Goal: Task Accomplishment & Management: Complete application form

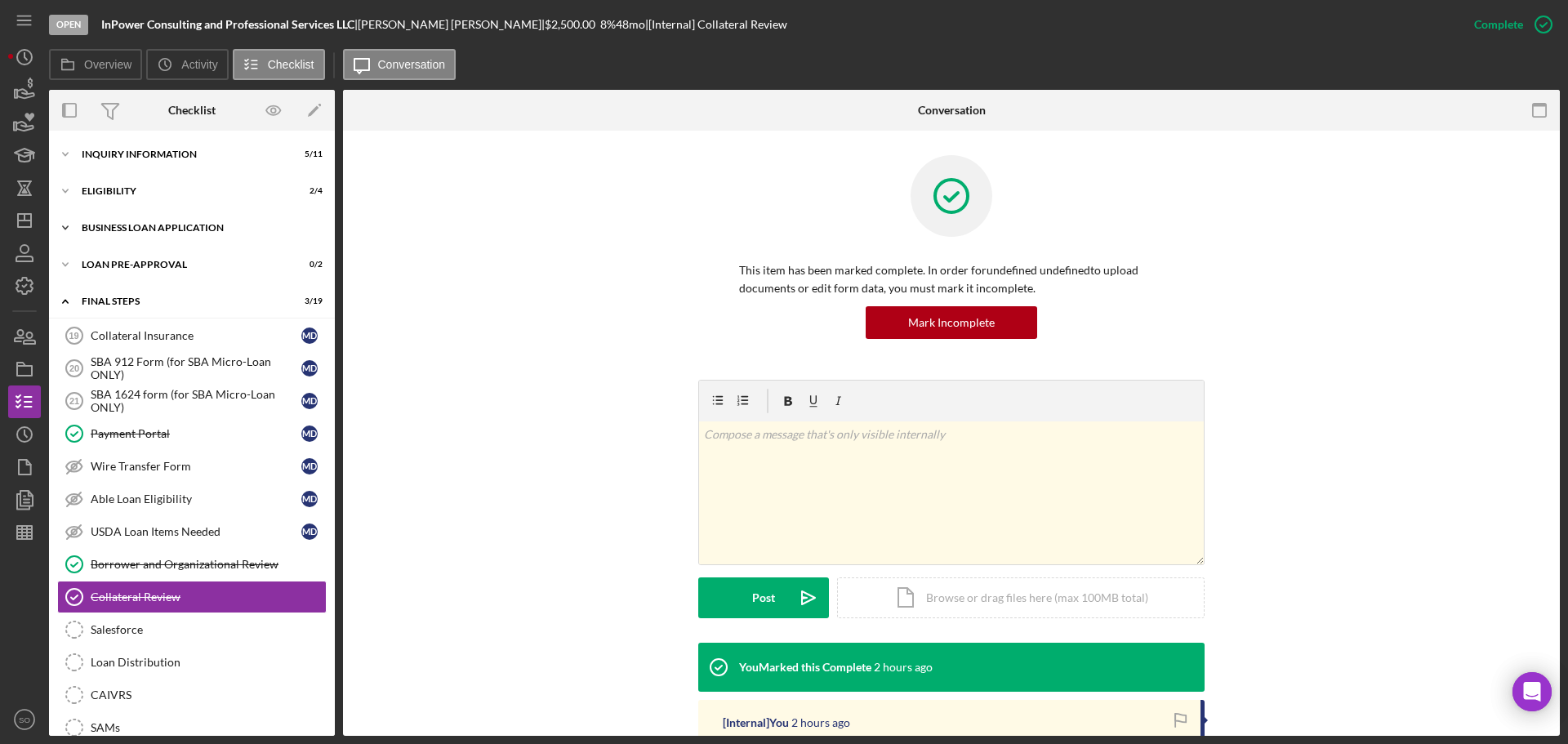
click at [144, 226] on div "BUSINESS LOAN APPLICATION" at bounding box center [197, 228] width 233 height 10
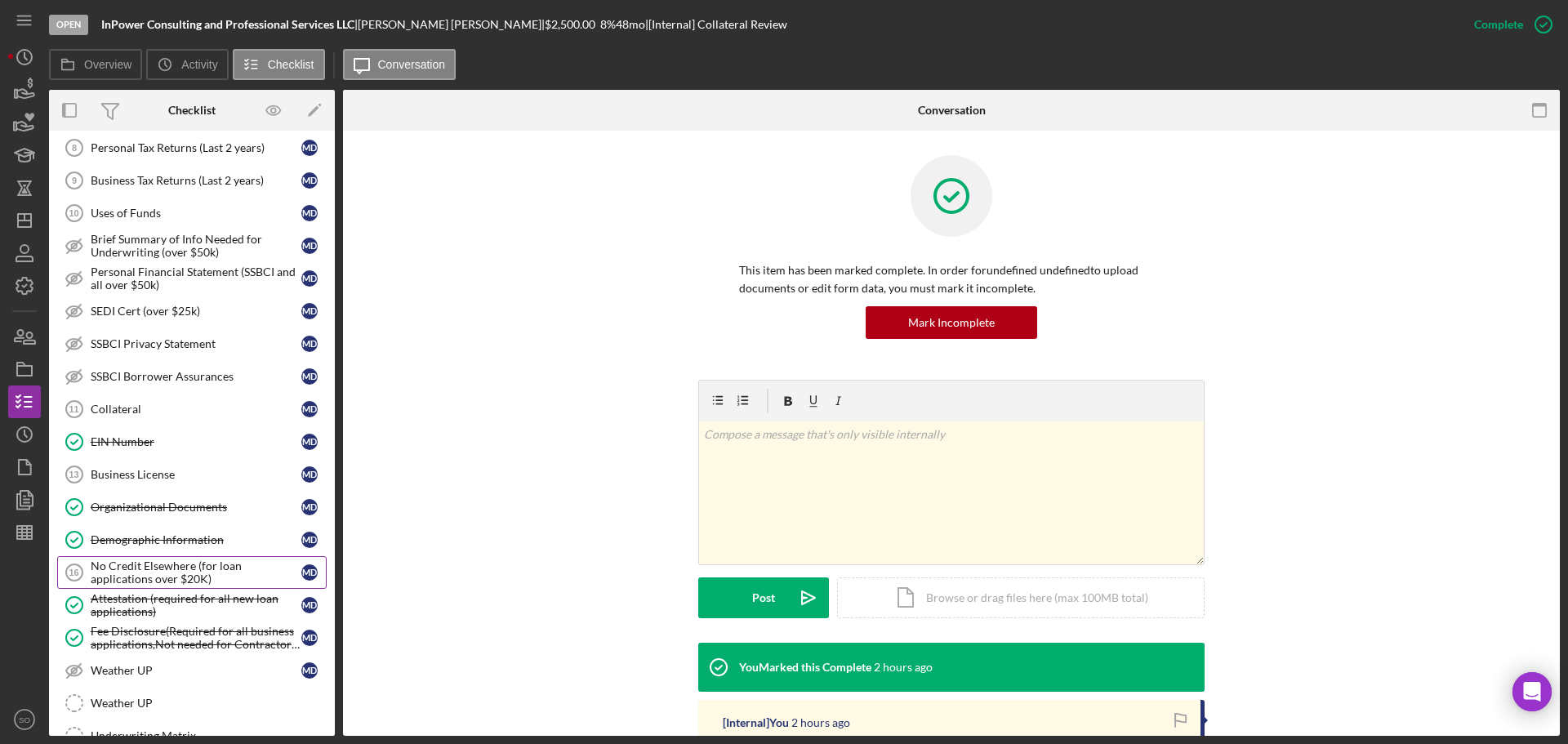
scroll to position [408, 0]
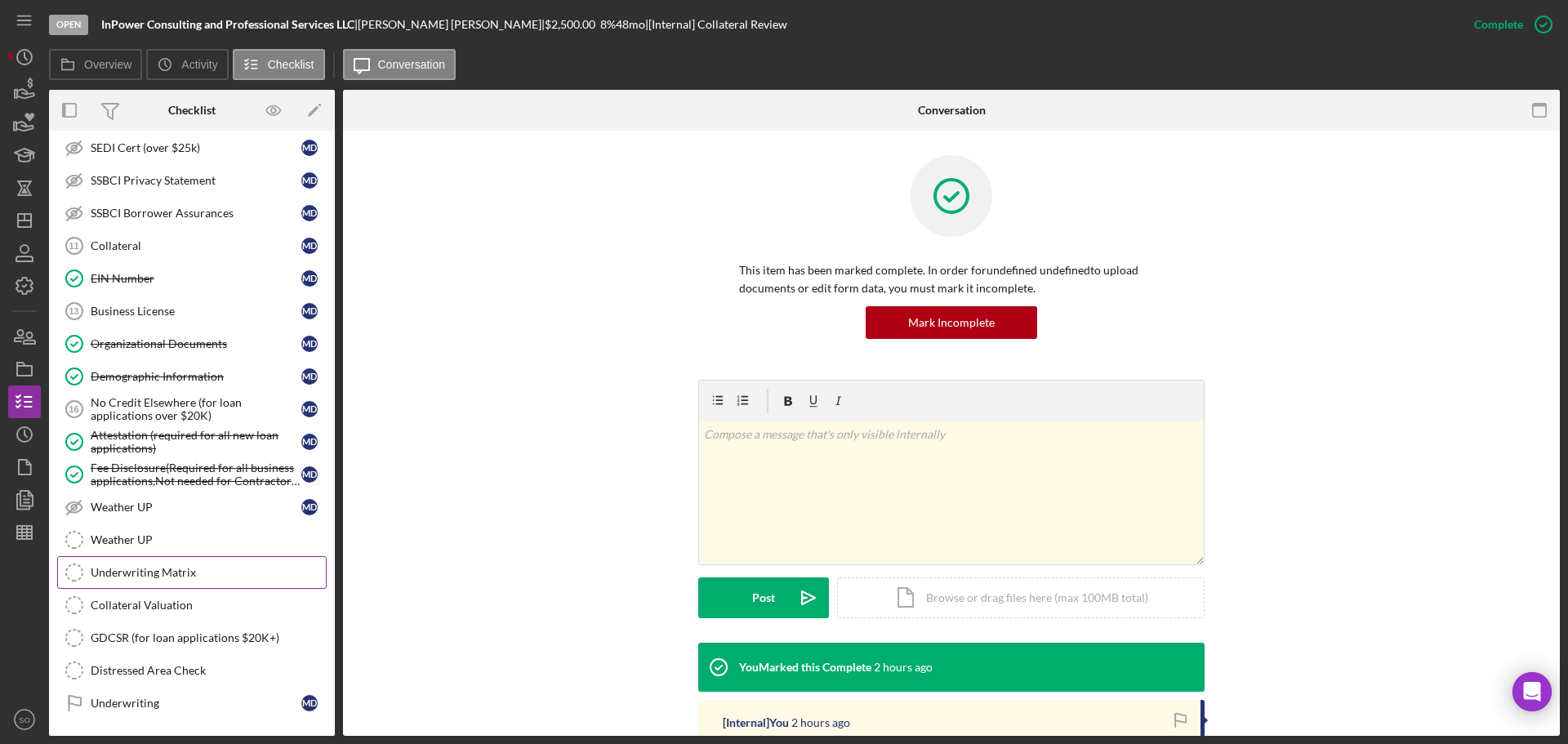
click at [187, 567] on link "Underwriting Matrix Underwriting Matrix" at bounding box center [192, 573] width 270 height 33
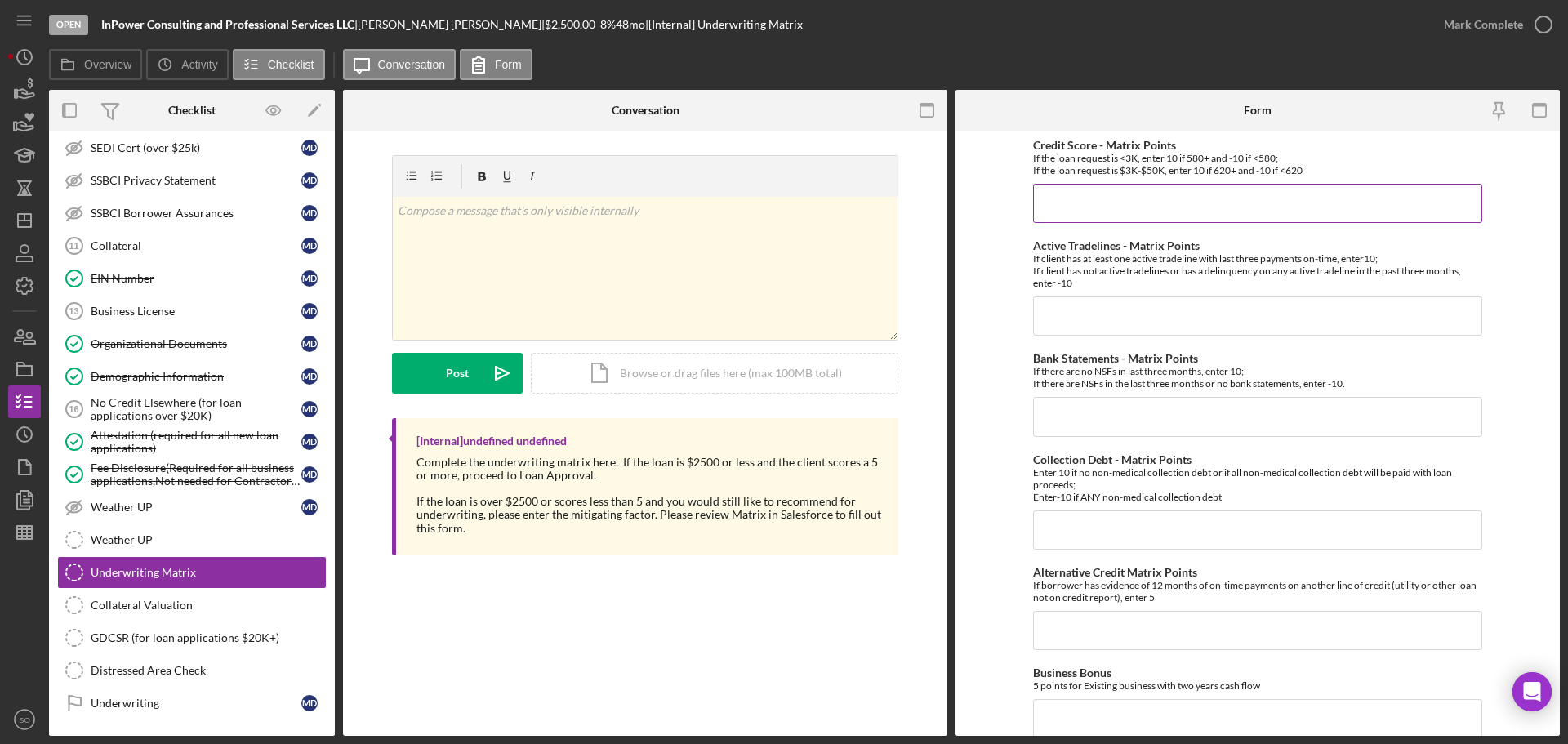
click at [1077, 198] on input "Credit Score - Matrix Points" at bounding box center [1258, 202] width 449 height 39
type input "10"
click at [1085, 317] on input "Active Tradelines - Matrix Points" at bounding box center [1258, 316] width 449 height 39
type input "10"
click at [1123, 418] on input "Bank Statements - Matrix Points" at bounding box center [1258, 416] width 449 height 39
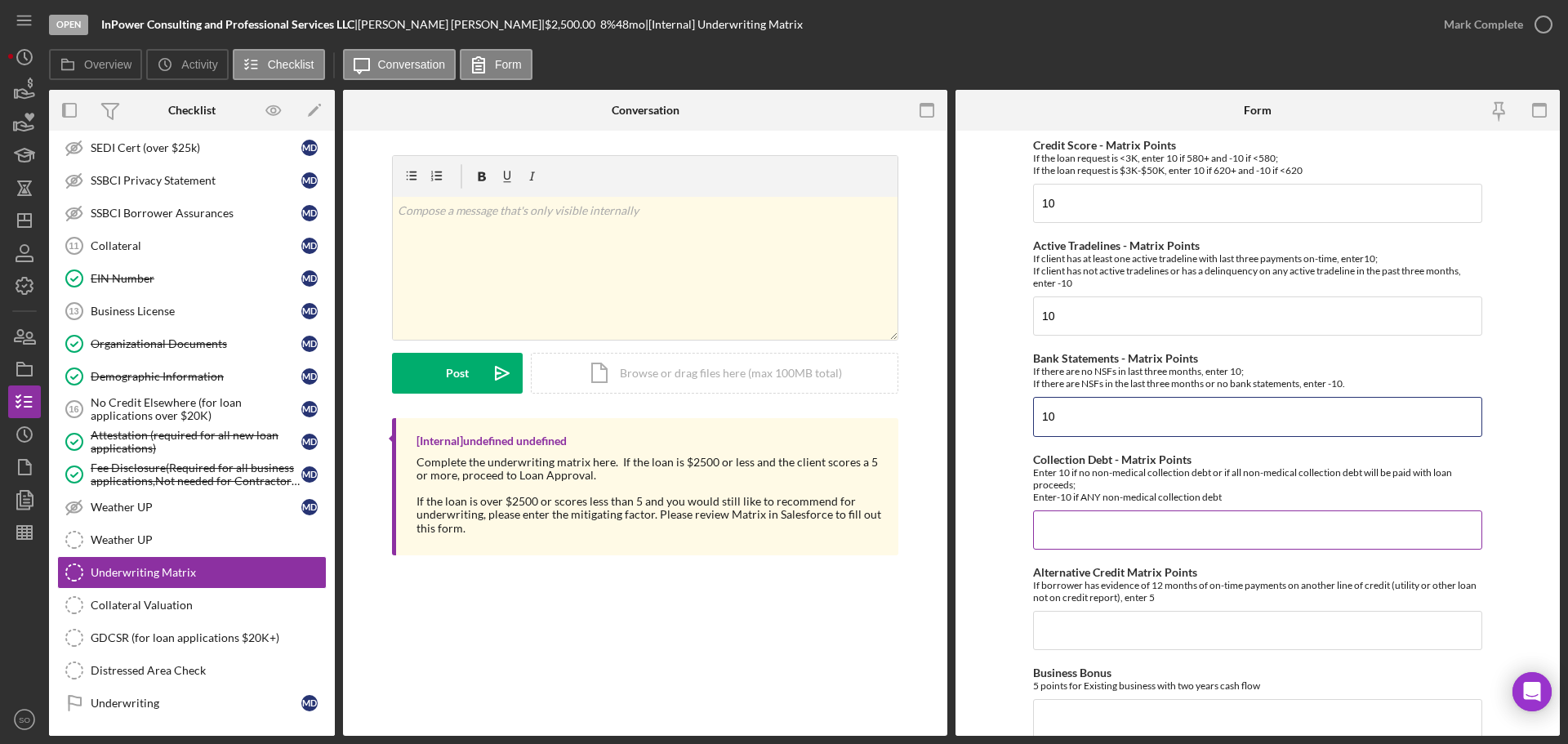
type input "10"
click at [1123, 528] on input "Collection Debt - Matrix Points" at bounding box center [1258, 529] width 449 height 39
type input "10"
click at [1035, 420] on input "10" at bounding box center [1258, 416] width 449 height 39
type input "-10"
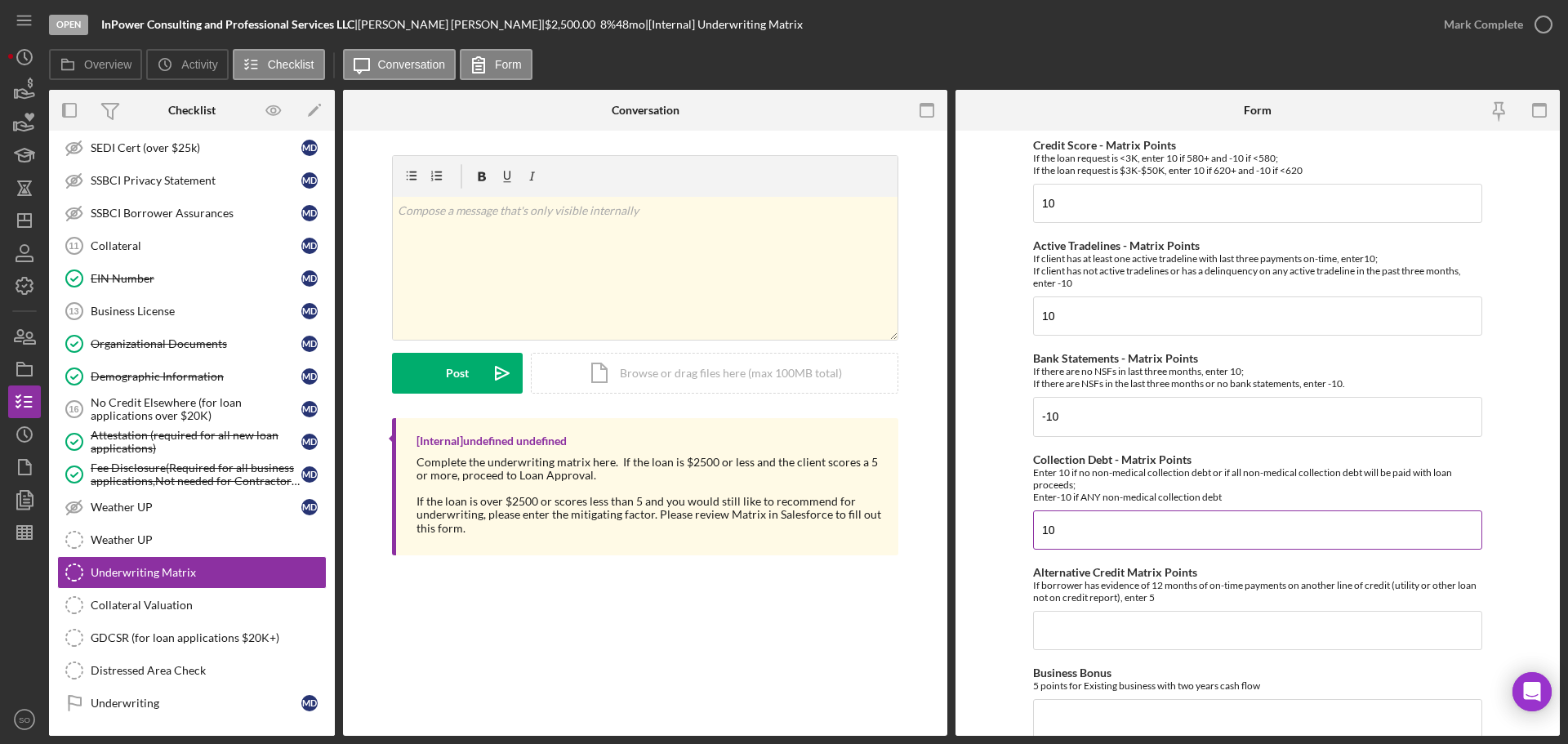
click at [1040, 535] on input "10" at bounding box center [1258, 529] width 449 height 39
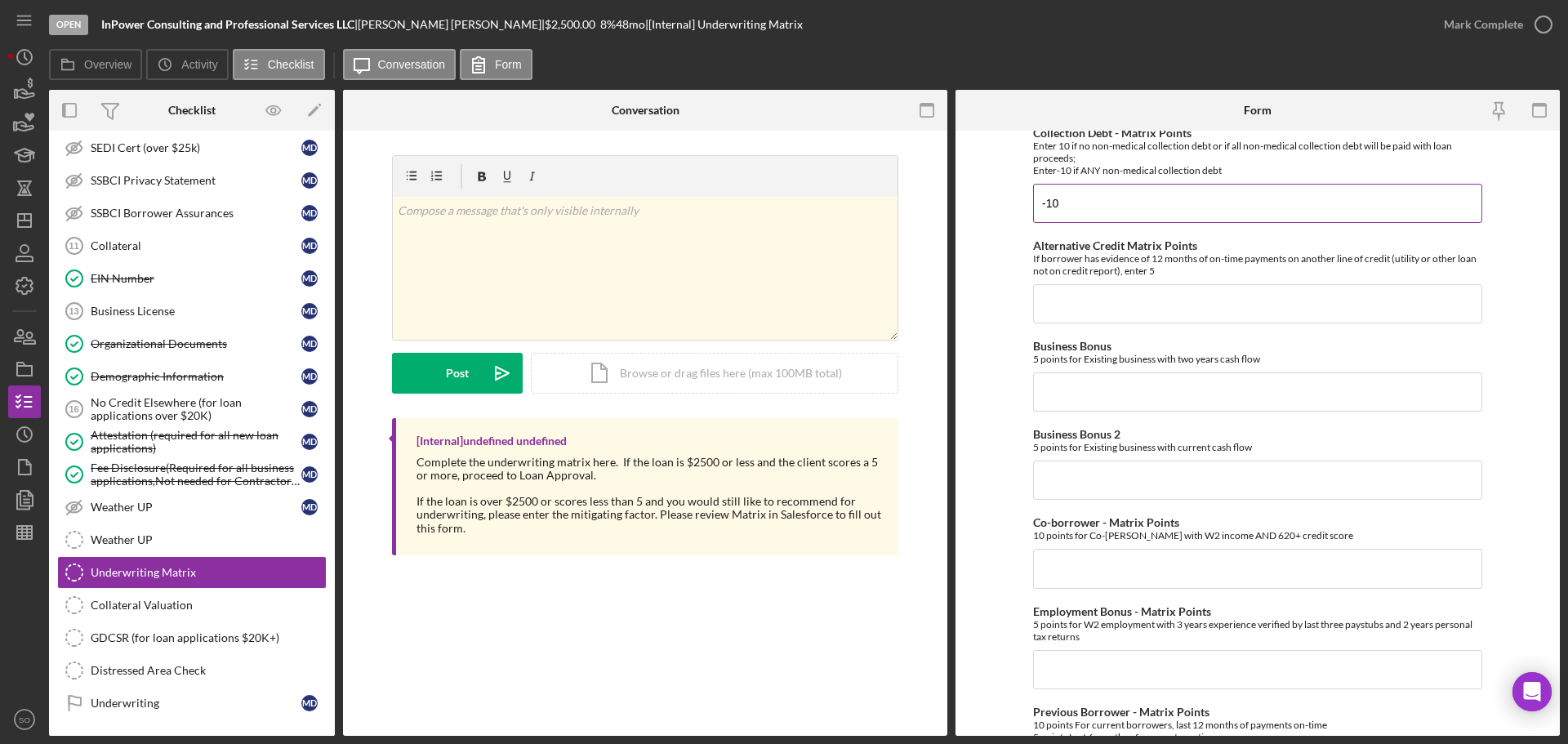
scroll to position [408, 0]
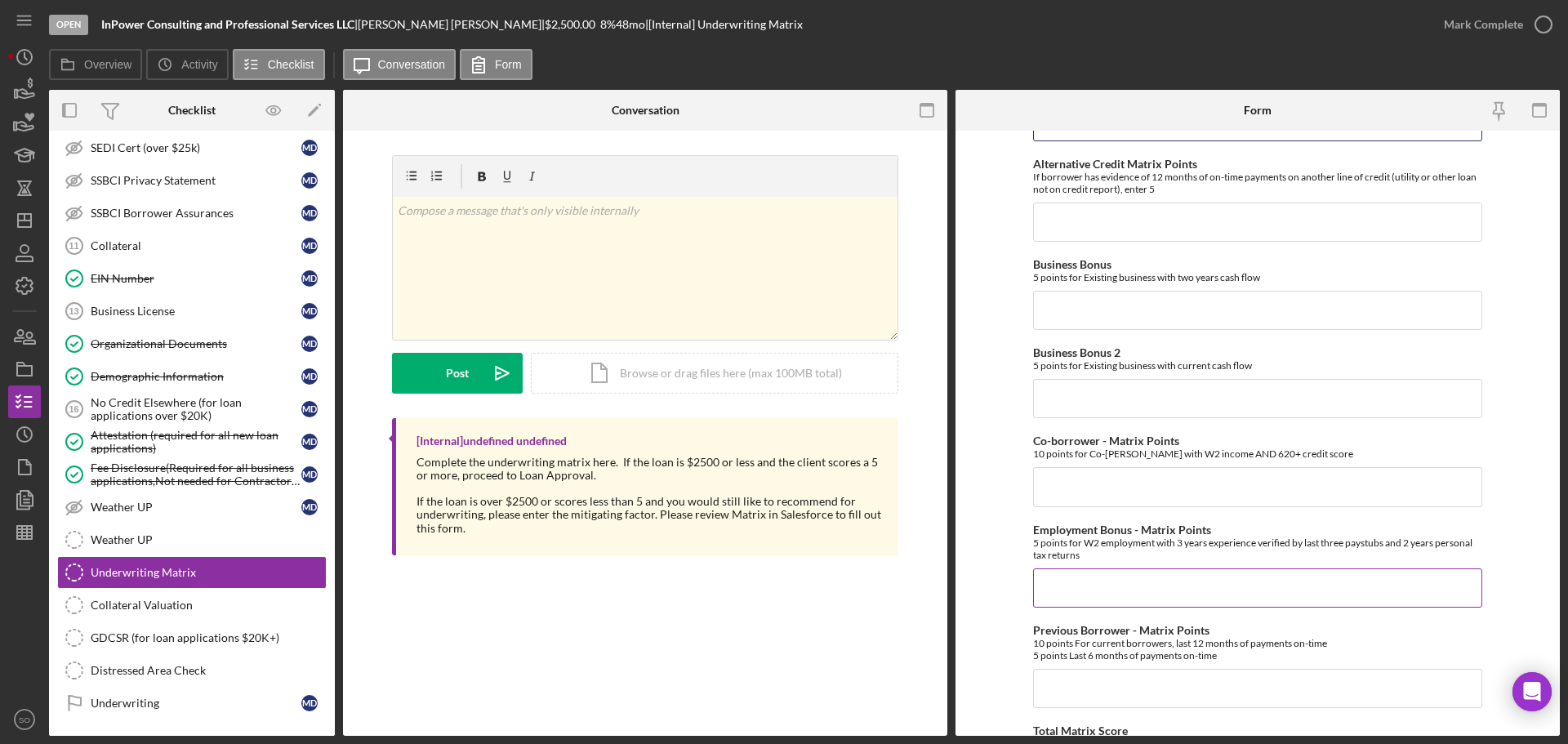
type input "-10"
click at [1078, 567] on input "Employment Bonus - Matrix Points" at bounding box center [1258, 587] width 449 height 39
type input "5"
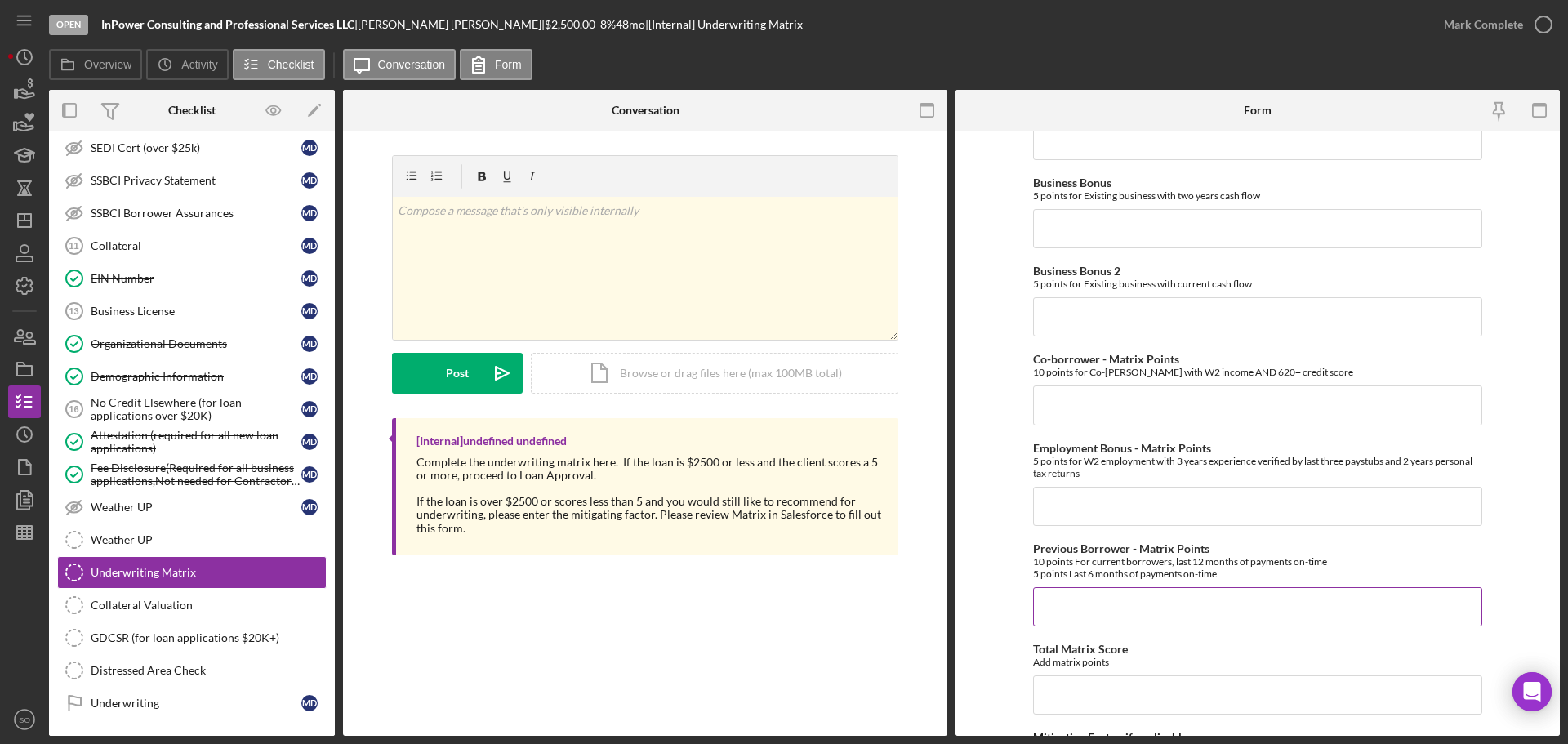
click at [1086, 567] on input "Previous Borrower - Matrix Points" at bounding box center [1258, 606] width 449 height 39
drag, startPoint x: 1062, startPoint y: 613, endPoint x: 957, endPoint y: 615, distance: 105.0
click at [955, 567] on div "Overview Internal Workflow Stage Open Icon/Dropdown Arrow Archive (can unarchiv…" at bounding box center [804, 413] width 1511 height 646
type input "5"
click at [995, 567] on form "Credit Score - Matrix Points If the loan request is <3K, enter 10 if 580+ and -…" at bounding box center [1258, 433] width 605 height 606
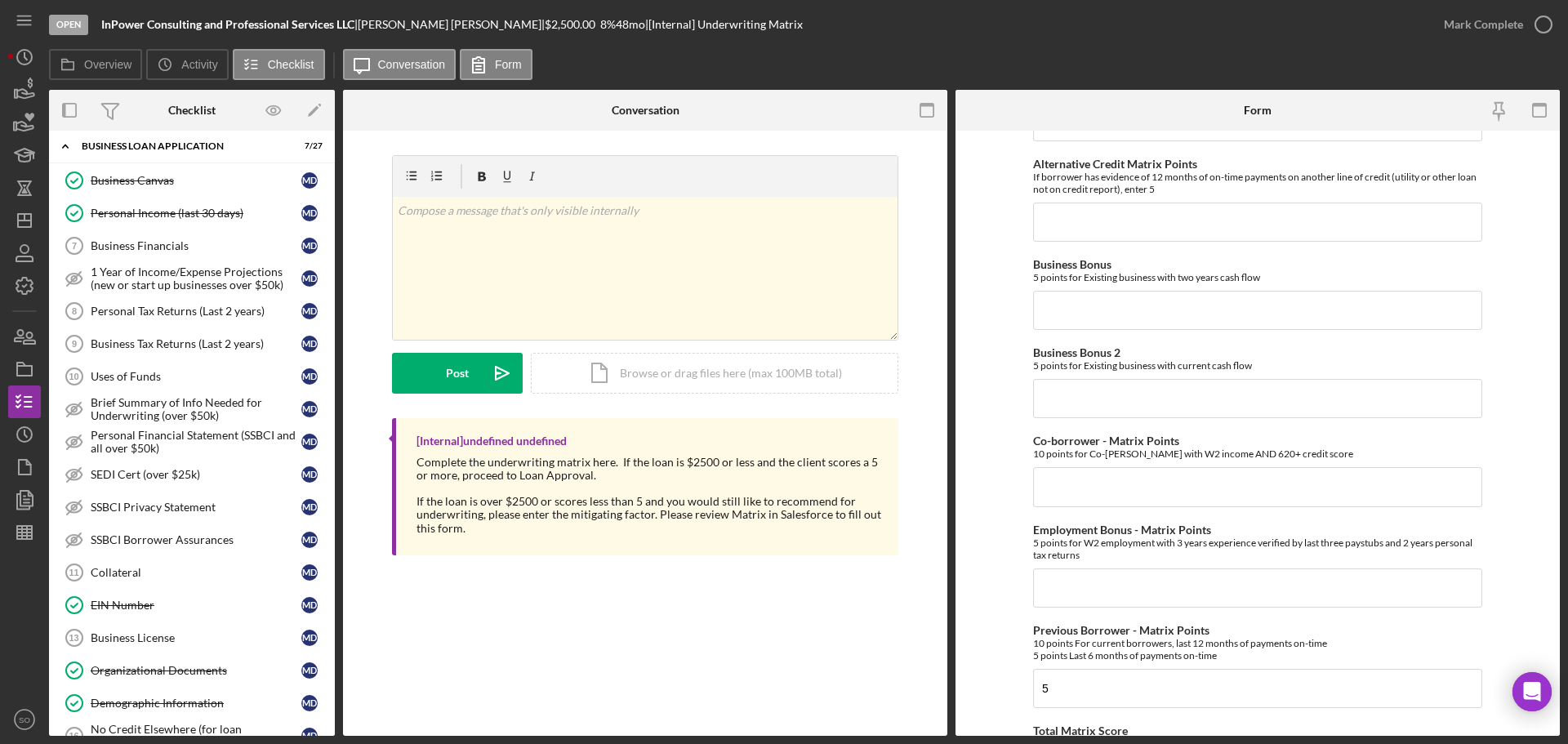
scroll to position [0, 0]
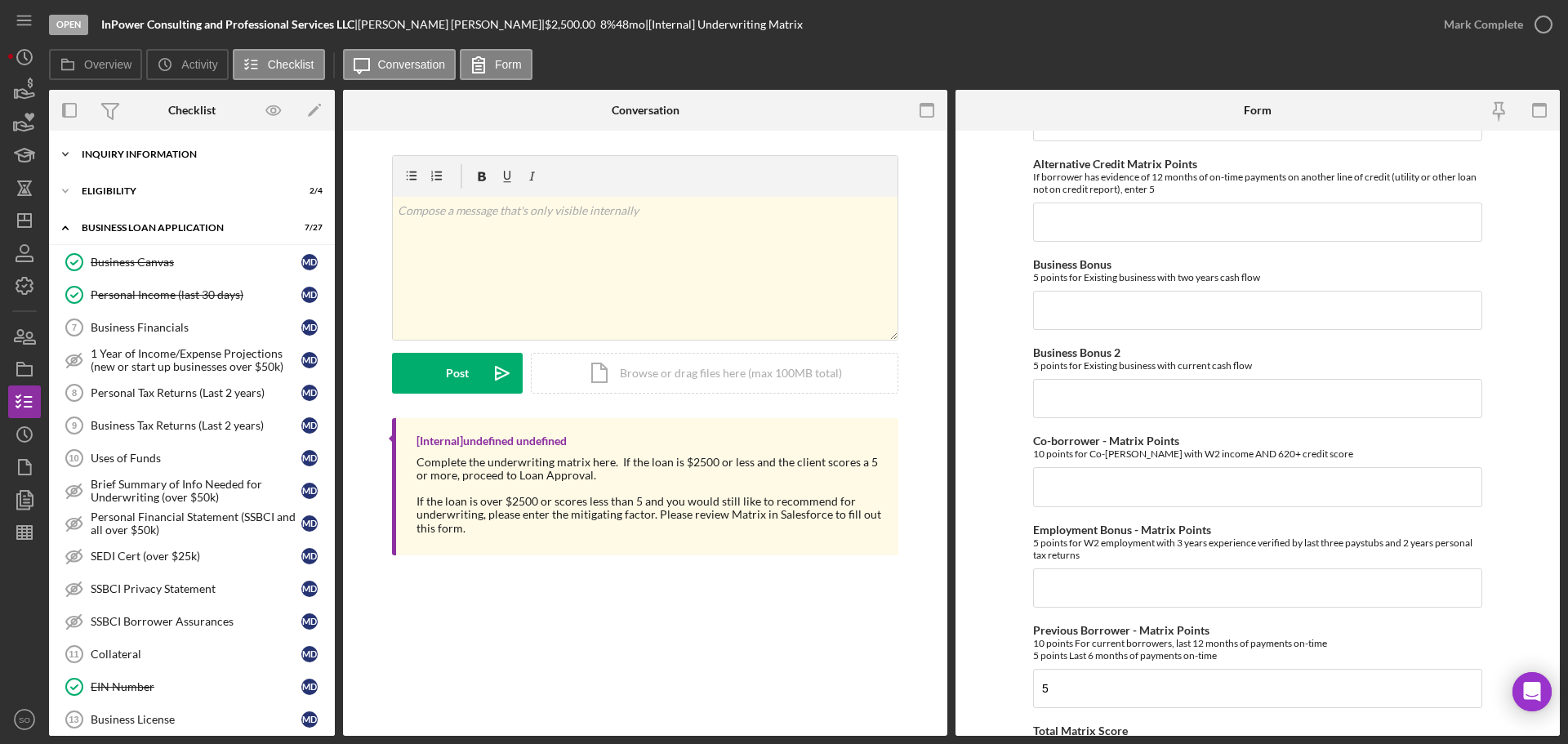
click at [154, 161] on div "Icon/Expander INQUIRY INFORMATION 5 / 11" at bounding box center [192, 155] width 286 height 33
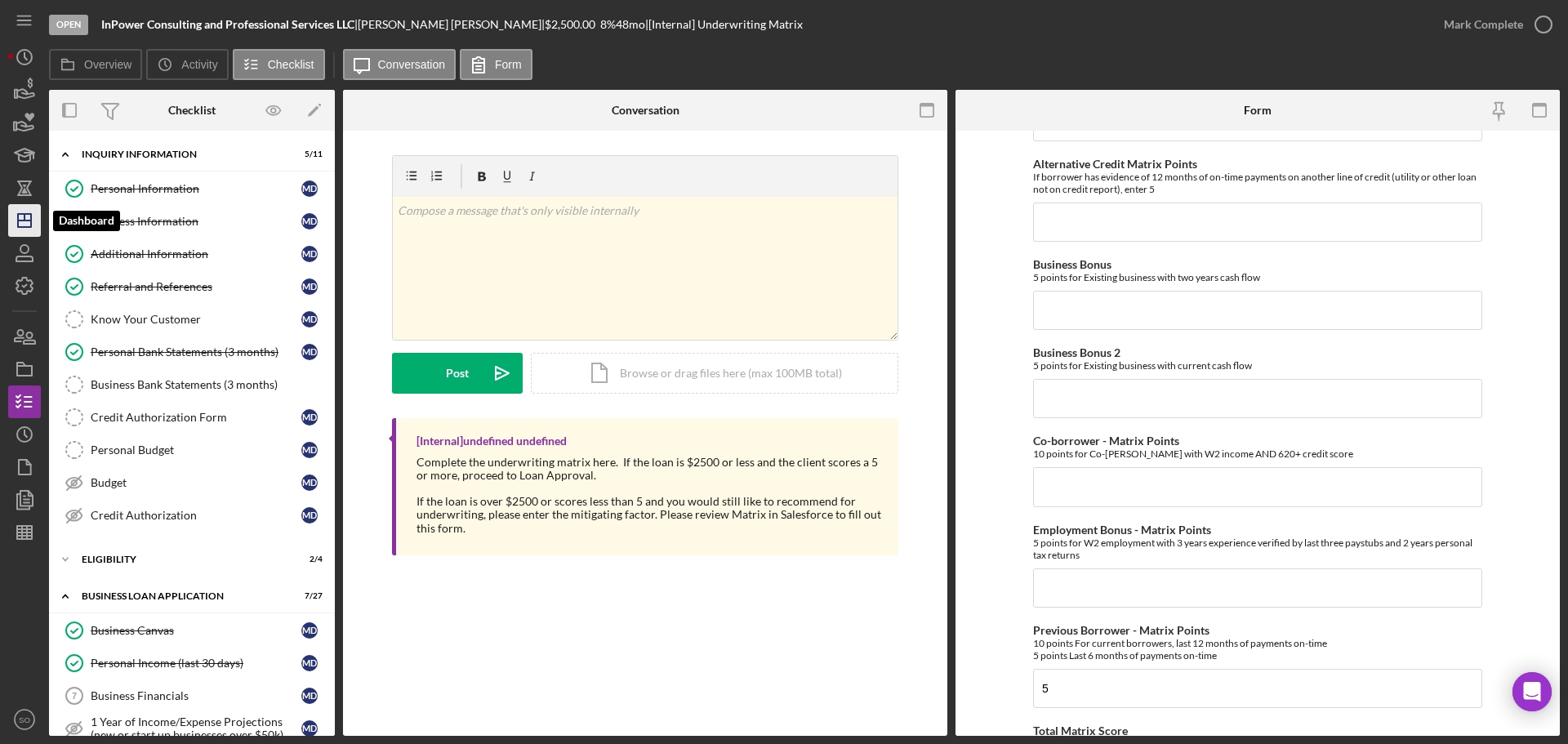
click at [27, 222] on icon "Icon/Dashboard" at bounding box center [24, 220] width 41 height 41
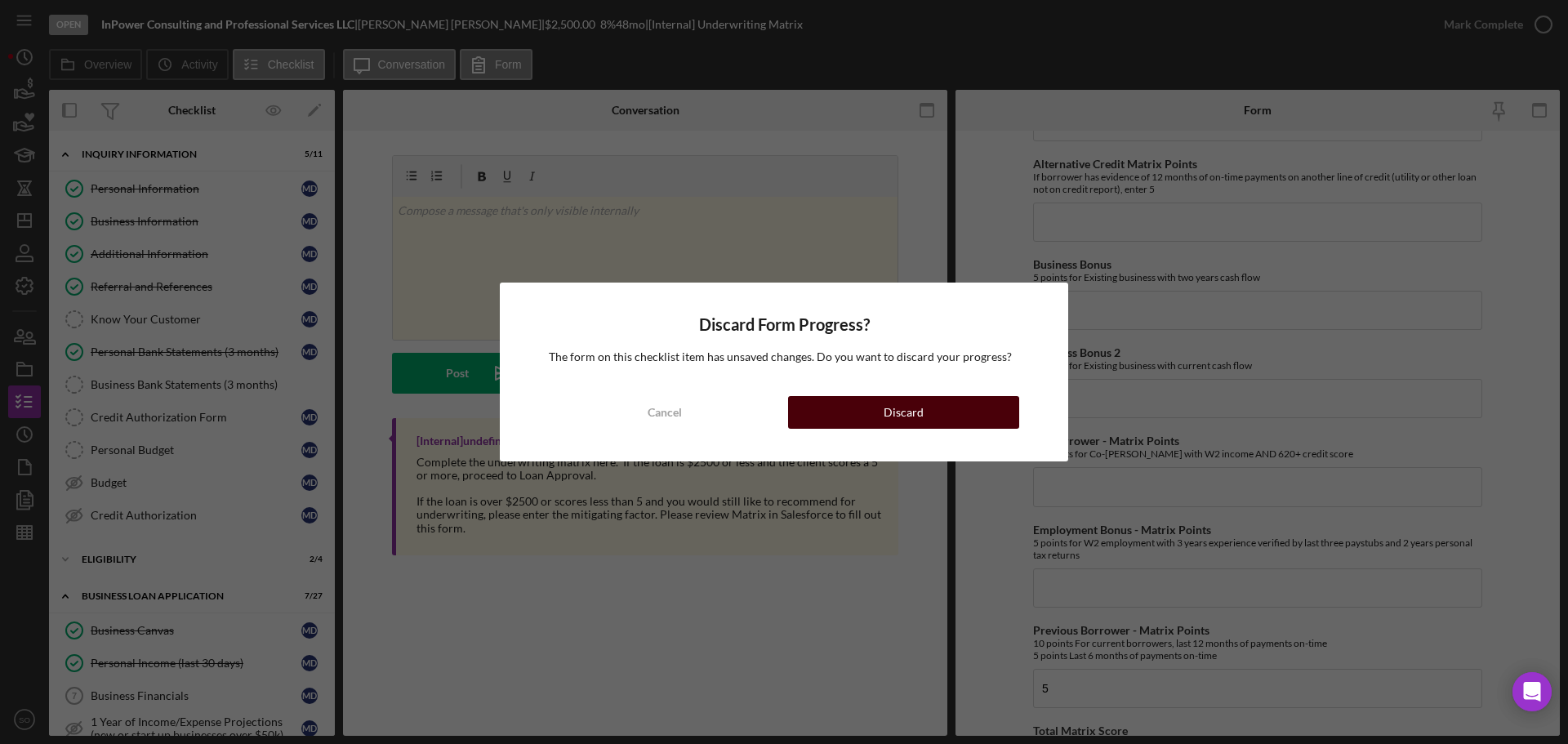
click at [870, 426] on button "Discard" at bounding box center [903, 413] width 231 height 33
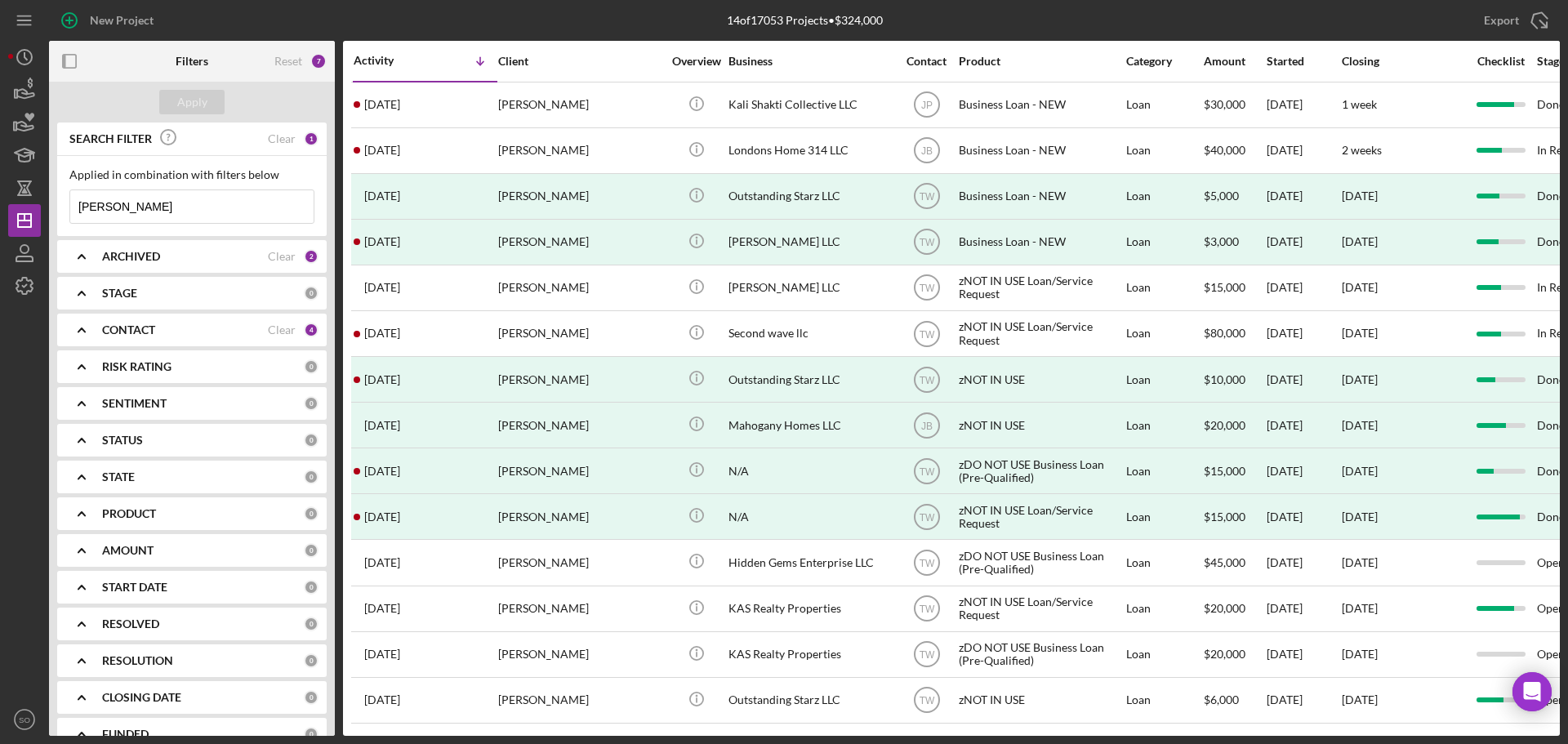
drag, startPoint x: 144, startPoint y: 208, endPoint x: -571, endPoint y: 133, distance: 718.9
click at [0, 133] on html "New Project 14 of 17053 Projects • $324,000 moore Export Icon/Export Filters Re…" at bounding box center [784, 372] width 1568 height 744
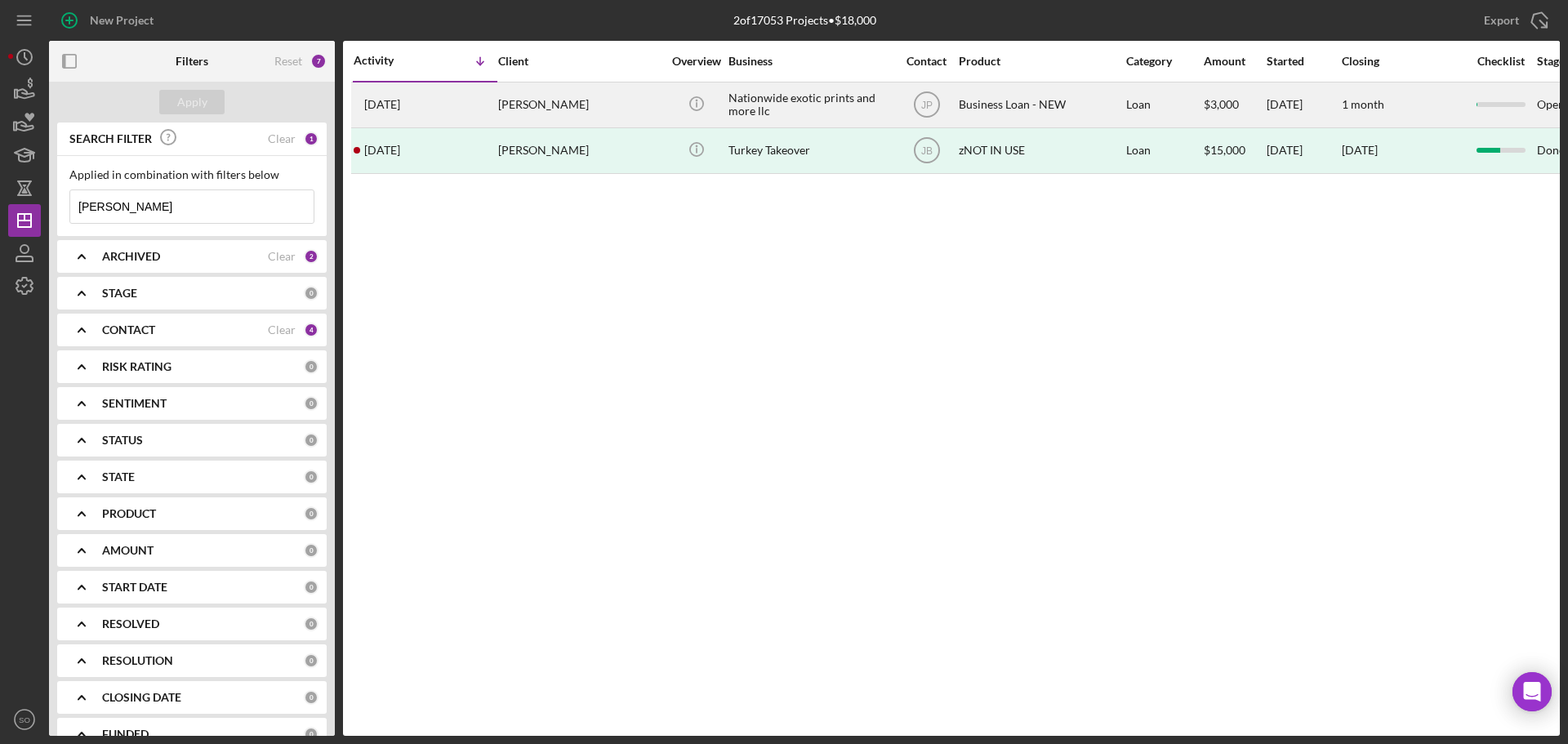
type input "coates"
click at [496, 99] on td "5 days ago Latoya Coates" at bounding box center [425, 104] width 144 height 46
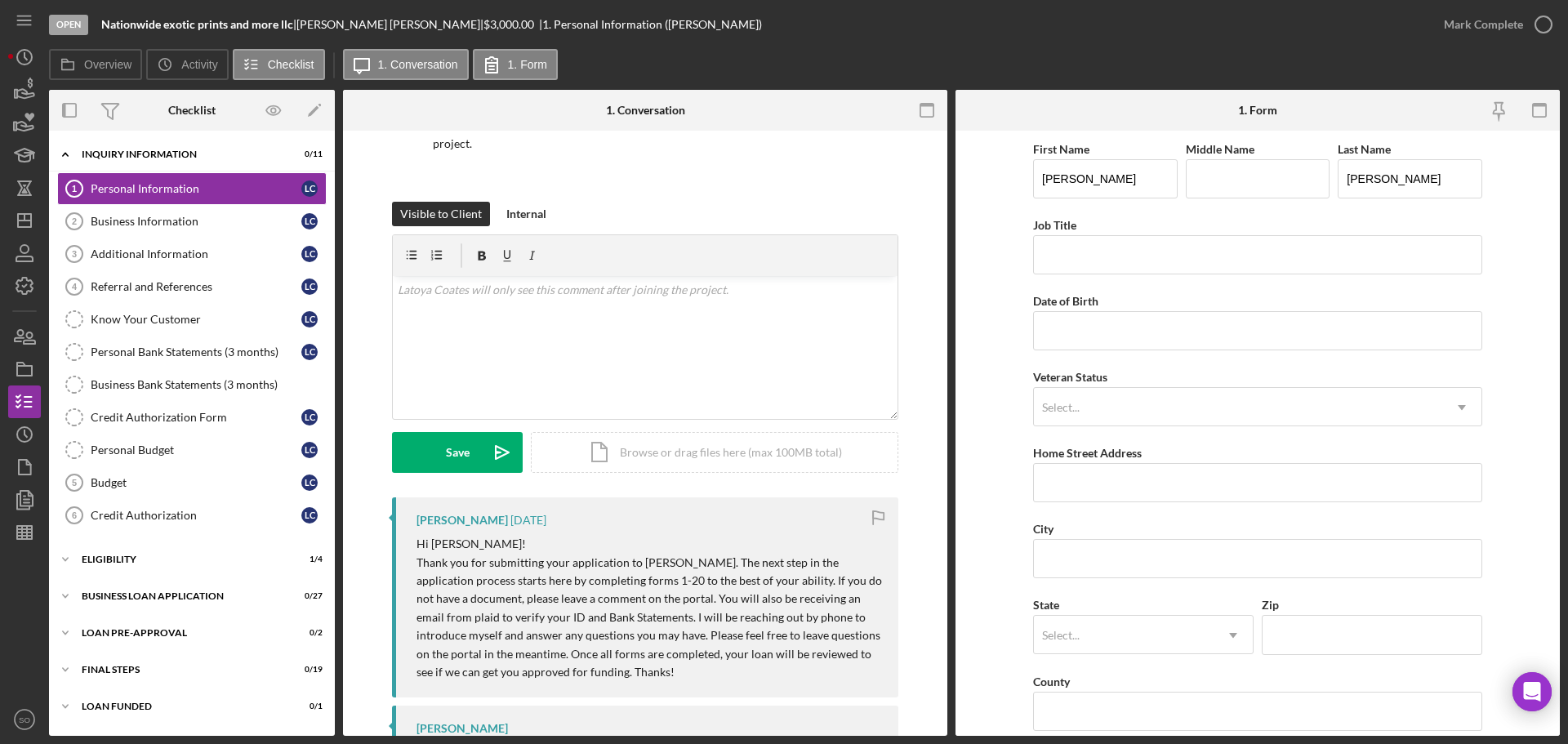
scroll to position [245, 0]
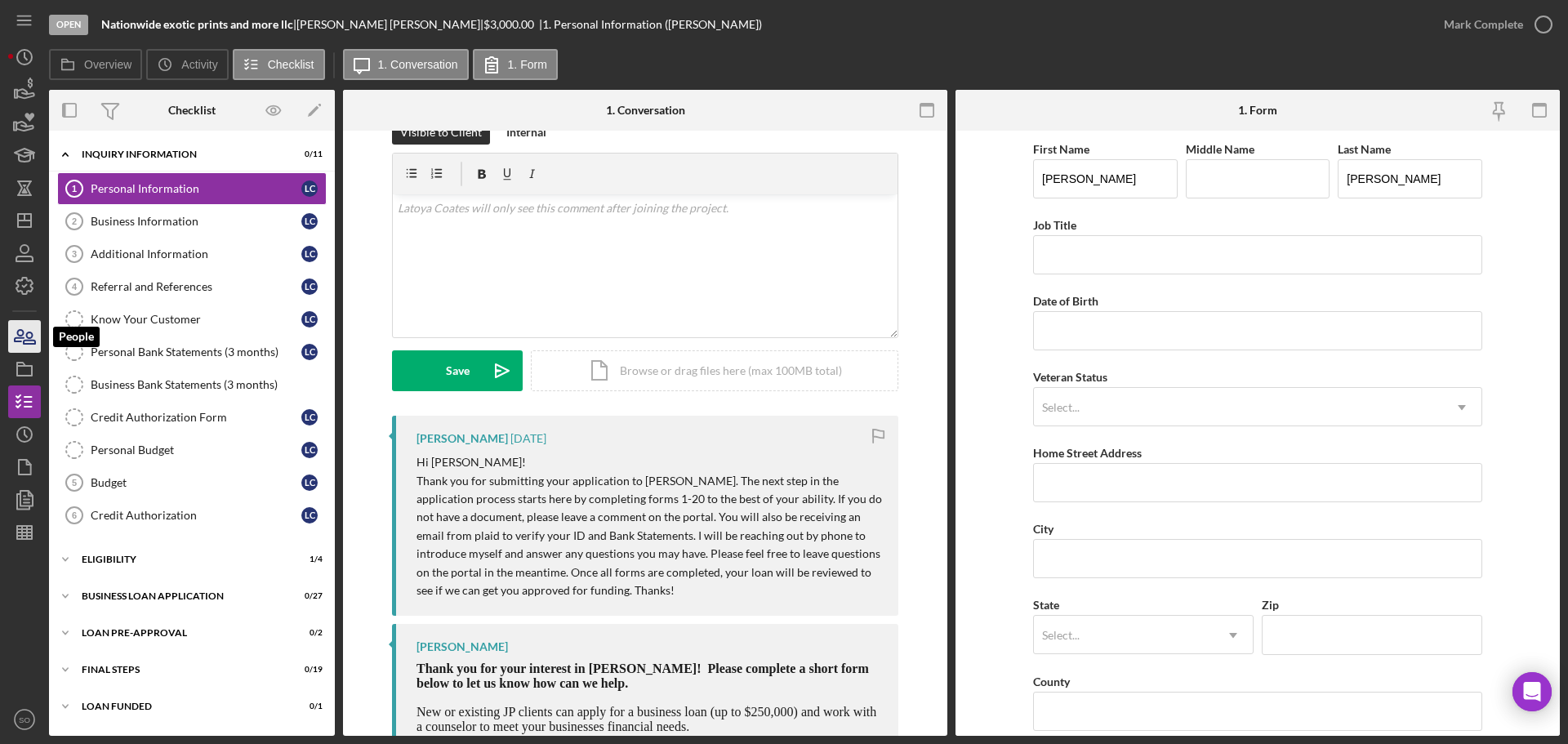
click at [33, 341] on icon "button" at bounding box center [24, 336] width 41 height 41
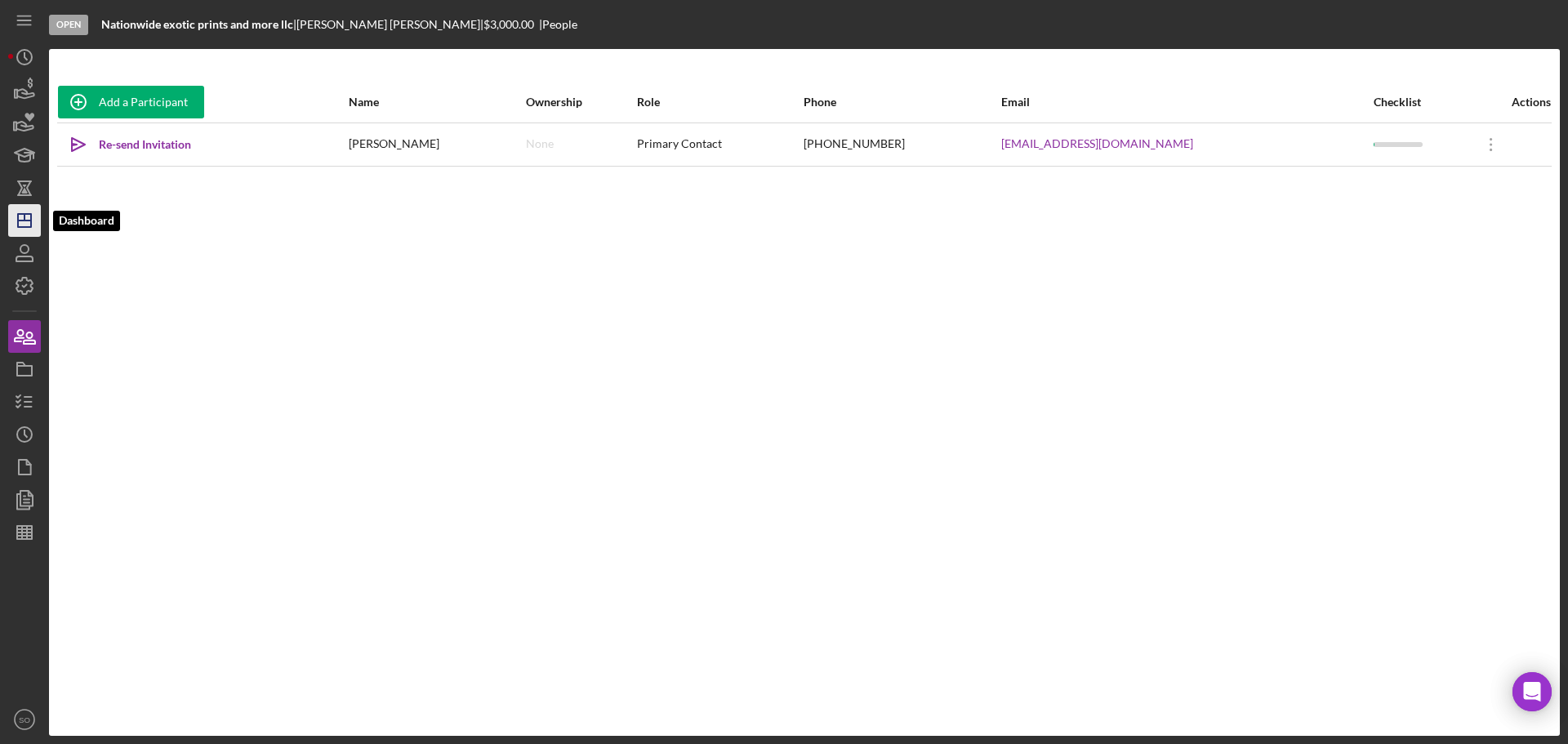
click at [25, 221] on line "button" at bounding box center [24, 221] width 13 height 0
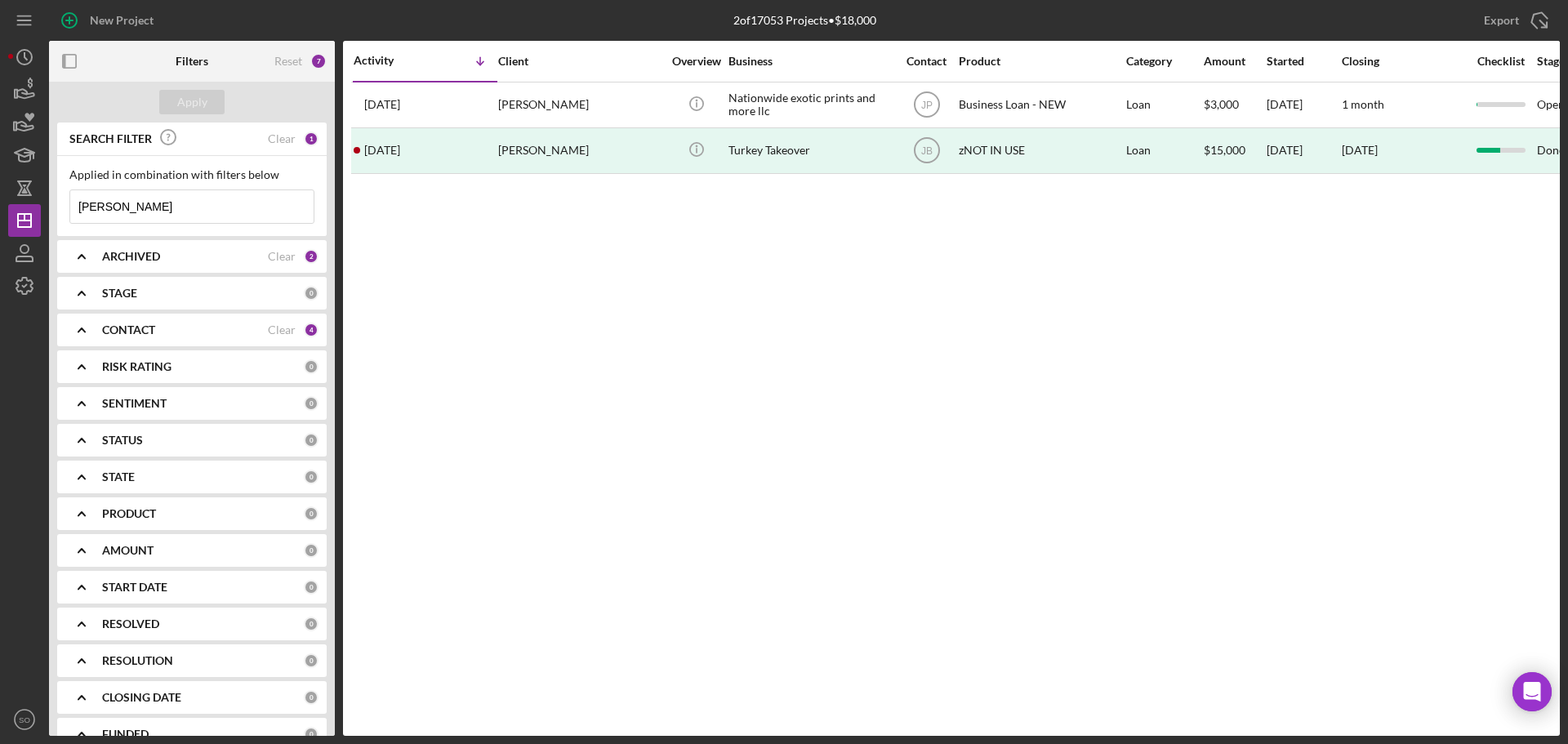
drag, startPoint x: 133, startPoint y: 204, endPoint x: -251, endPoint y: 195, distance: 384.1
click at [0, 195] on html "New Project 2 of 17053 Projects • $18,000 coates Export Icon/Export Filters Res…" at bounding box center [784, 372] width 1568 height 744
type input "danielle"
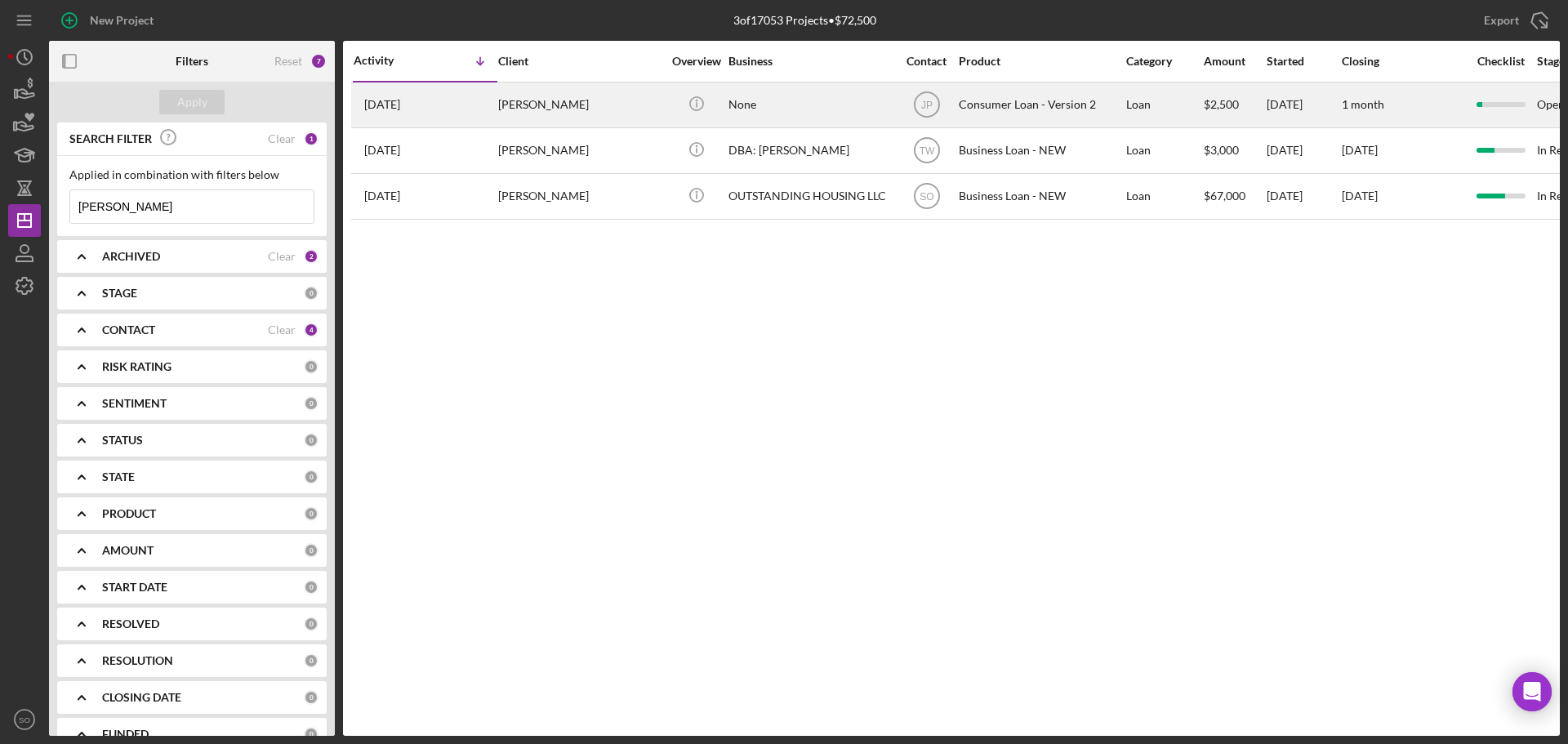
click at [534, 116] on div "Danielle Smith" at bounding box center [579, 105] width 163 height 43
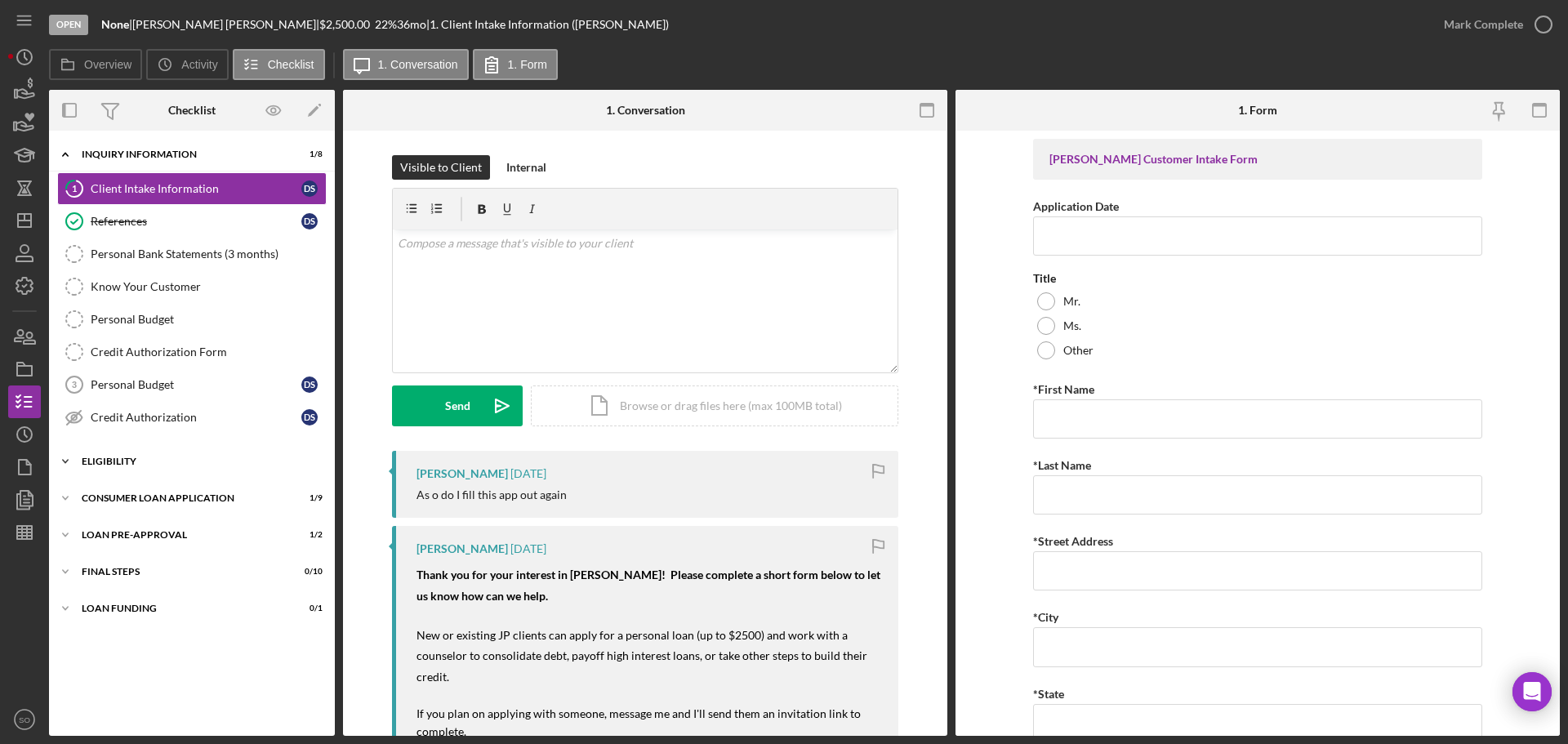
click at [169, 463] on div "Eligibility" at bounding box center [197, 461] width 233 height 10
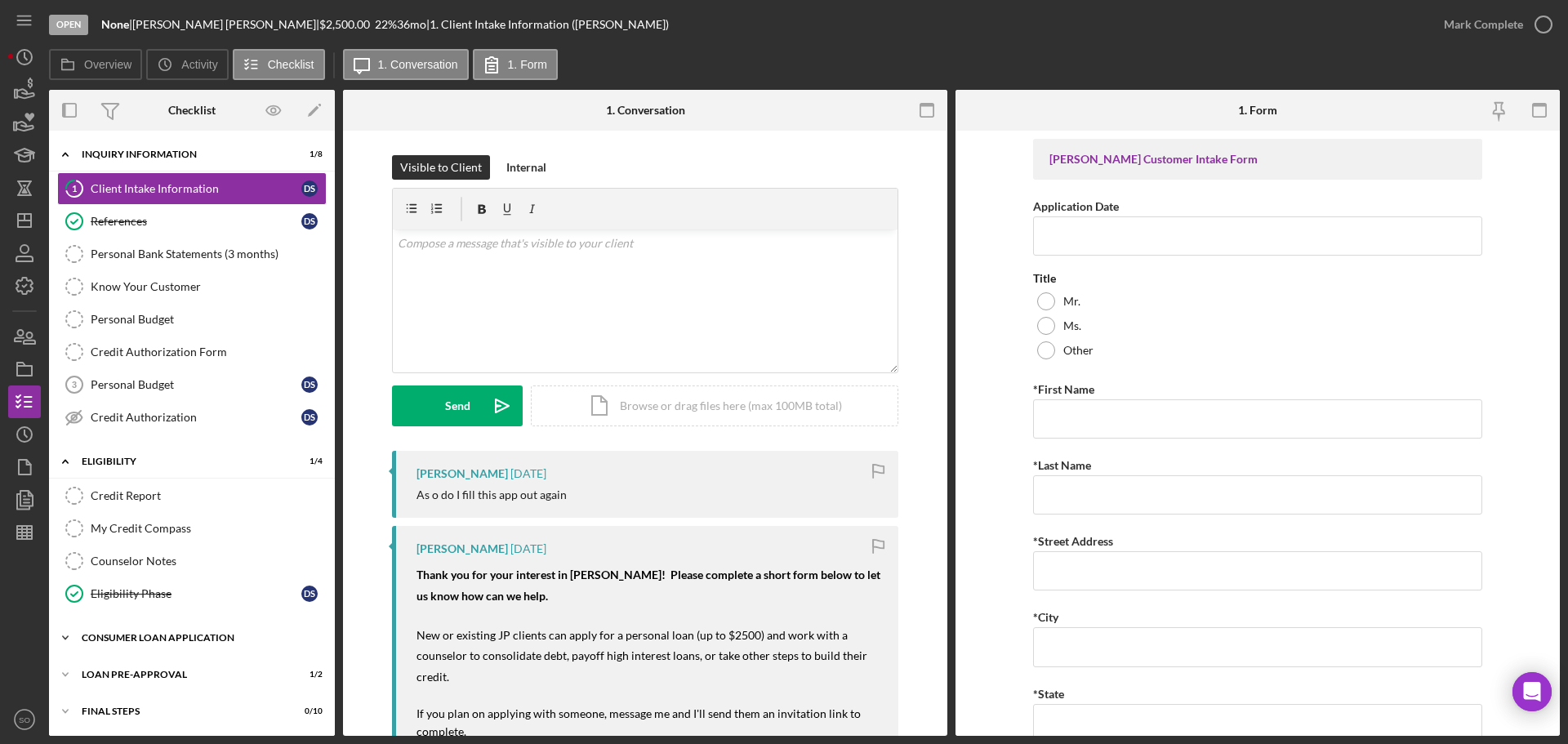
click at [256, 567] on div "Consumer Loan Application" at bounding box center [197, 638] width 233 height 10
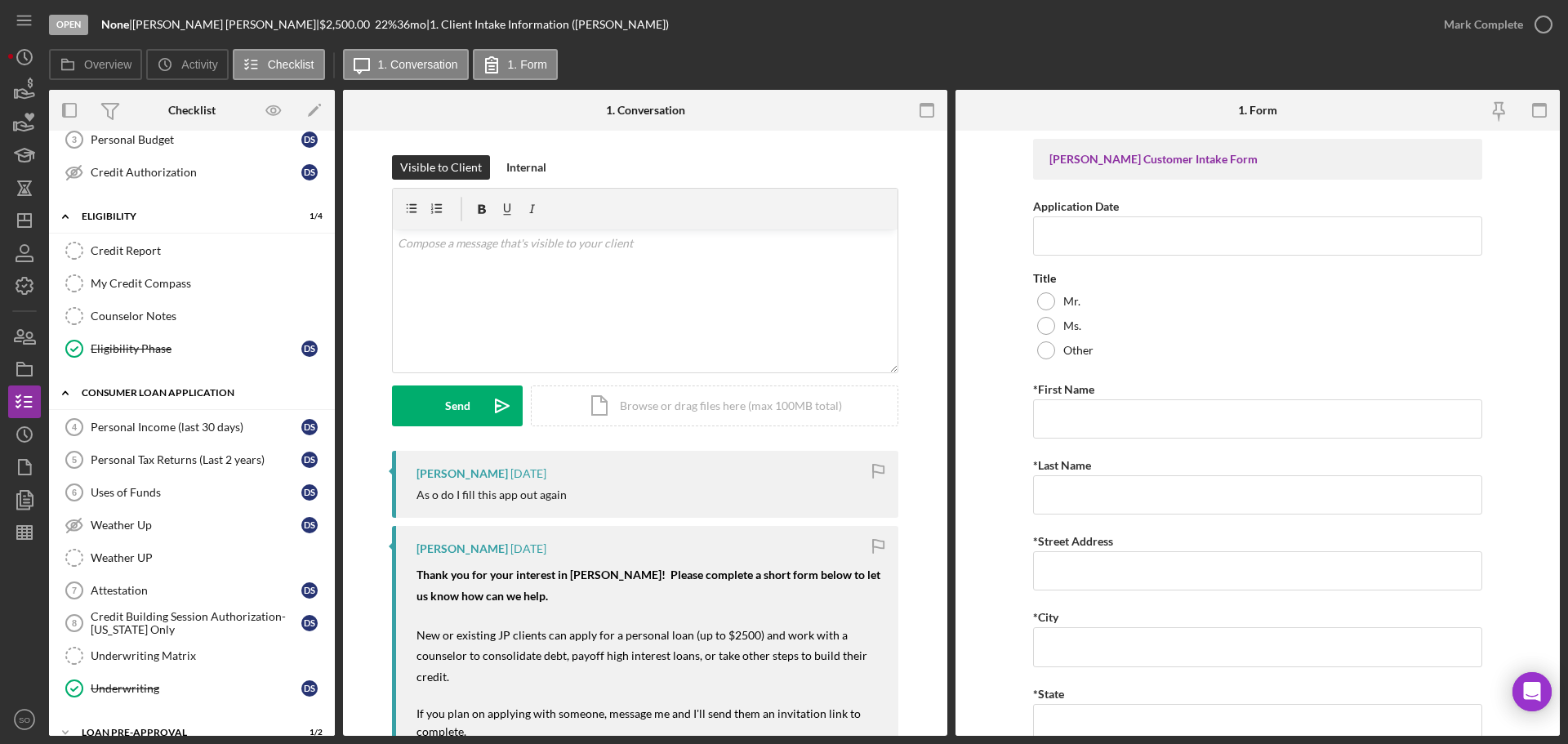
scroll to position [341, 0]
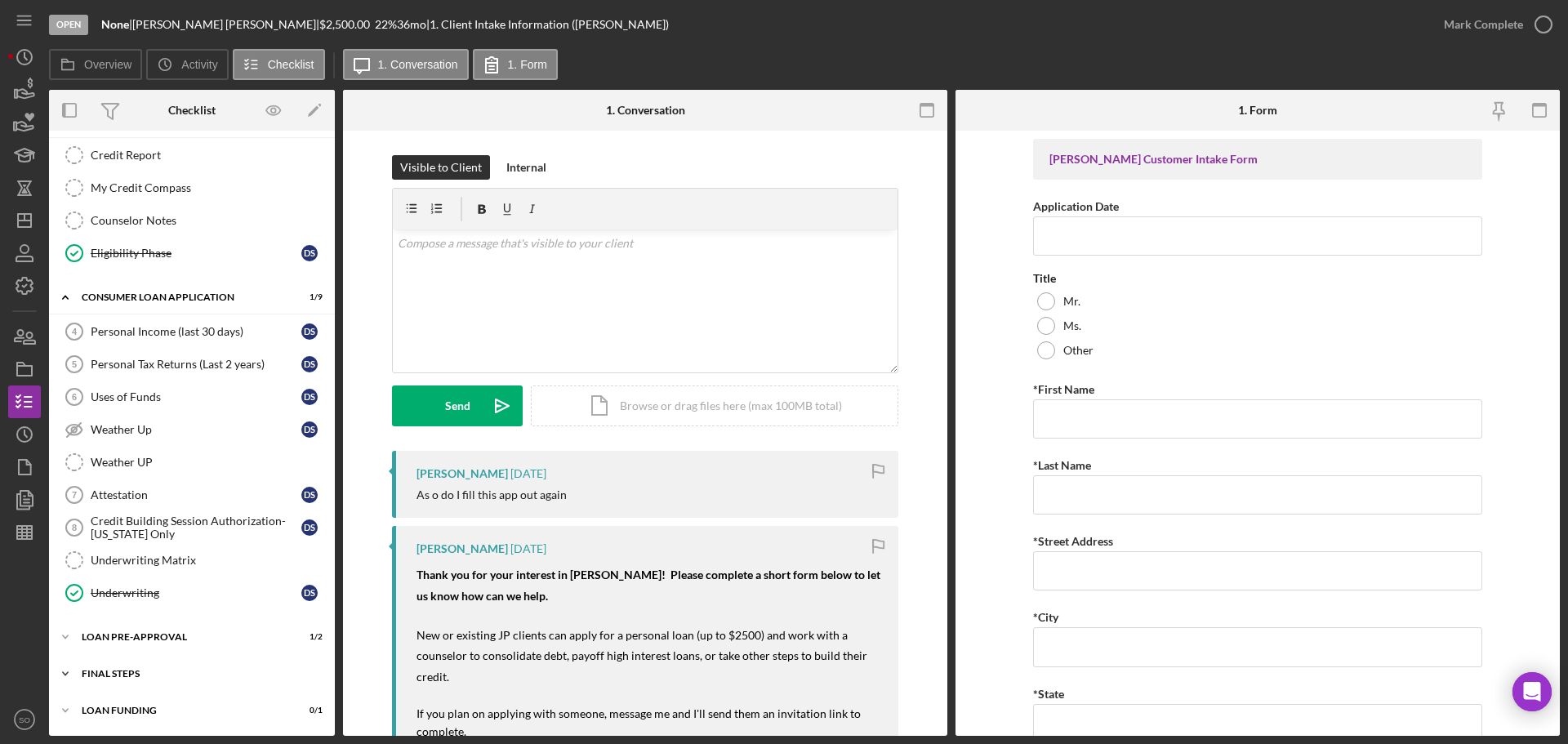
click at [199, 567] on div "FINAL STEPS" at bounding box center [197, 673] width 233 height 10
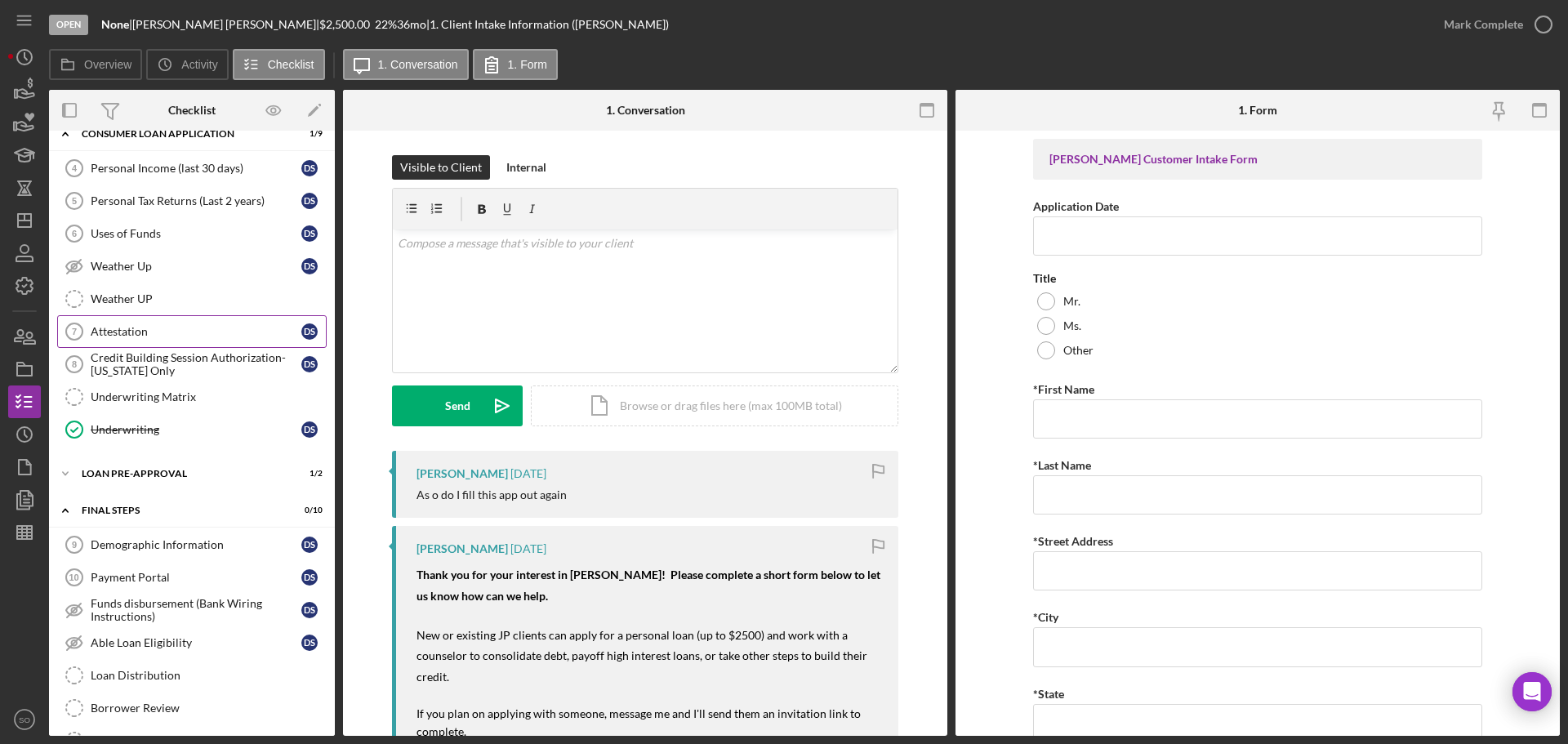
scroll to position [586, 0]
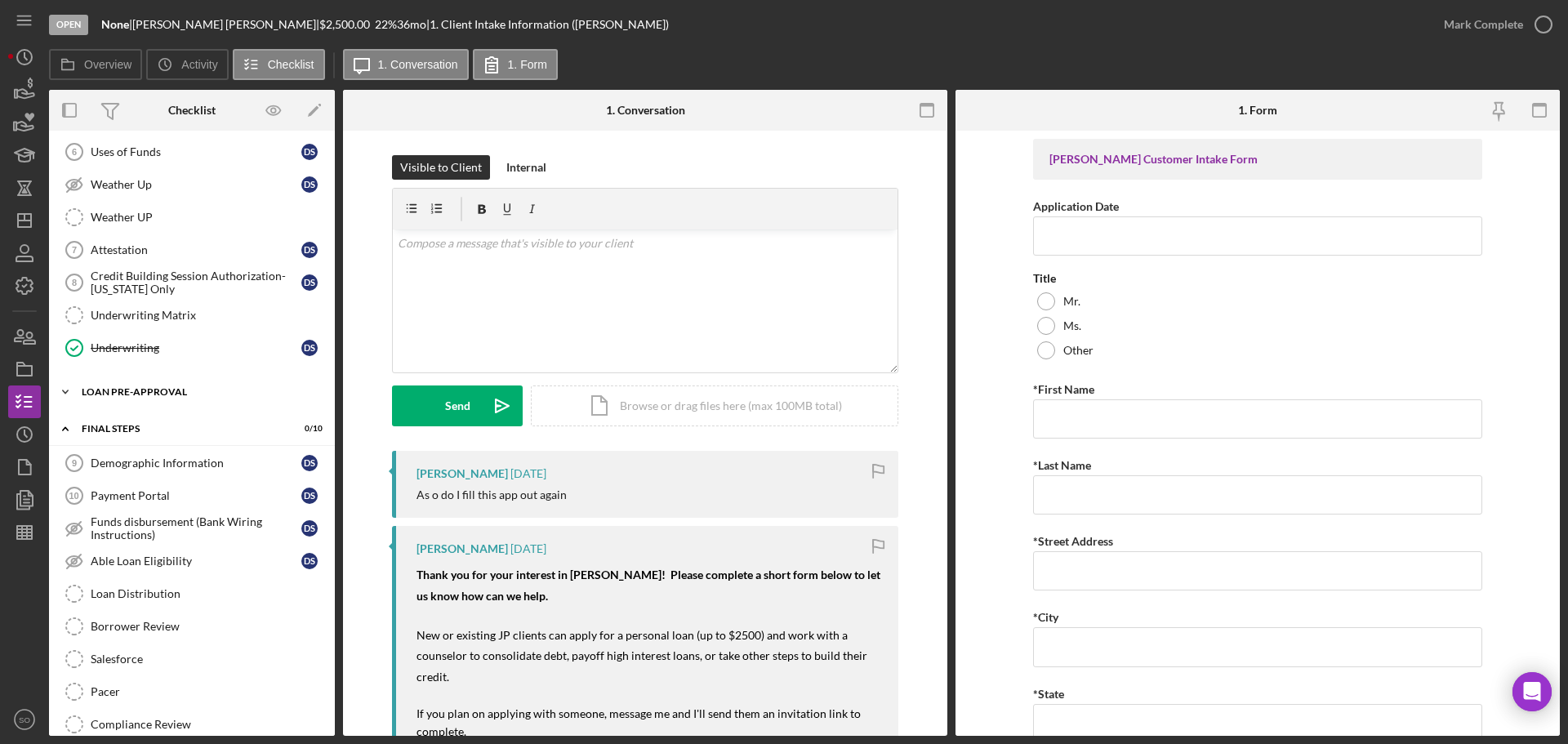
click at [138, 399] on div "Icon/Expander Loan Pre-Approval 1 / 2" at bounding box center [192, 392] width 286 height 33
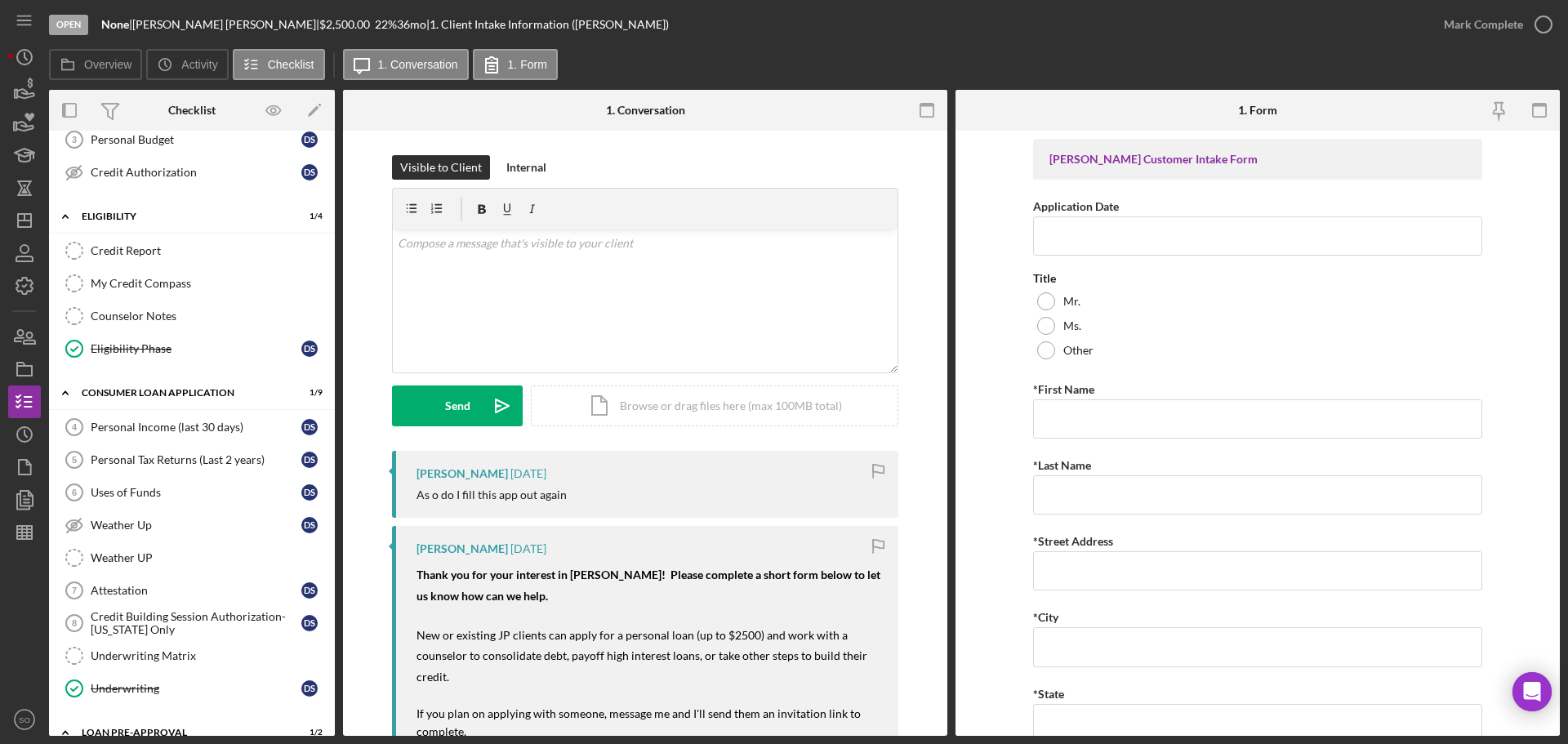
scroll to position [81, 0]
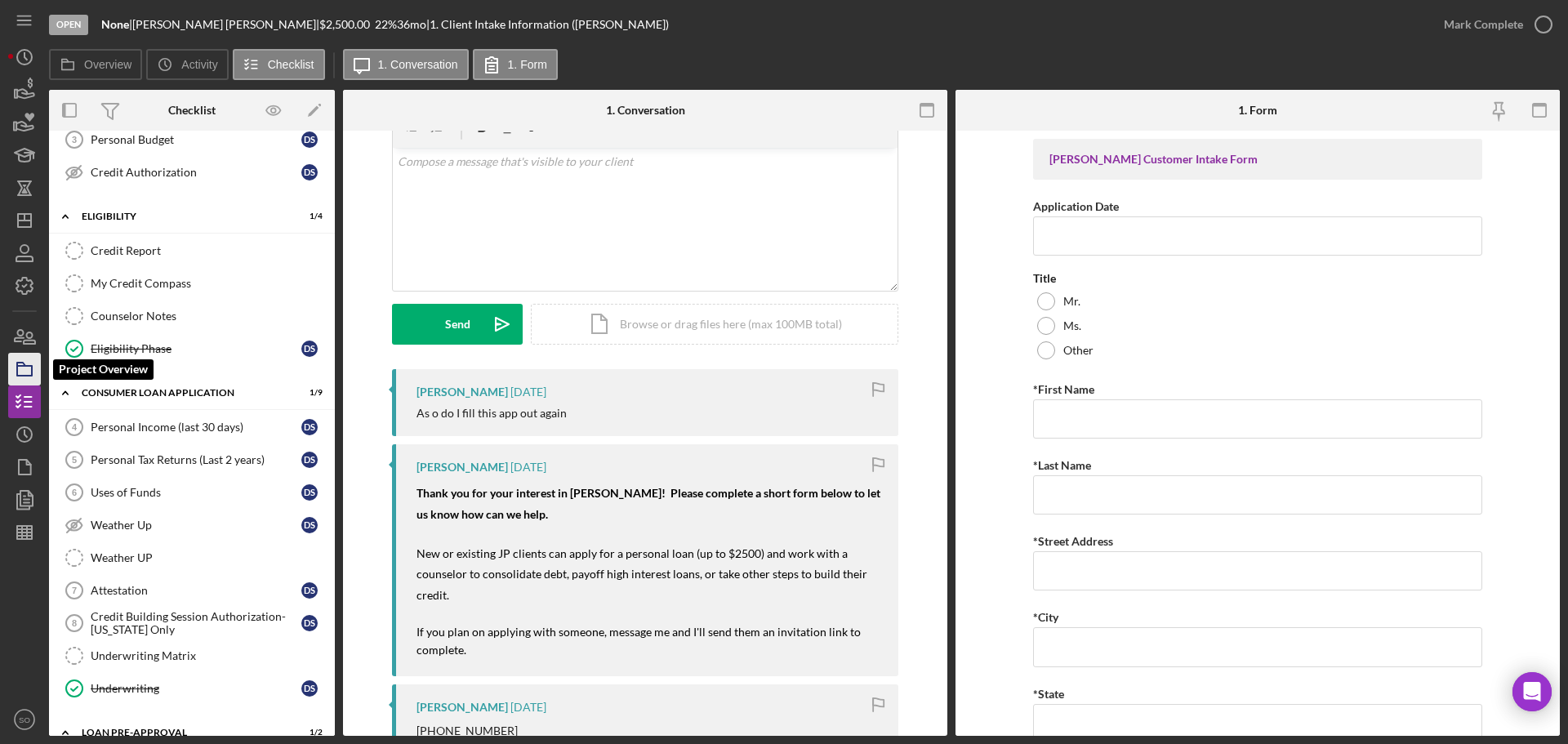
click at [21, 371] on icon "button" at bounding box center [24, 369] width 41 height 41
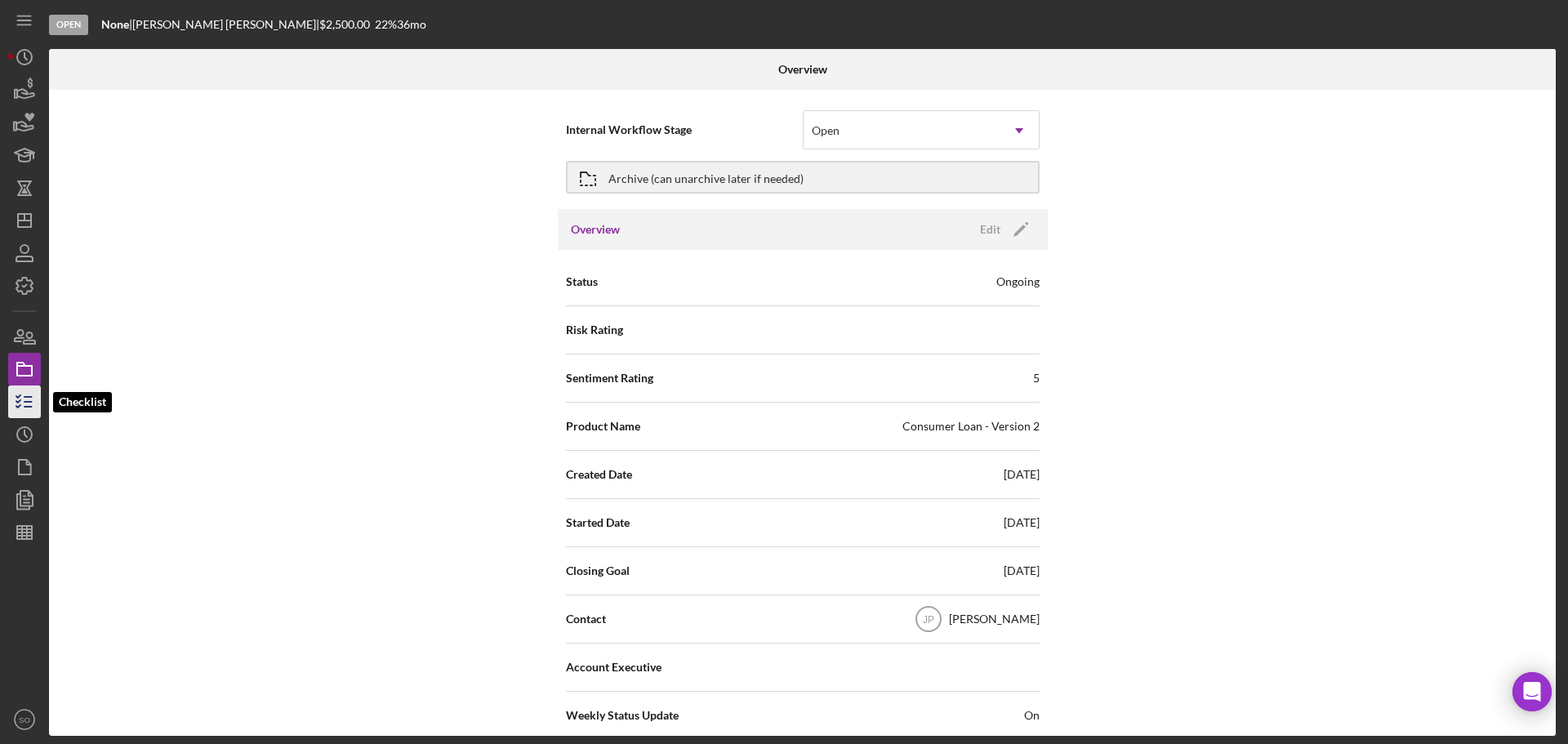
click at [22, 395] on icon "button" at bounding box center [24, 401] width 41 height 41
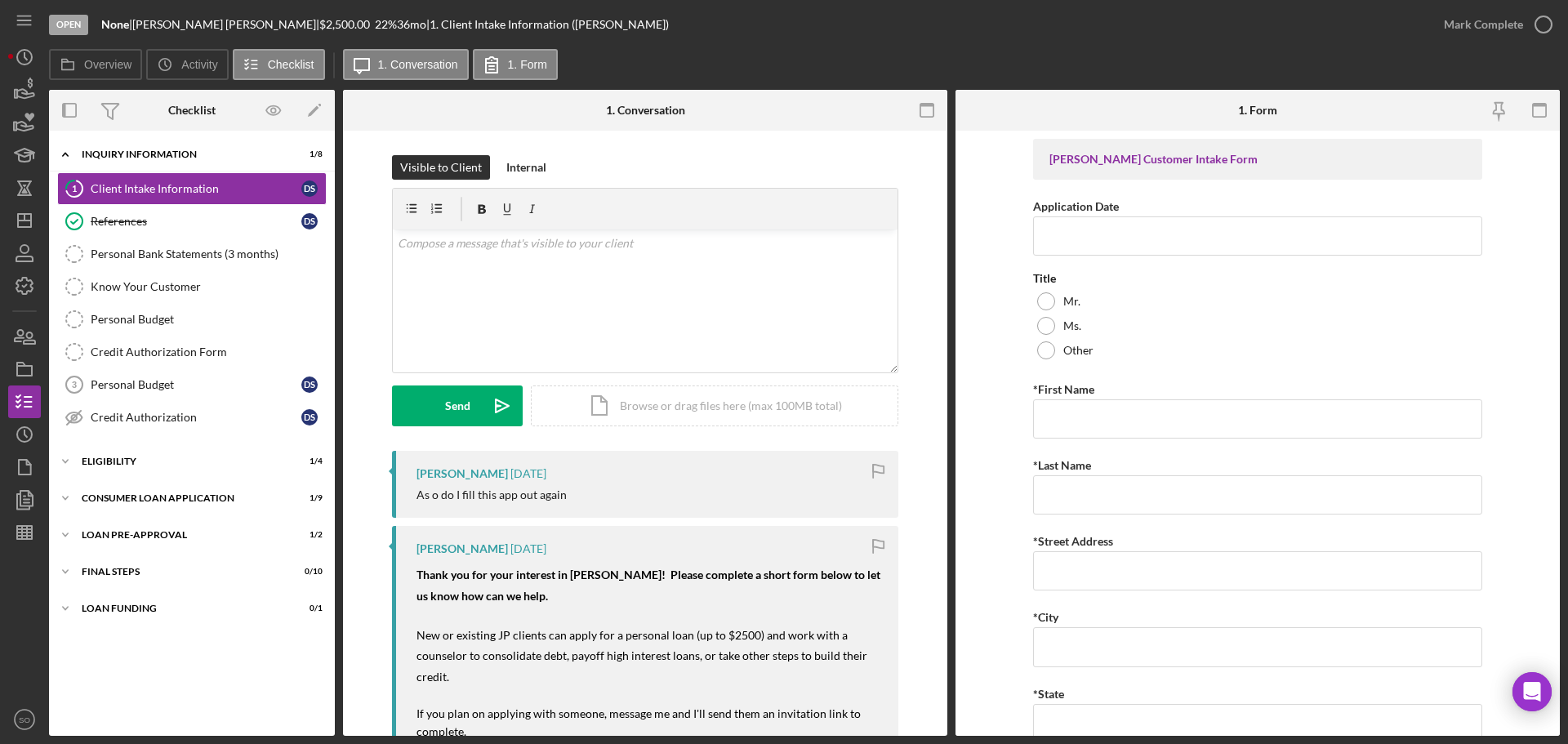
scroll to position [245, 0]
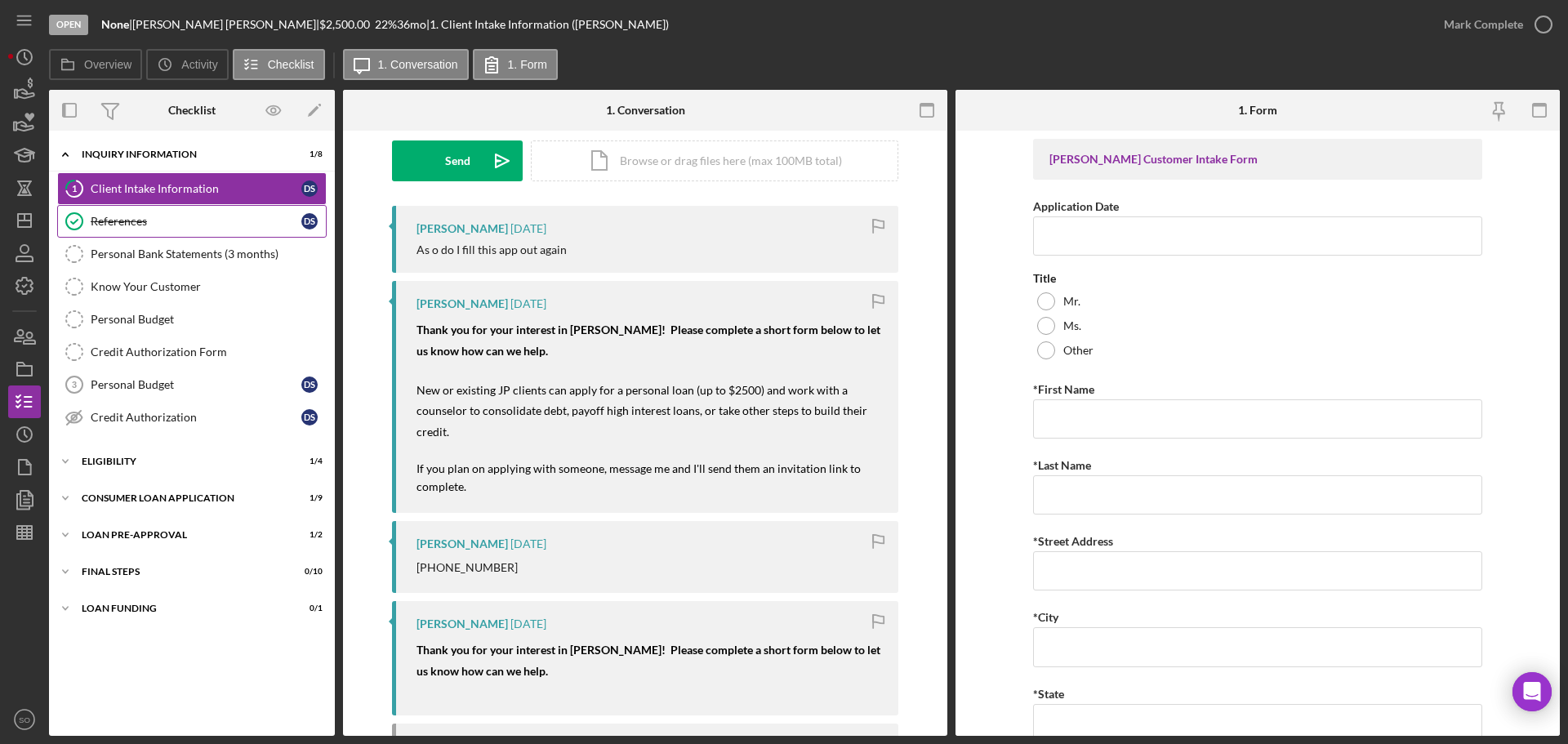
click at [161, 225] on div "References" at bounding box center [196, 221] width 211 height 13
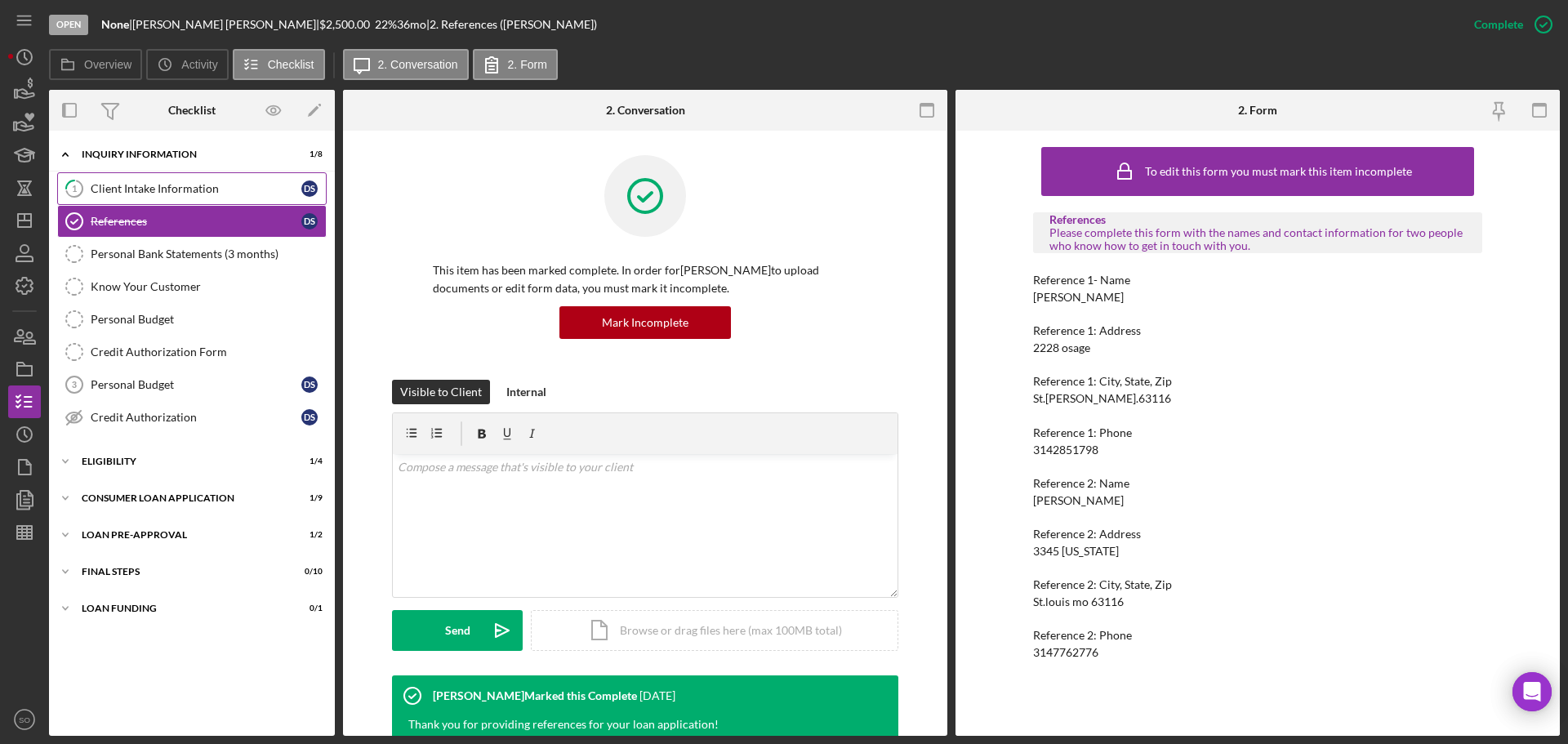
click at [161, 179] on link "1 Client Intake Information D S" at bounding box center [192, 189] width 270 height 33
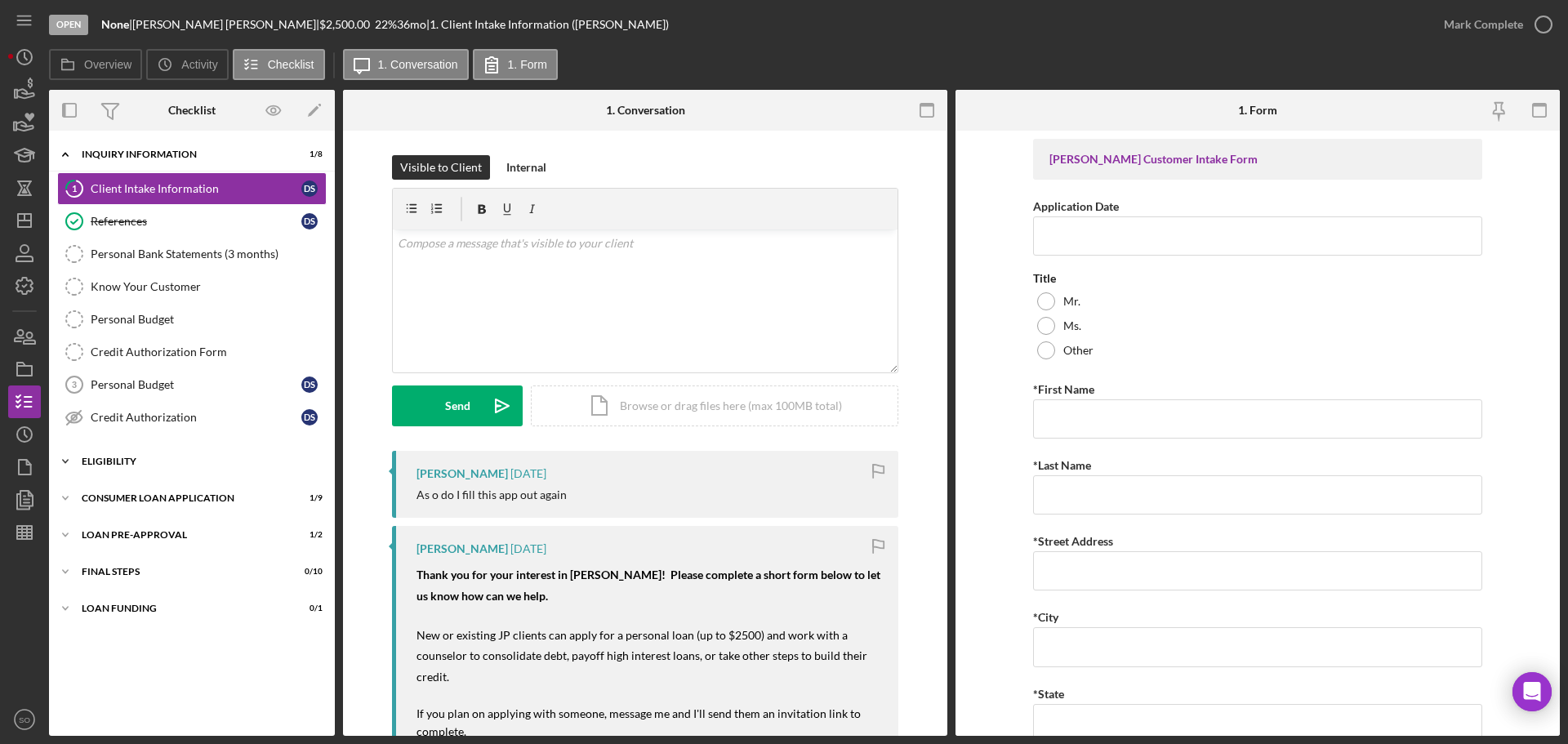
click at [140, 475] on div "Icon/Expander Eligibility 1 / 4" at bounding box center [192, 462] width 286 height 33
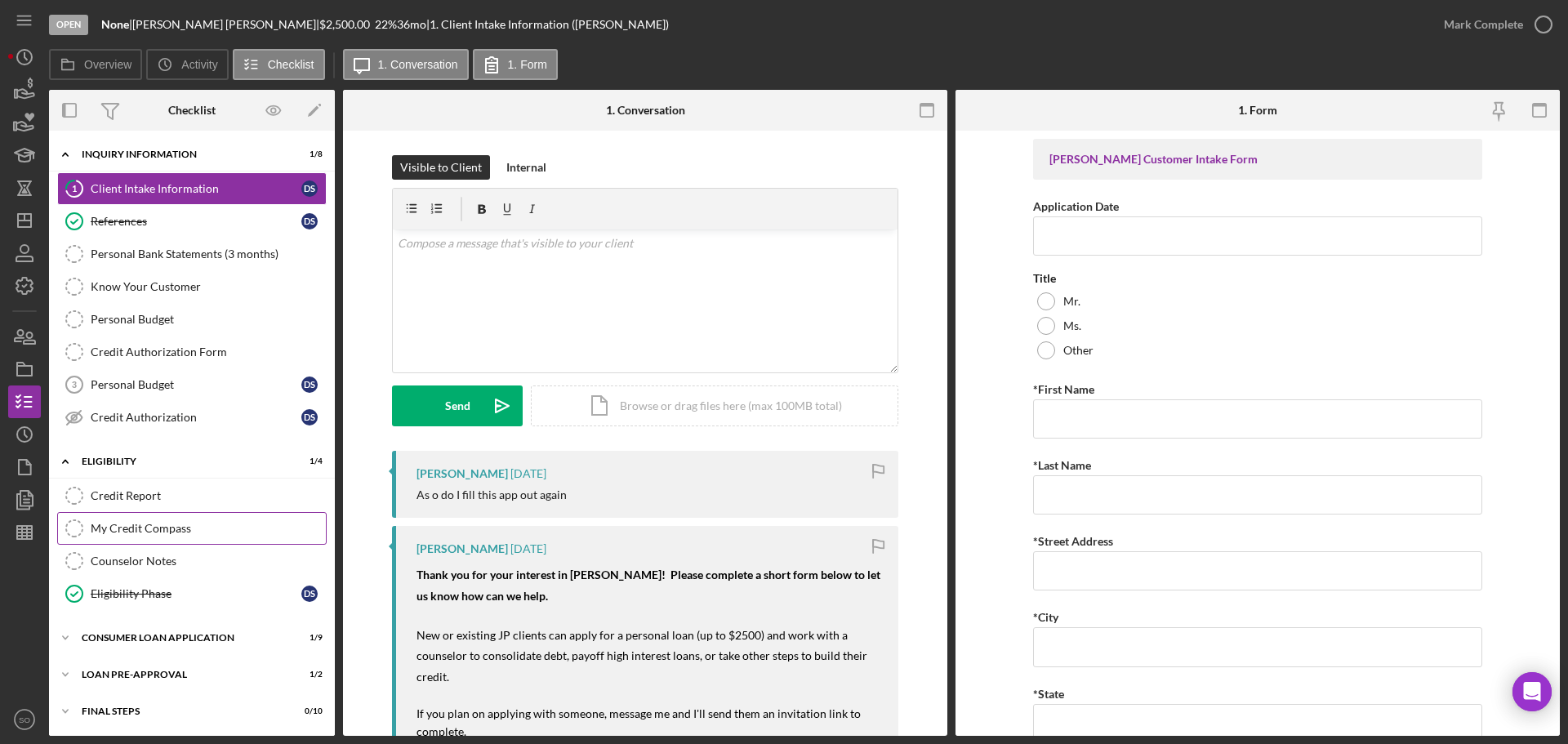
scroll to position [37, 0]
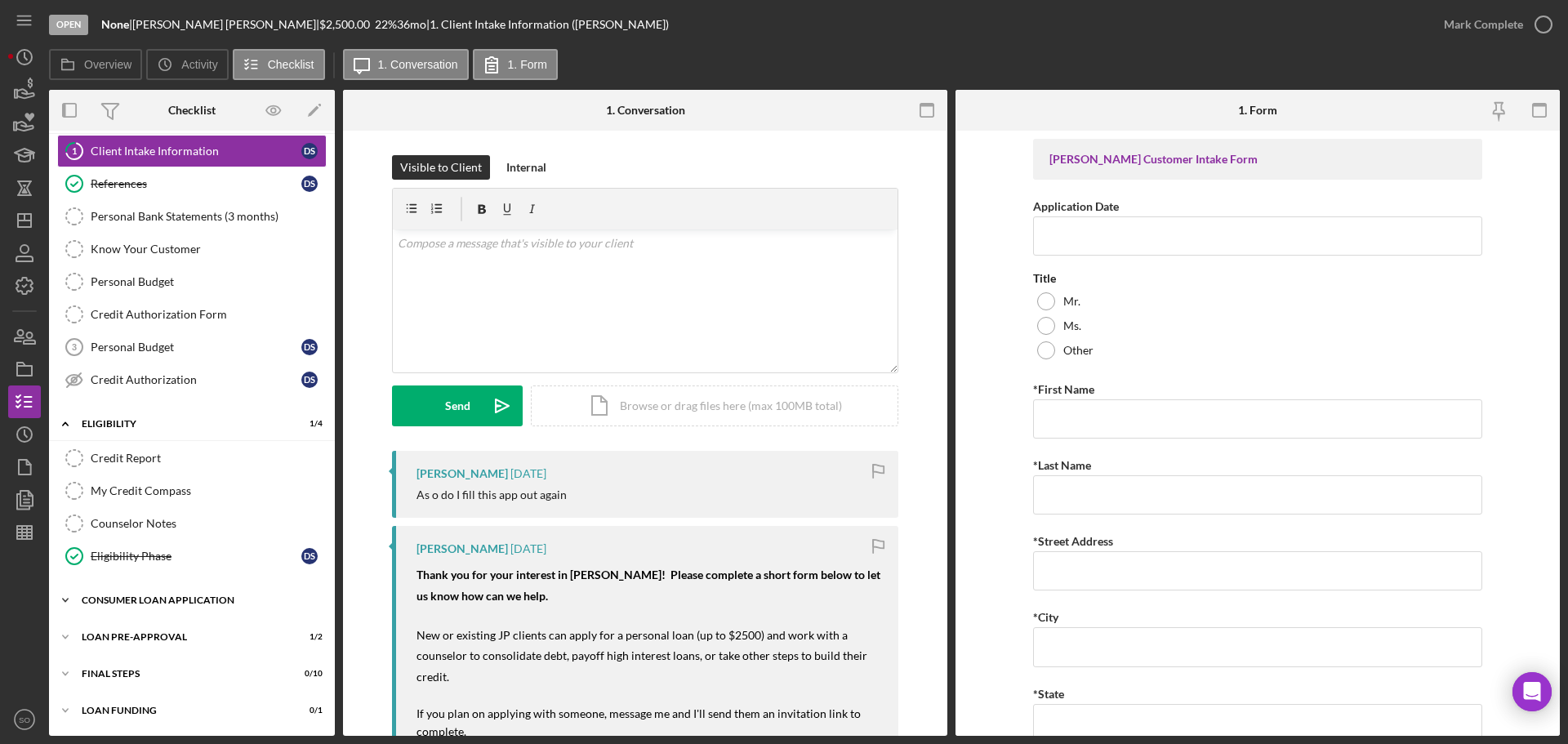
click at [188, 567] on div "Icon/Expander Consumer Loan Application 1 / 9" at bounding box center [192, 600] width 286 height 33
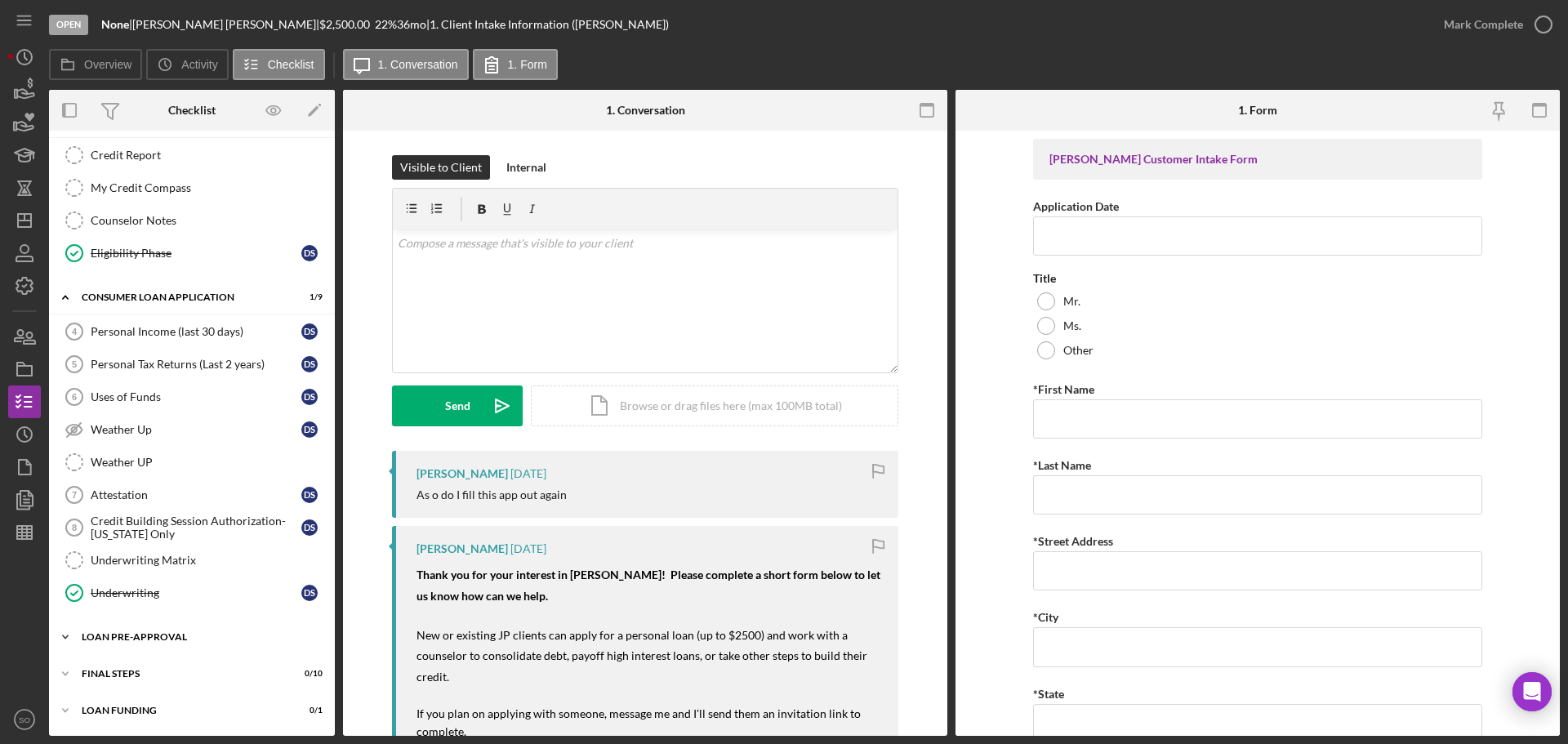
click at [181, 567] on div "Icon/Expander Loan Pre-Approval 1 / 2" at bounding box center [192, 638] width 286 height 33
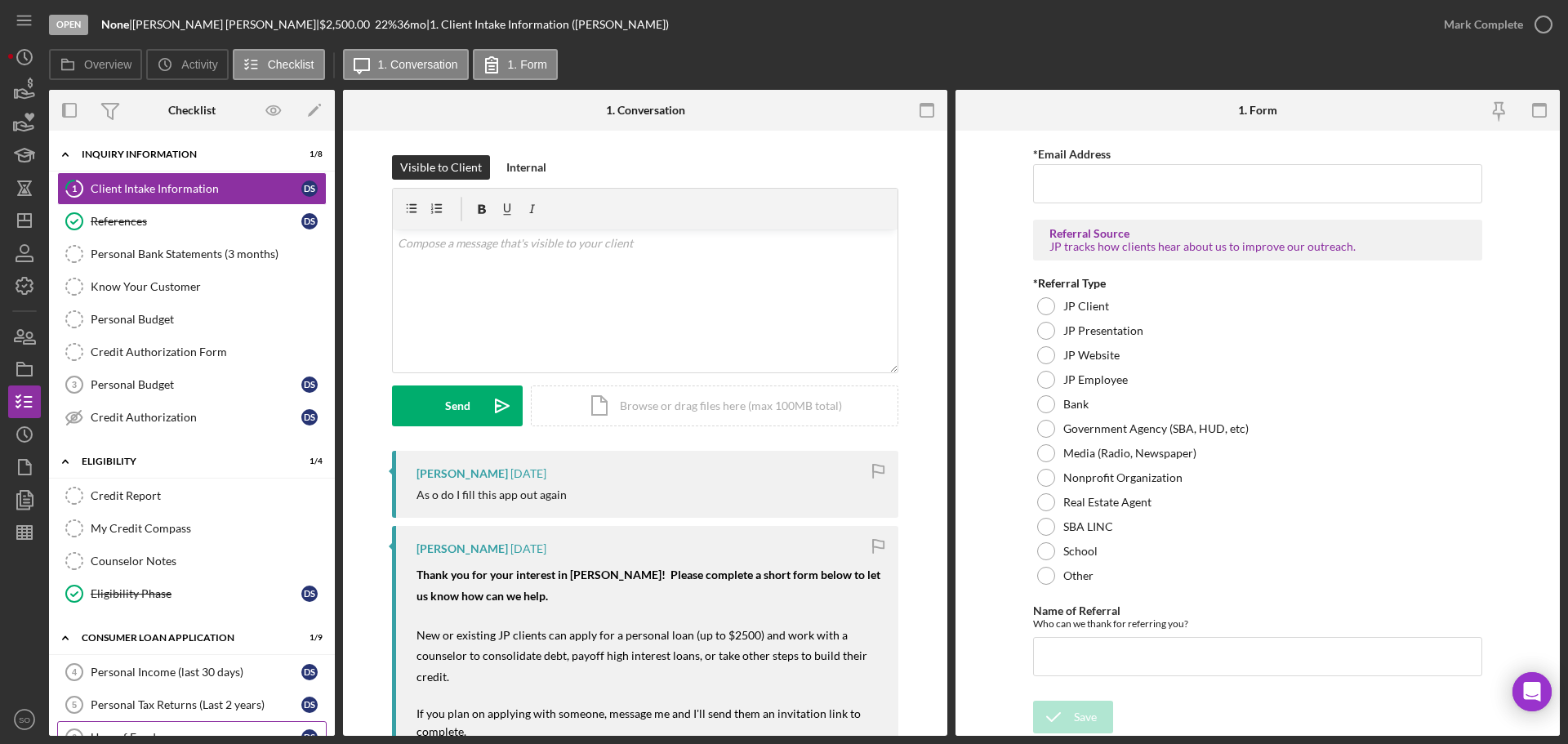
scroll to position [81, 0]
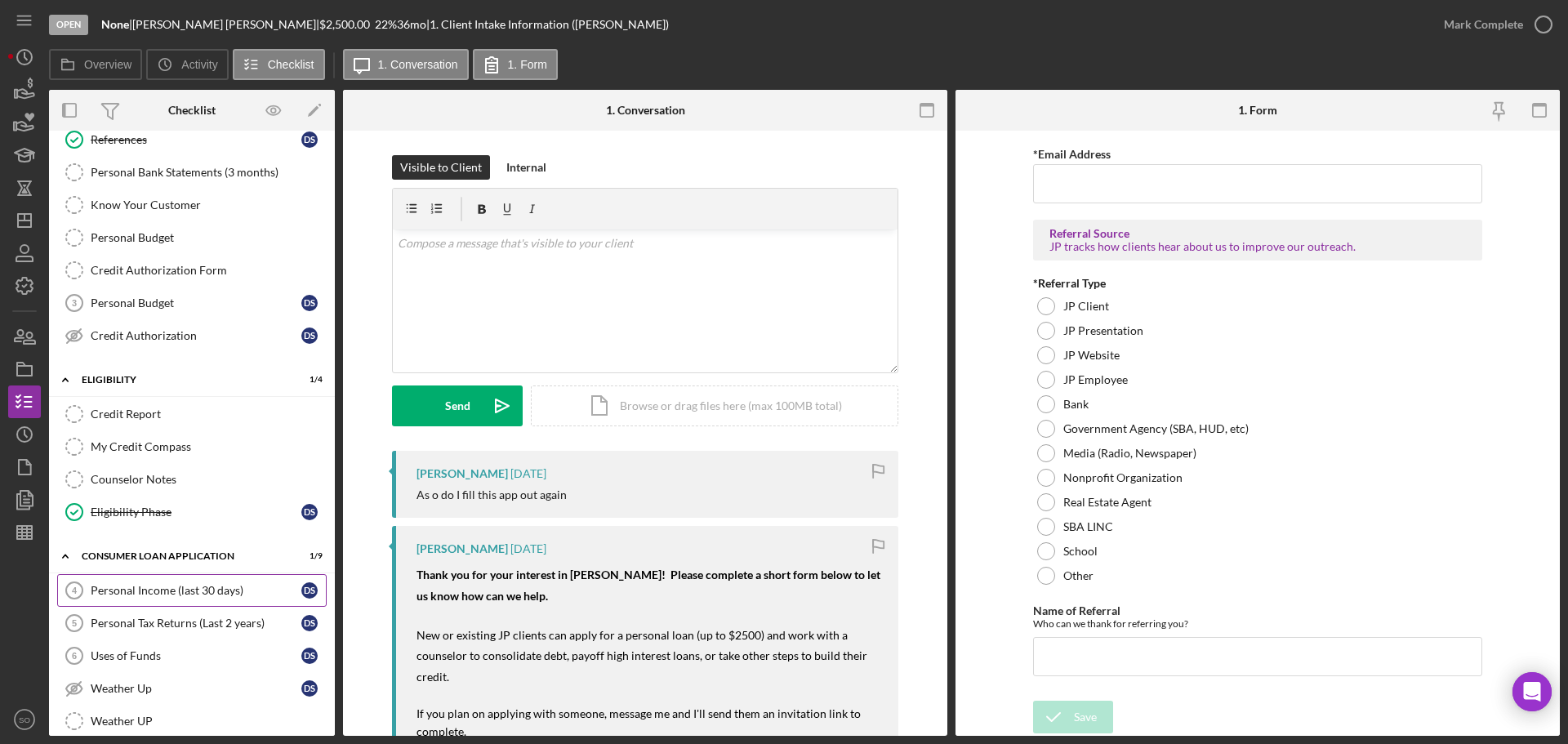
click at [151, 567] on div "Personal Income (last 30 days)" at bounding box center [196, 590] width 211 height 13
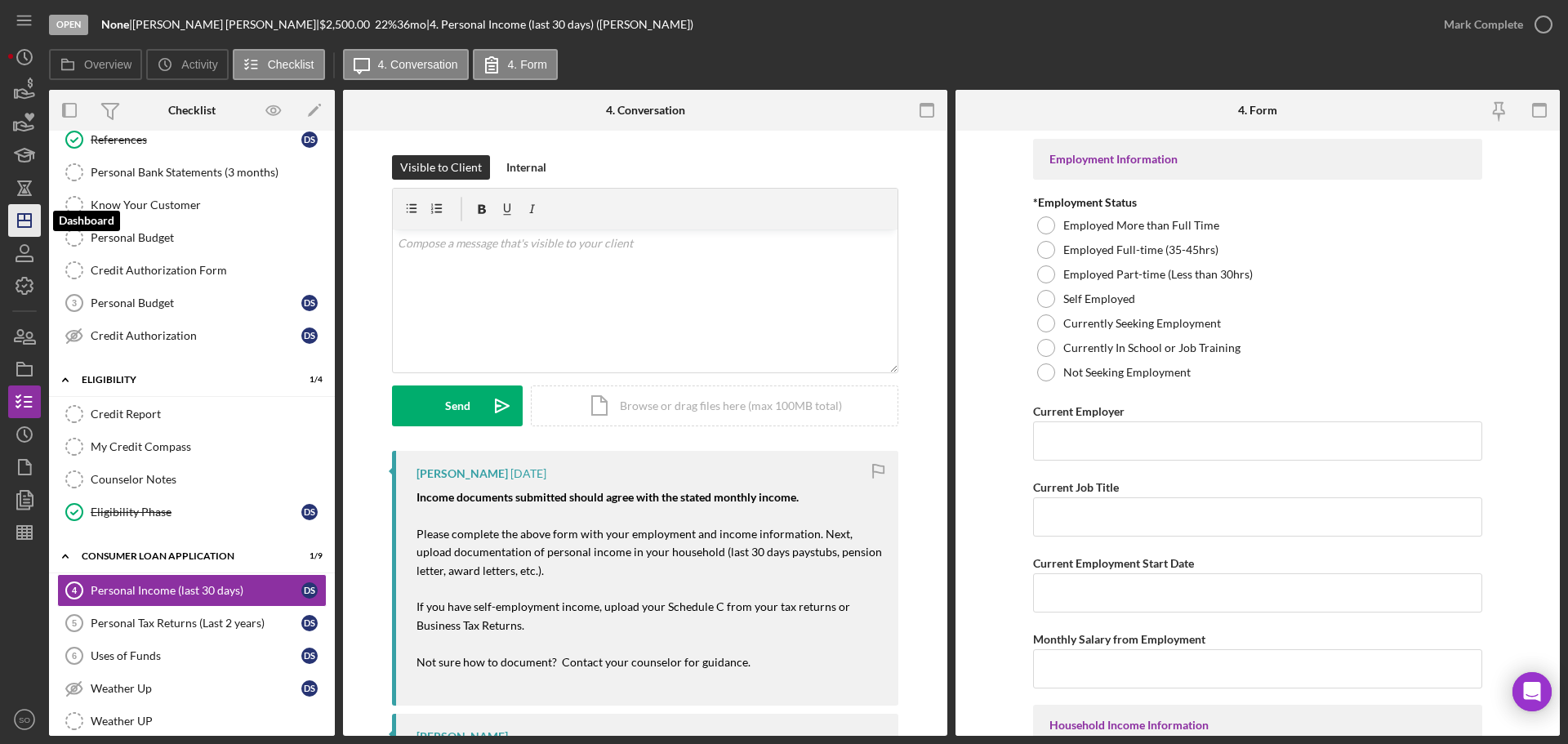
click at [29, 217] on icon "Icon/Dashboard" at bounding box center [24, 220] width 41 height 41
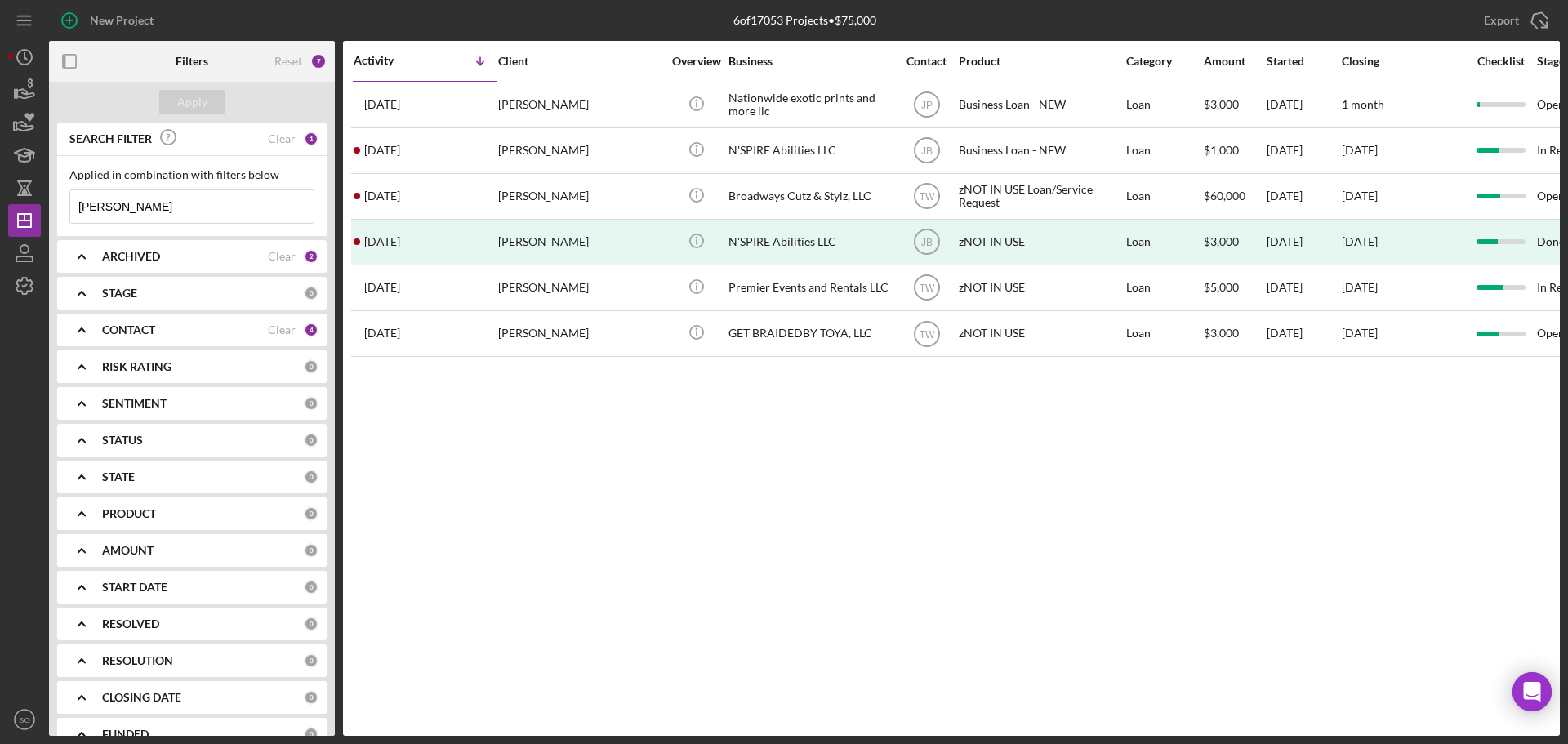
drag, startPoint x: 124, startPoint y: 207, endPoint x: -42, endPoint y: 205, distance: 166.0
click at [0, 205] on html "New Project 6 of 17053 Projects • $75,000 latoya Export Icon/Export Filters Res…" at bounding box center [784, 372] width 1568 height 744
type input "brandon rice"
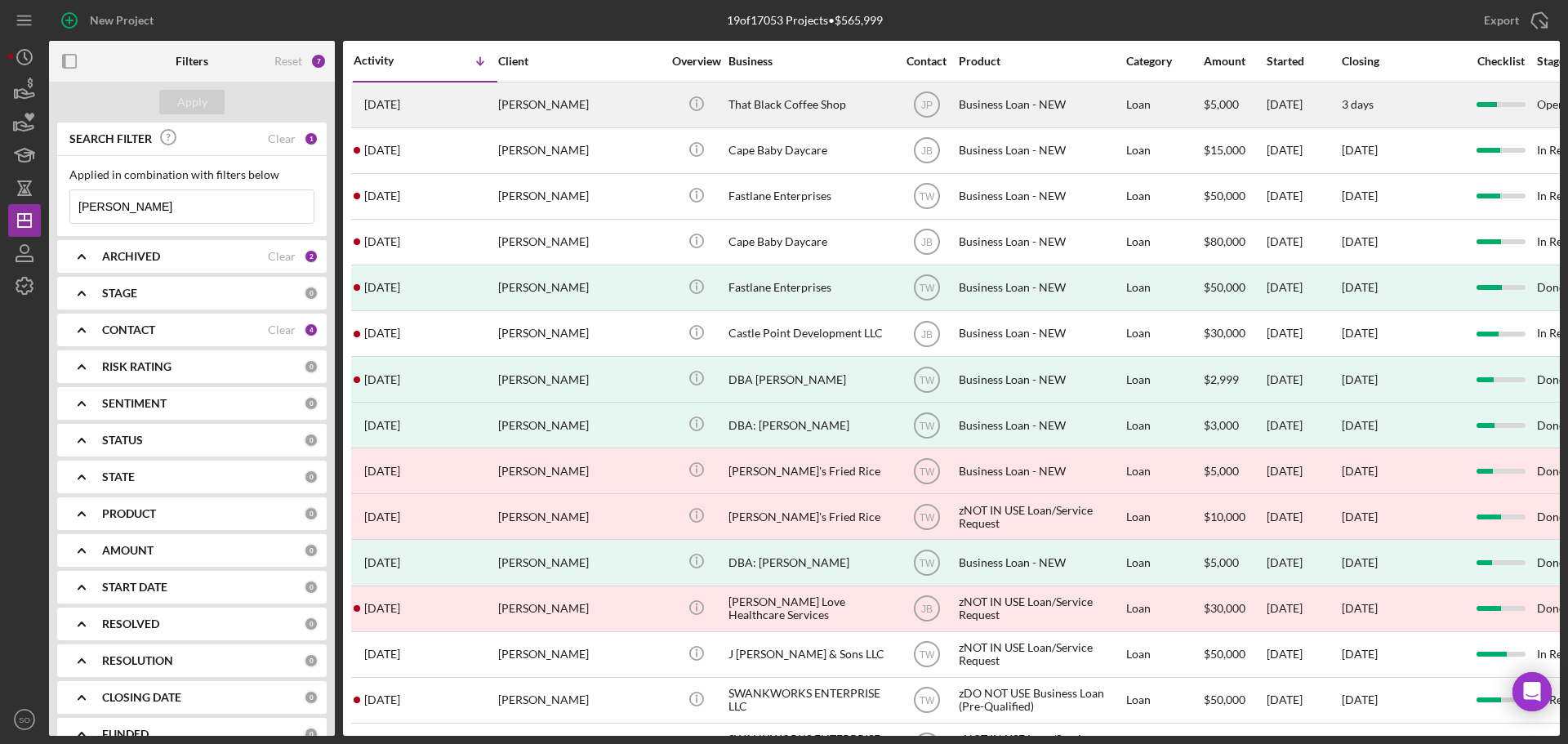
click at [507, 98] on div "Brandon Rice" at bounding box center [579, 105] width 163 height 43
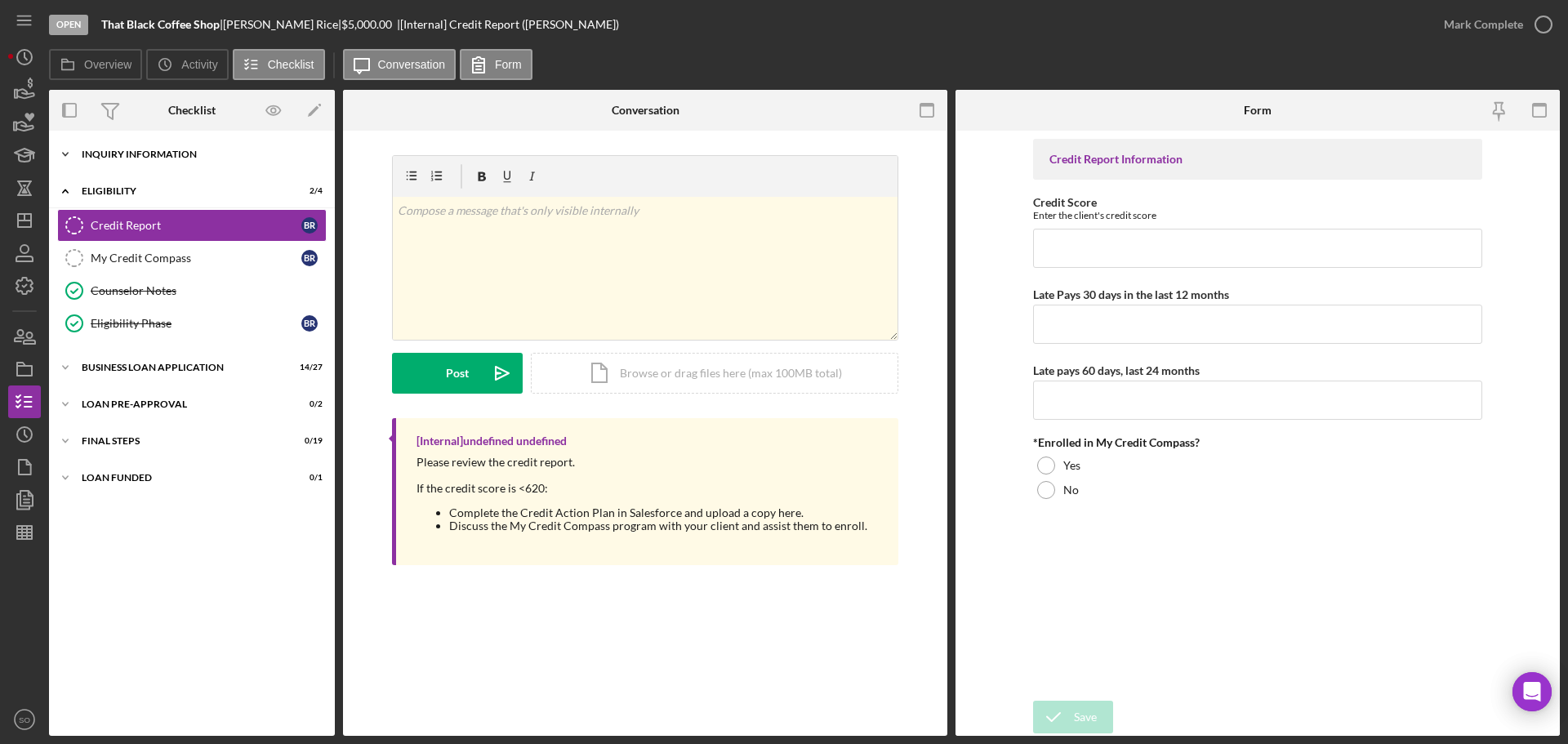
click at [113, 165] on div "Icon/Expander INQUIRY INFORMATION 11 / 11" at bounding box center [192, 155] width 286 height 33
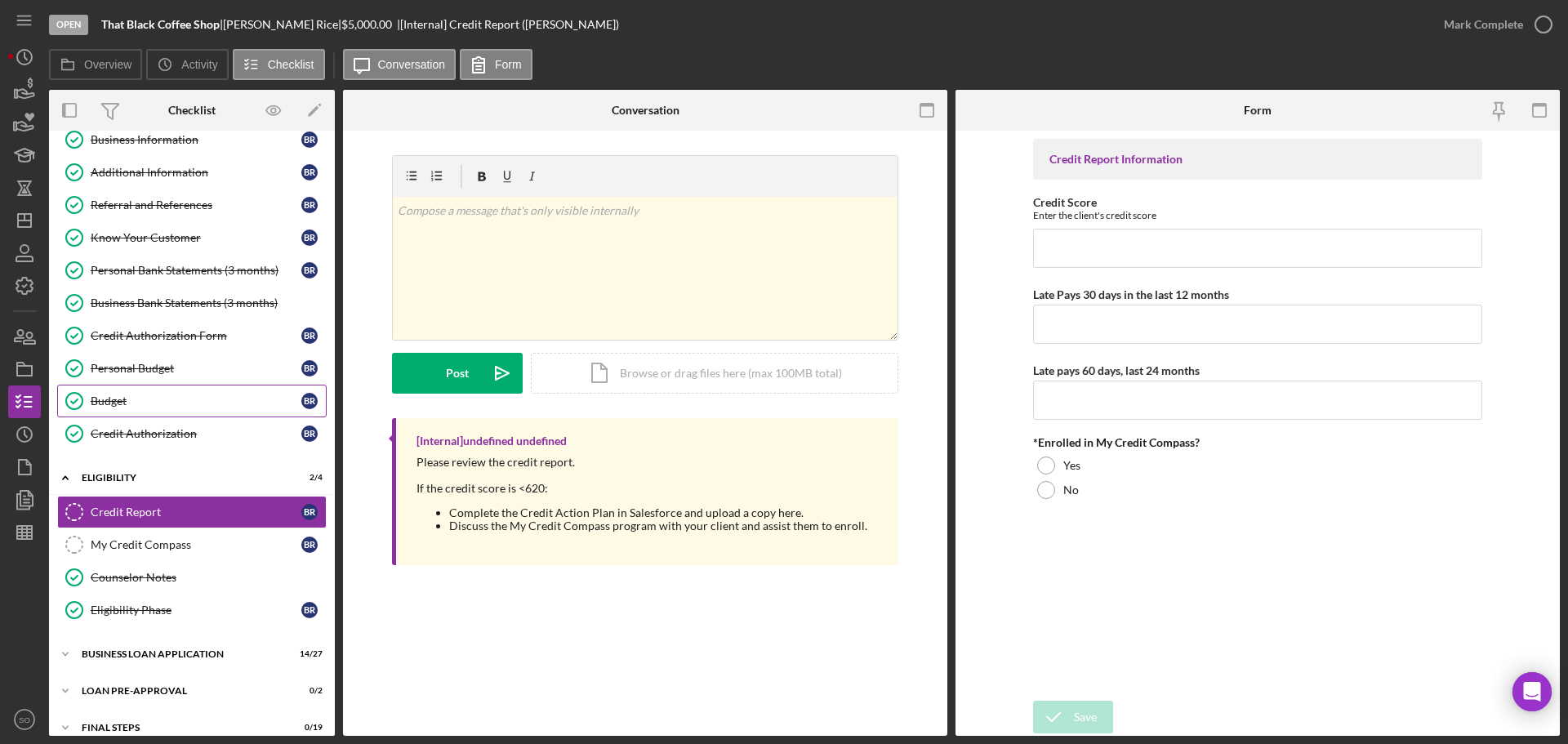
scroll to position [136, 0]
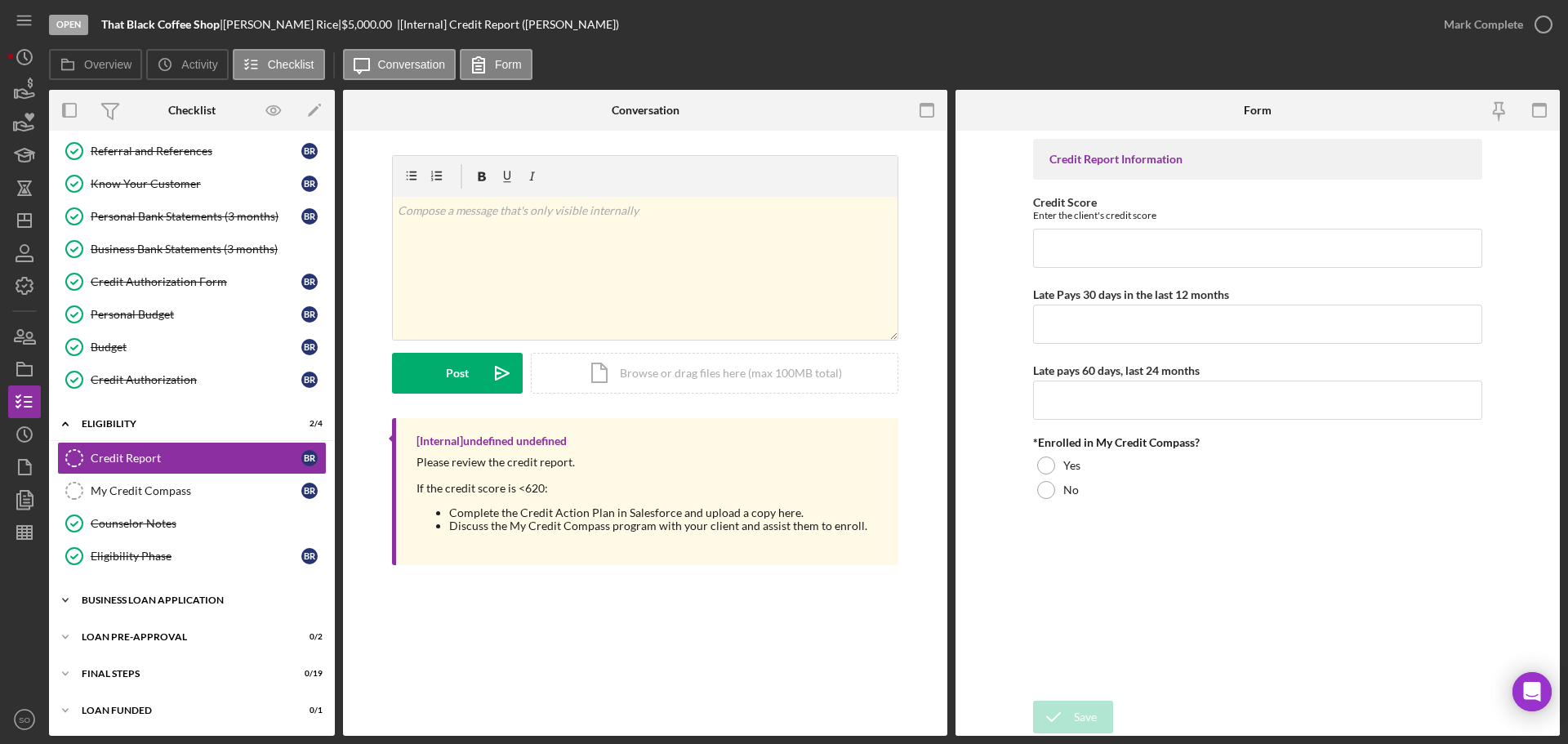
click at [200, 567] on div "Icon/Expander BUSINESS LOAN APPLICATION 14 / 27" at bounding box center [192, 600] width 286 height 33
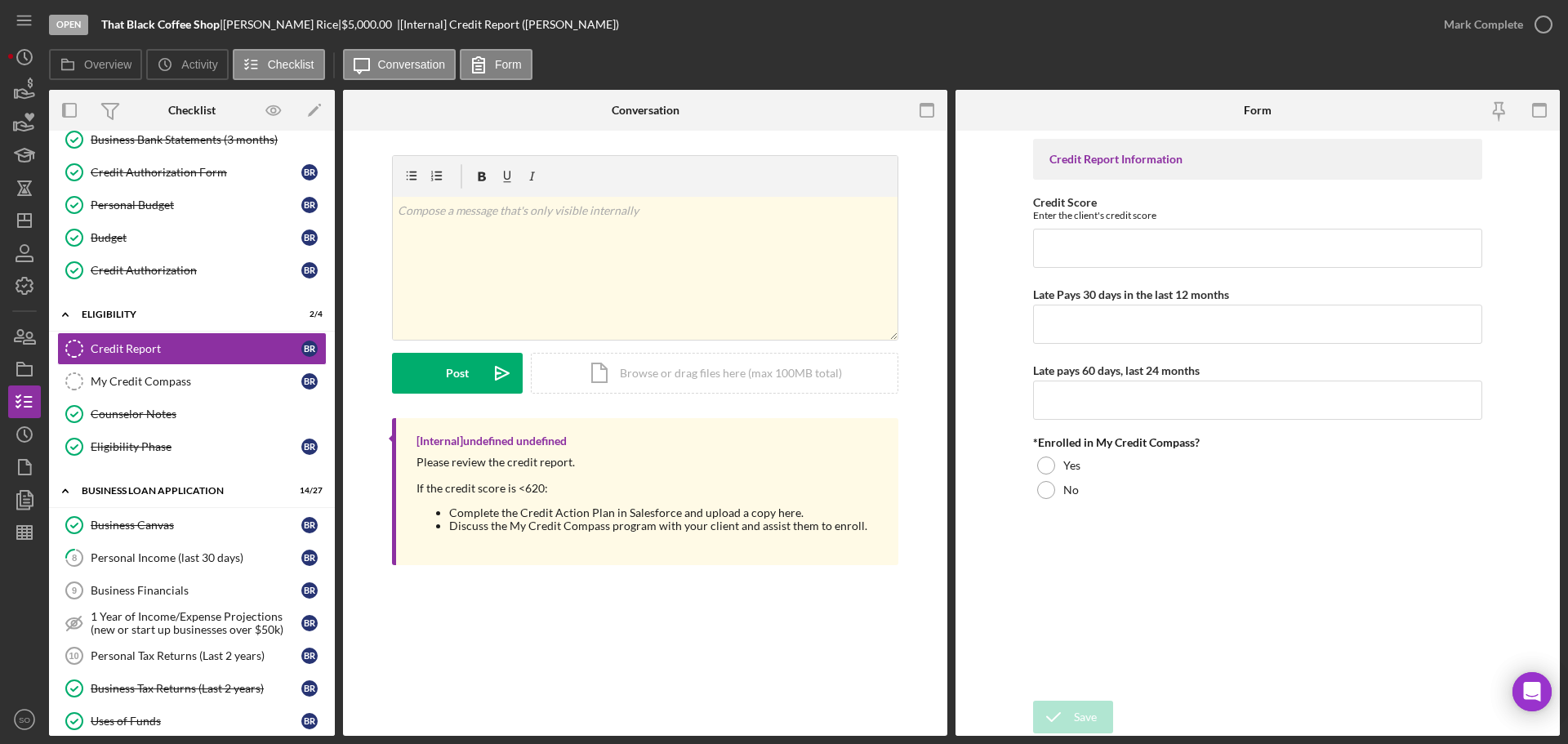
scroll to position [164, 0]
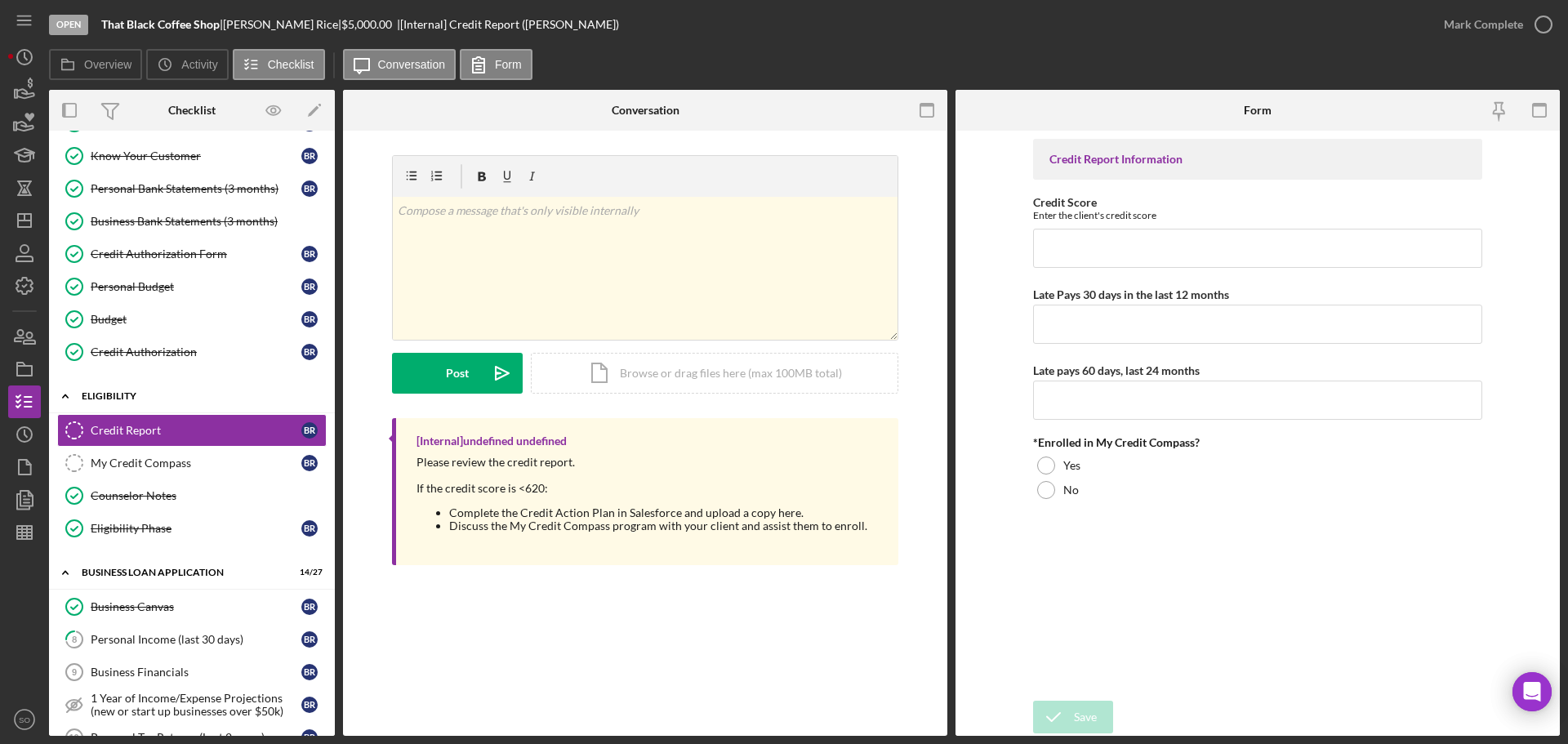
click at [110, 389] on div "Icon/Expander ELIGIBILITY 2 / 4" at bounding box center [192, 396] width 286 height 34
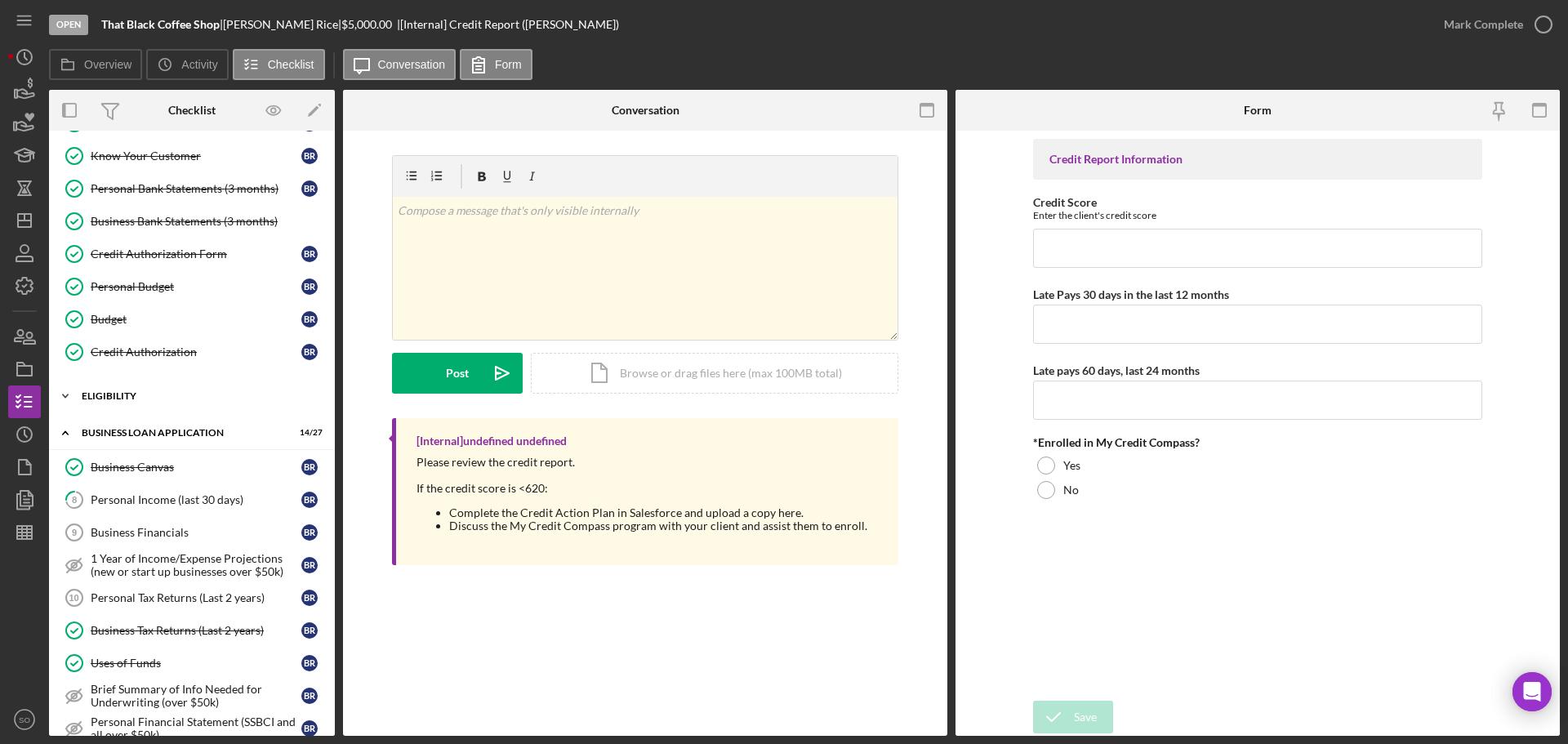
click at [126, 396] on div "ELIGIBILITY" at bounding box center [197, 395] width 233 height 10
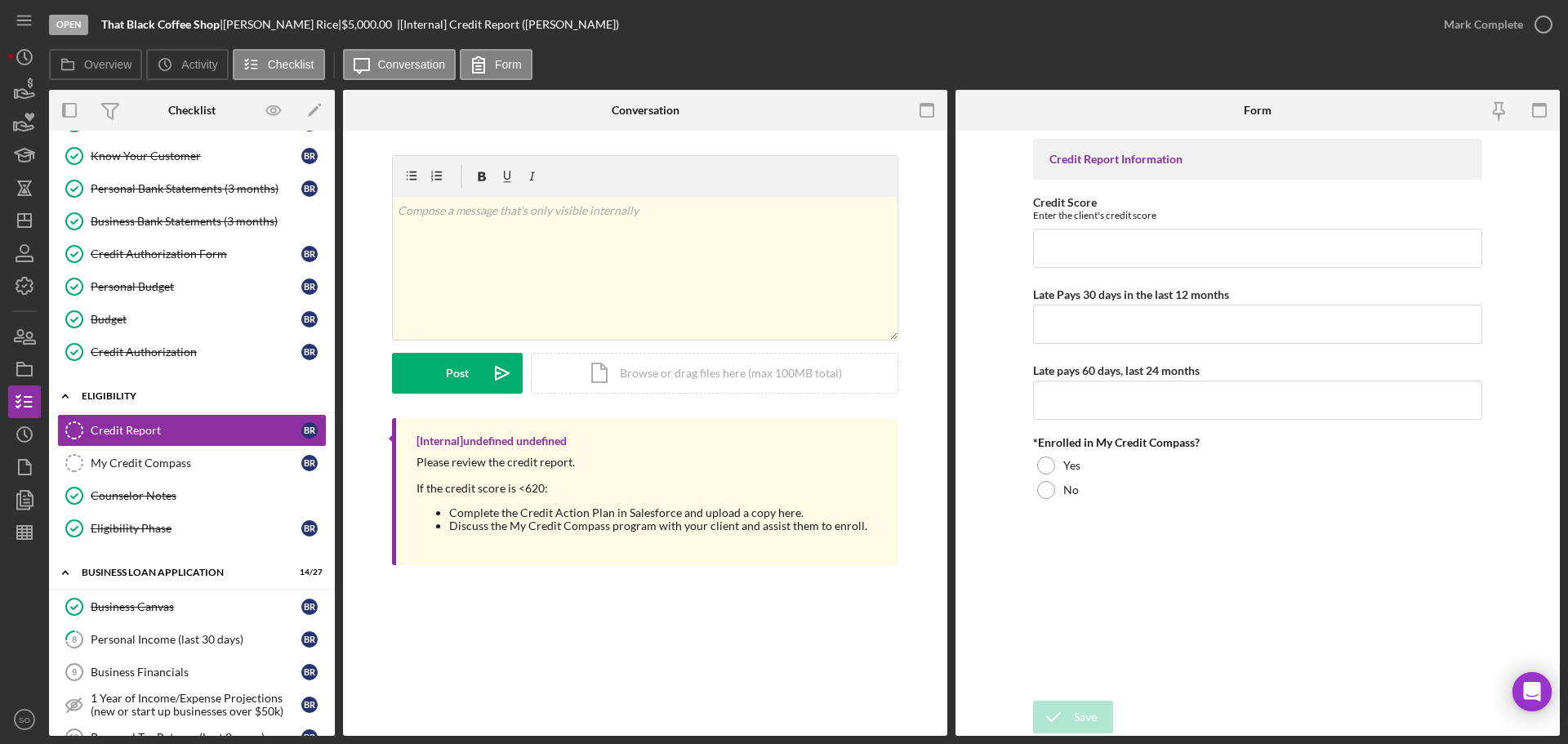
scroll to position [161, 0]
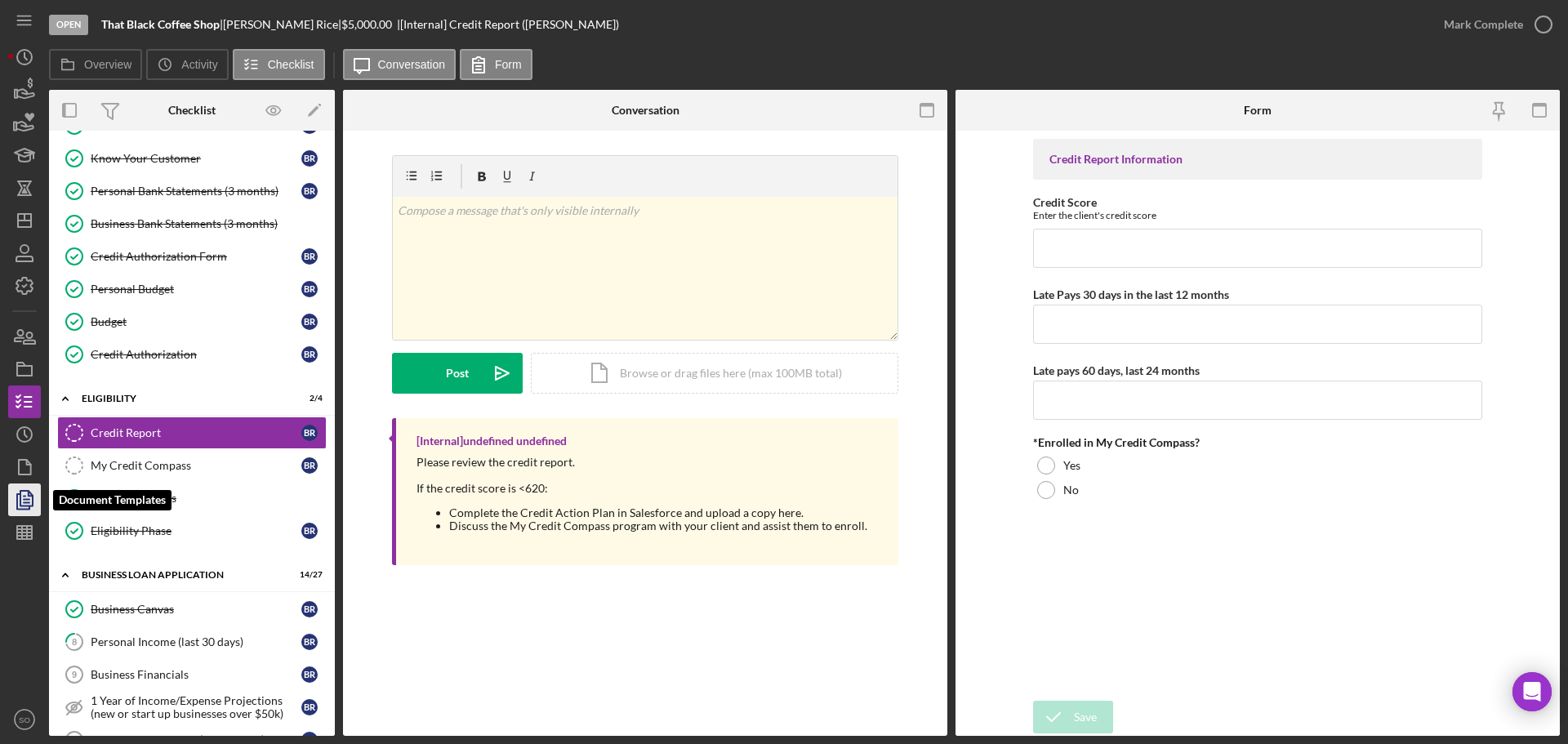
click at [22, 503] on polygon "button" at bounding box center [27, 498] width 12 height 15
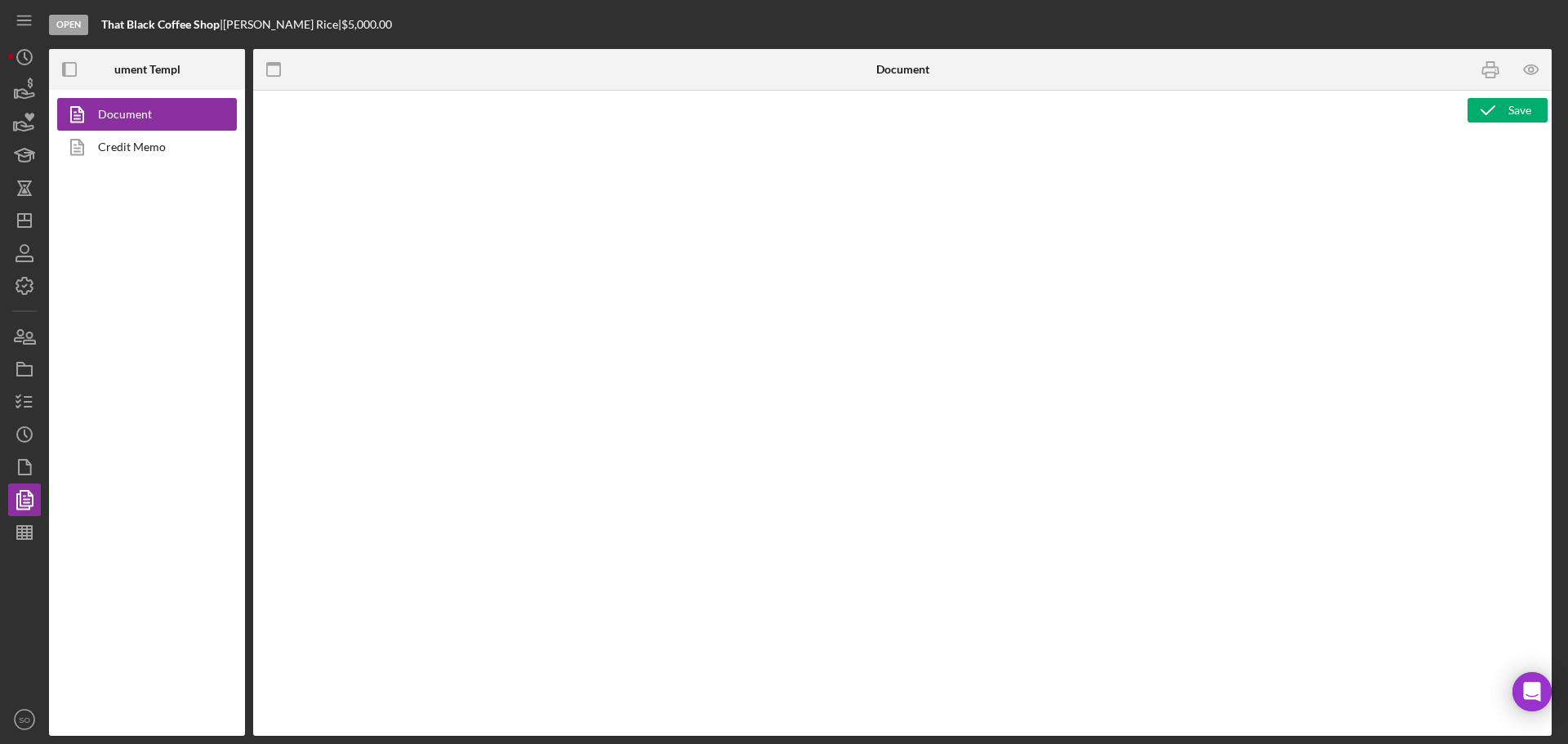
type textarea "Copy and paste, or create, your document template here."
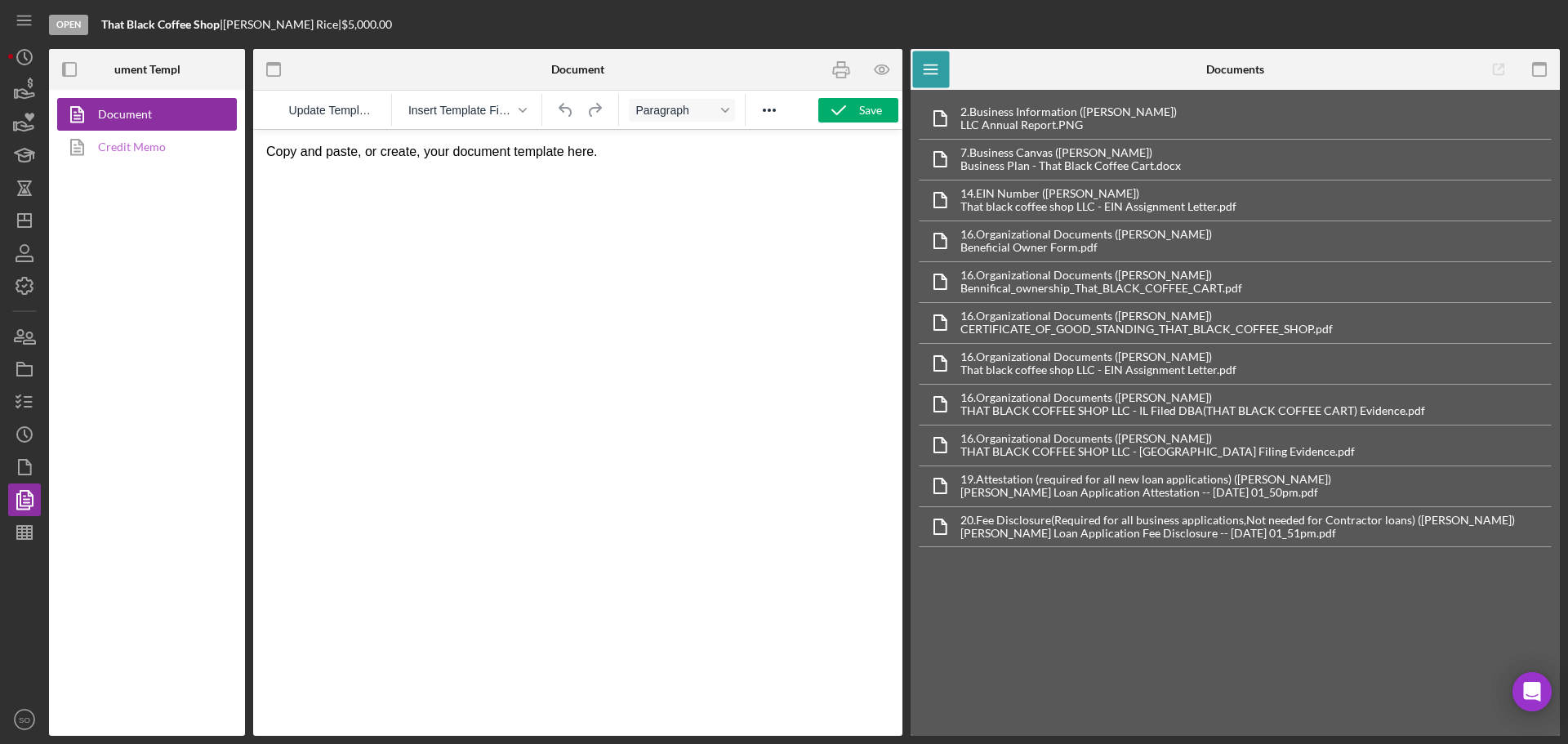
click at [120, 157] on link "Credit Memo" at bounding box center [143, 147] width 171 height 33
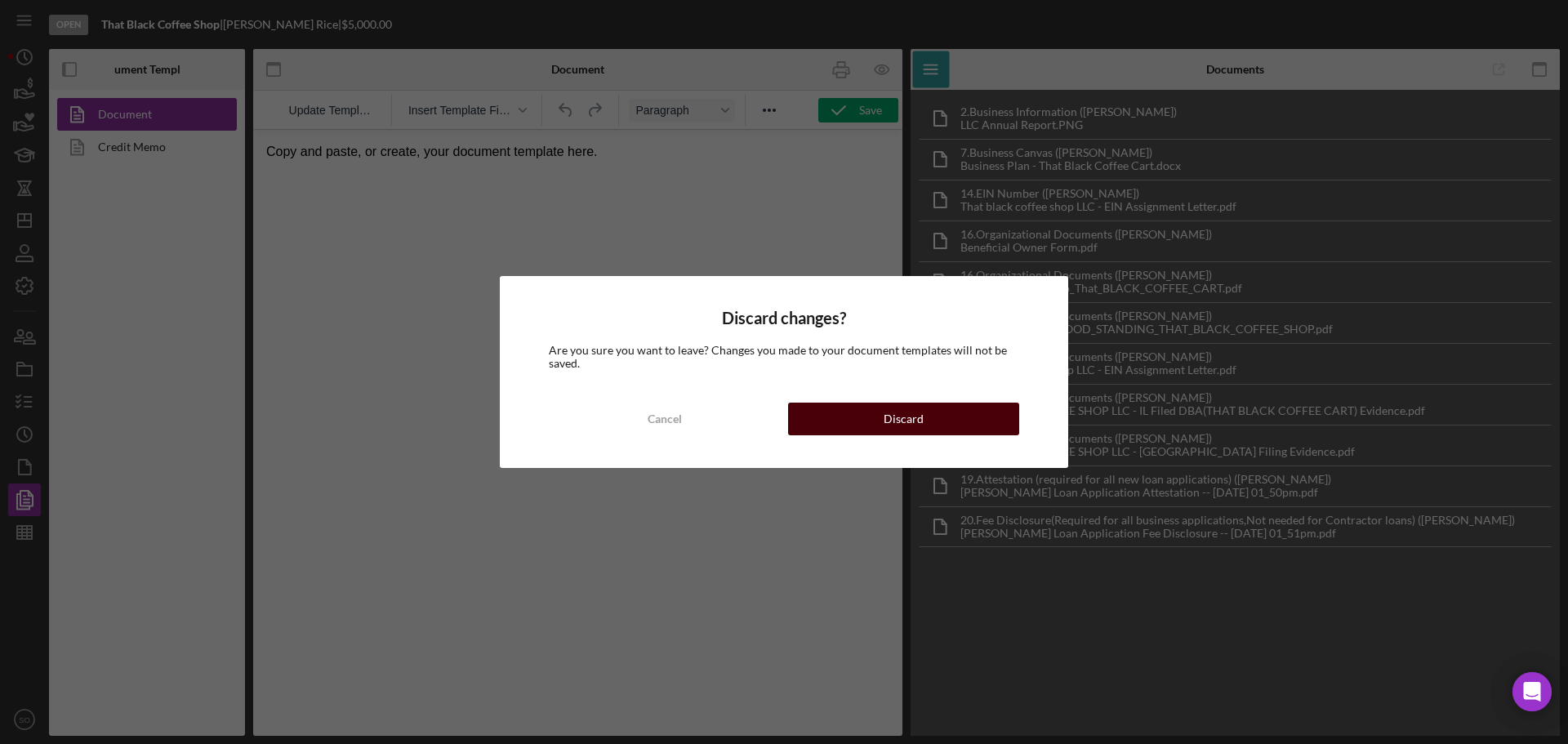
click at [898, 418] on div "Discard" at bounding box center [904, 420] width 40 height 33
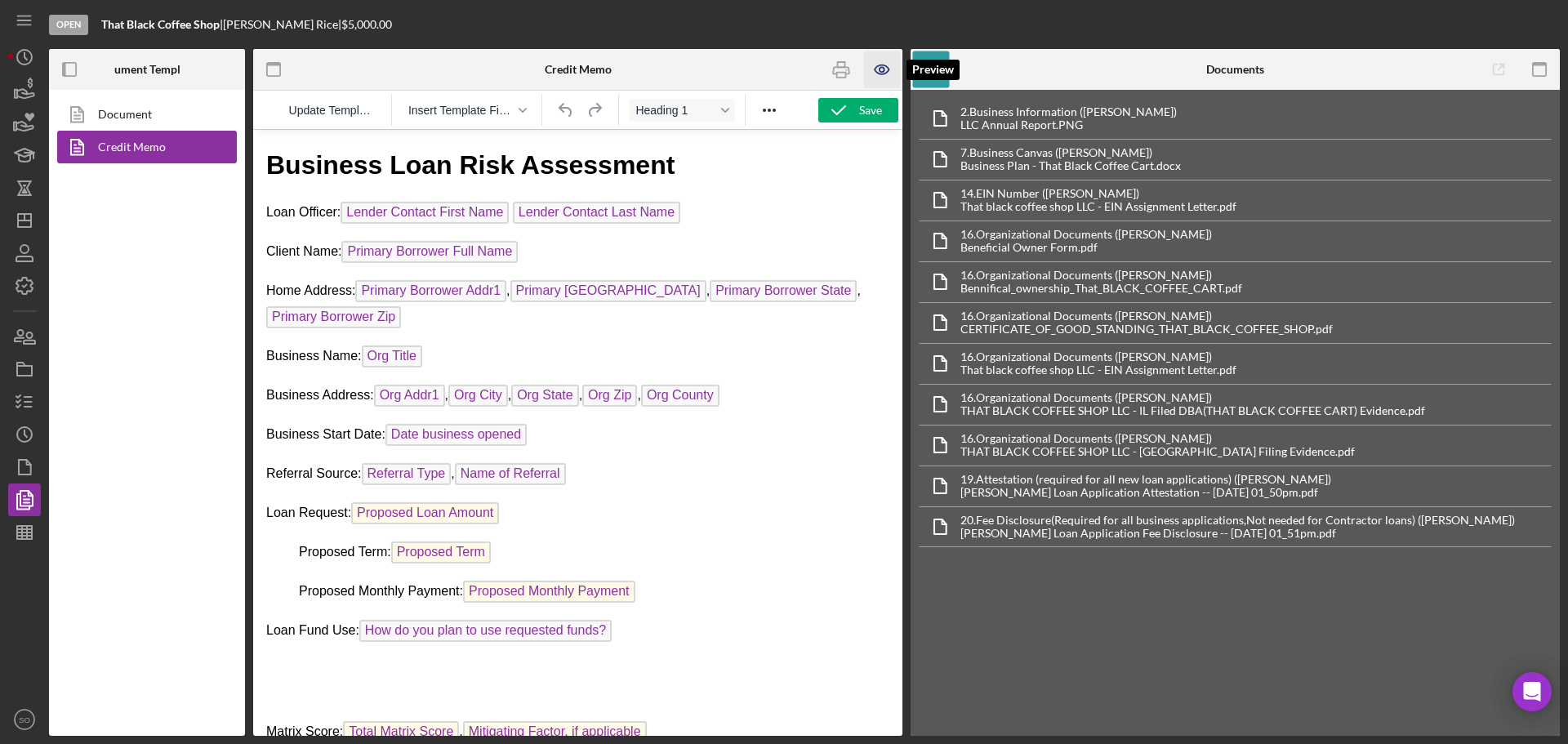
click at [888, 73] on icon "button" at bounding box center [882, 69] width 36 height 36
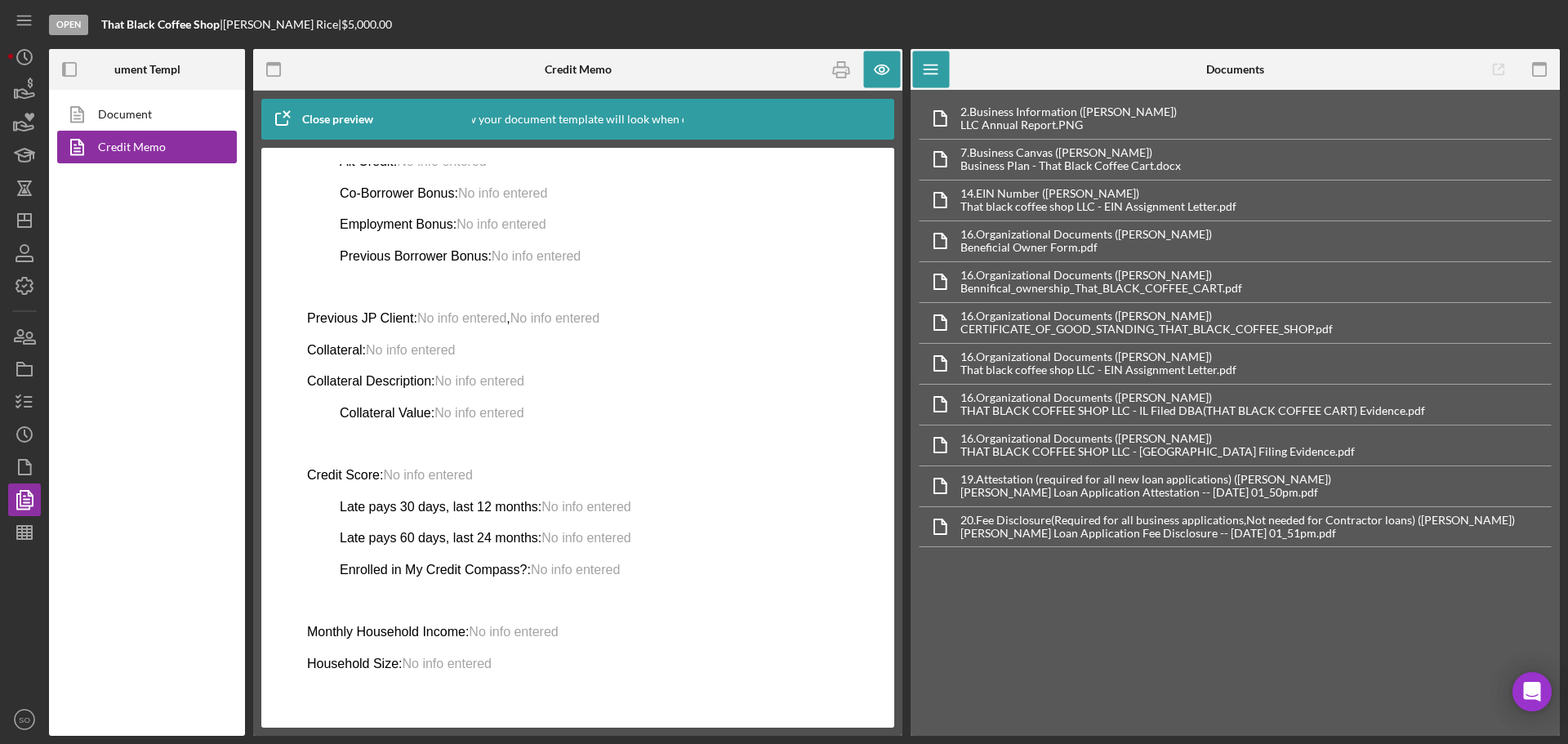
scroll to position [766, 0]
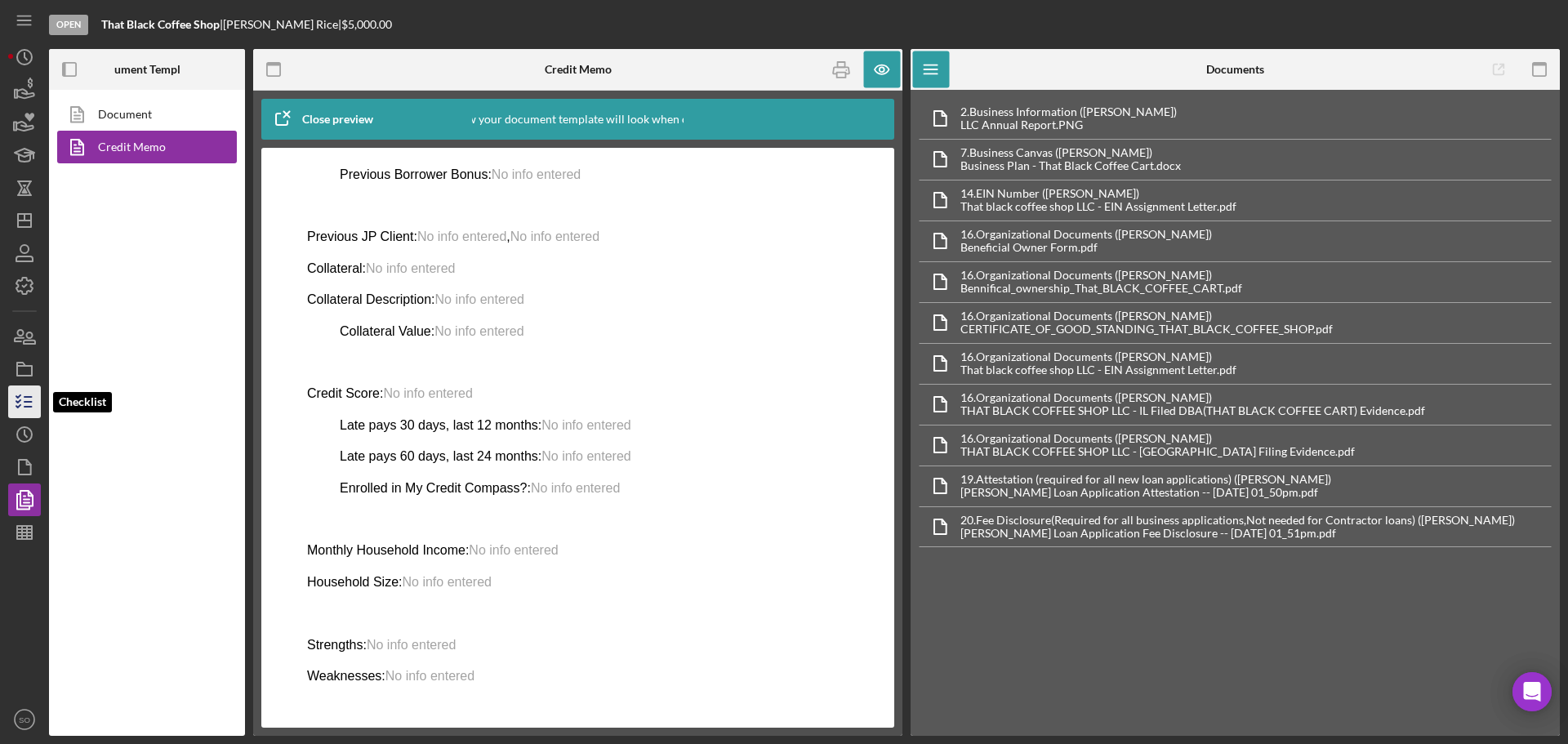
click at [32, 401] on icon "button" at bounding box center [24, 401] width 41 height 41
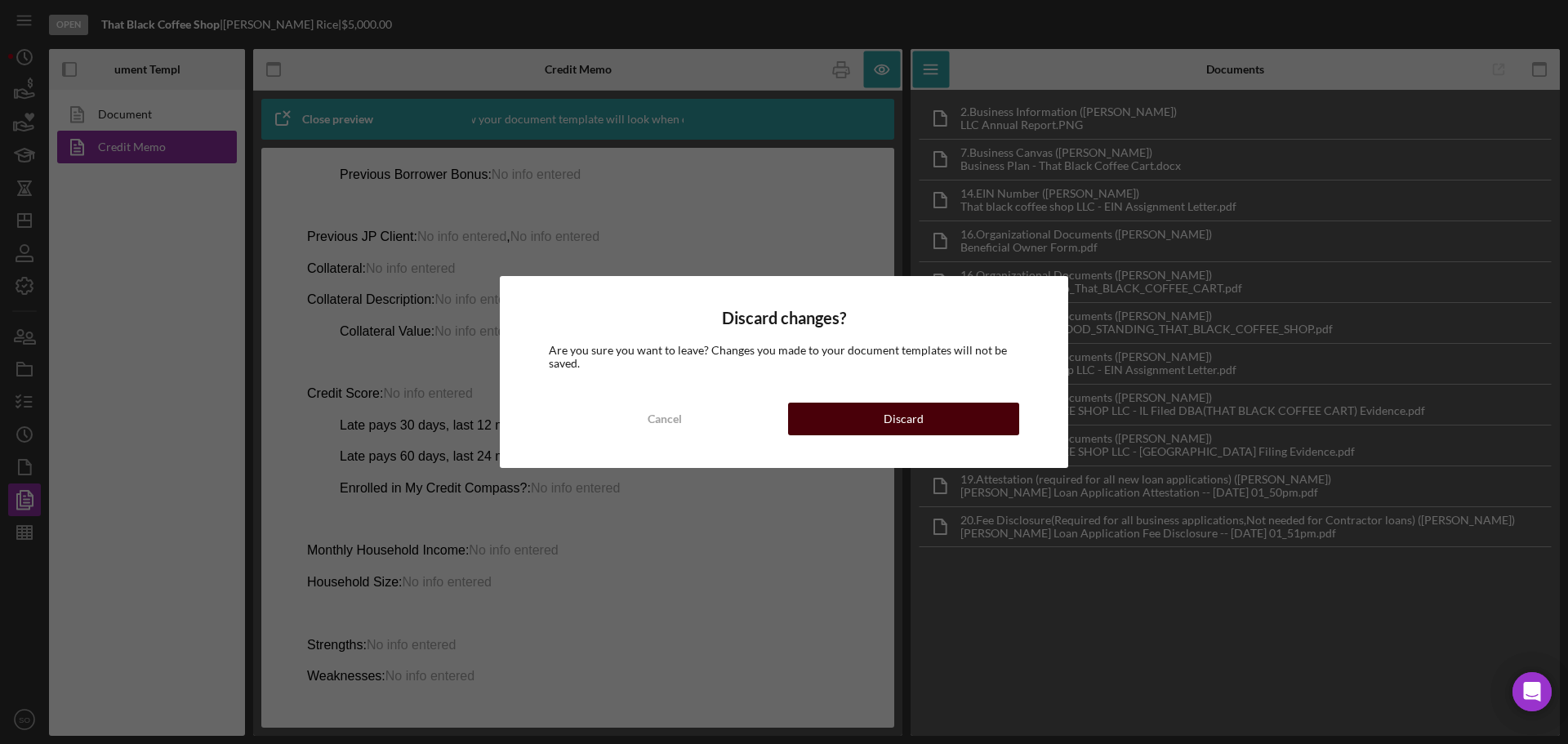
click at [909, 407] on div "Discard" at bounding box center [904, 420] width 40 height 33
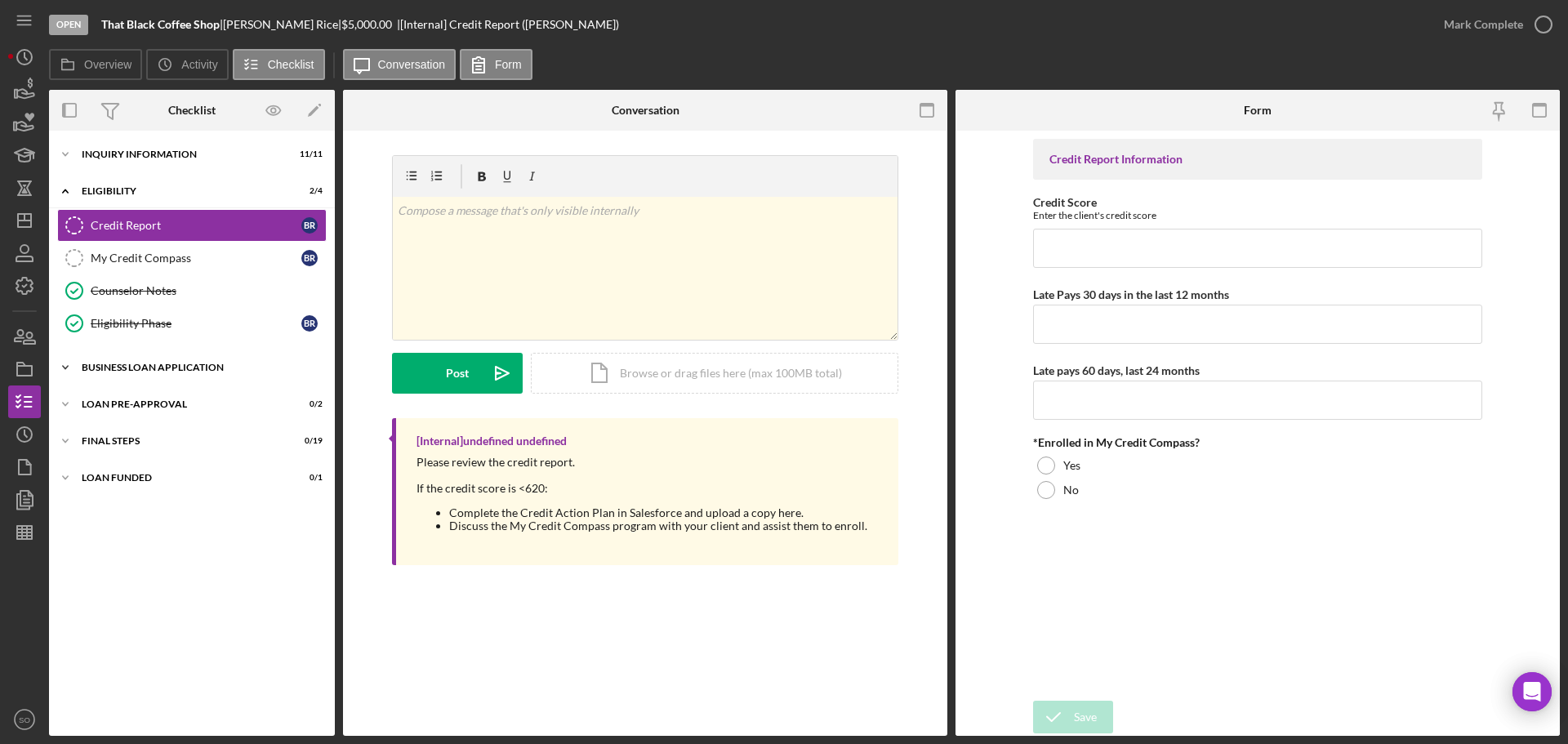
click at [166, 369] on div "BUSINESS LOAN APPLICATION" at bounding box center [197, 367] width 233 height 10
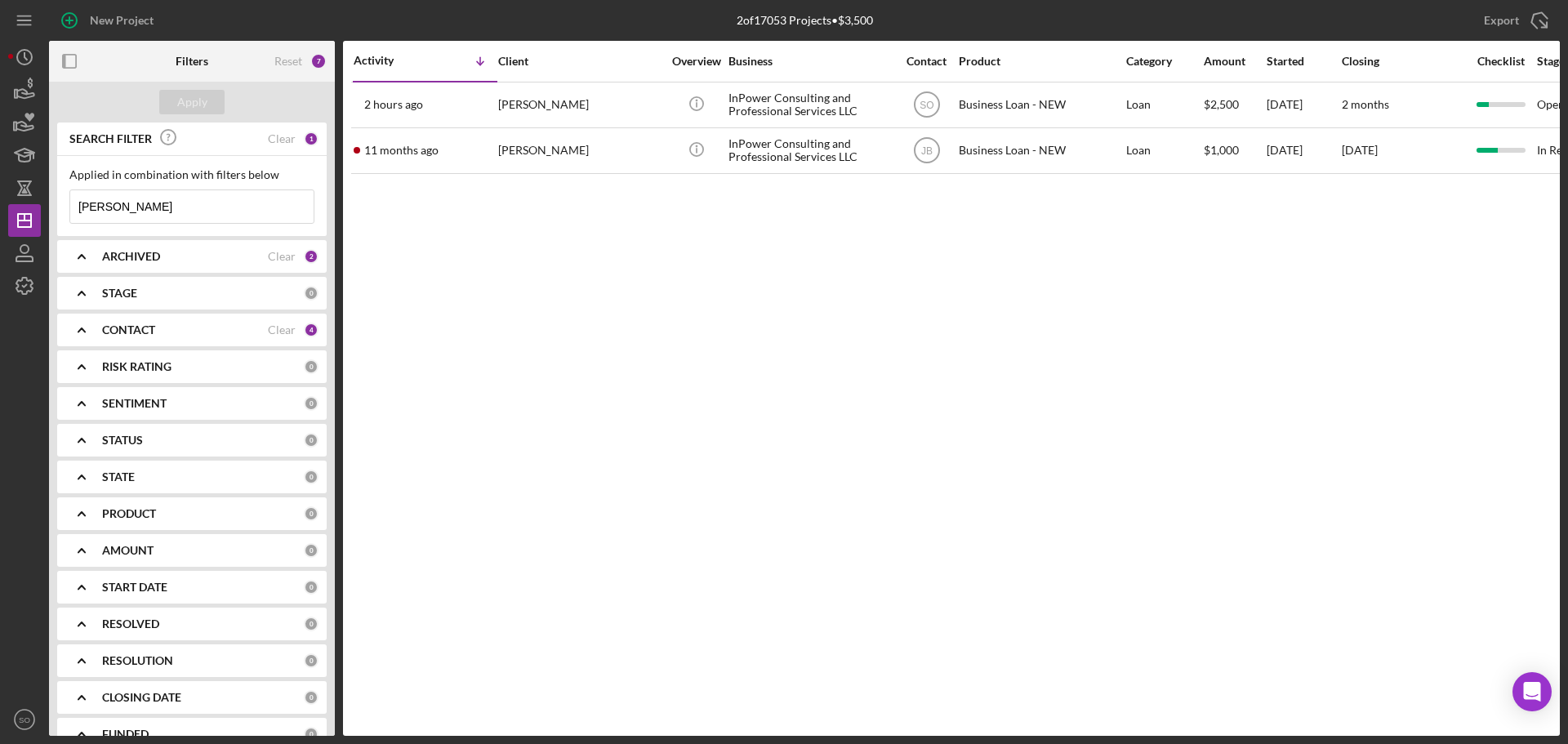
drag, startPoint x: 165, startPoint y: 215, endPoint x: -641, endPoint y: 107, distance: 813.2
click at [0, 107] on html "New Project 2 of 17053 Projects • $3,500 marlena Export Icon/Export Filters Res…" at bounding box center [784, 372] width 1568 height 744
type input "[PERSON_NAME]"
click at [305, 336] on div "4" at bounding box center [310, 330] width 15 height 15
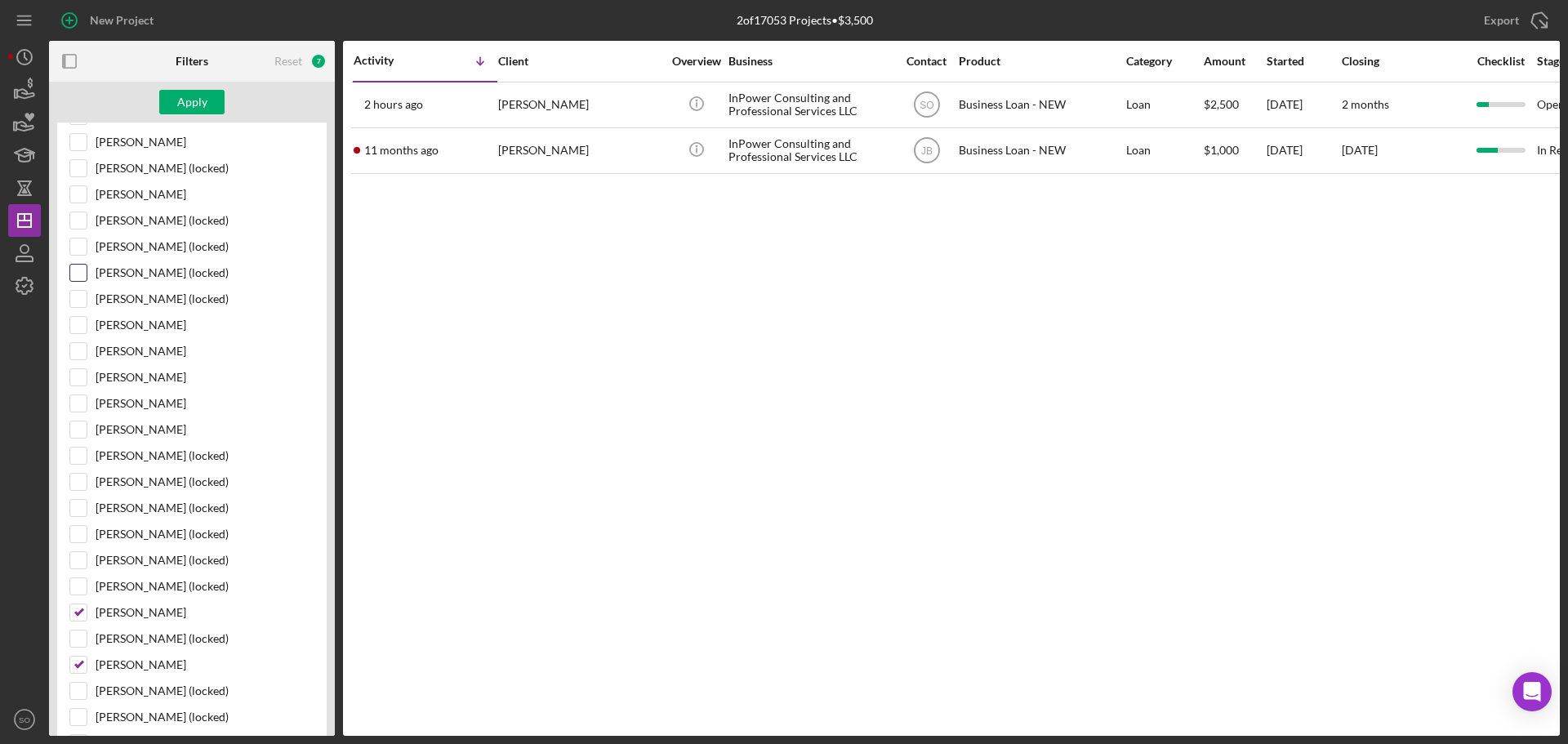
scroll to position [653, 0]
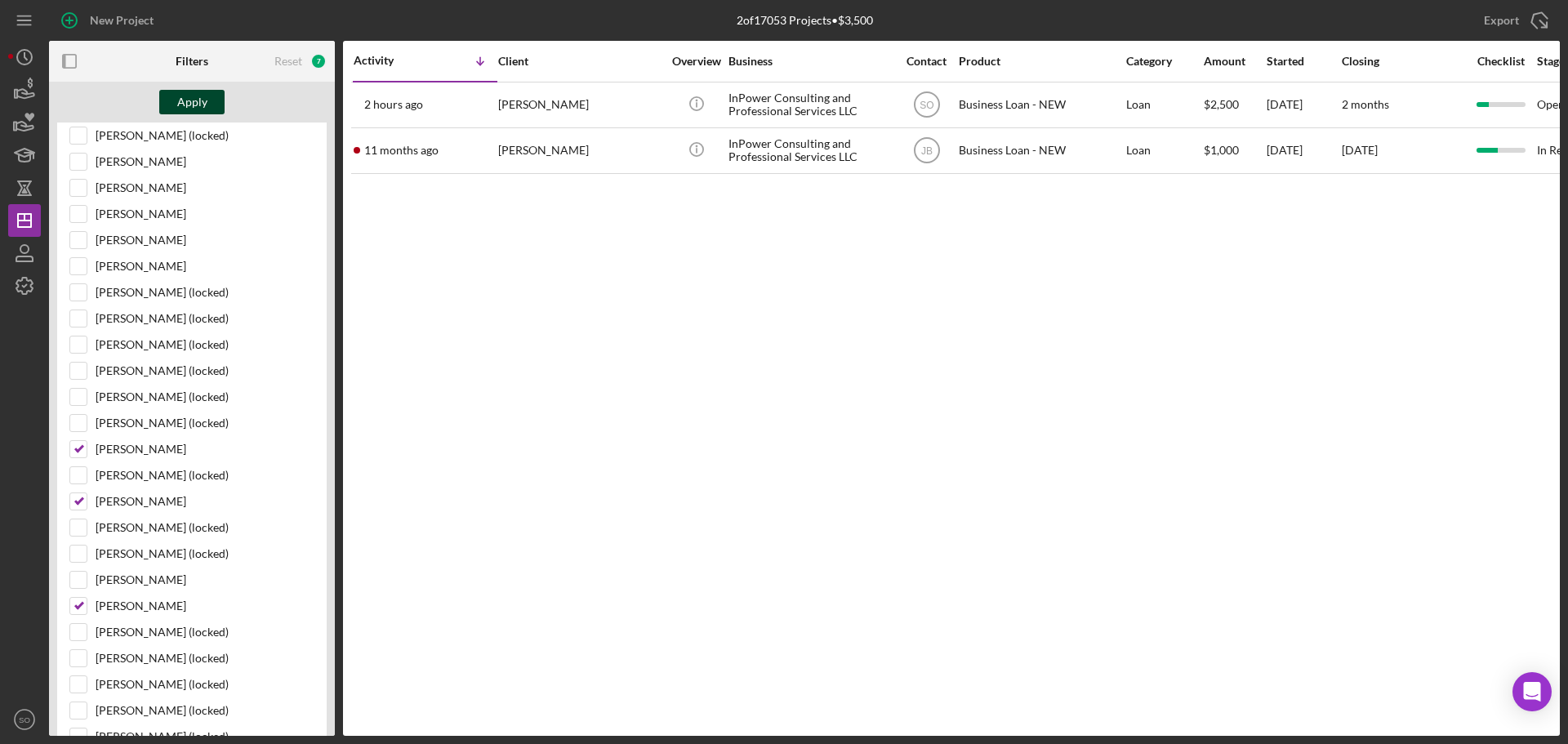
click at [196, 105] on div "Apply" at bounding box center [192, 102] width 30 height 24
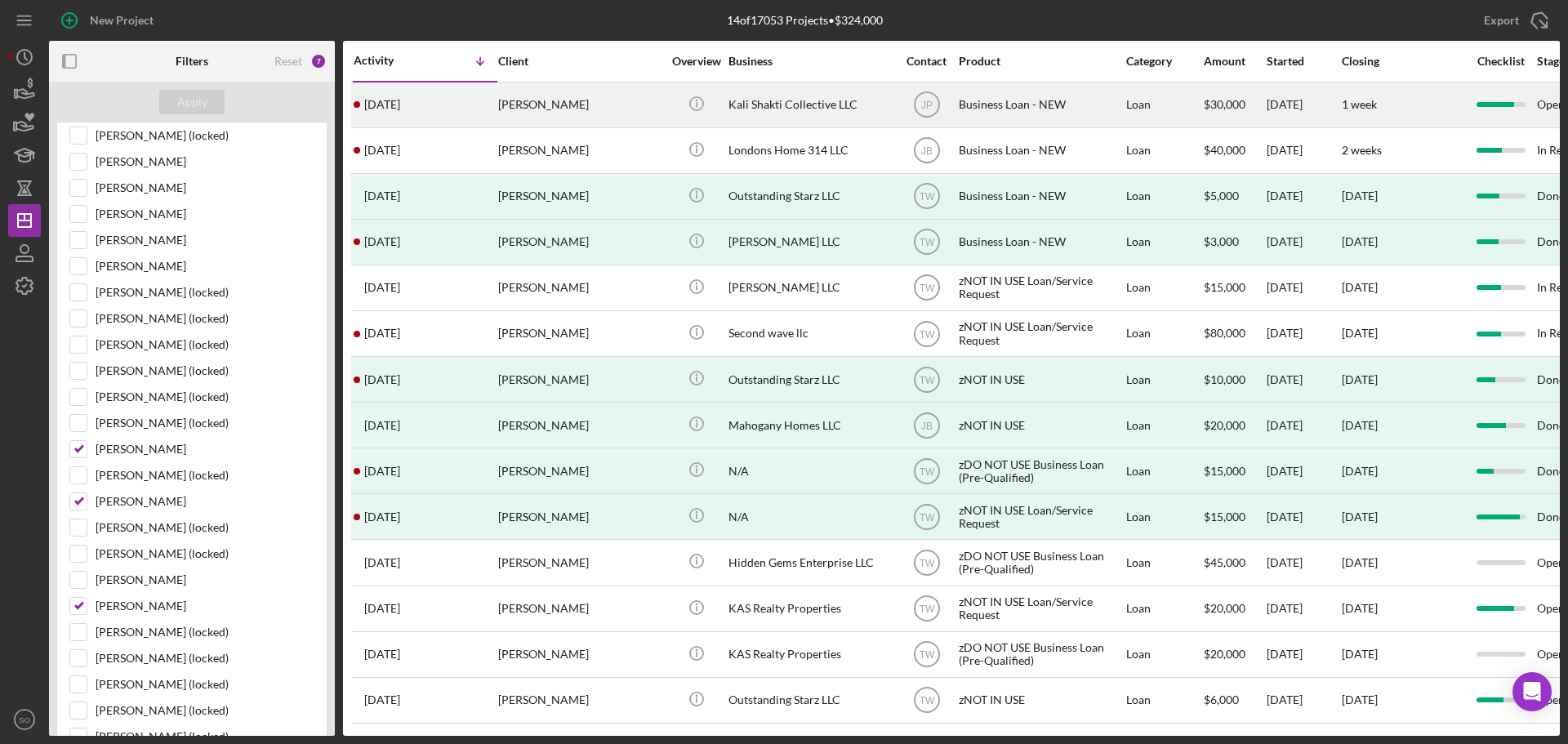
click at [475, 107] on div "3 weeks ago Kimberly Moore" at bounding box center [425, 105] width 143 height 43
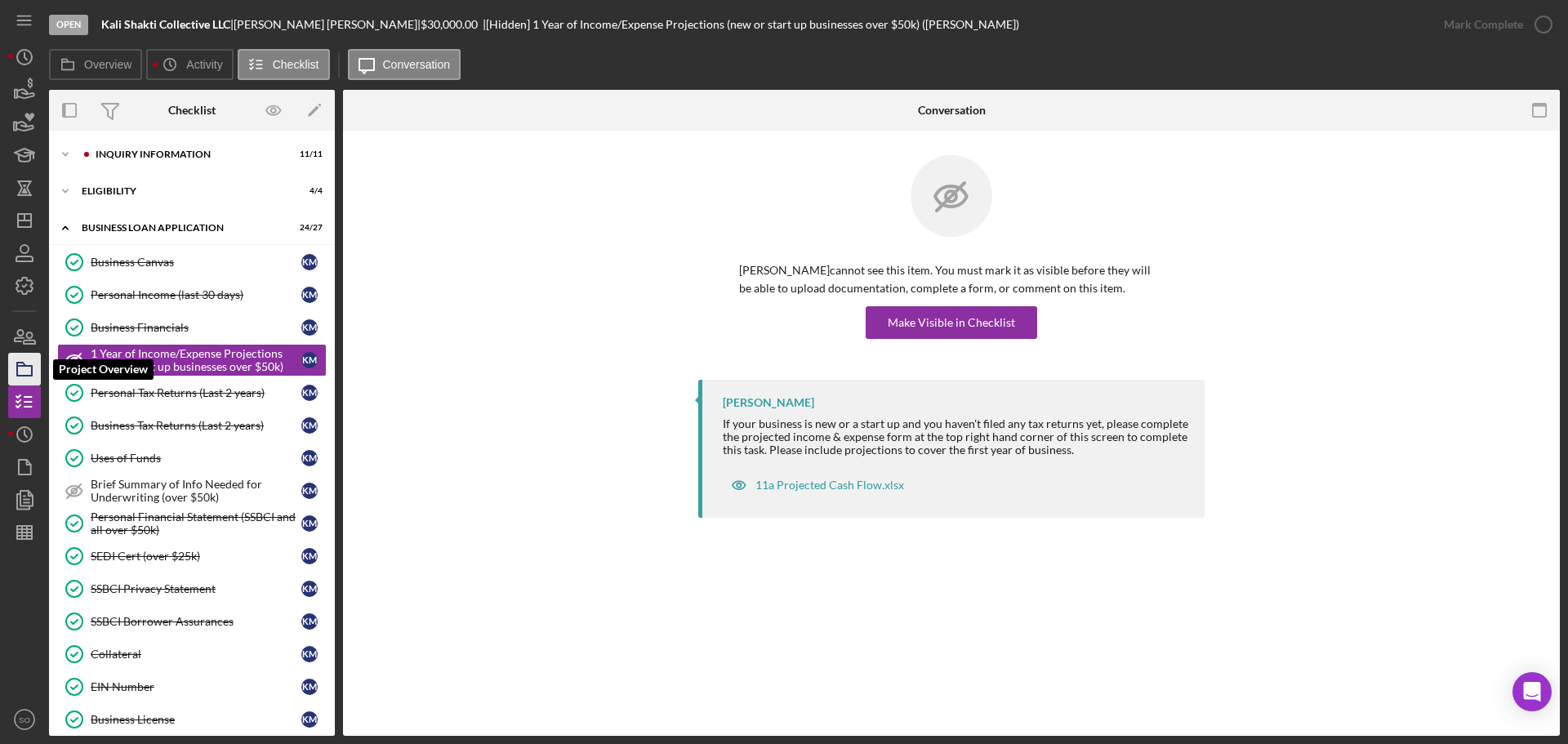
click at [25, 371] on icon "button" at bounding box center [24, 369] width 41 height 41
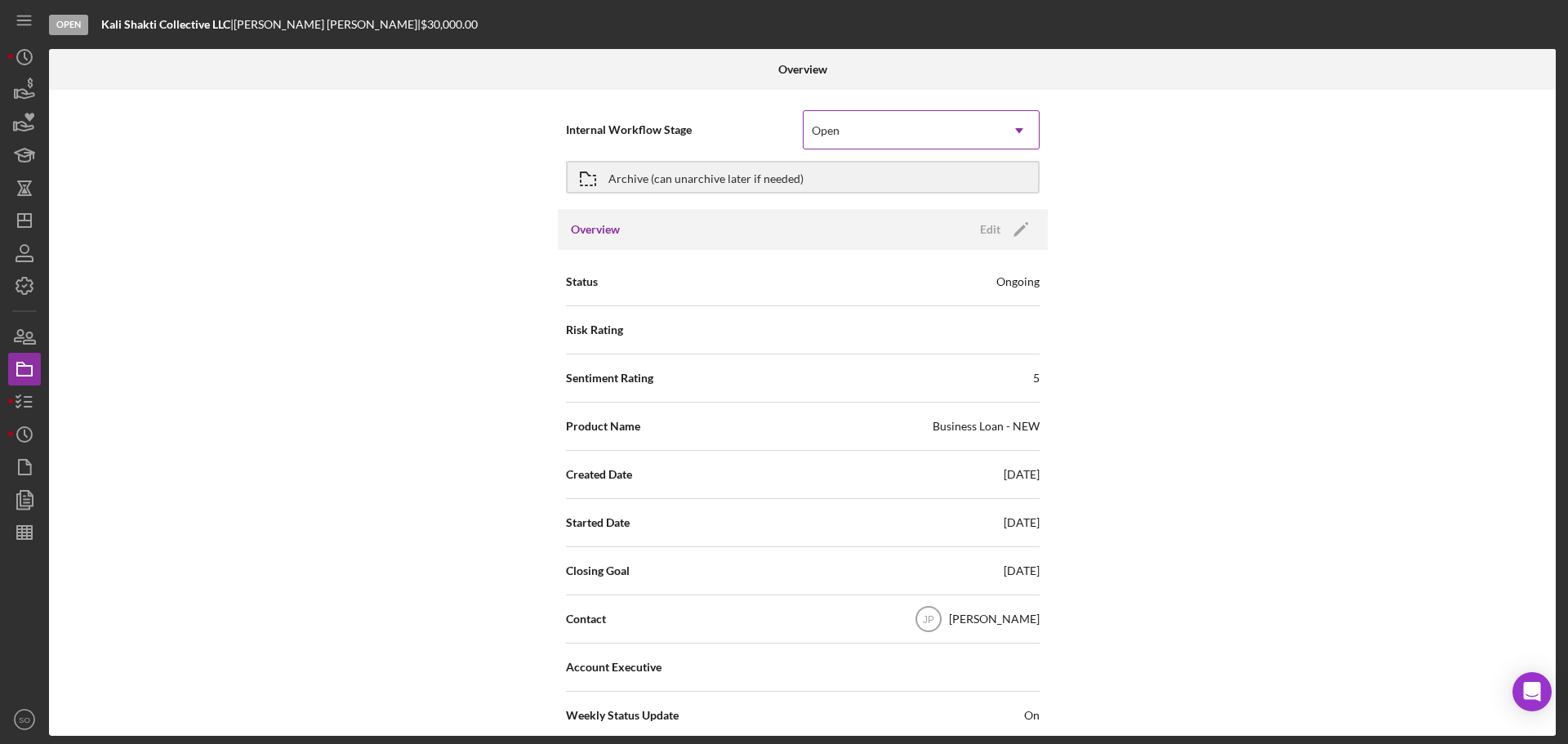
click at [988, 125] on div "Open" at bounding box center [901, 130] width 196 height 37
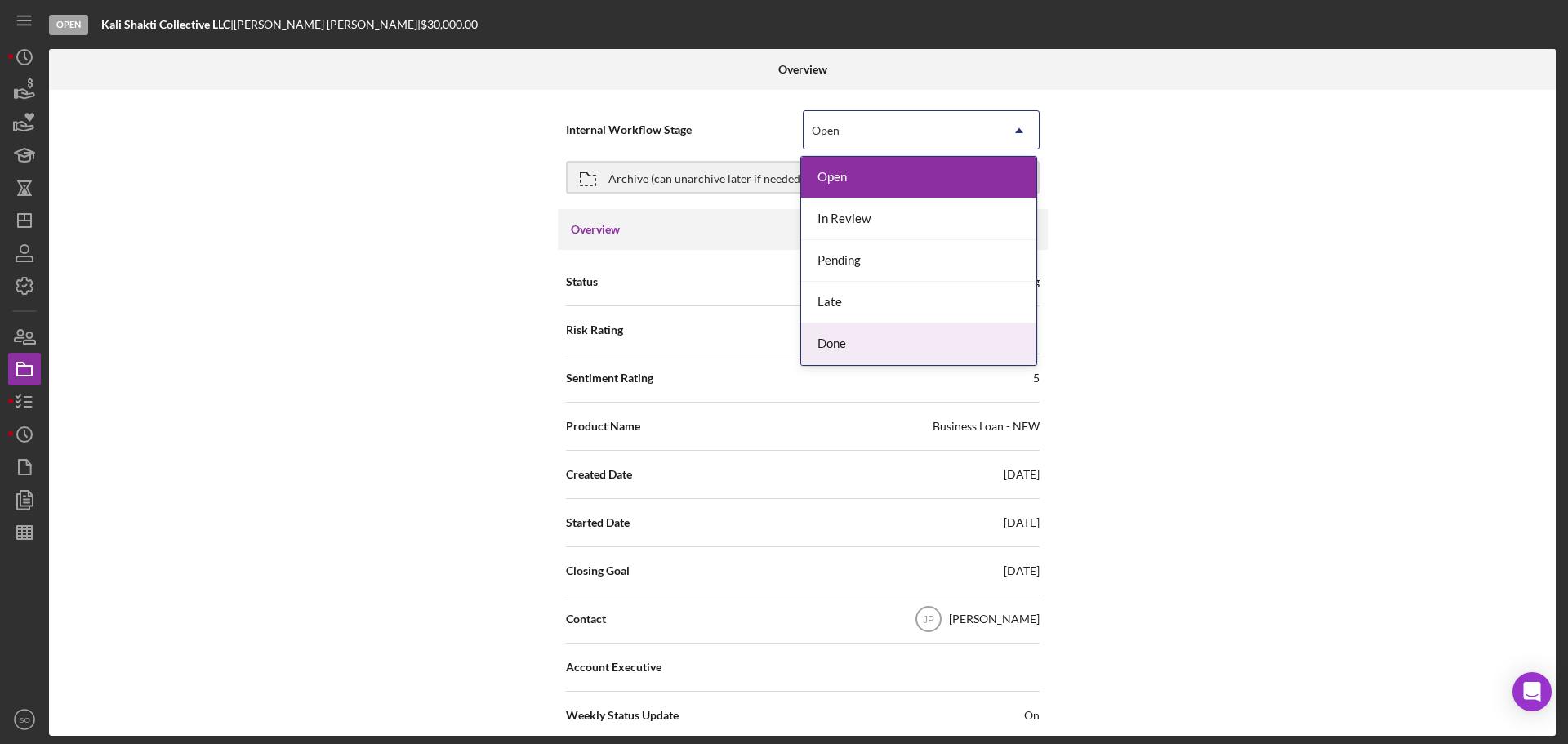
click at [833, 348] on div "Done" at bounding box center [918, 344] width 235 height 42
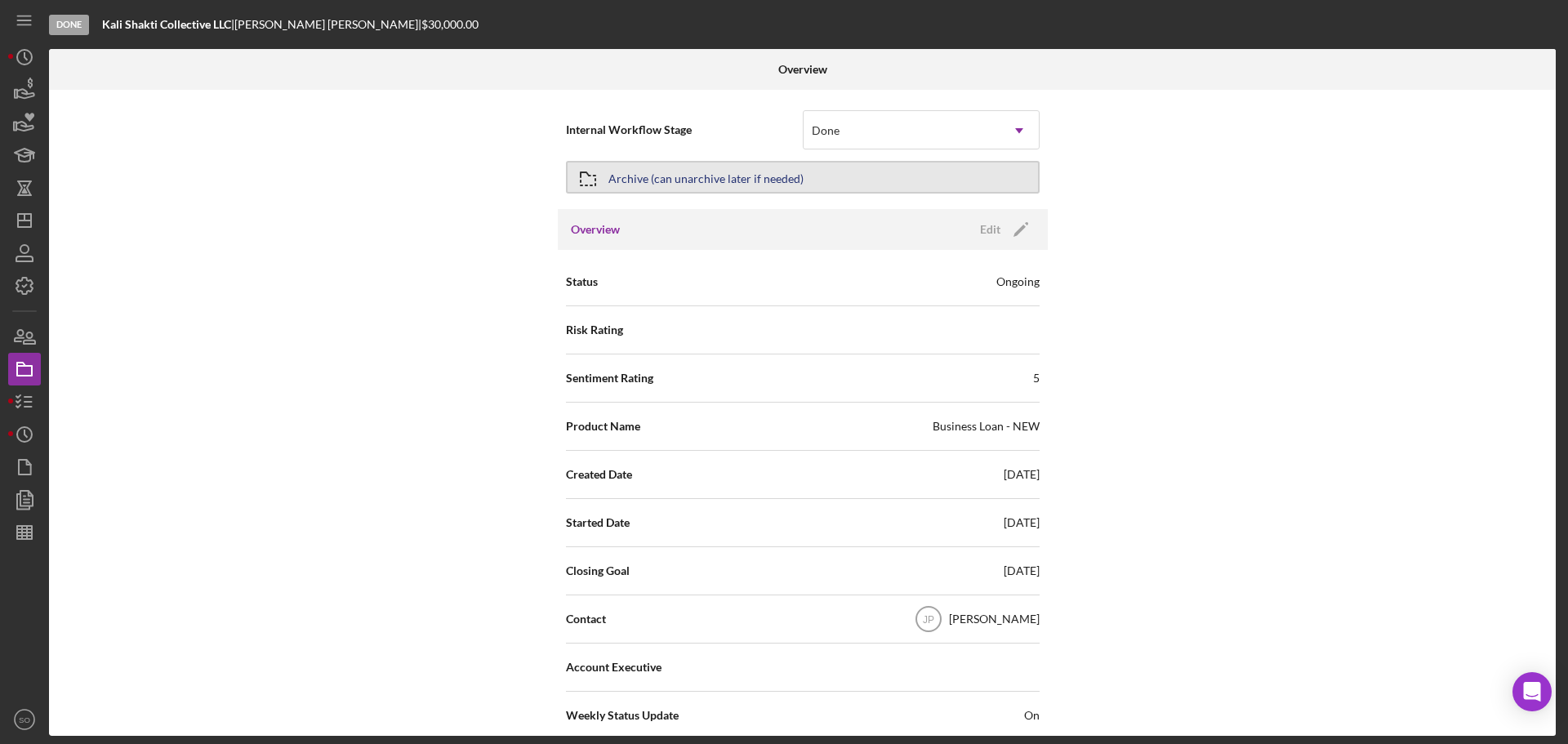
click at [653, 188] on div "Archive (can unarchive later if needed)" at bounding box center [706, 177] width 195 height 29
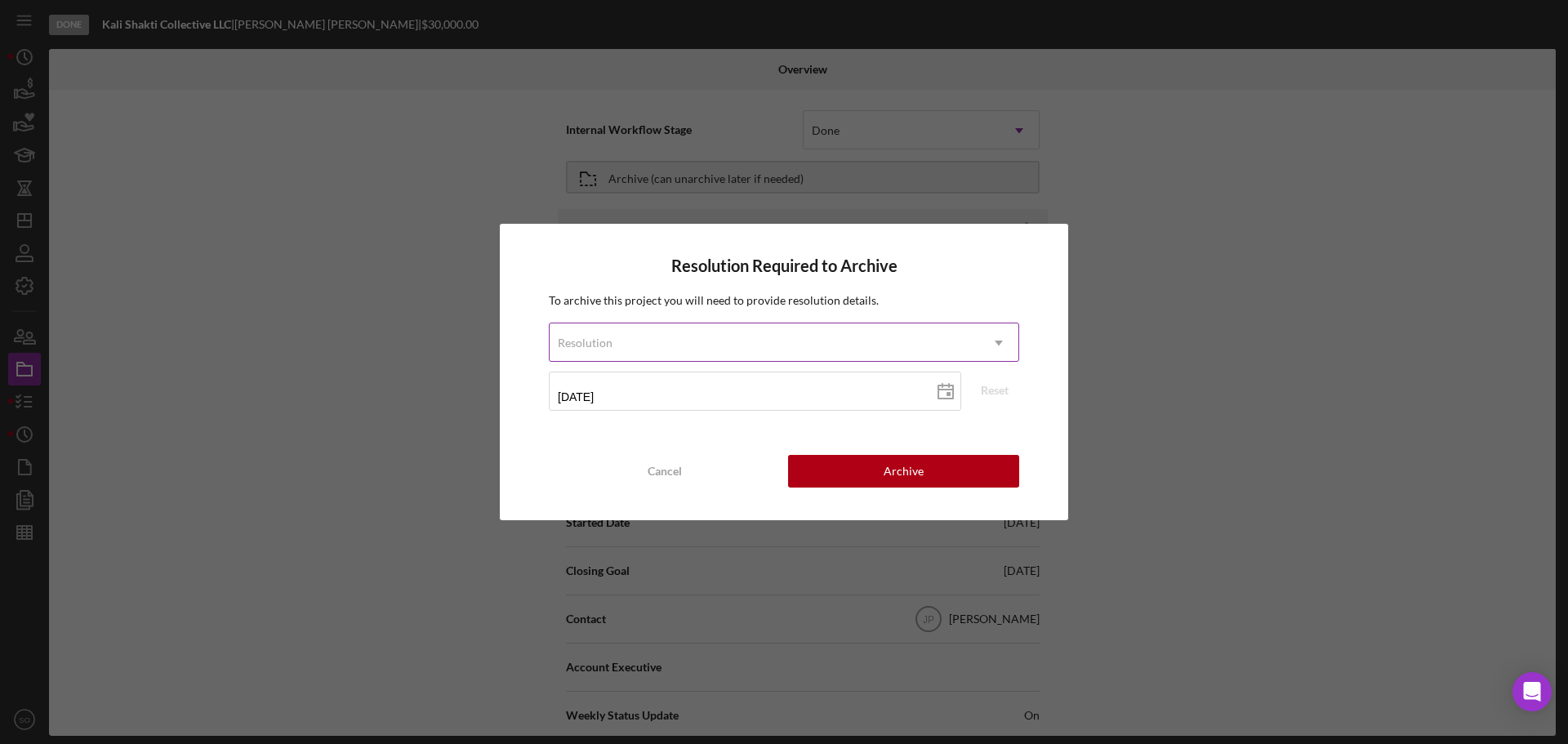
click at [623, 345] on div "Resolution" at bounding box center [765, 343] width 430 height 37
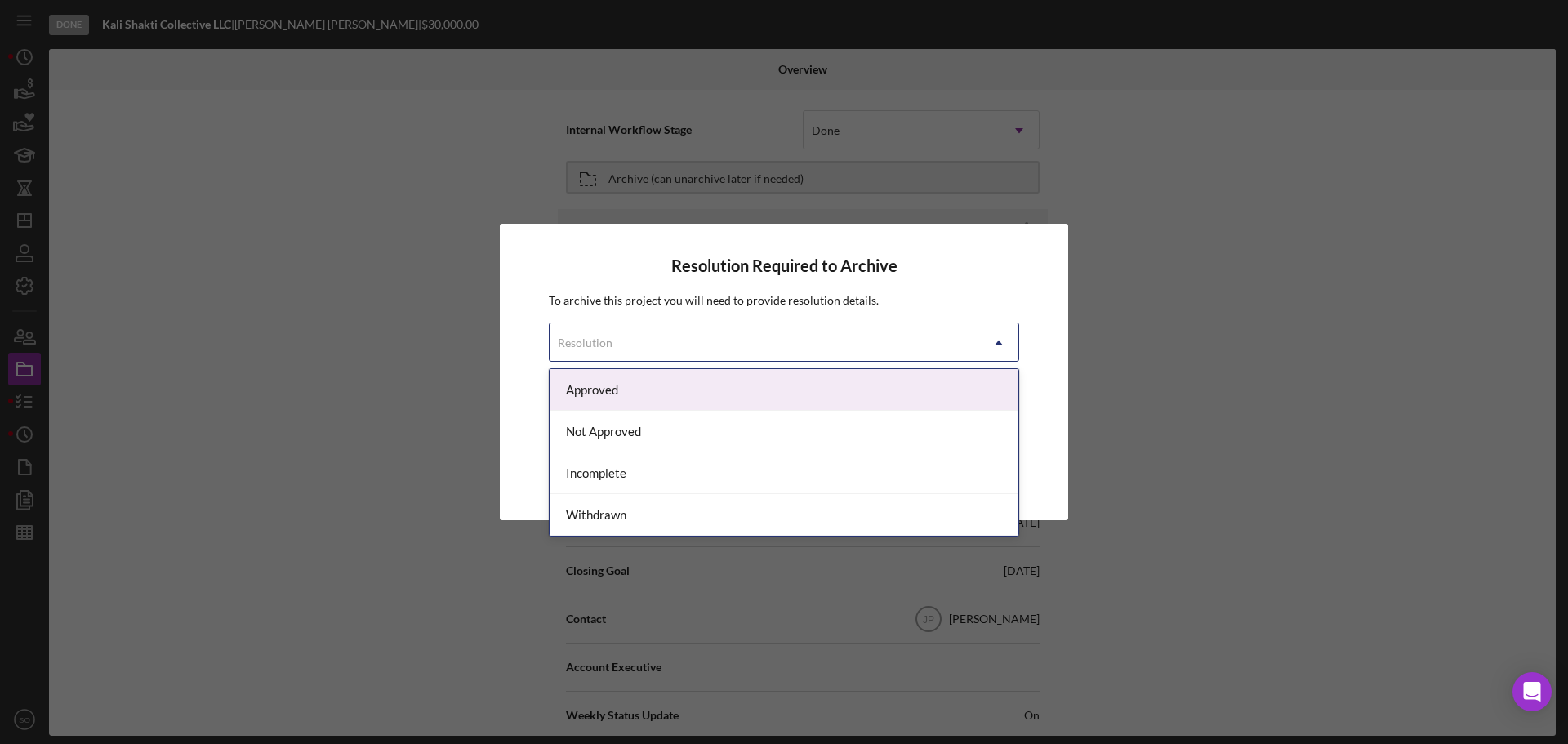
click at [609, 394] on div "Approved" at bounding box center [784, 390] width 469 height 42
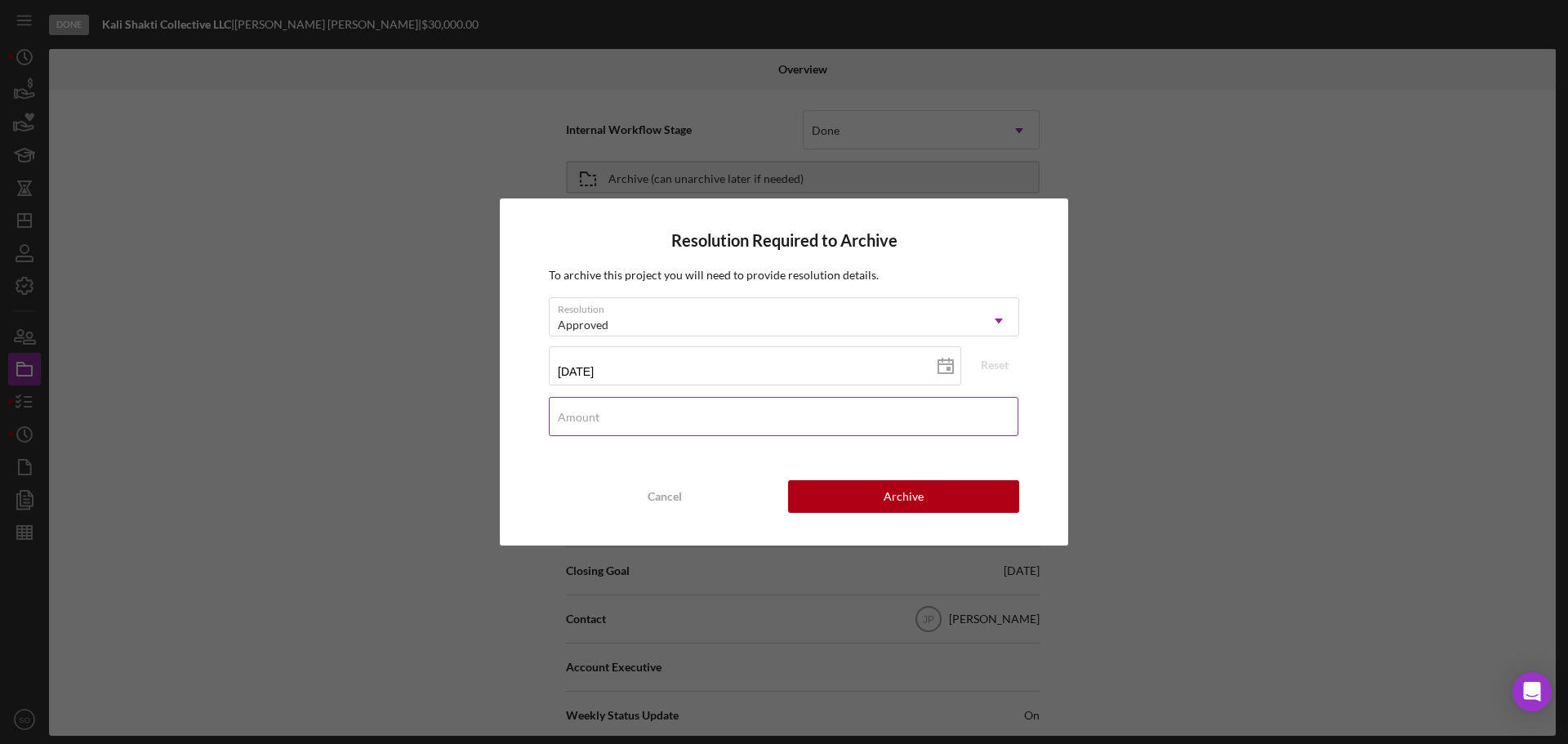
click at [632, 417] on div "Amount" at bounding box center [784, 417] width 470 height 41
type input "$30,000"
click at [944, 507] on button "Archive" at bounding box center [903, 497] width 231 height 33
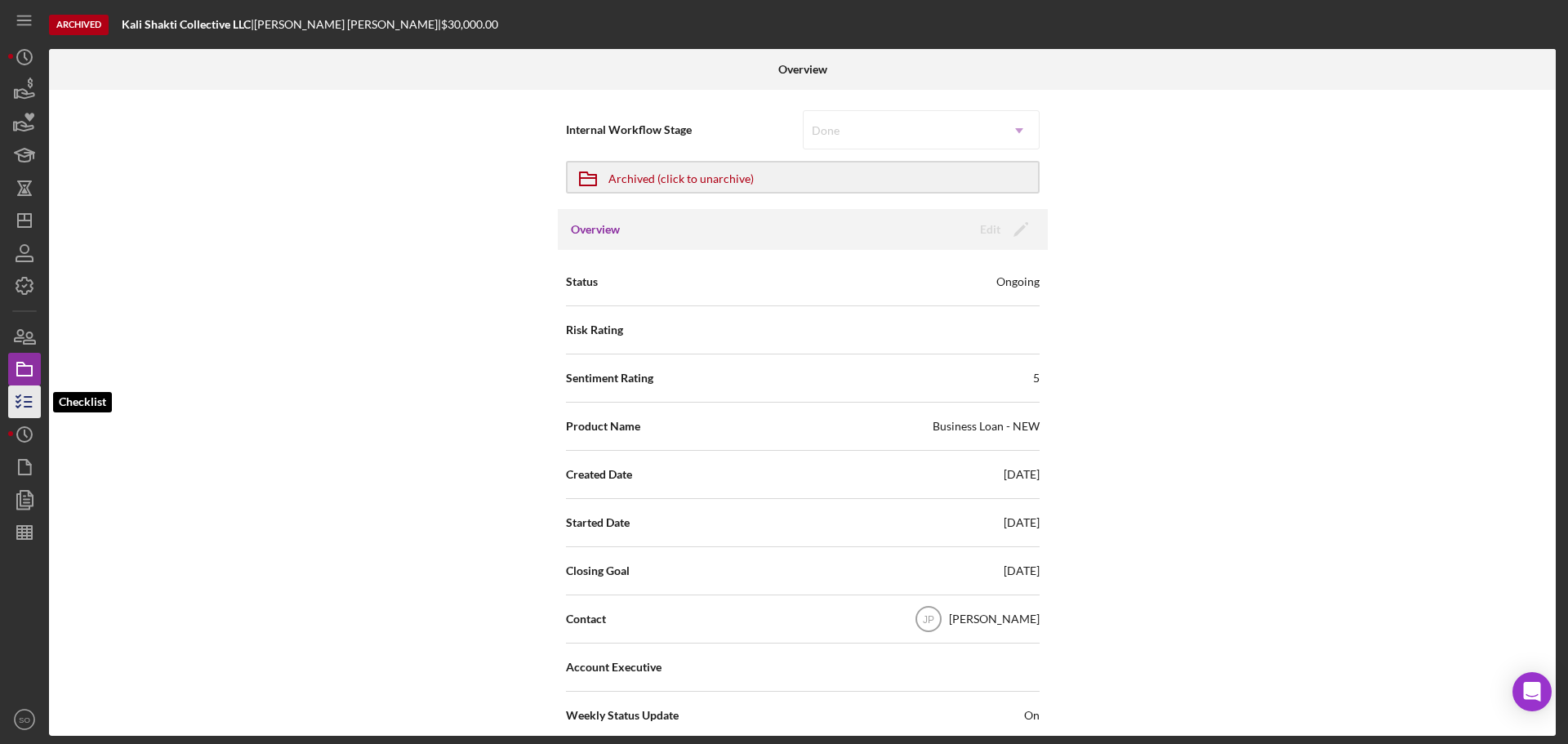
click at [35, 403] on icon "button" at bounding box center [24, 401] width 41 height 41
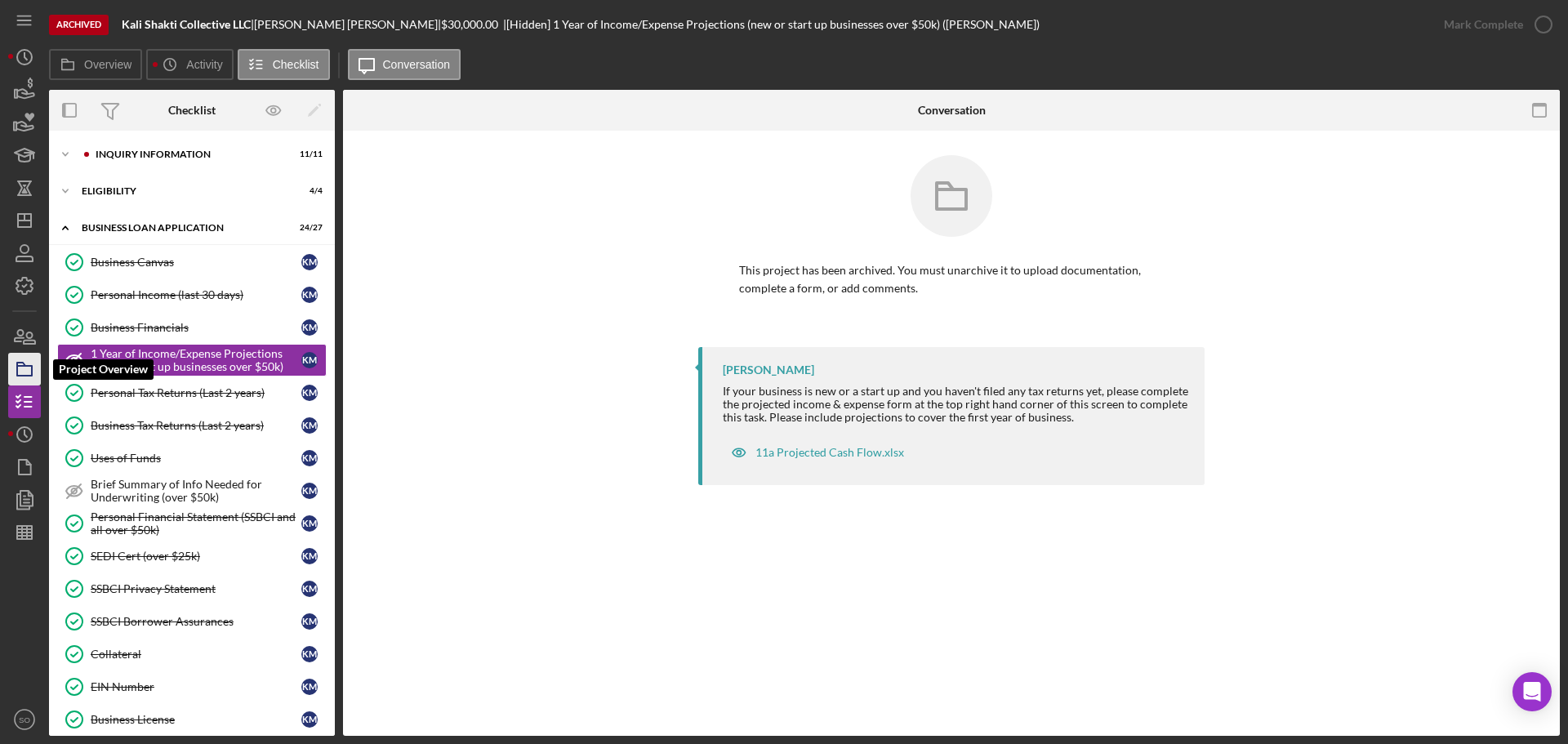
click at [31, 369] on rect "button" at bounding box center [24, 370] width 15 height 10
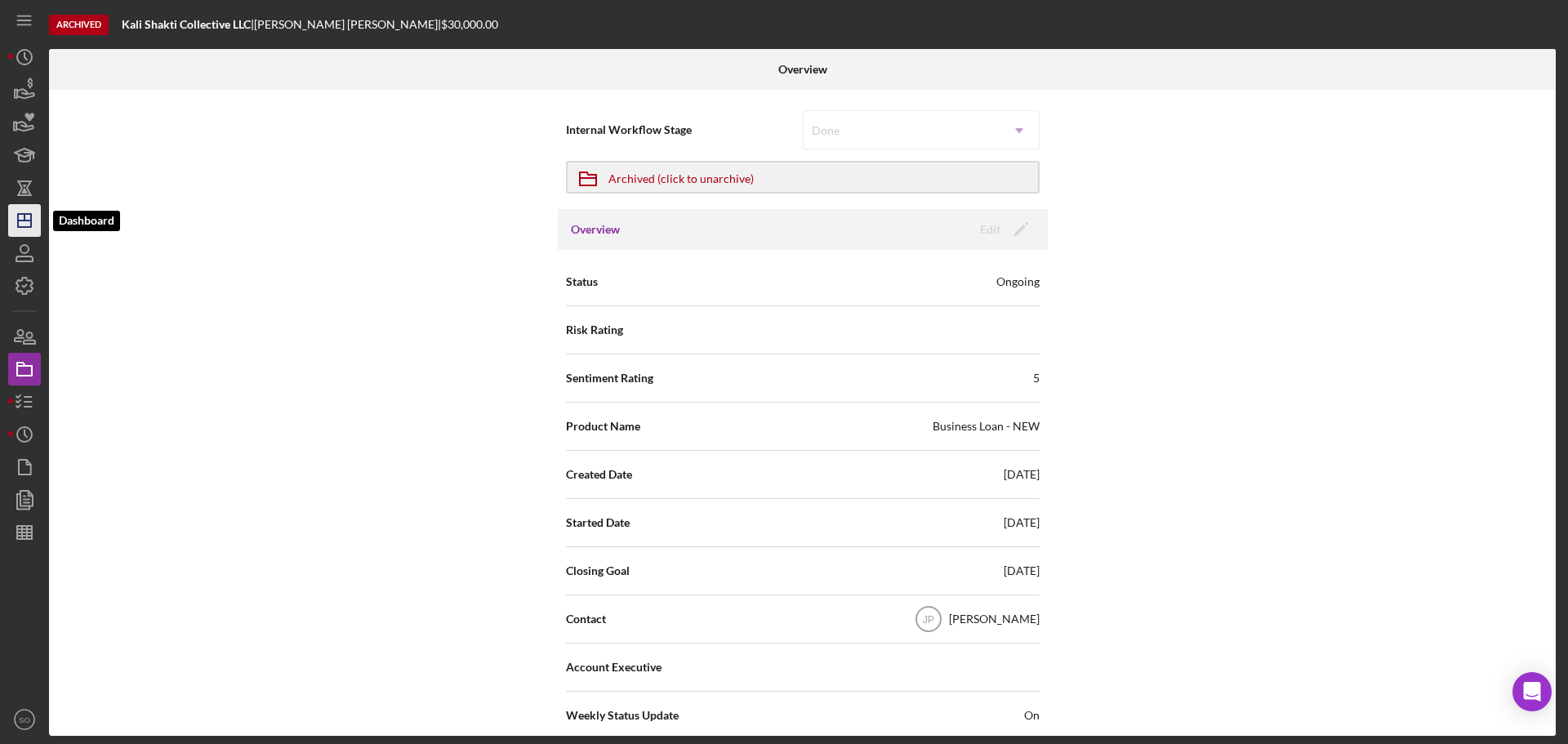
click at [22, 230] on icon "Icon/Dashboard" at bounding box center [24, 220] width 41 height 41
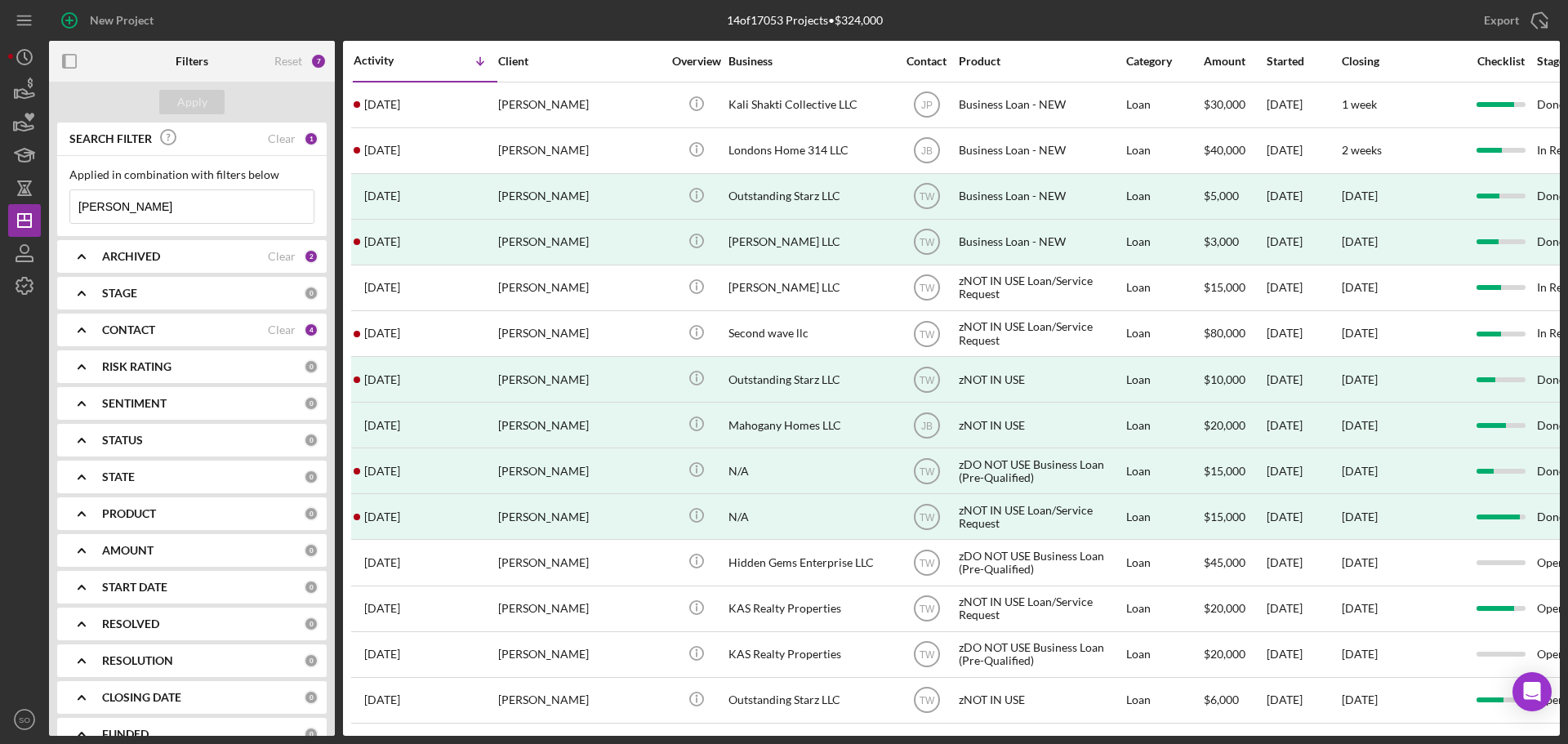
click at [136, 266] on div "ARCHIVED Clear 2" at bounding box center [210, 257] width 216 height 33
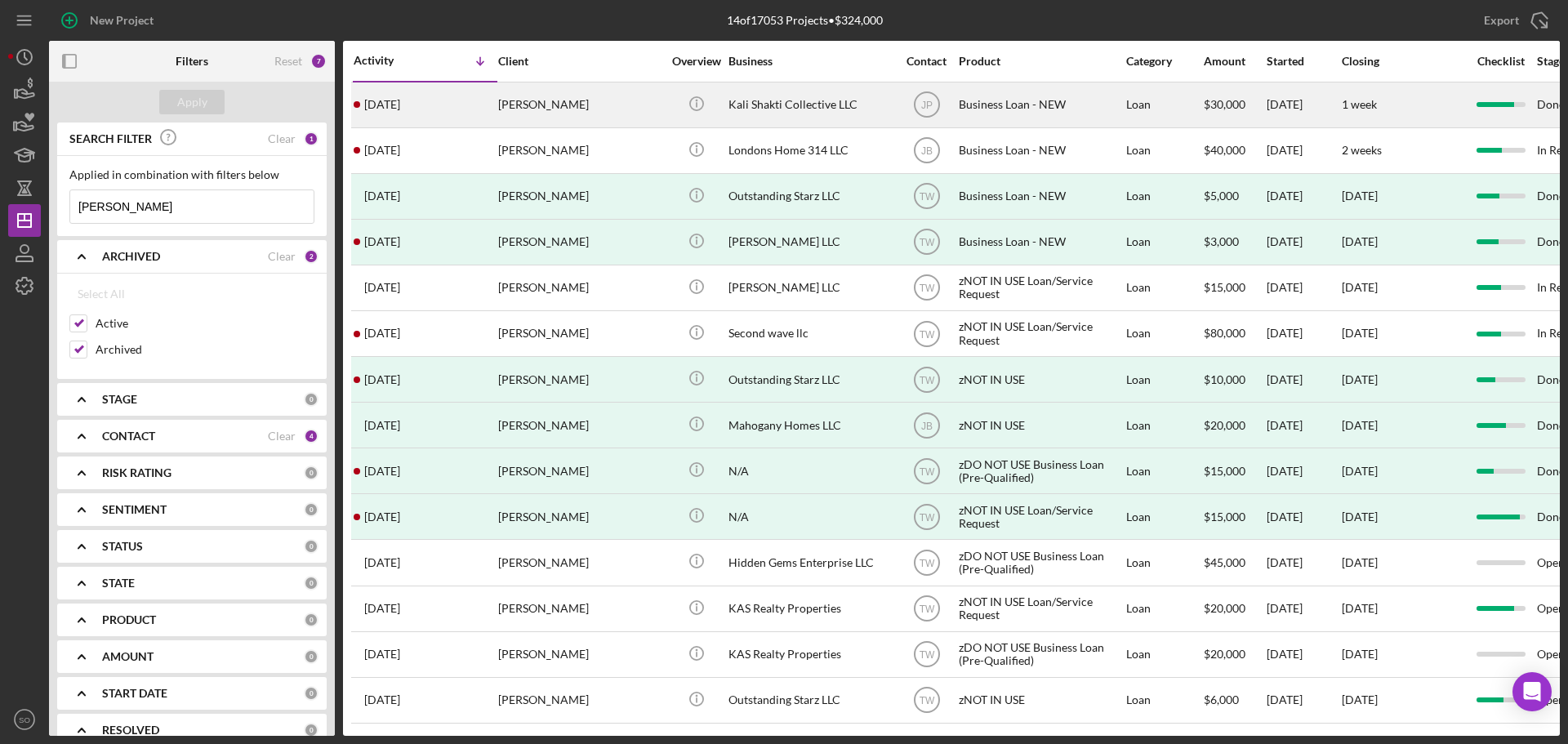
click at [486, 99] on div "3 weeks ago Kimberly Moore" at bounding box center [425, 105] width 143 height 43
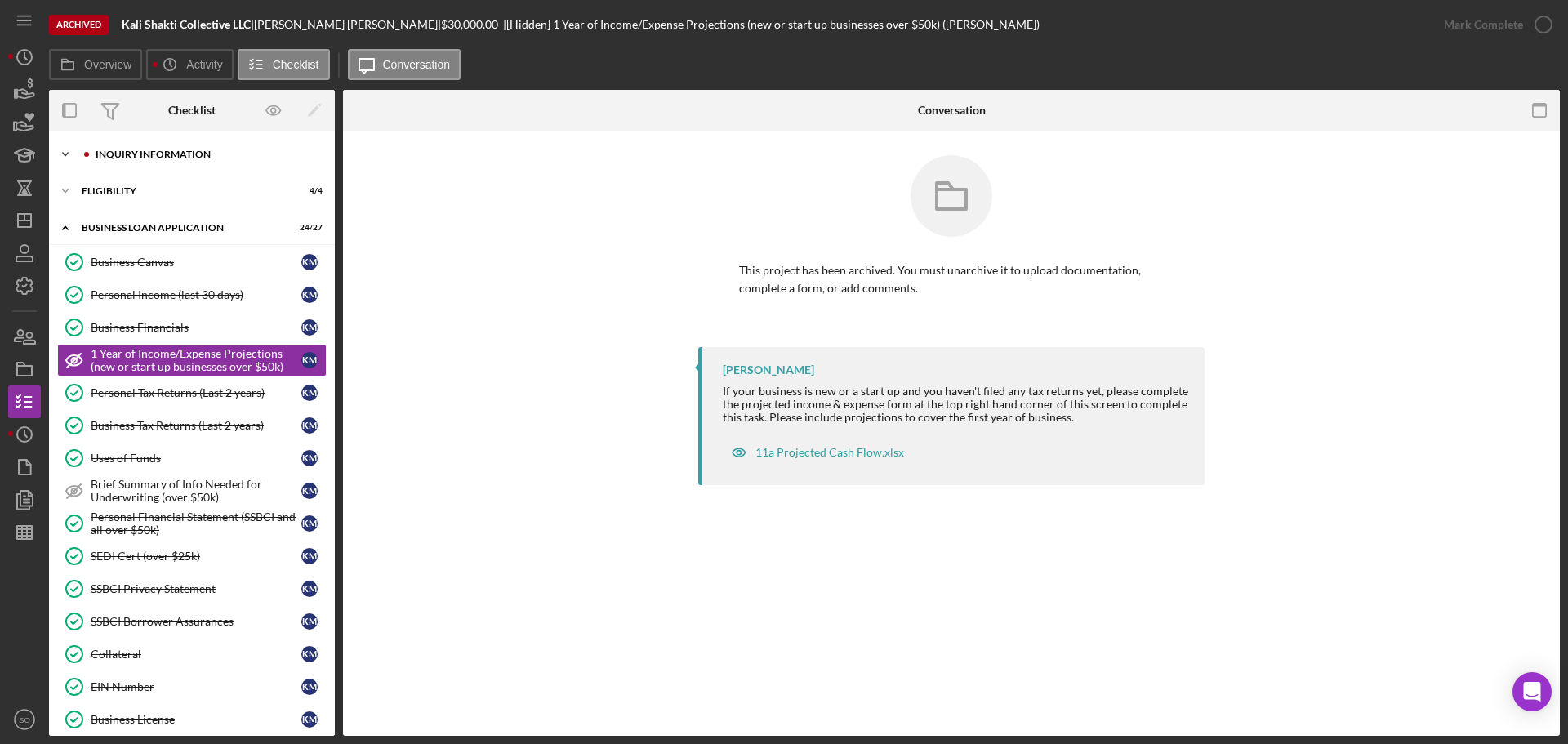
click at [187, 156] on div "INQUIRY INFORMATION" at bounding box center [204, 154] width 219 height 10
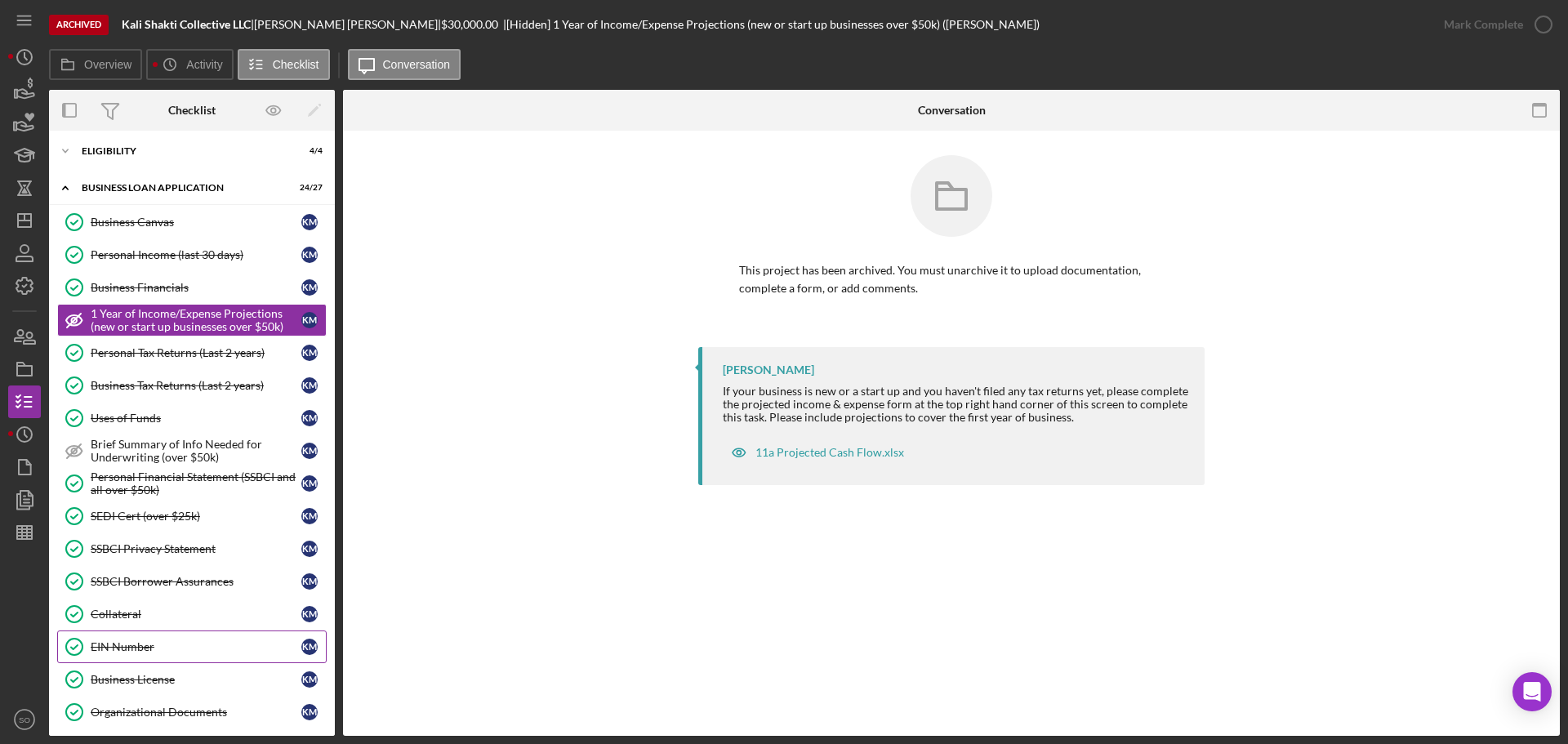
scroll to position [735, 0]
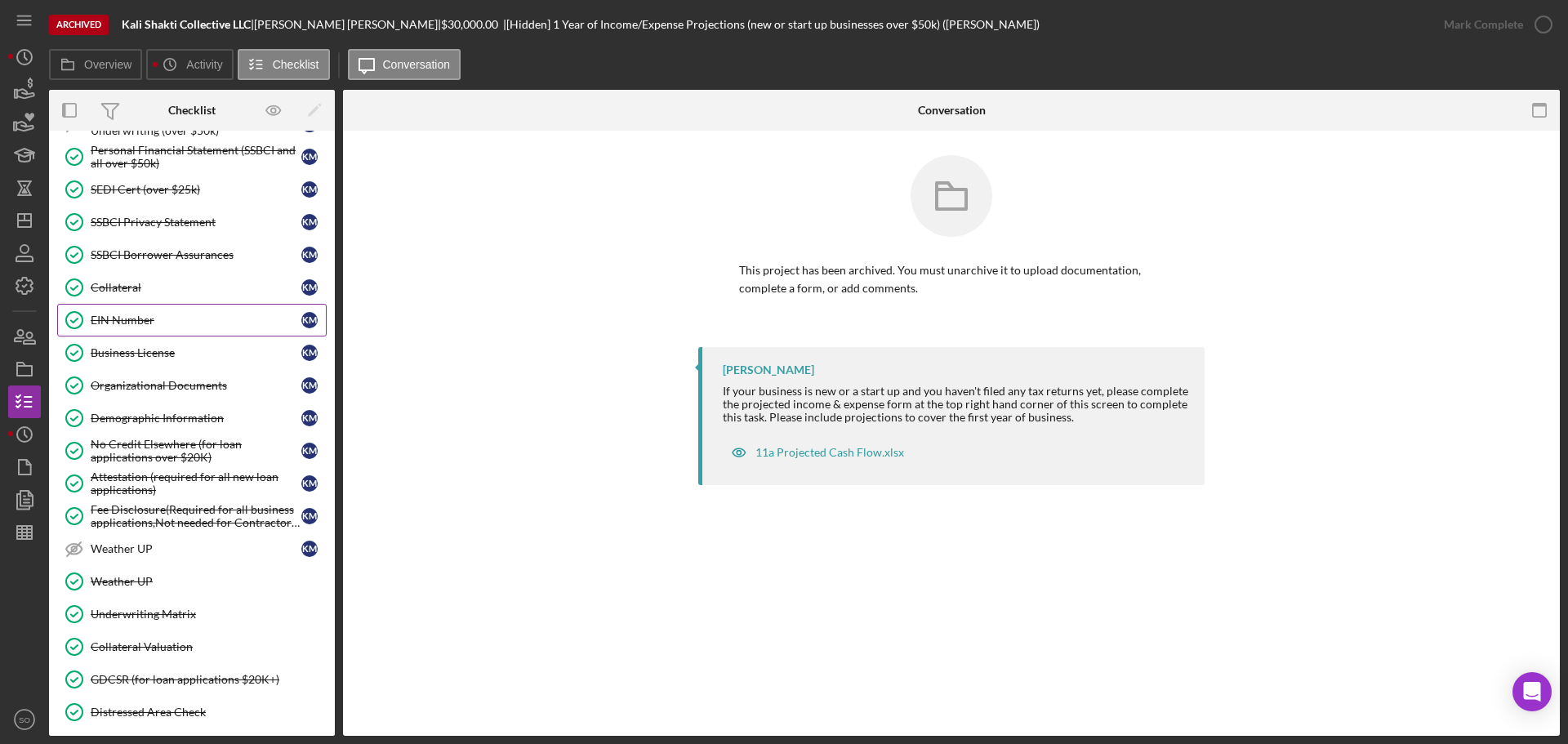
click at [127, 320] on div "EIN Number" at bounding box center [196, 320] width 211 height 13
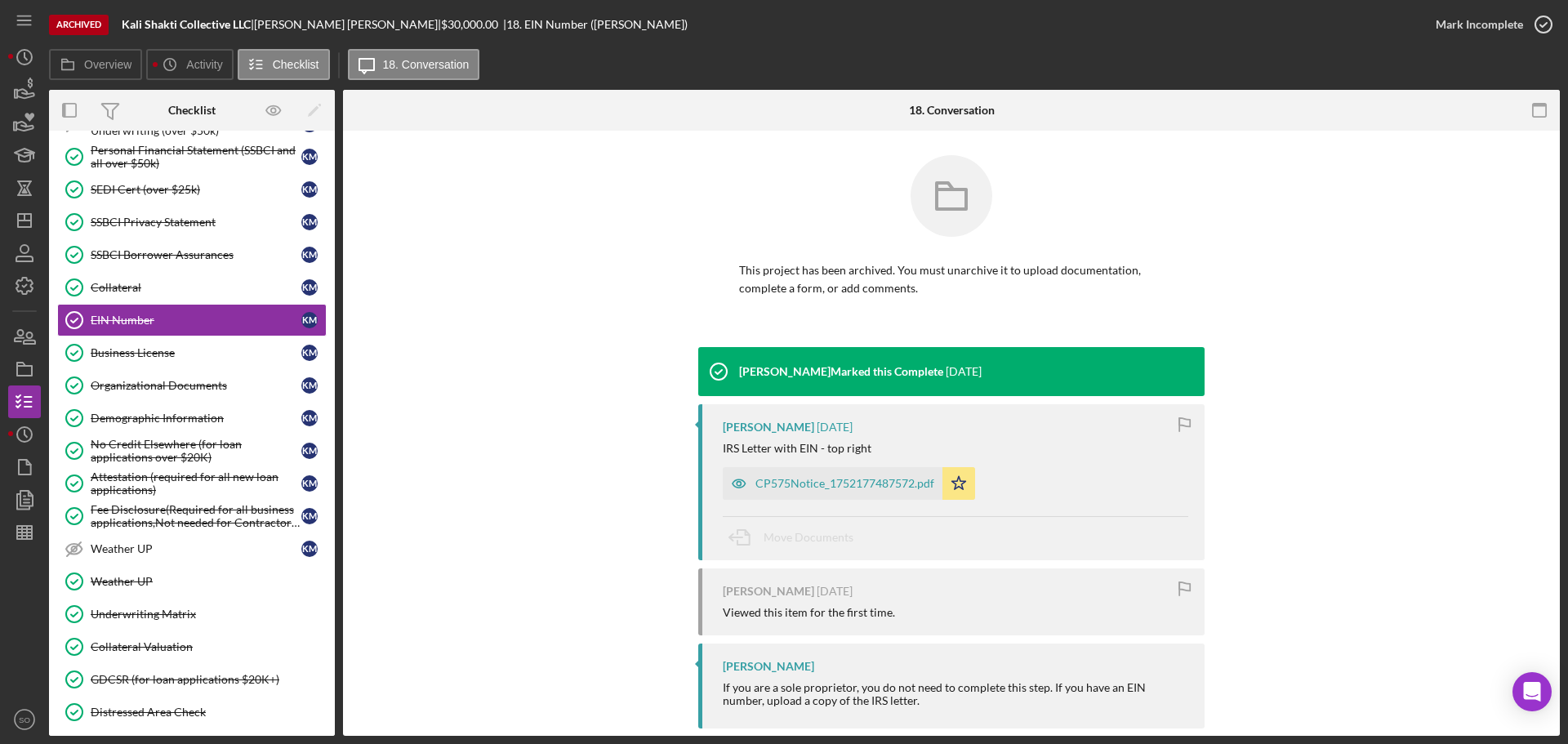
scroll to position [25, 0]
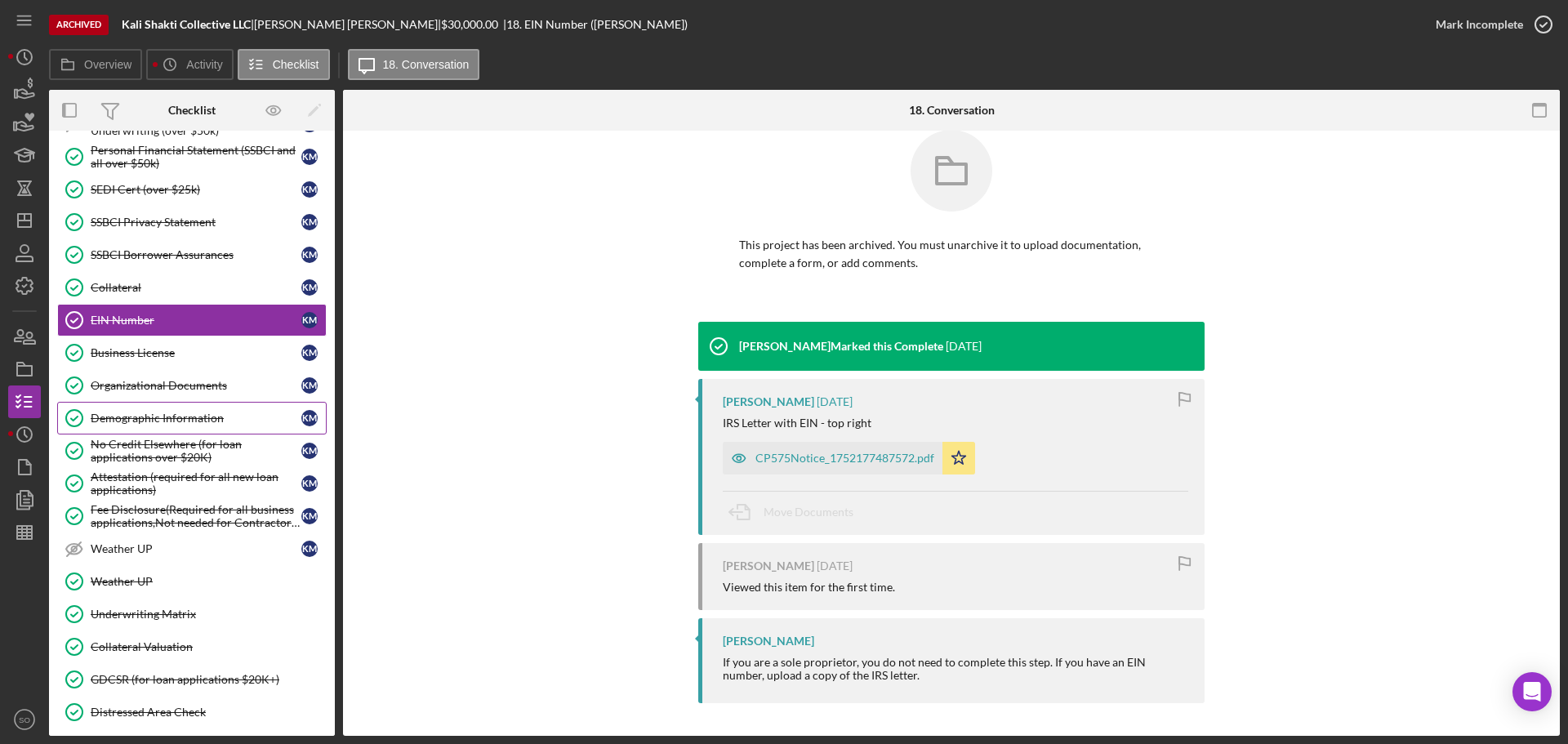
click at [164, 427] on link "Demographic Information Demographic Information K M" at bounding box center [192, 419] width 270 height 33
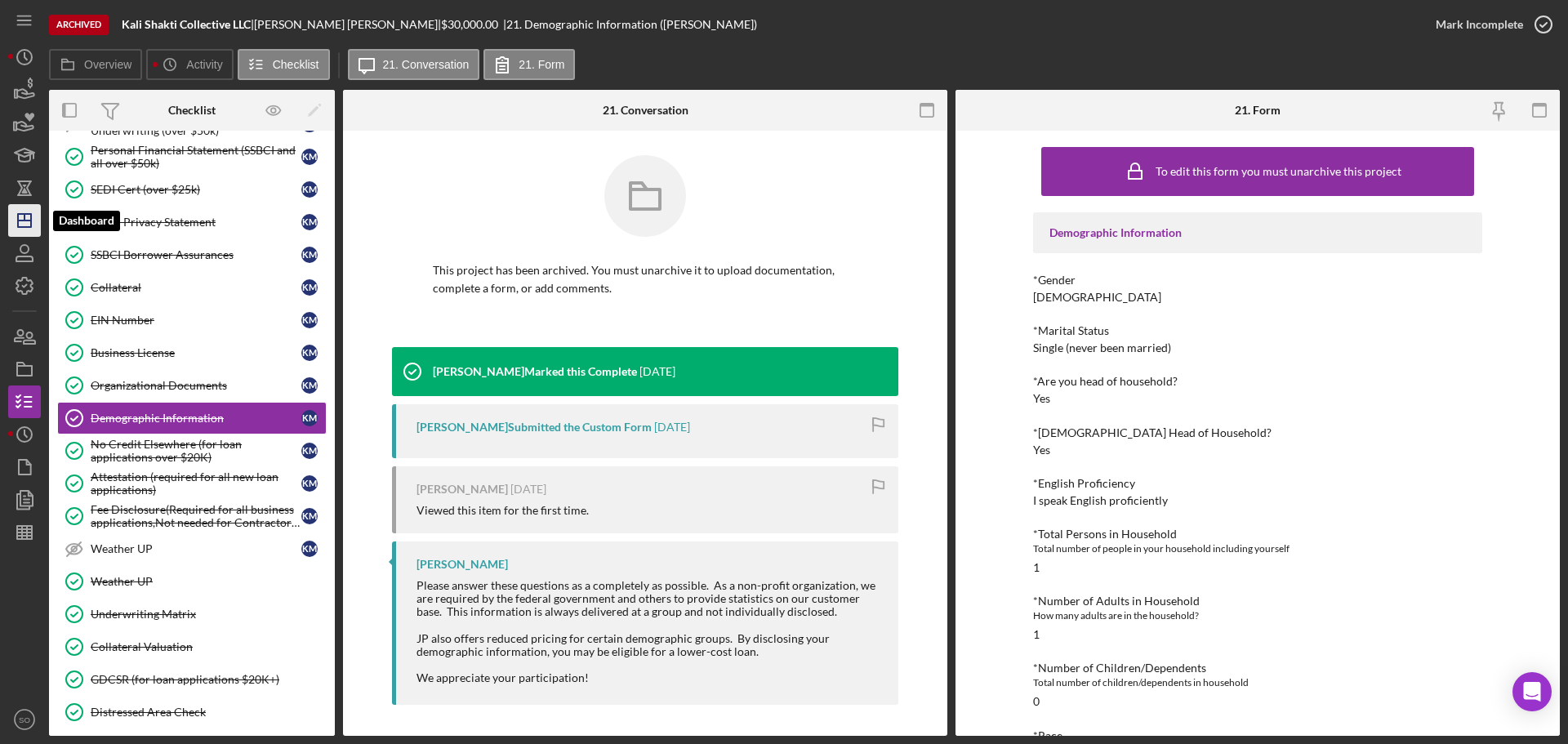
click at [29, 229] on icon "Icon/Dashboard" at bounding box center [24, 220] width 41 height 41
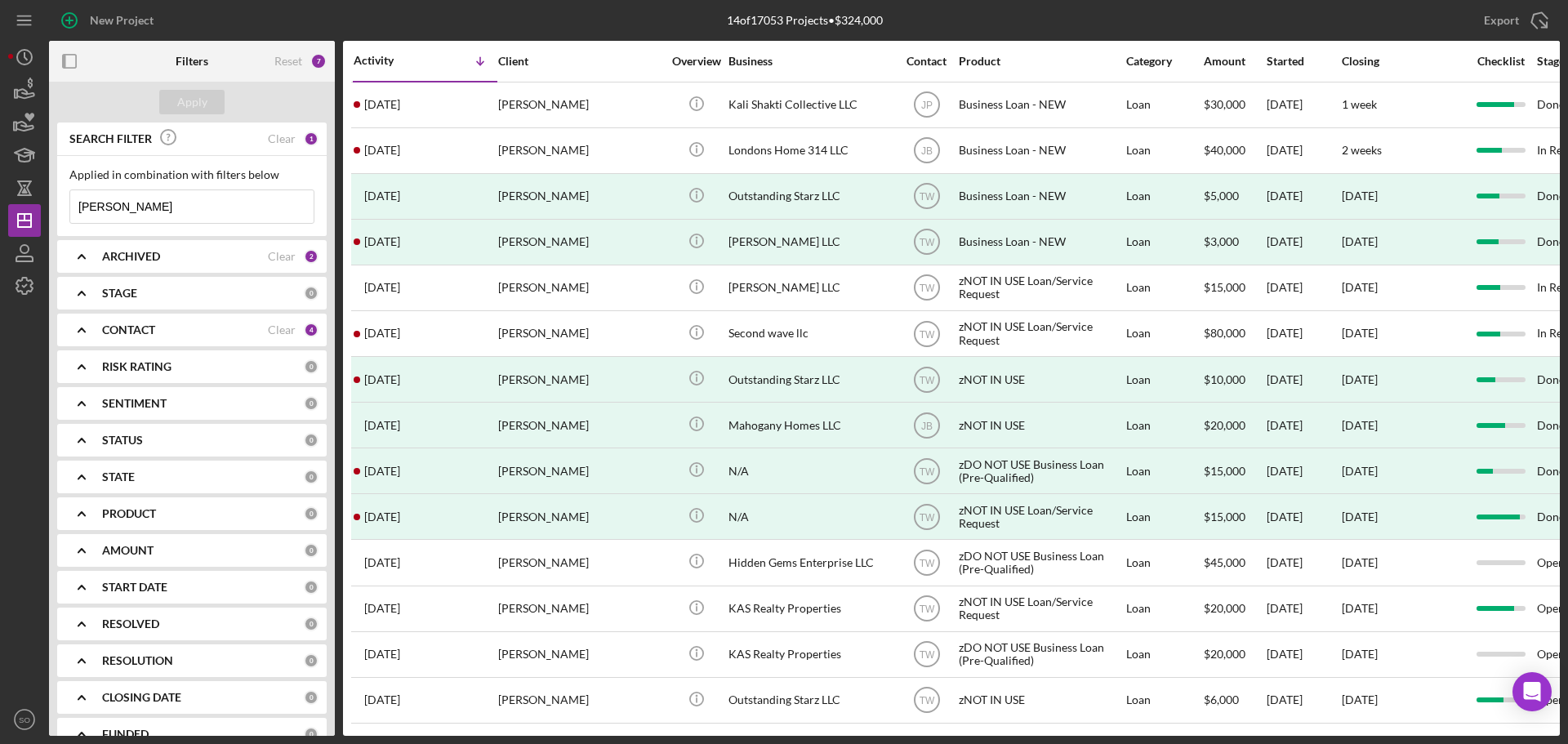
click at [216, 267] on div "ARCHIVED Clear 2" at bounding box center [210, 257] width 216 height 33
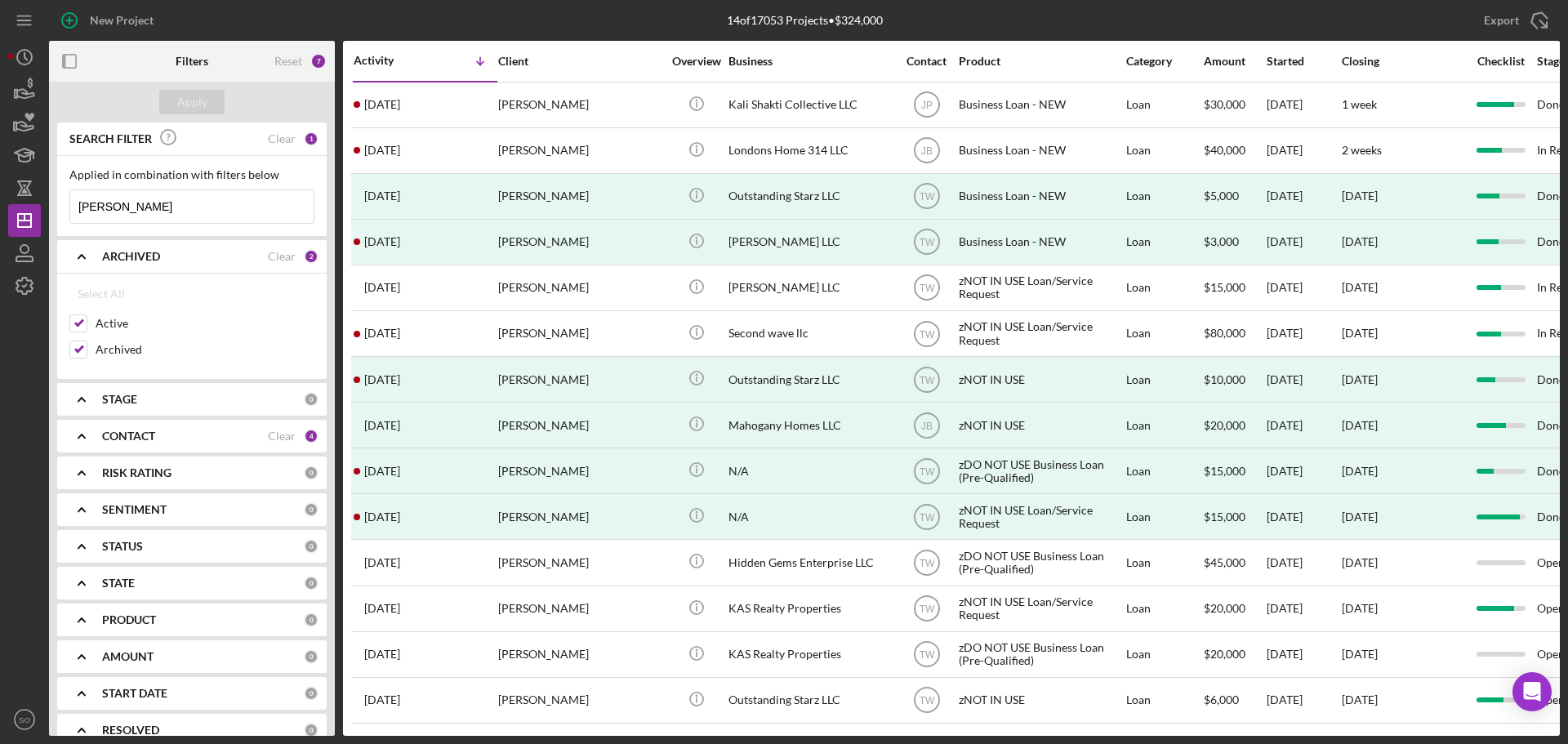
click at [93, 256] on icon "Icon/Expander" at bounding box center [81, 256] width 41 height 41
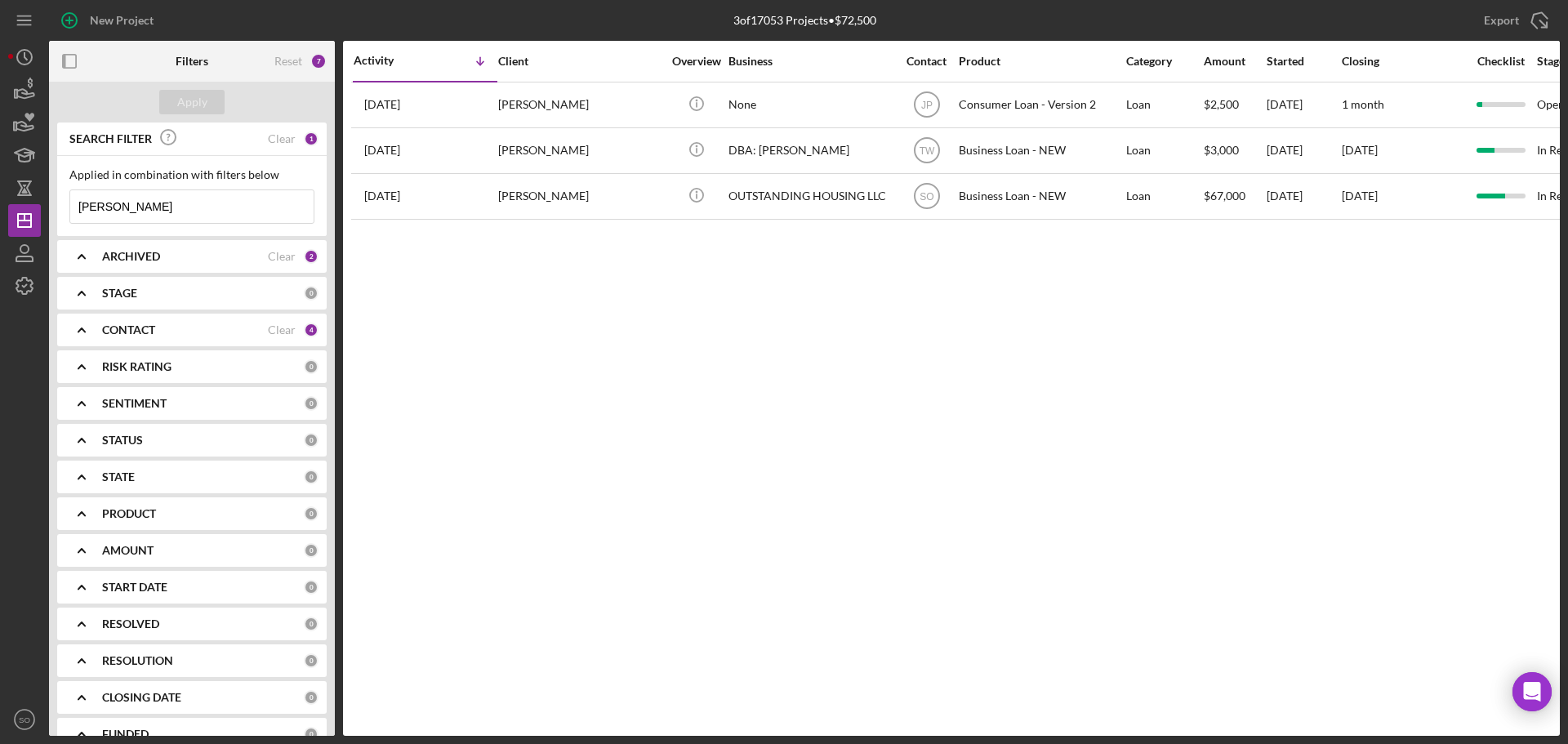
drag, startPoint x: 152, startPoint y: 202, endPoint x: -67, endPoint y: 189, distance: 219.4
click at [0, 189] on html "New Project 3 of 17053 Projects • $72,500 danielle Export Icon/Export Filters R…" at bounding box center [784, 372] width 1568 height 744
type input "[PERSON_NAME]"
click at [188, 98] on div "Apply" at bounding box center [192, 102] width 30 height 24
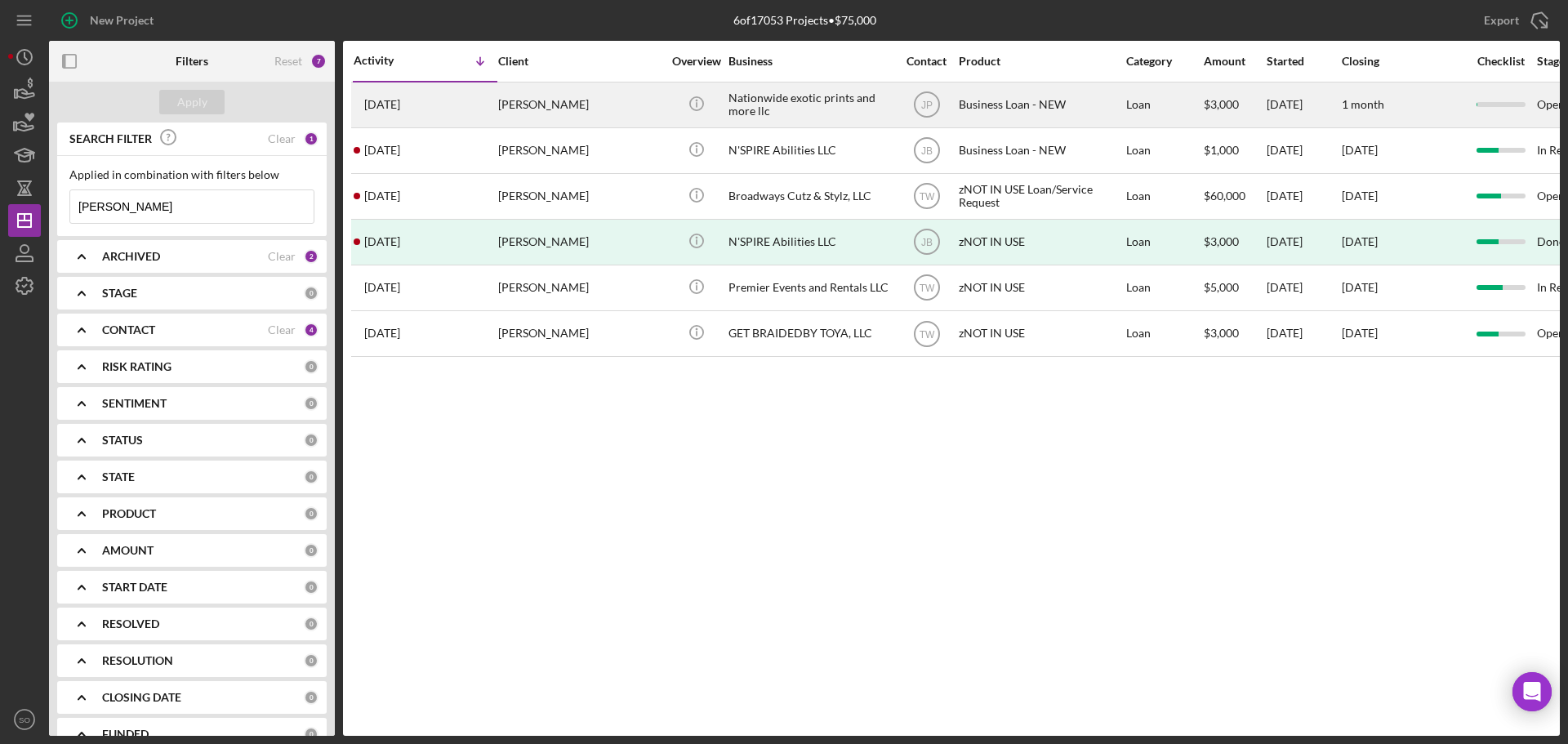
click at [550, 108] on div "[PERSON_NAME]" at bounding box center [579, 105] width 163 height 43
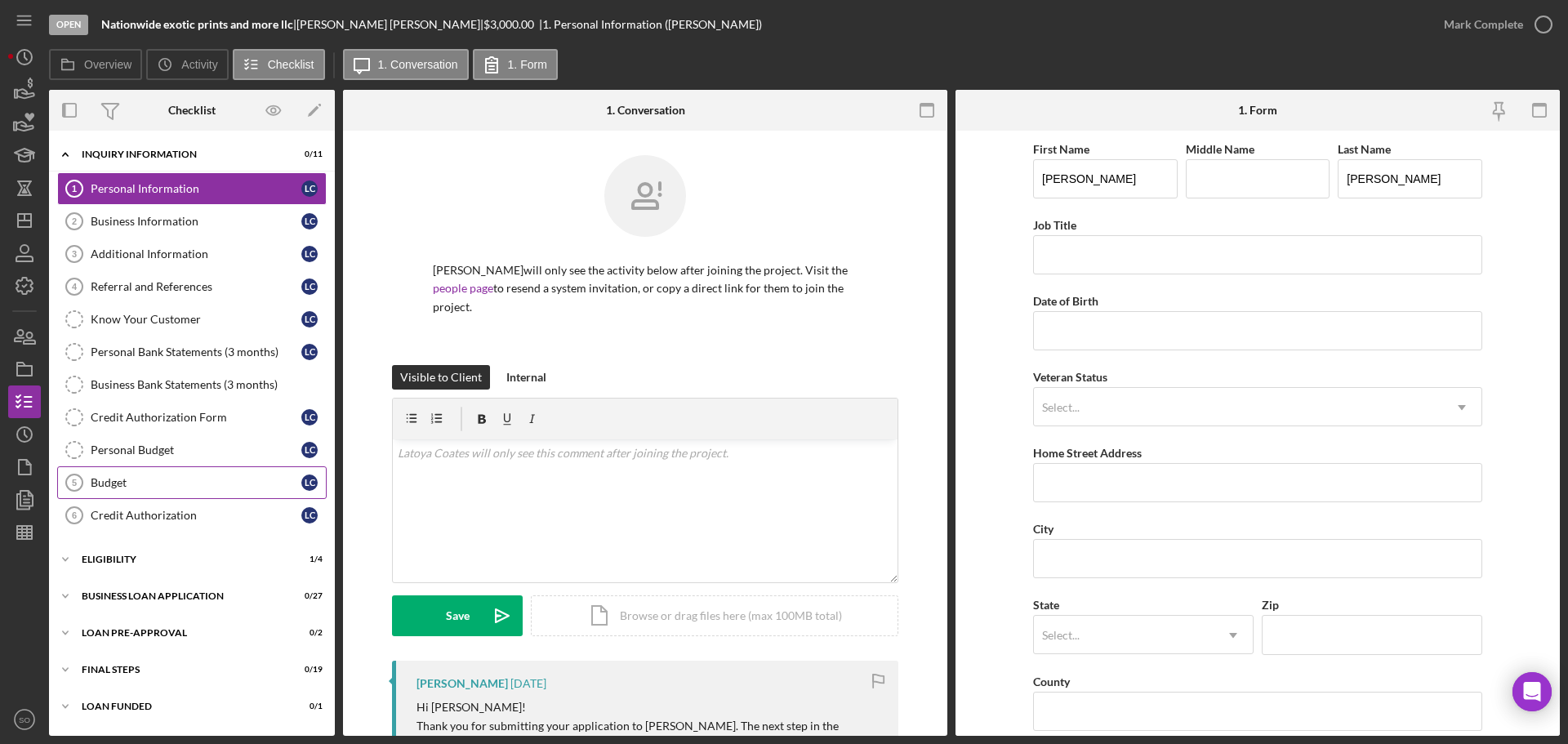
click at [110, 487] on div "Budget" at bounding box center [196, 483] width 211 height 13
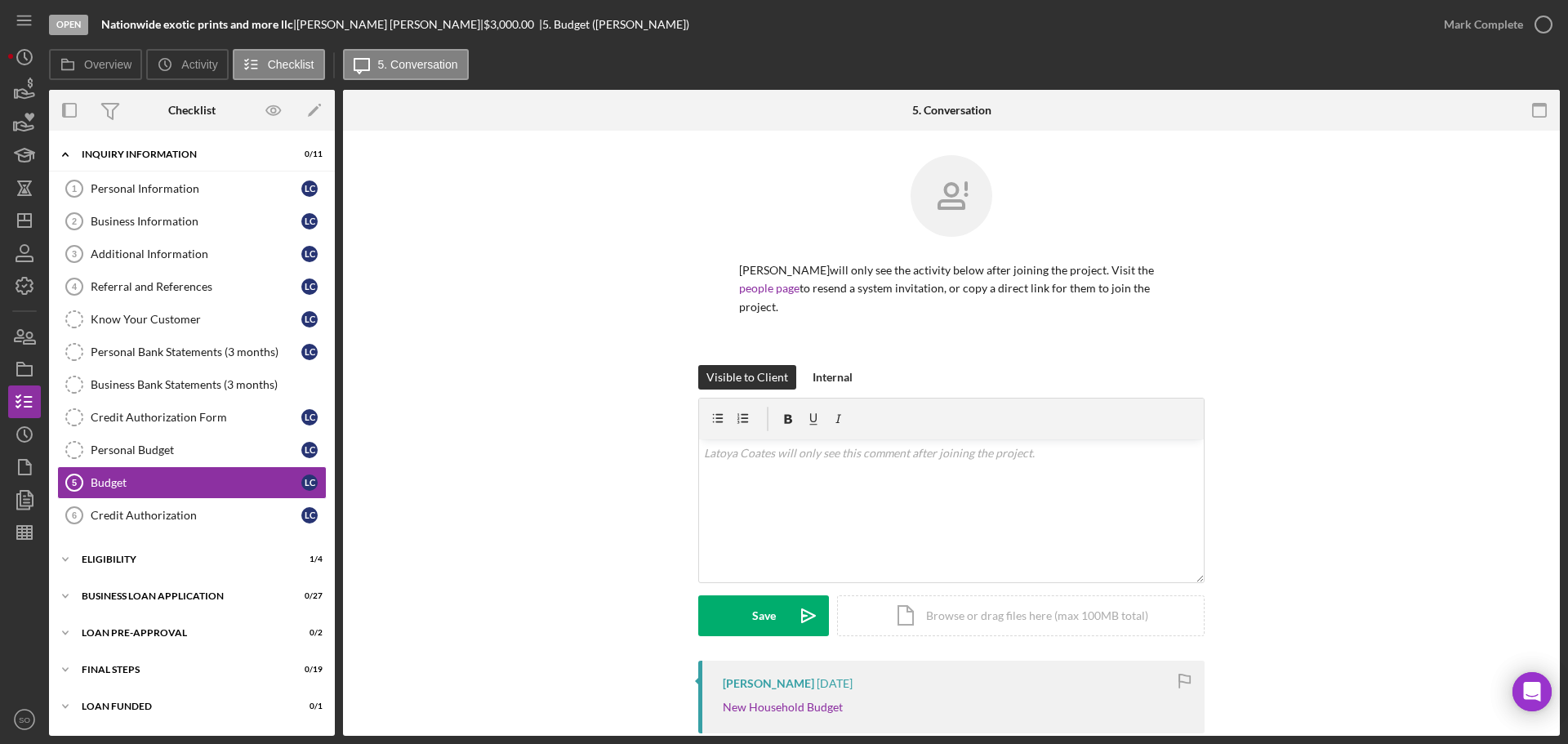
scroll to position [136, 0]
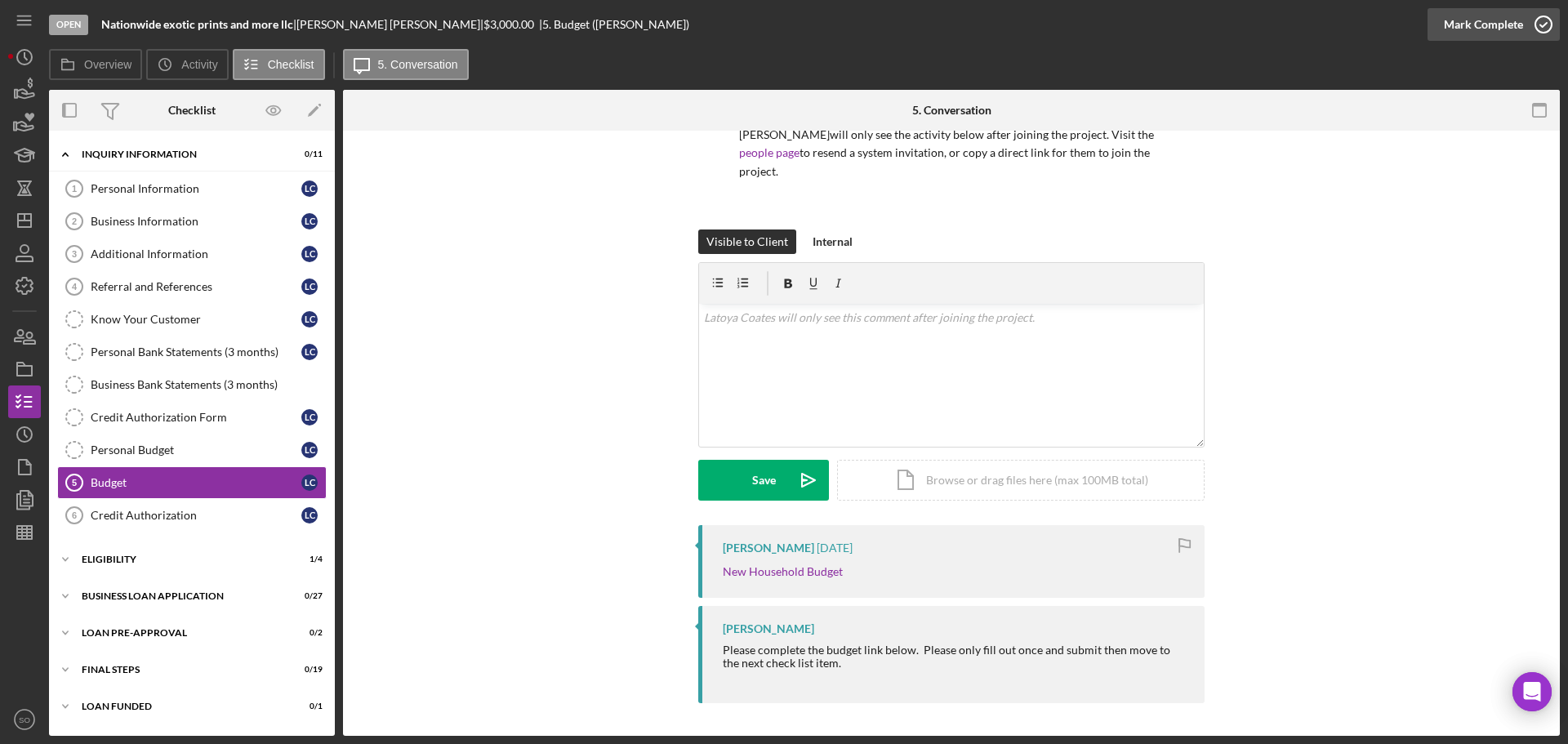
click at [1462, 26] on div "Mark Complete" at bounding box center [1483, 24] width 80 height 33
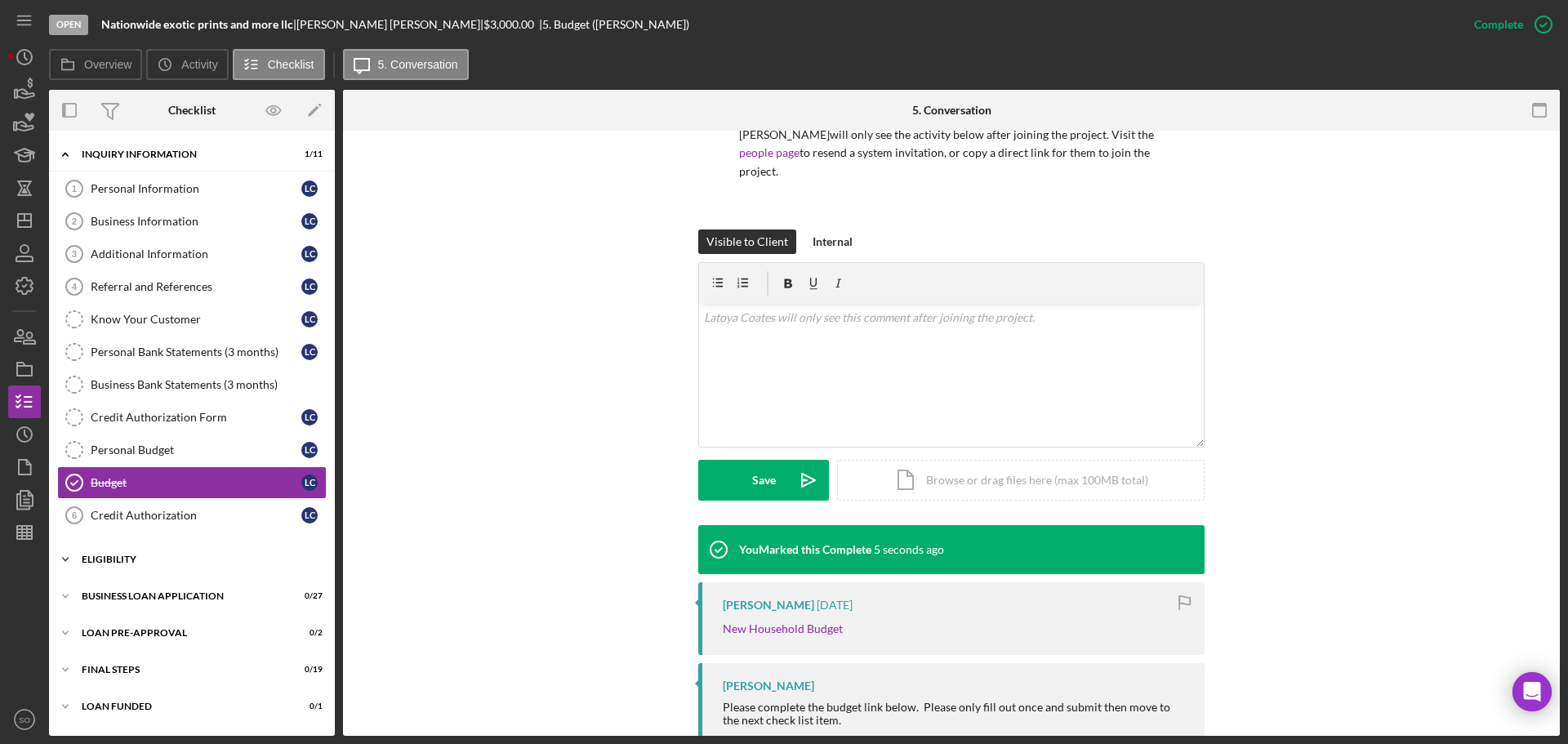
click at [124, 560] on div "ELIGIBILITY" at bounding box center [197, 559] width 233 height 10
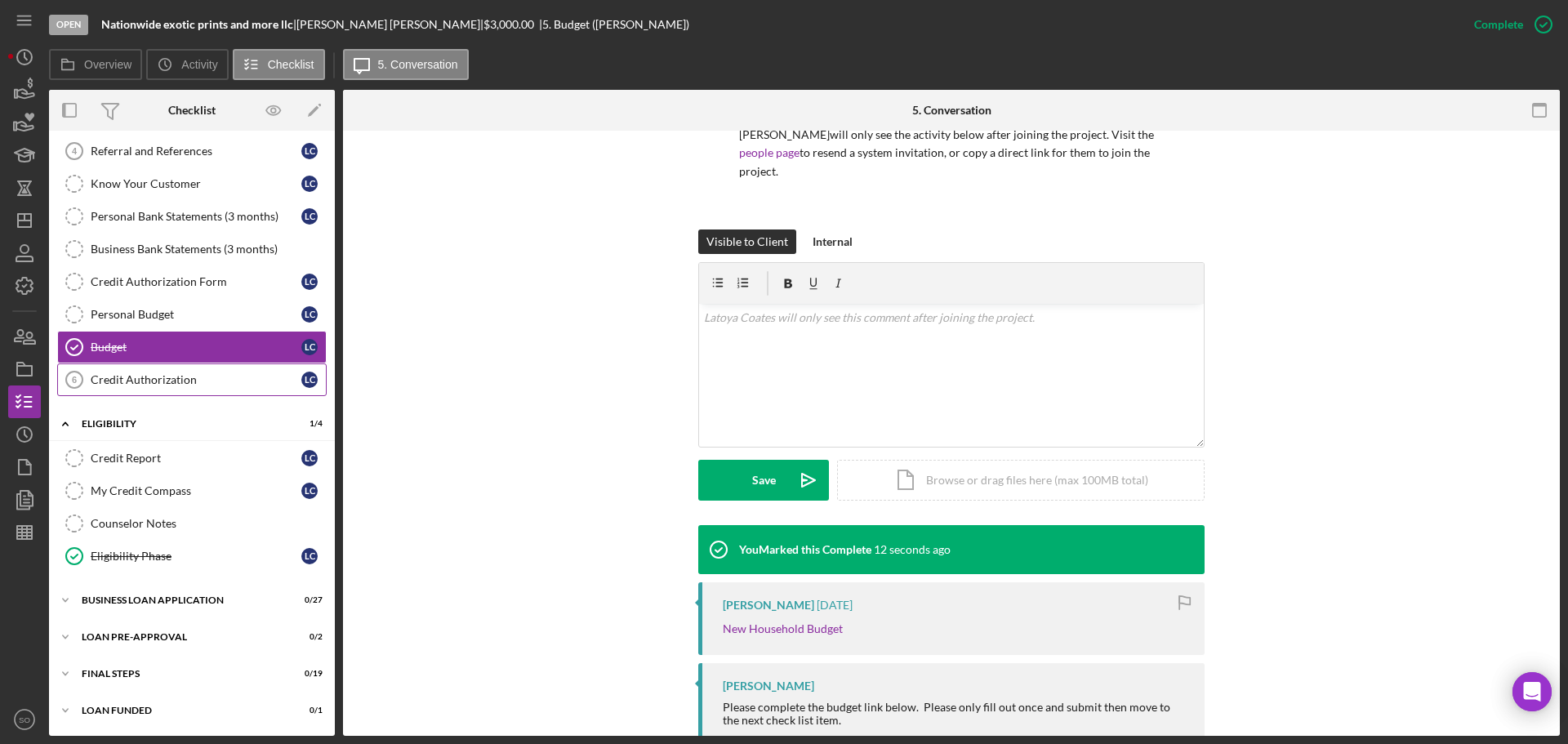
scroll to position [0, 0]
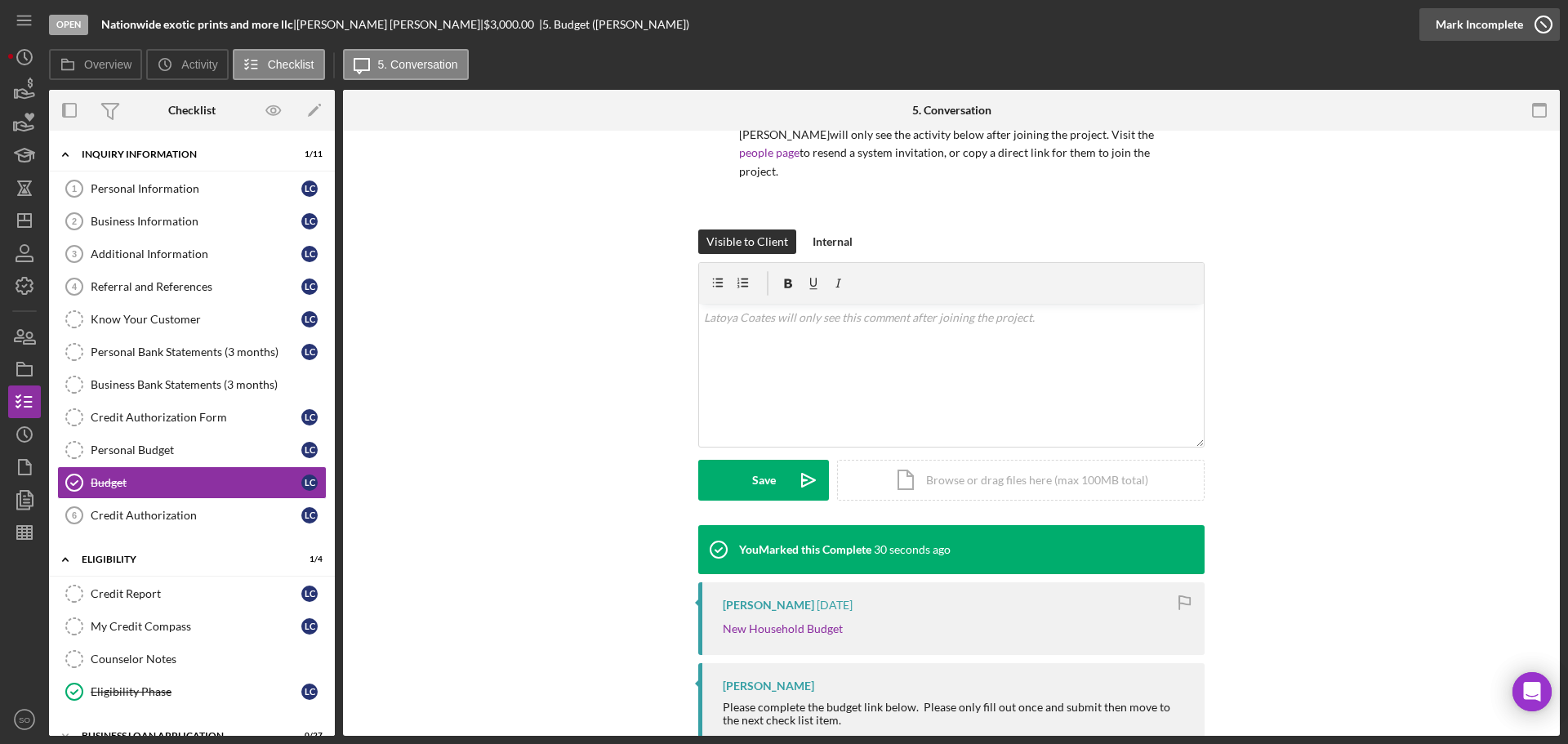
click at [1473, 24] on div "Mark Incomplete" at bounding box center [1479, 24] width 87 height 33
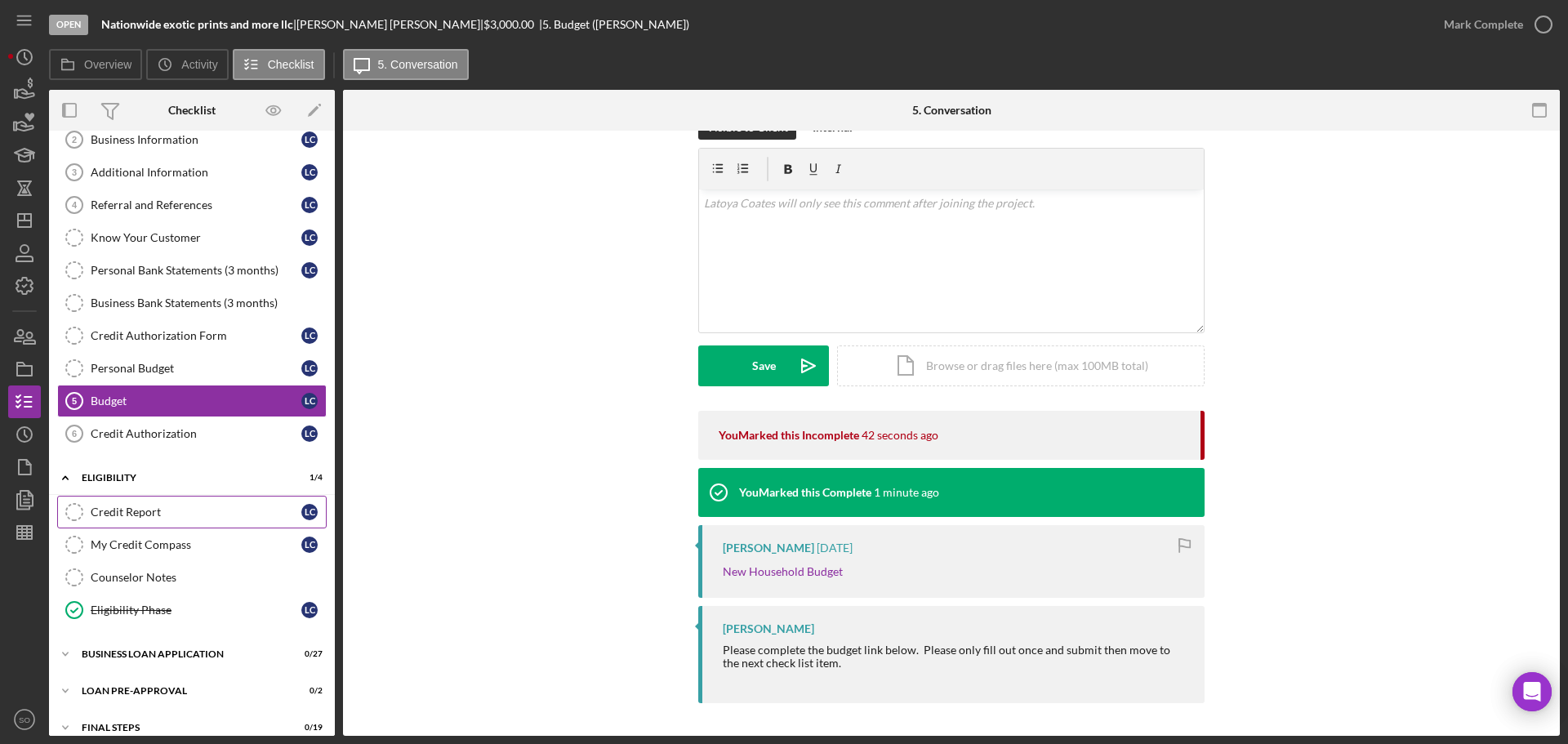
scroll to position [136, 0]
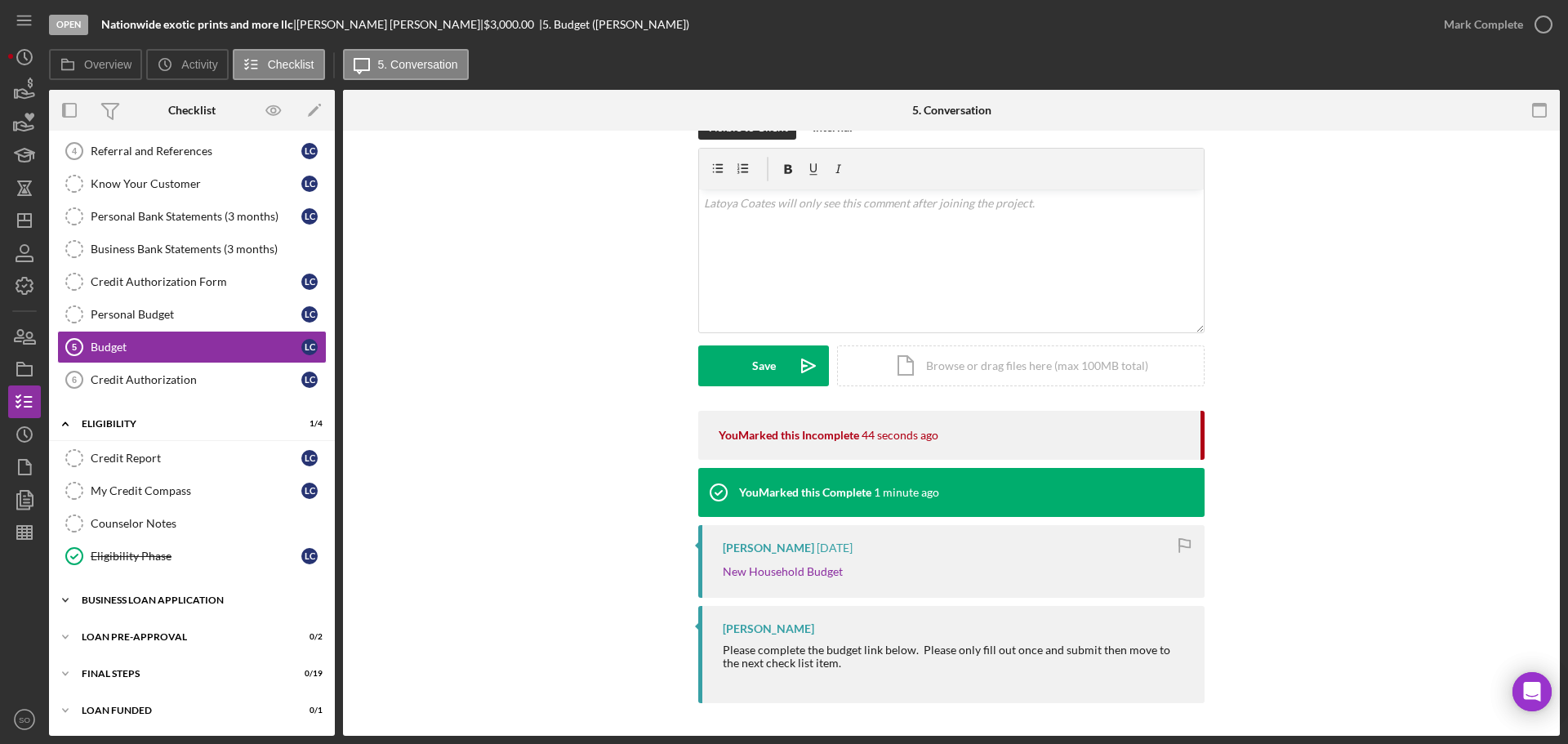
click at [186, 606] on div "Icon/Expander BUSINESS LOAN APPLICATION 0 / 27" at bounding box center [192, 600] width 286 height 33
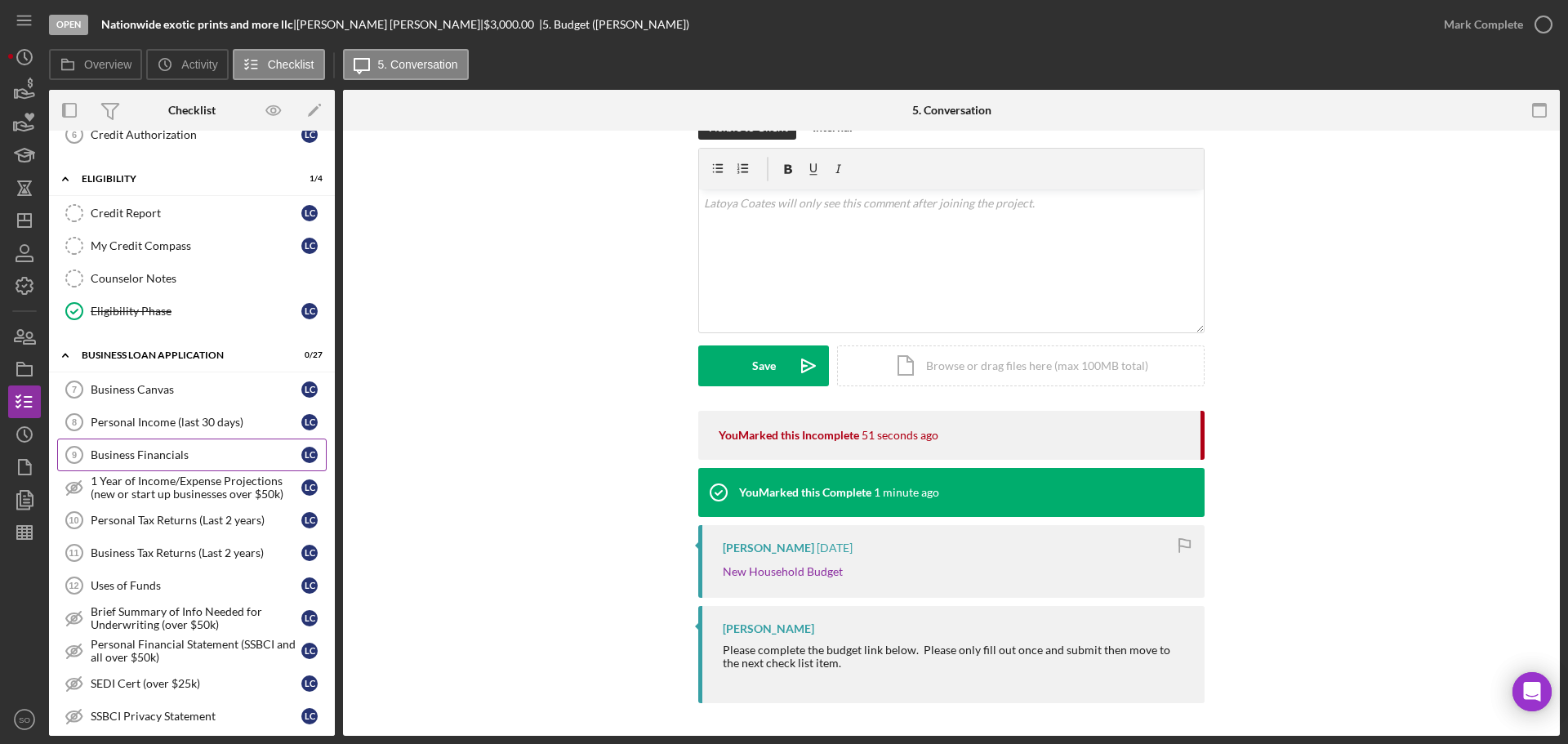
scroll to position [462, 0]
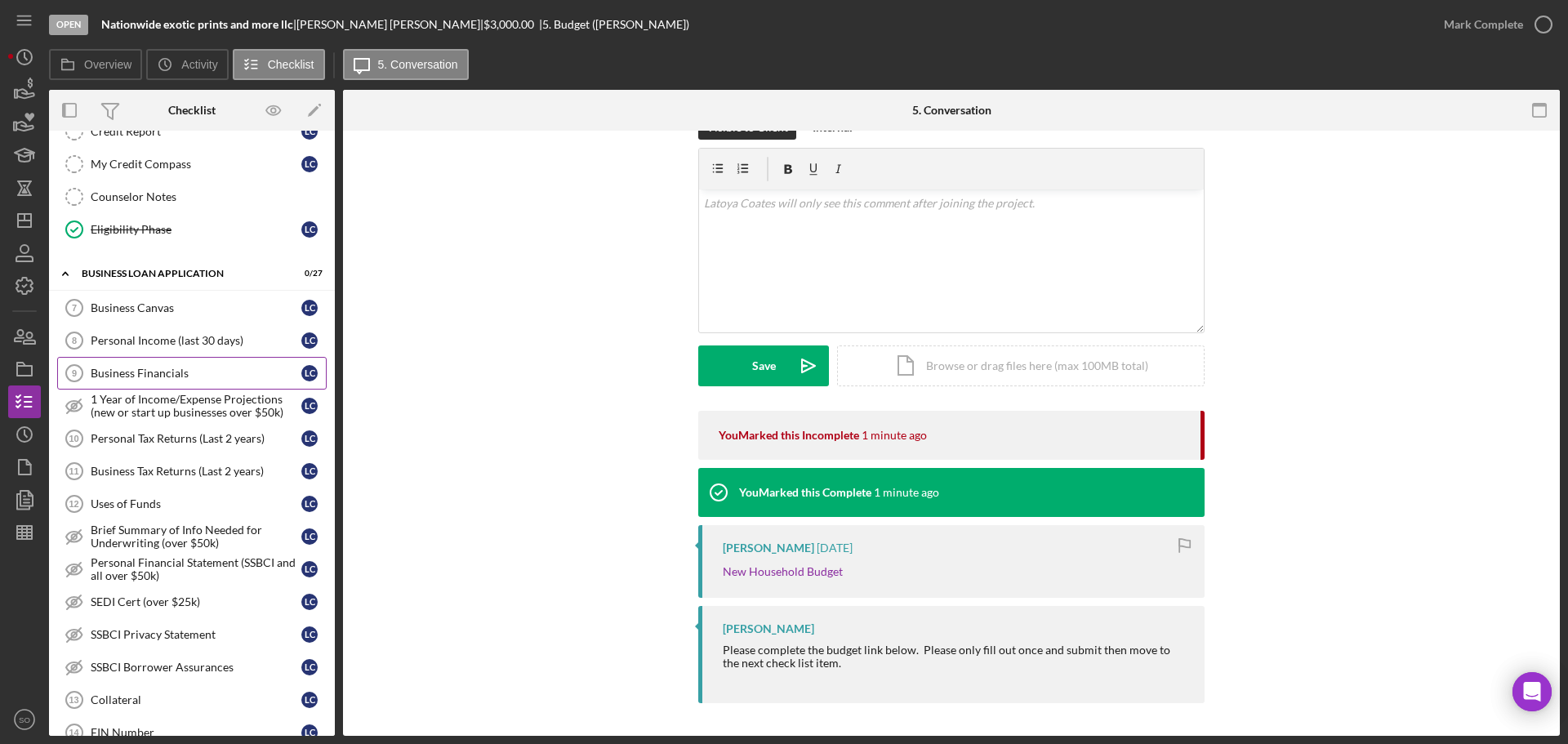
click at [166, 381] on link "Business Financials 9 Business Financials L C" at bounding box center [192, 374] width 270 height 33
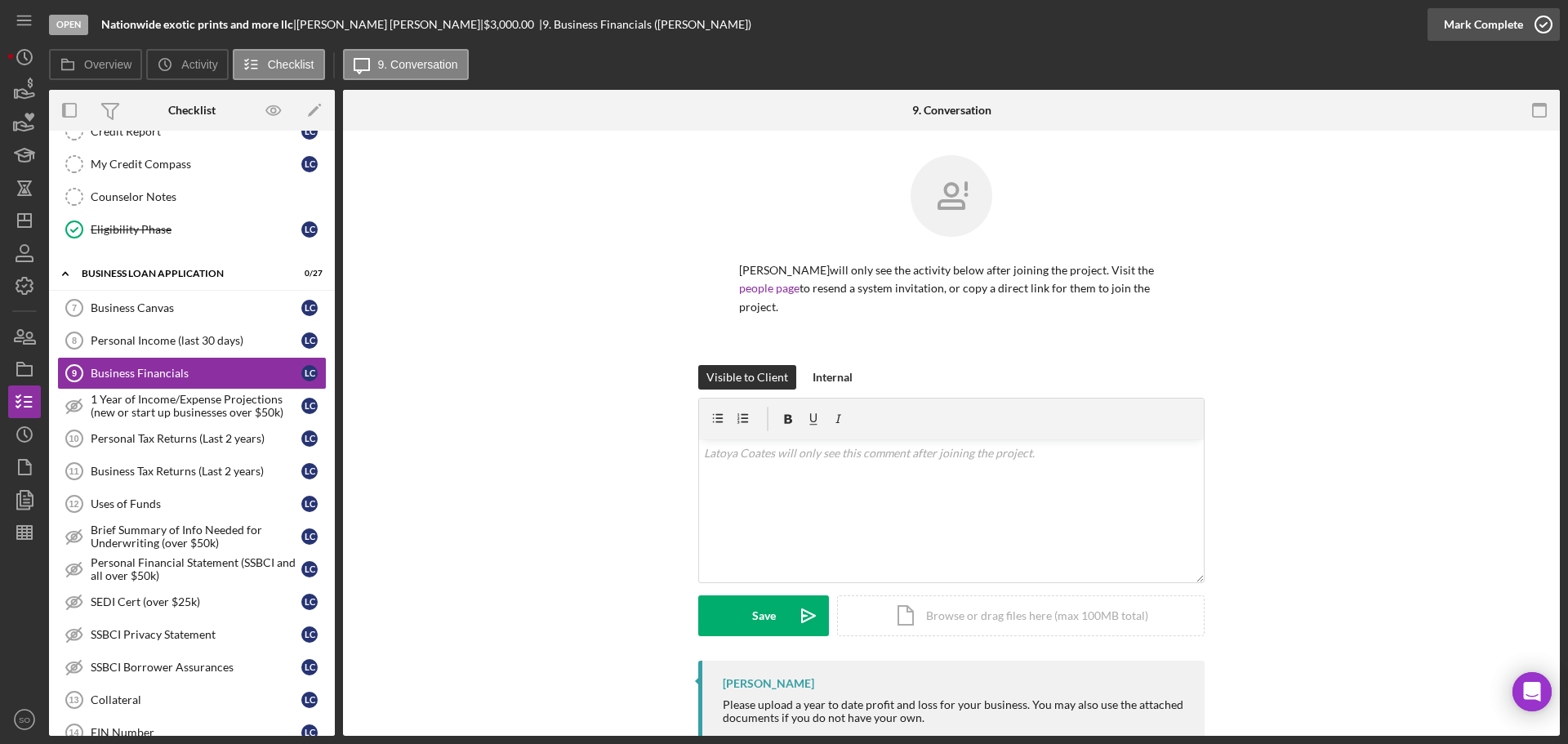
click at [1509, 22] on div "Mark Complete" at bounding box center [1483, 24] width 80 height 33
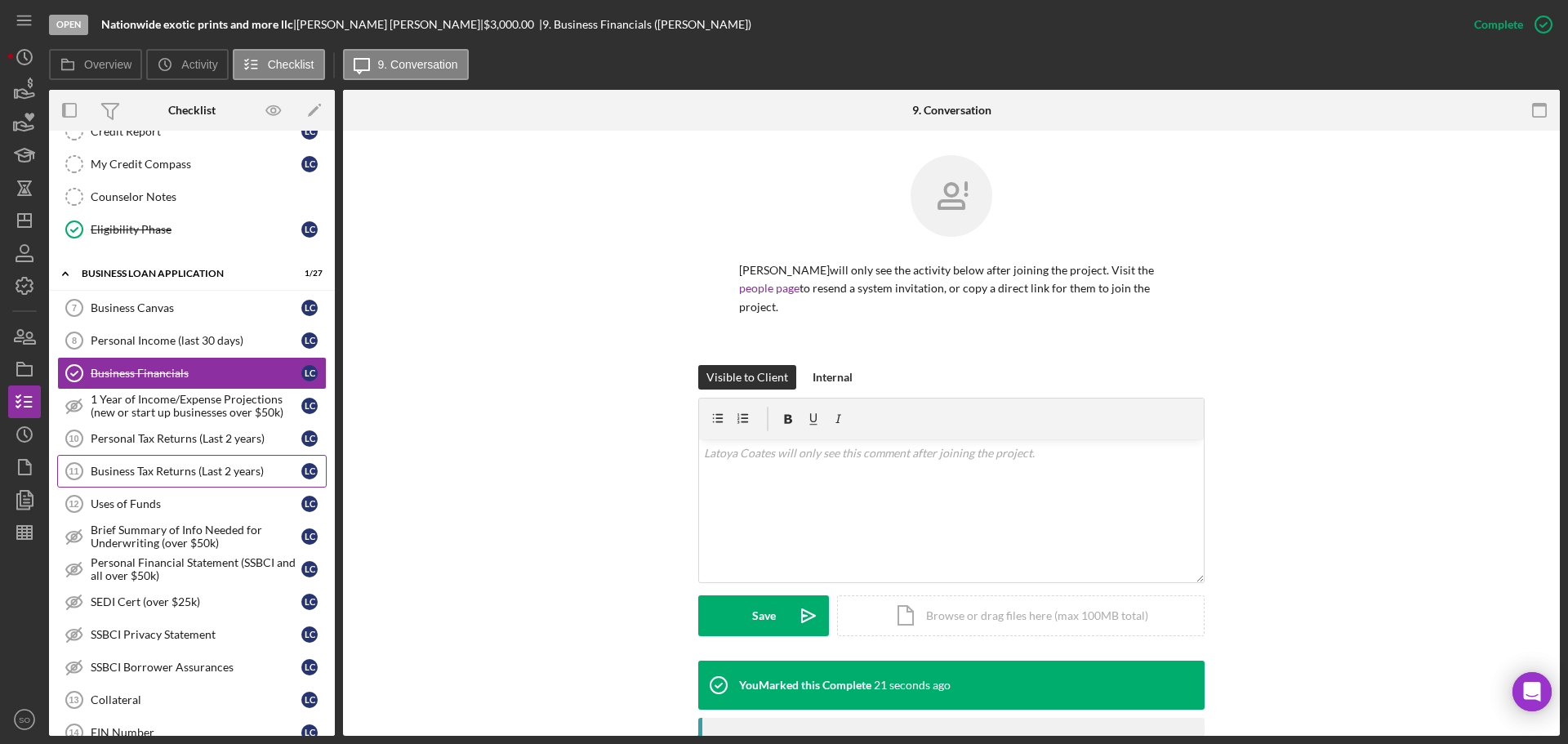
click at [169, 468] on div "Business Tax Returns (Last 2 years)" at bounding box center [196, 471] width 211 height 13
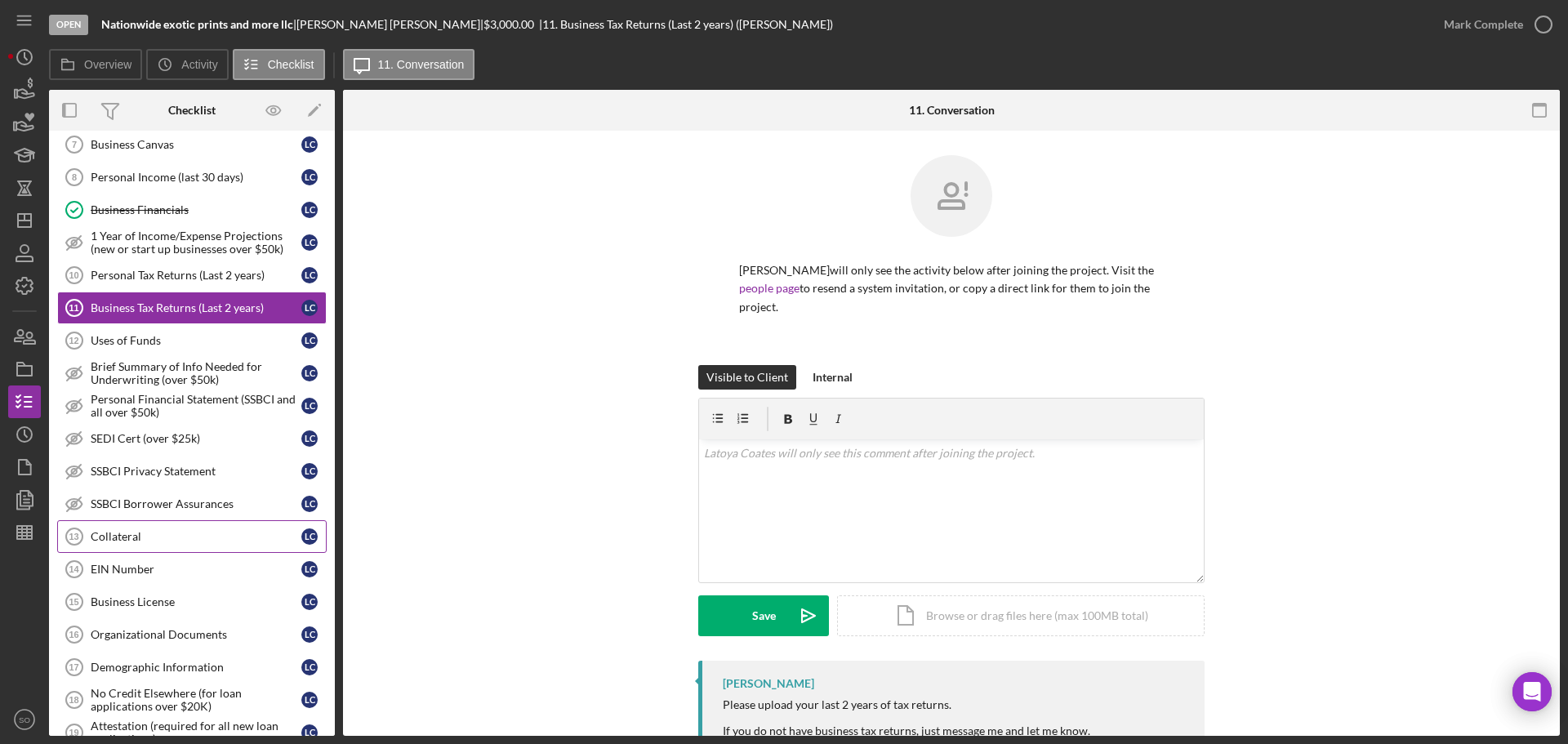
scroll to position [708, 0]
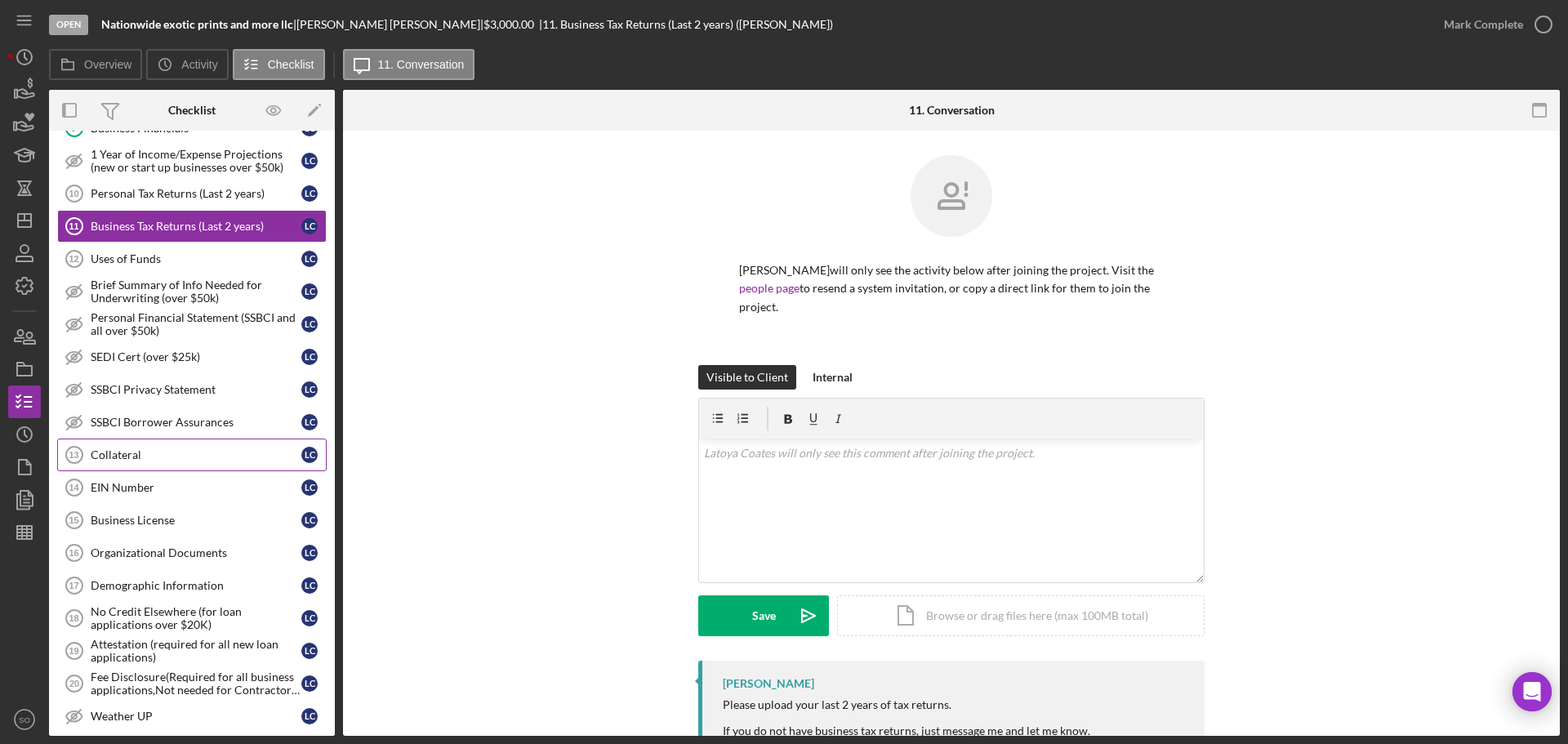
click at [129, 458] on div "Collateral" at bounding box center [196, 454] width 211 height 13
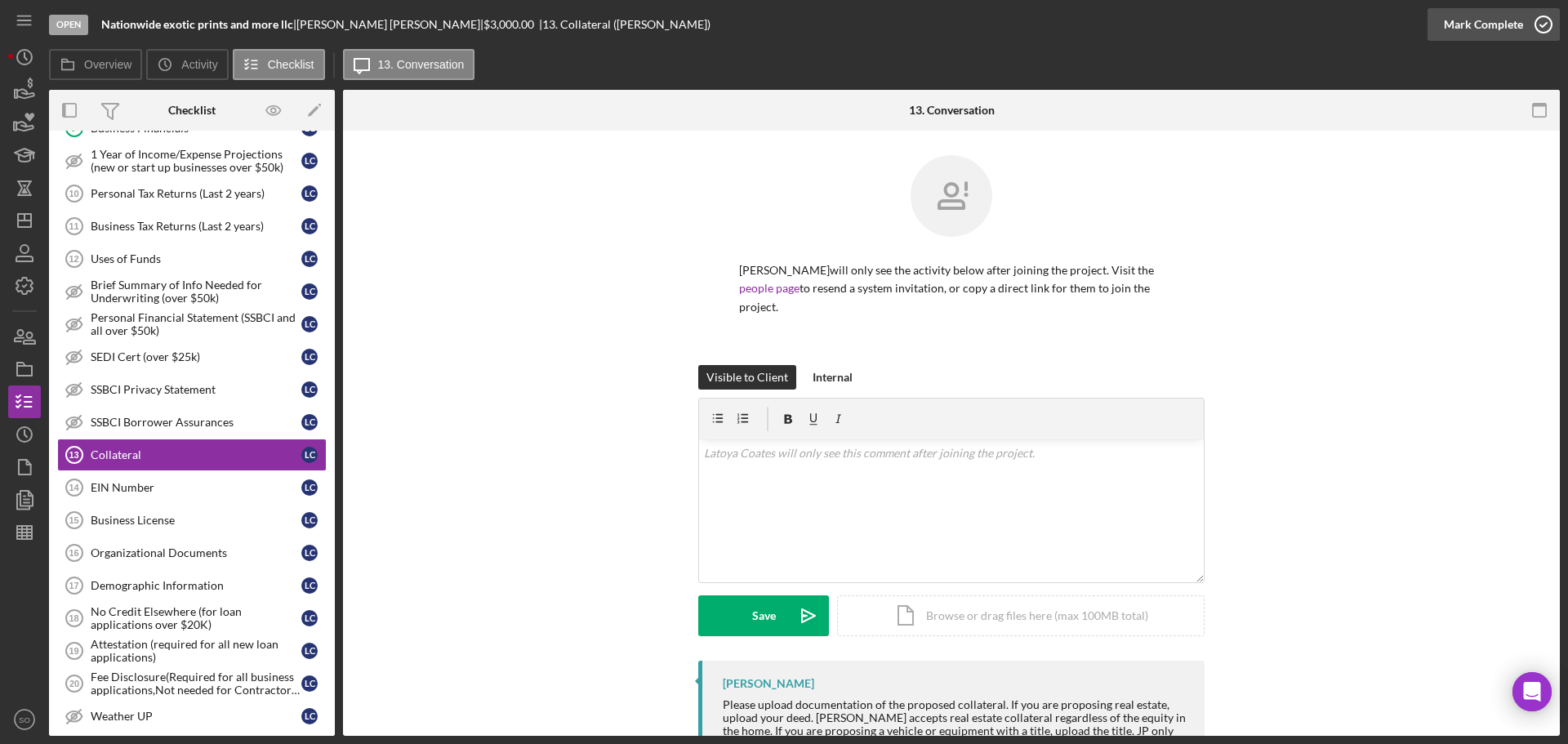
click at [1444, 25] on div "Mark Complete" at bounding box center [1483, 24] width 80 height 33
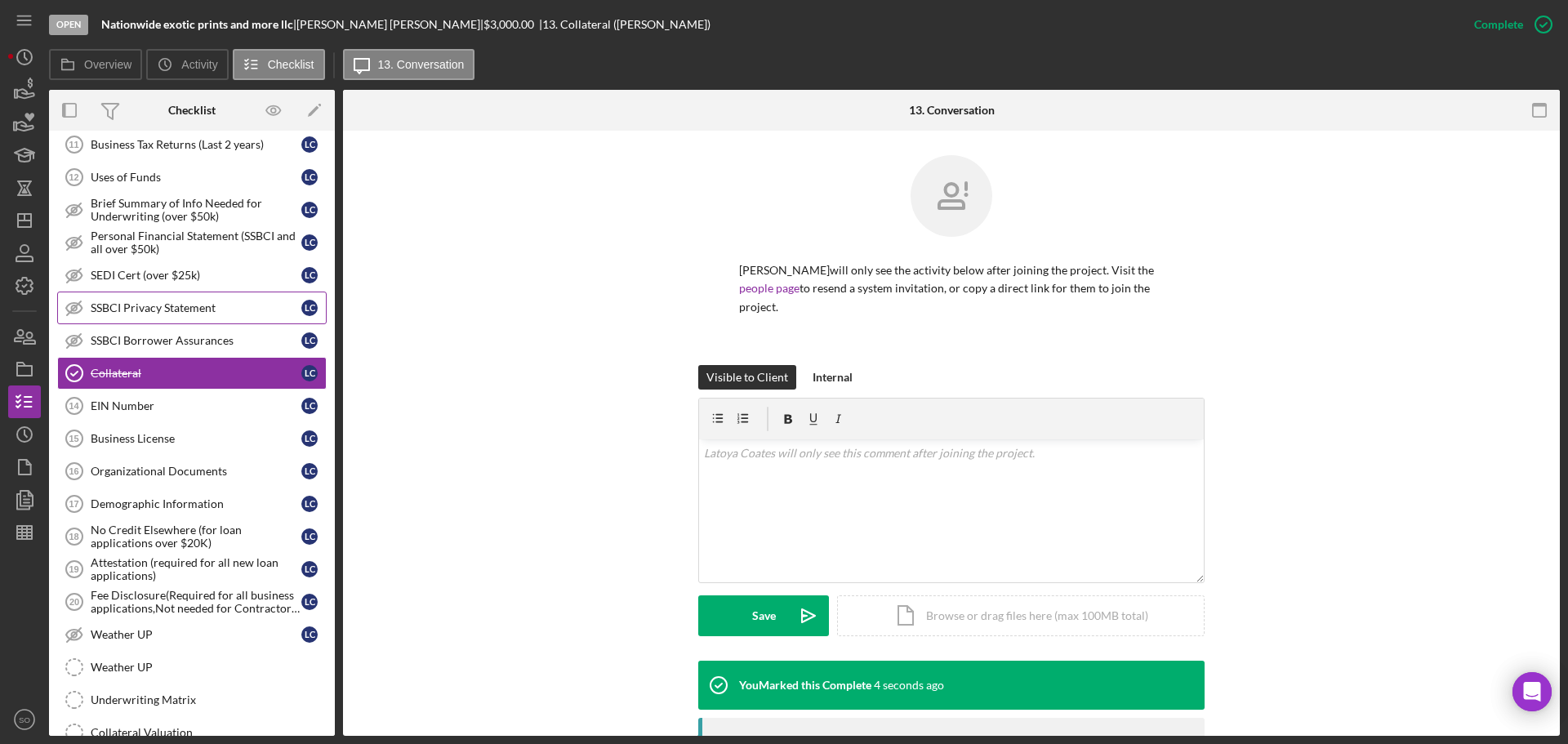
scroll to position [871, 0]
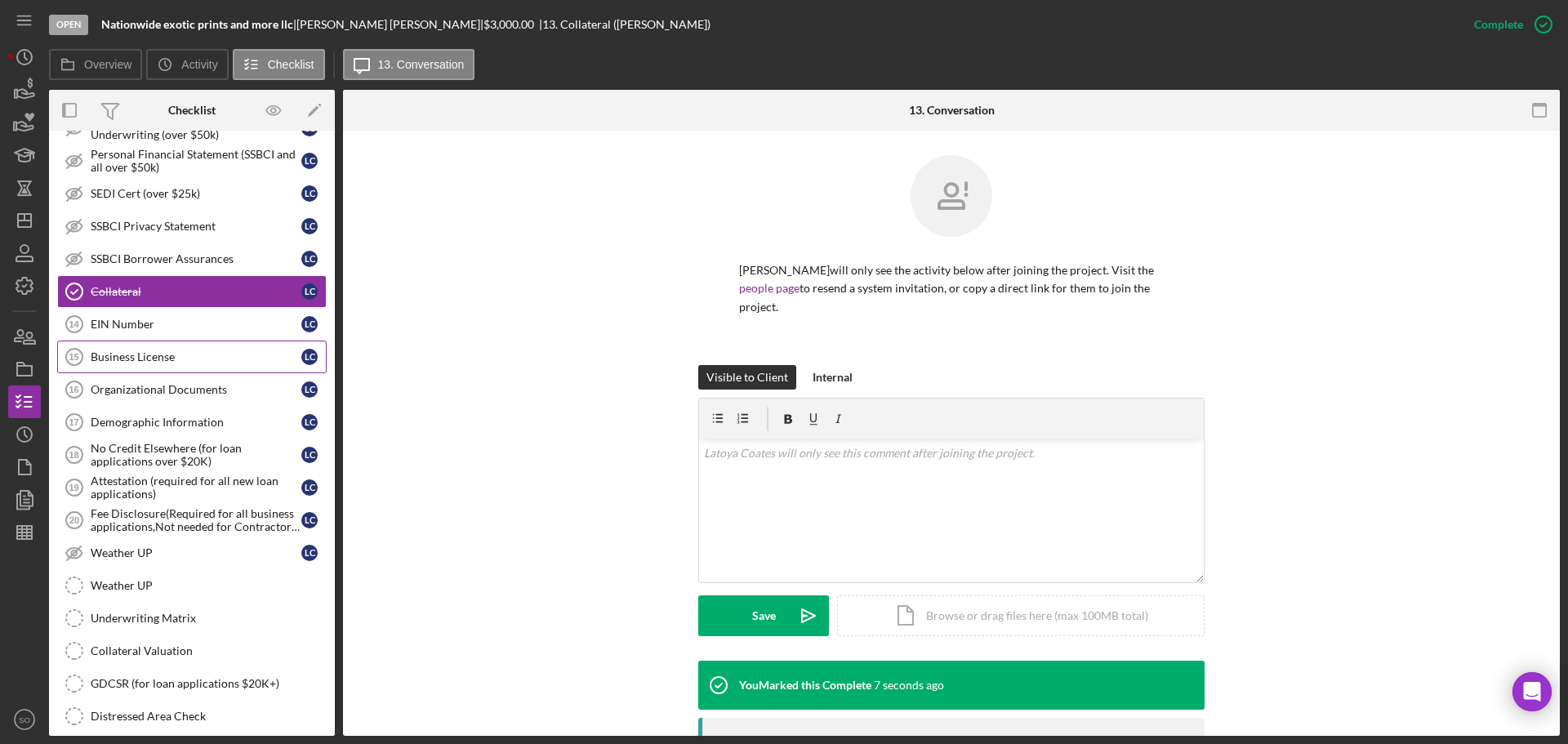
click at [118, 361] on div "Business License" at bounding box center [196, 356] width 211 height 13
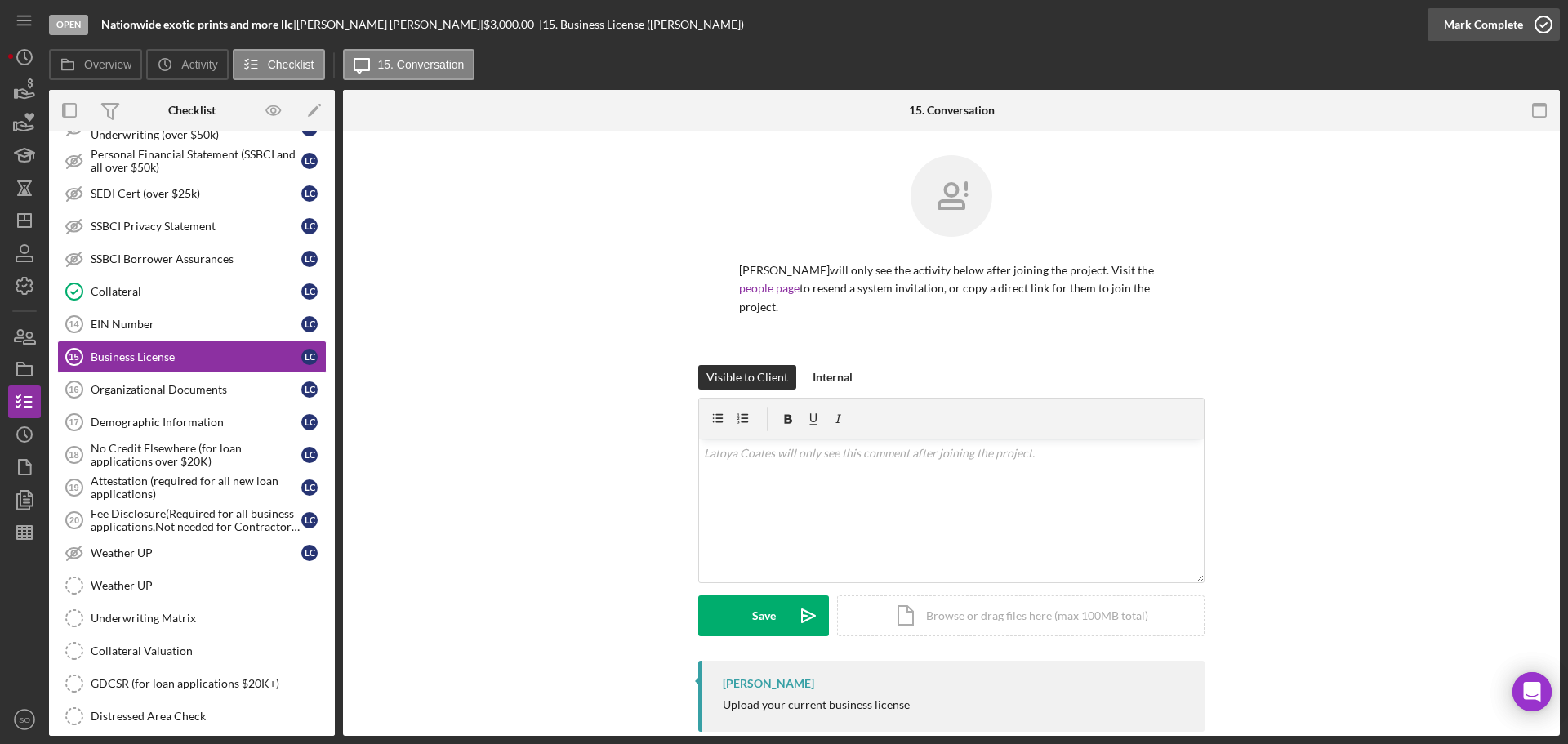
click at [1454, 22] on div "Mark Complete" at bounding box center [1483, 24] width 80 height 33
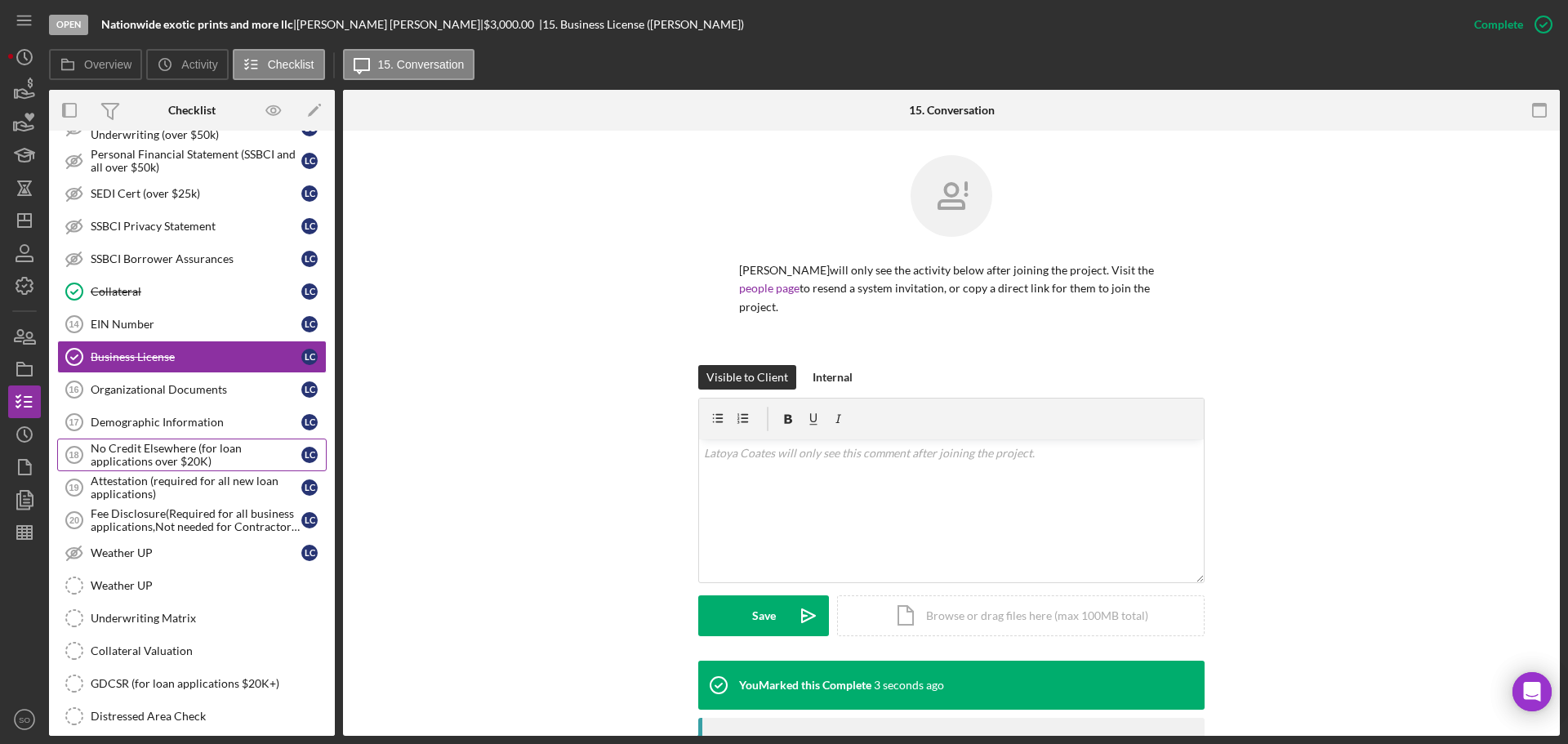
click at [134, 444] on div "No Credit Elsewhere (for loan applications over $20K)" at bounding box center [196, 455] width 211 height 26
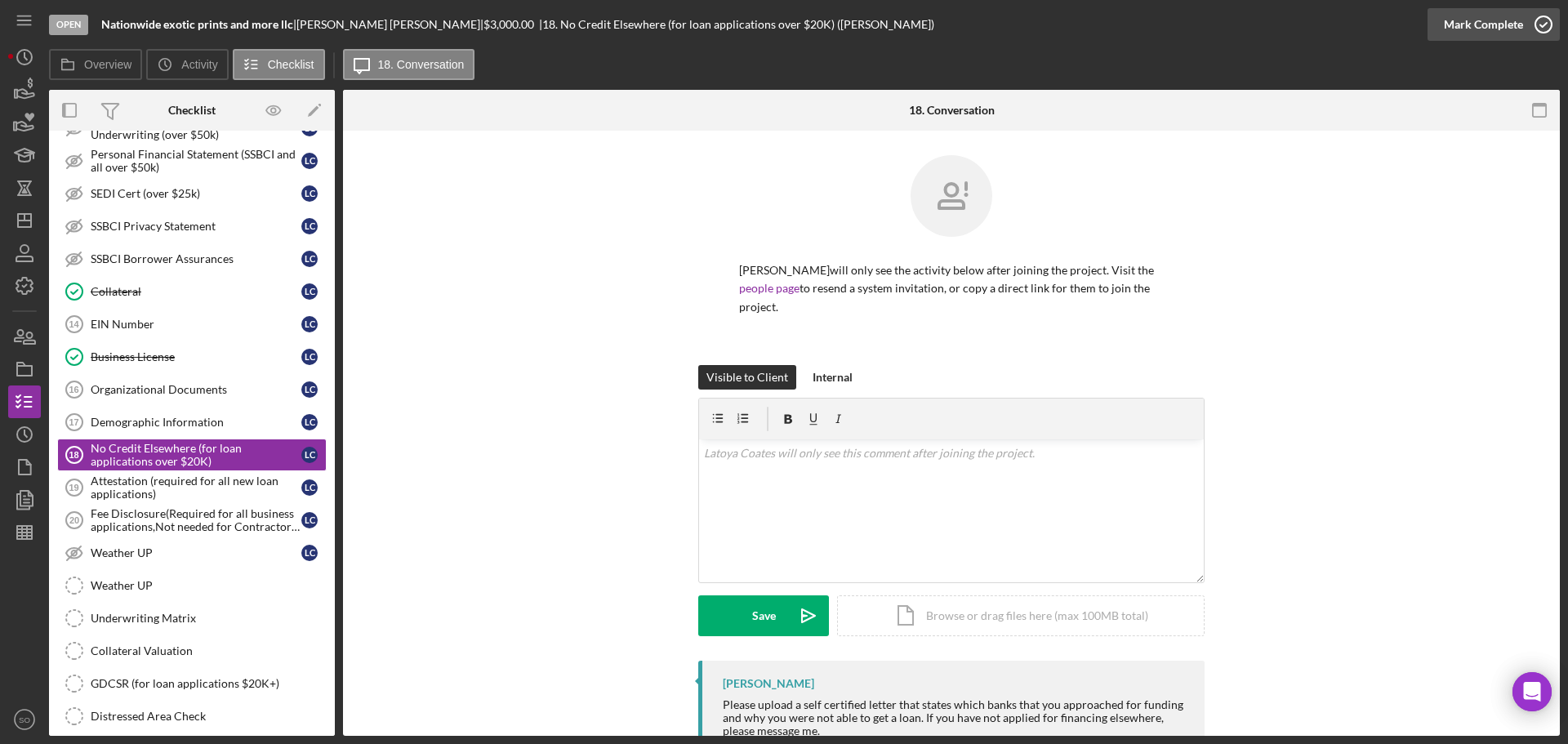
click at [1462, 34] on div "Mark Complete" at bounding box center [1483, 24] width 80 height 33
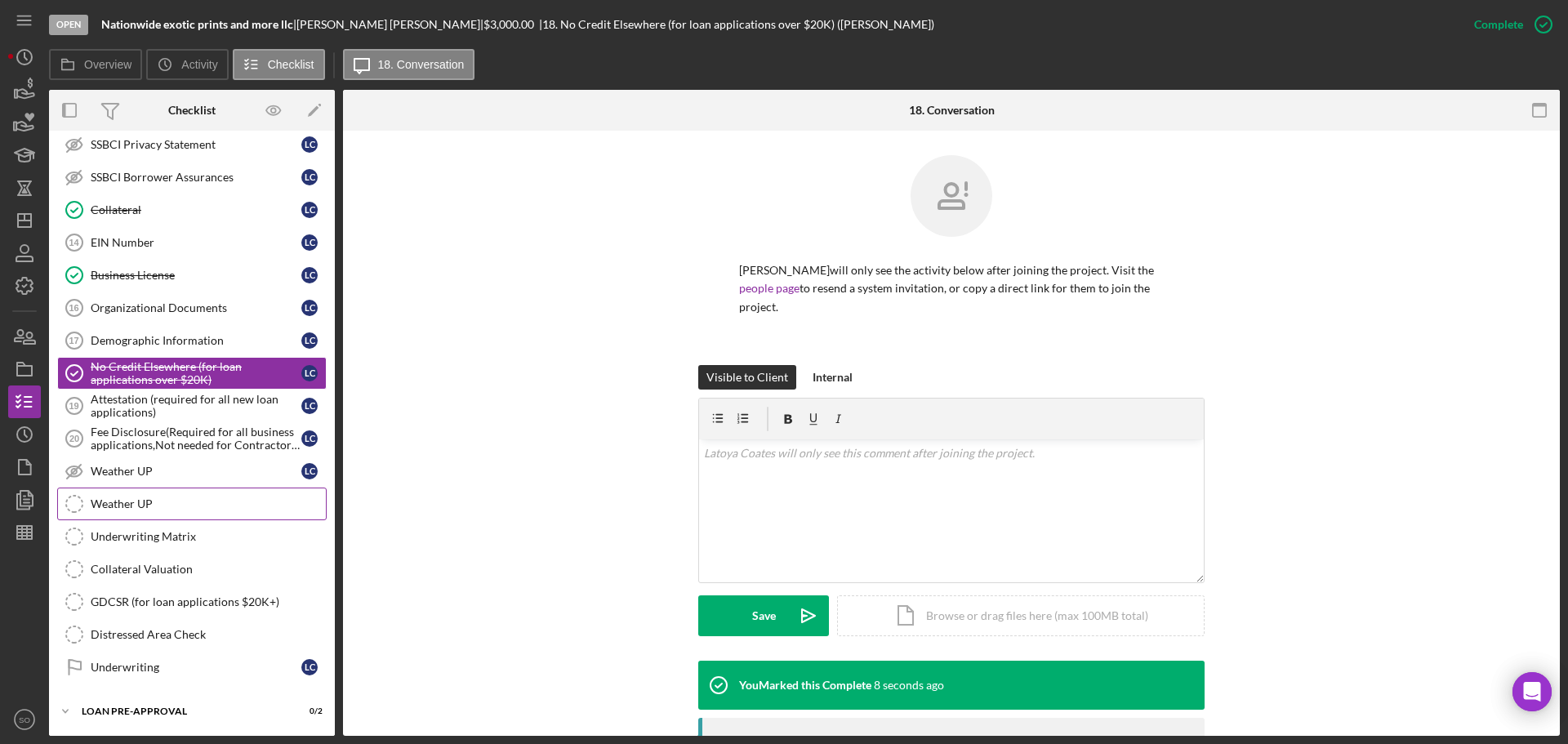
scroll to position [1027, 0]
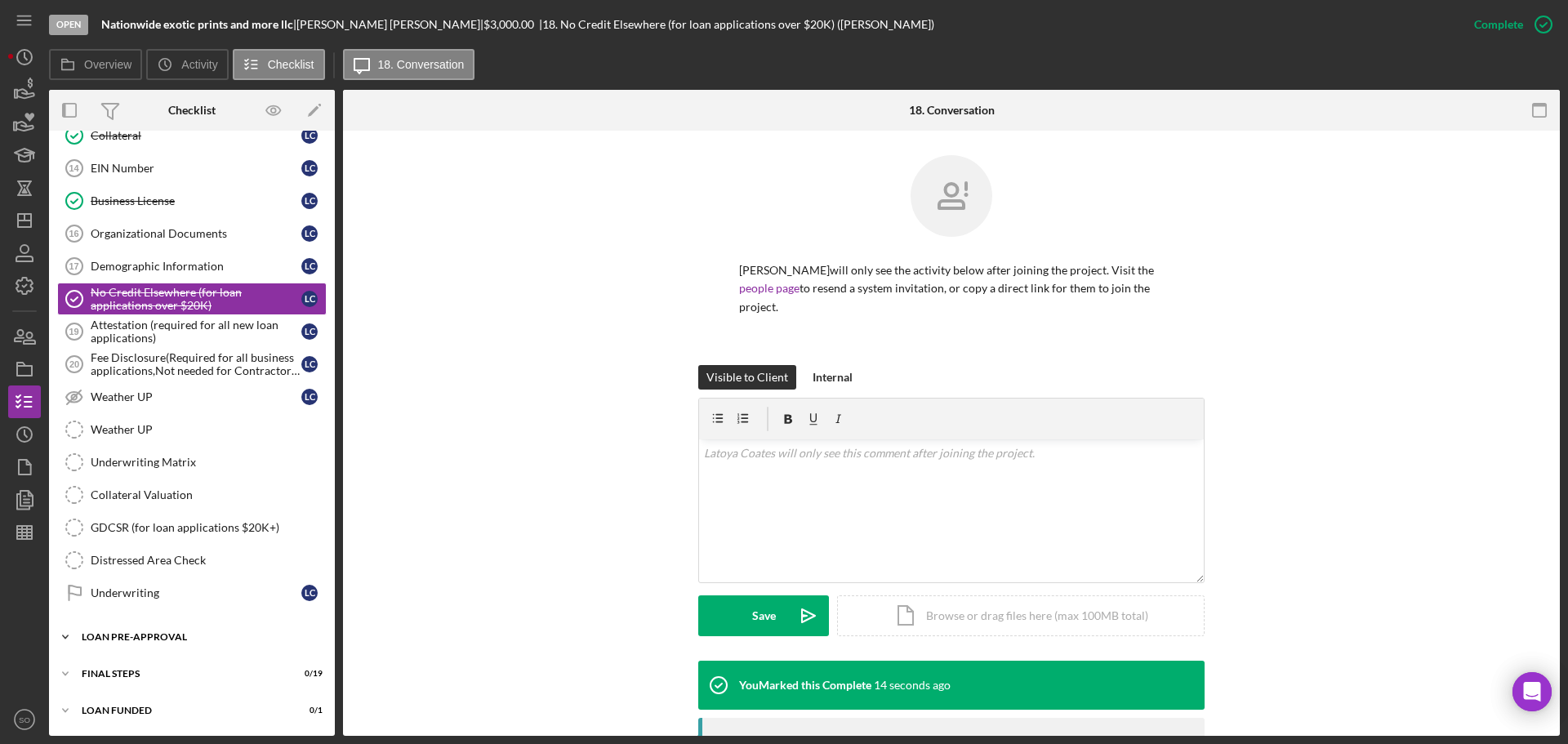
click at [179, 638] on div "LOAN PRE-APPROVAL" at bounding box center [197, 637] width 233 height 10
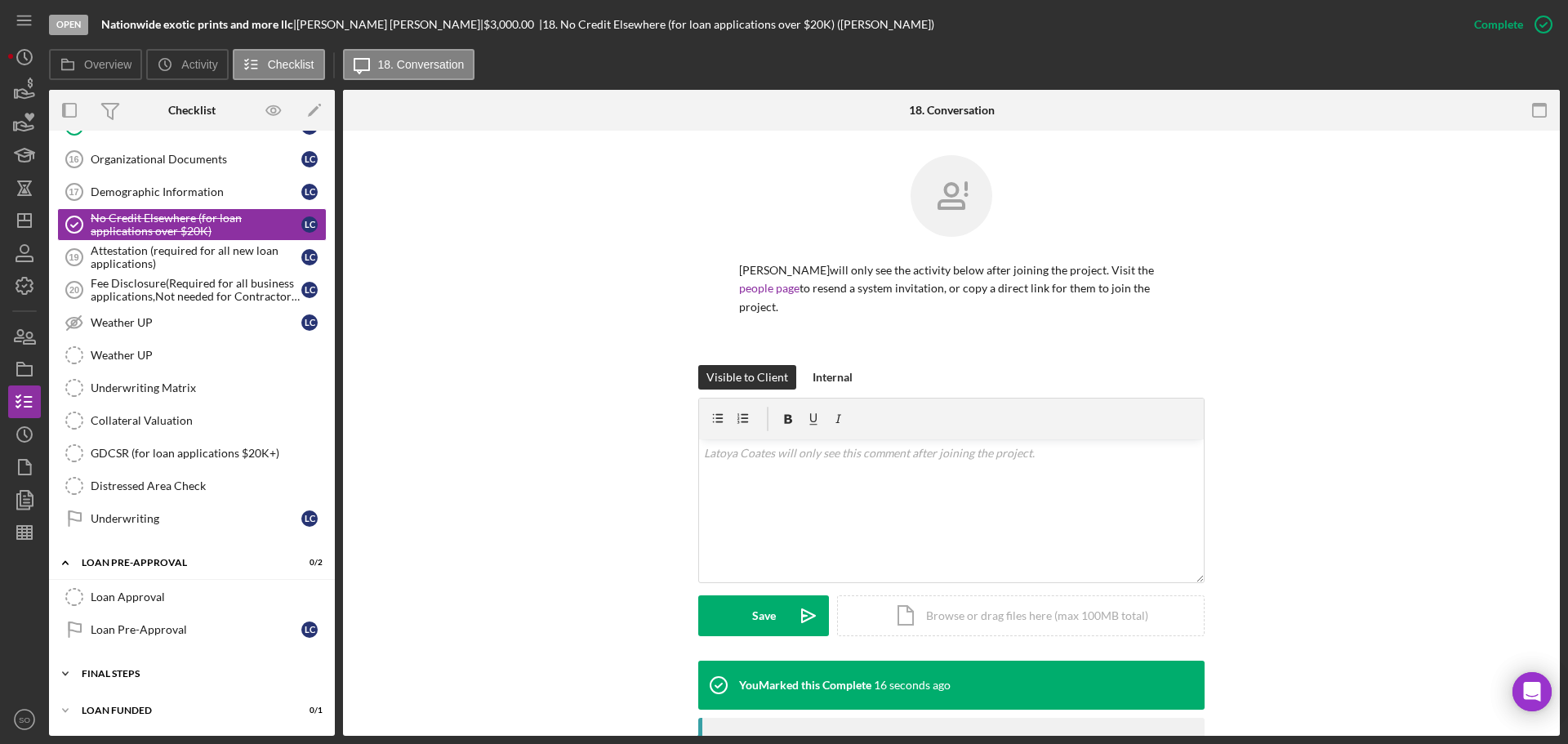
click at [140, 670] on div "FINAL STEPS" at bounding box center [197, 673] width 233 height 10
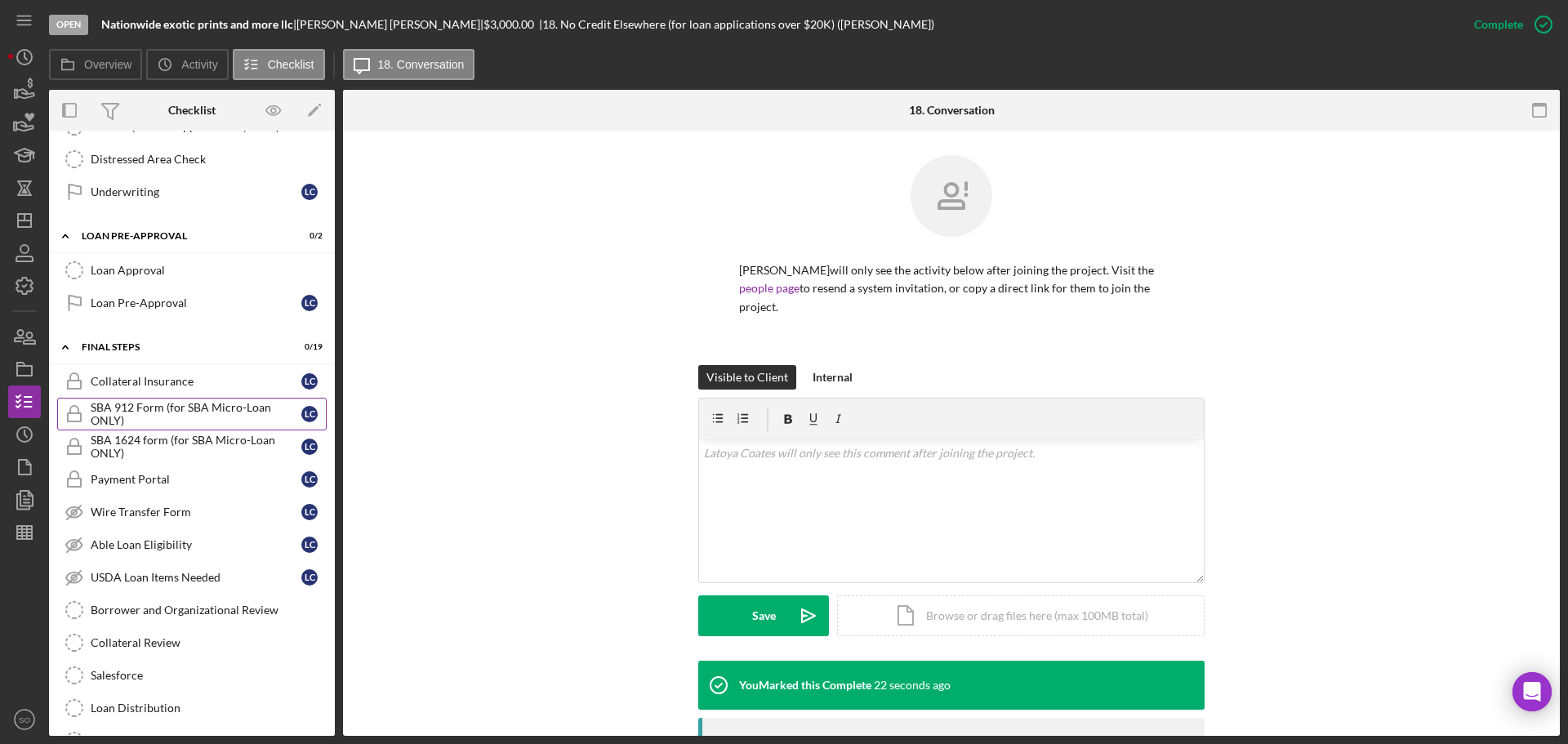
scroll to position [1591, 0]
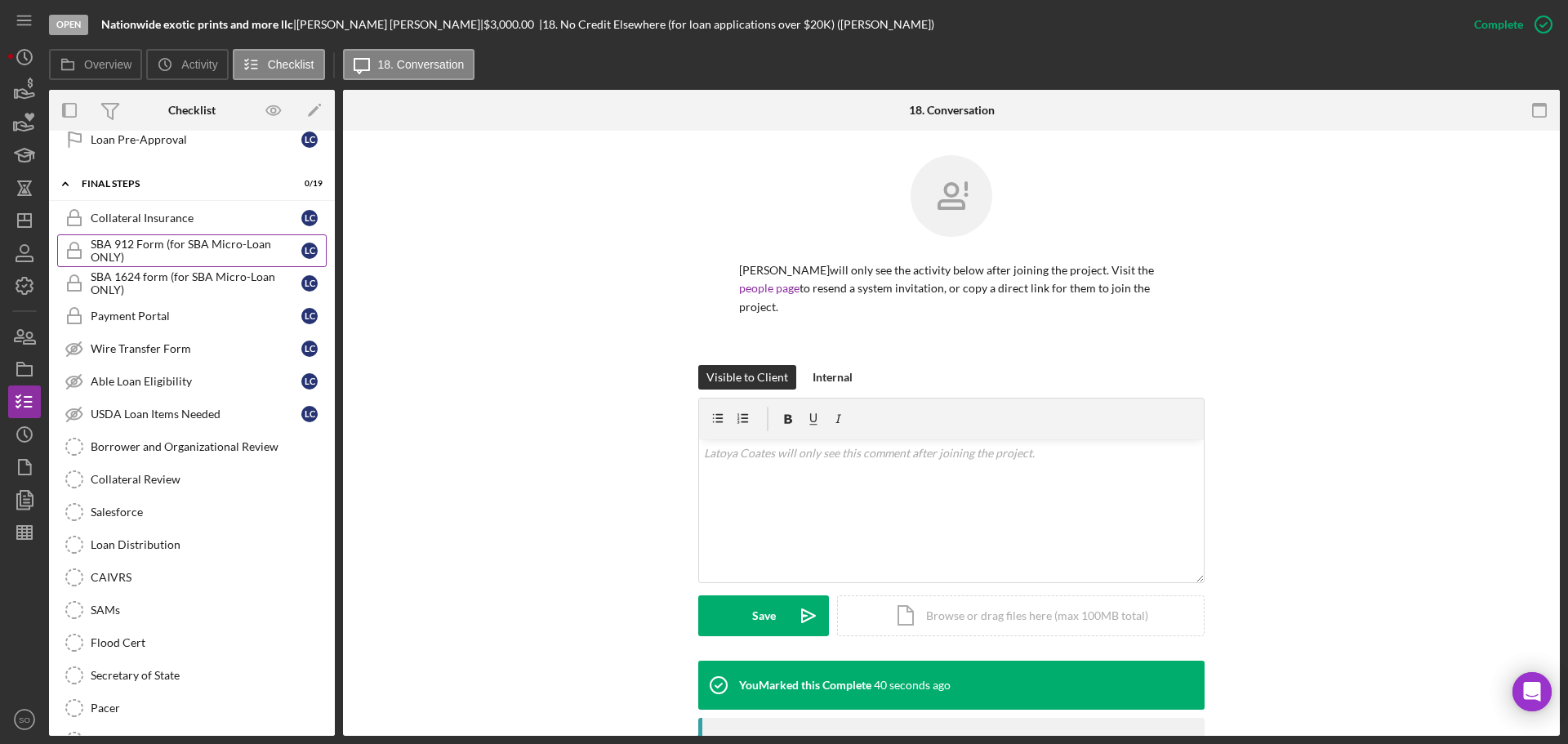
click at [141, 244] on div "SBA 912 Form (for SBA Micro-Loan ONLY)" at bounding box center [196, 251] width 211 height 26
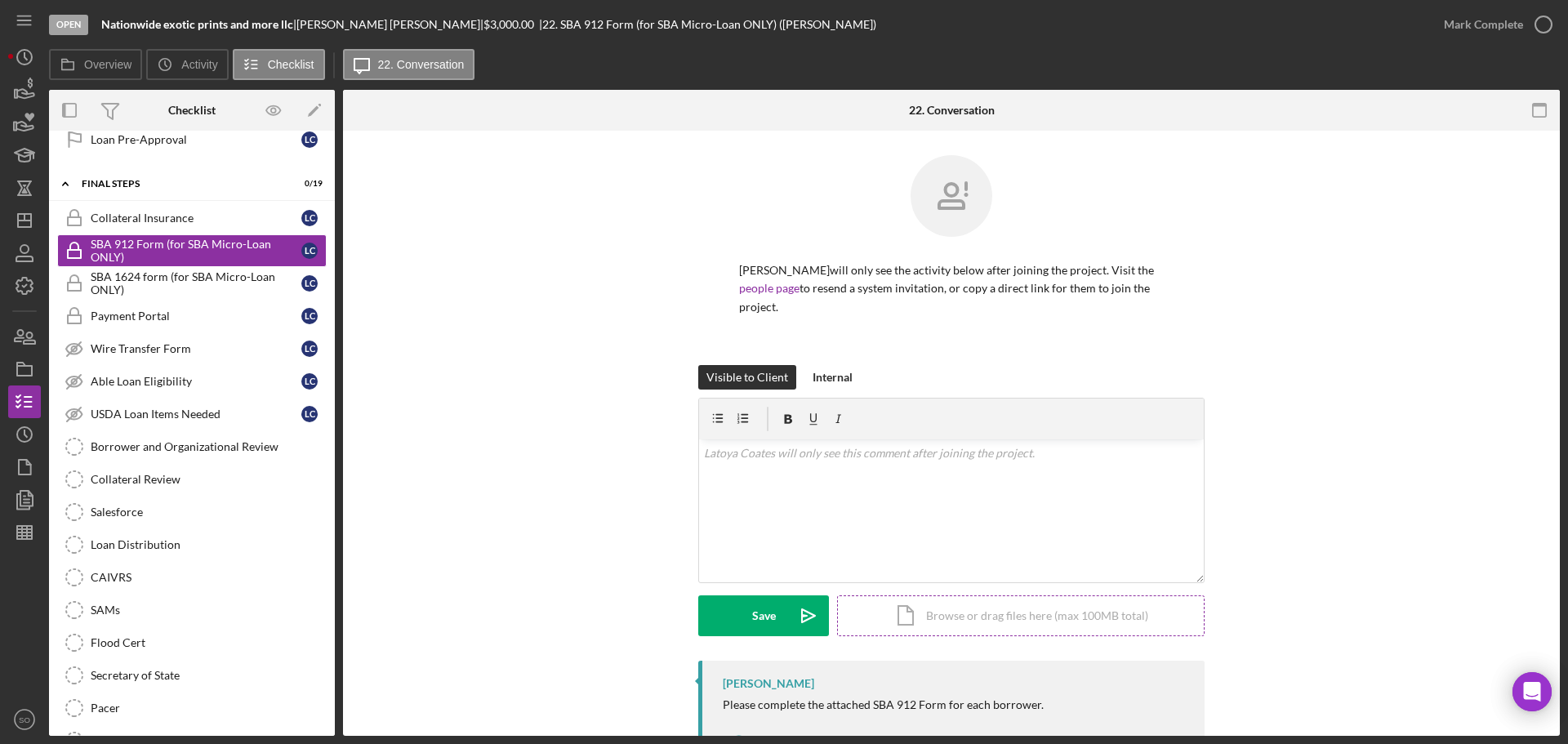
scroll to position [69, 0]
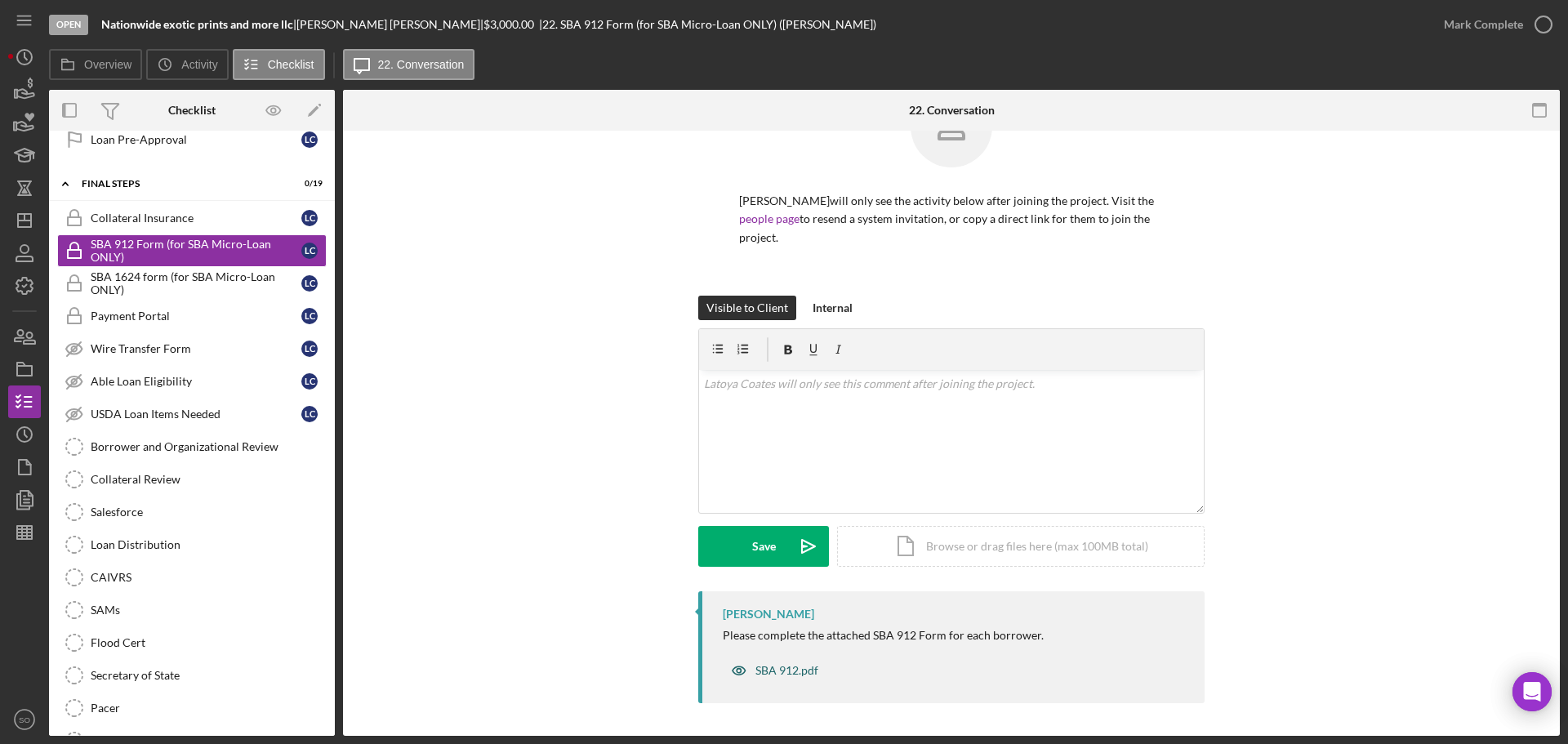
click at [801, 676] on div "SBA 912.pdf" at bounding box center [786, 670] width 63 height 13
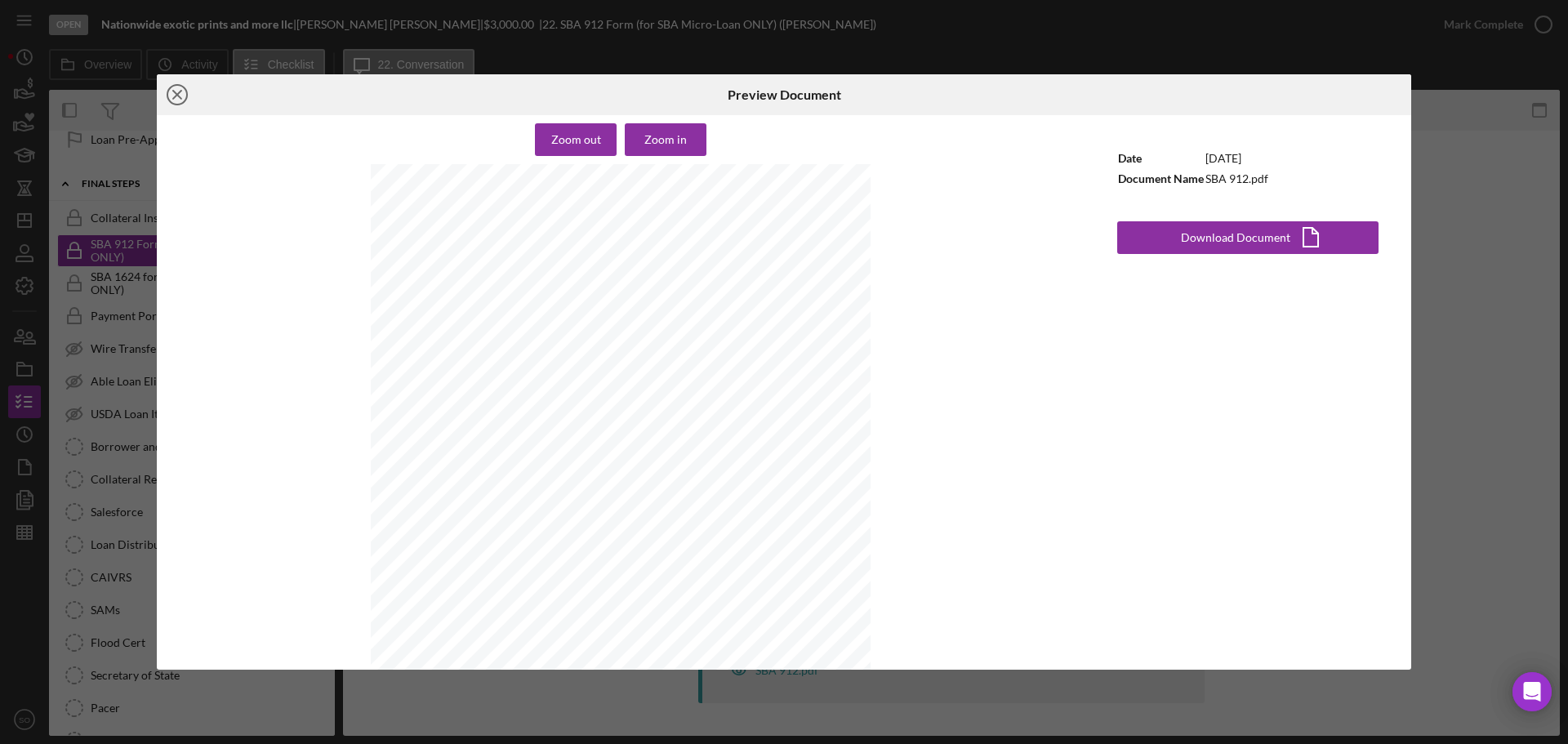
click at [182, 92] on line at bounding box center [176, 94] width 8 height 8
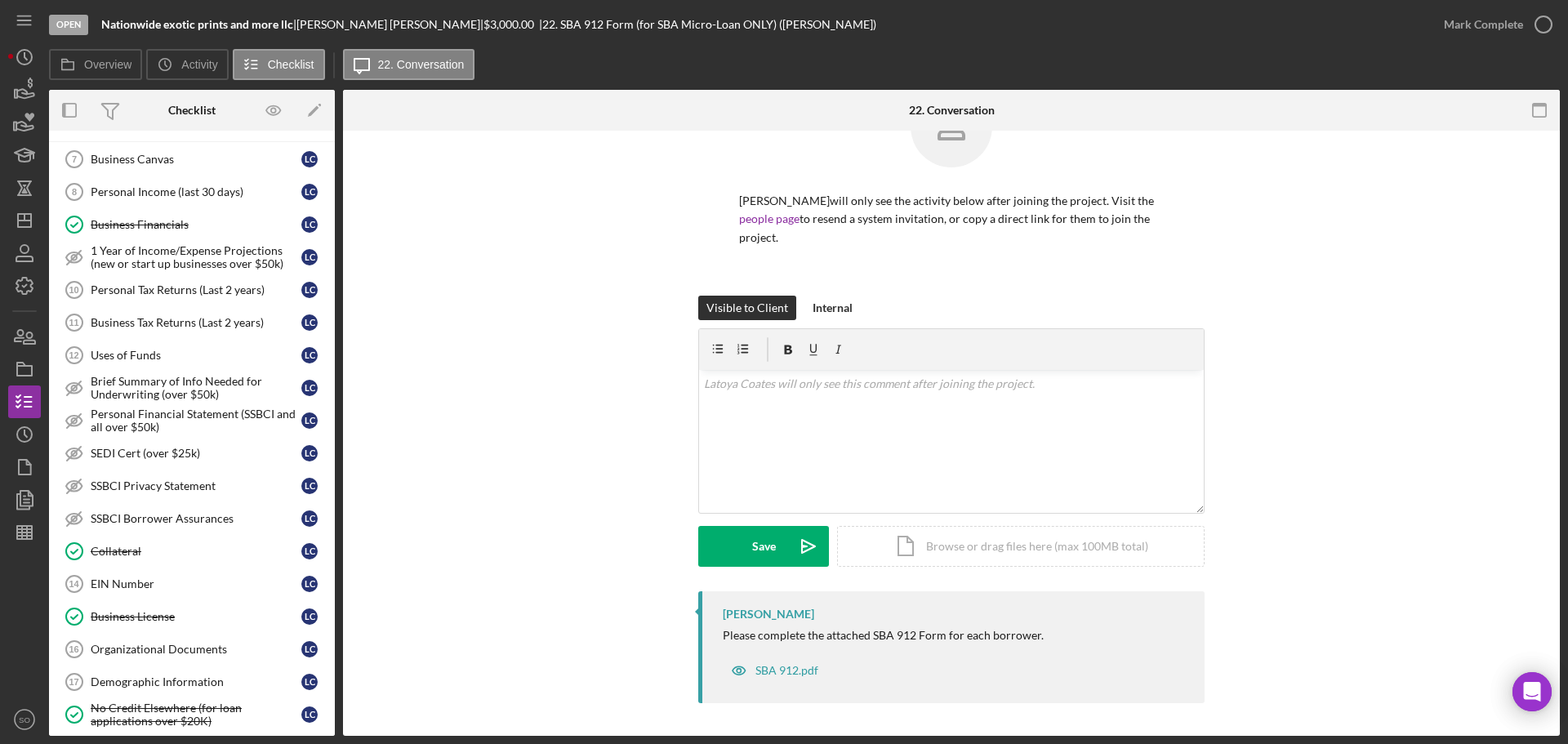
scroll to position [529, 0]
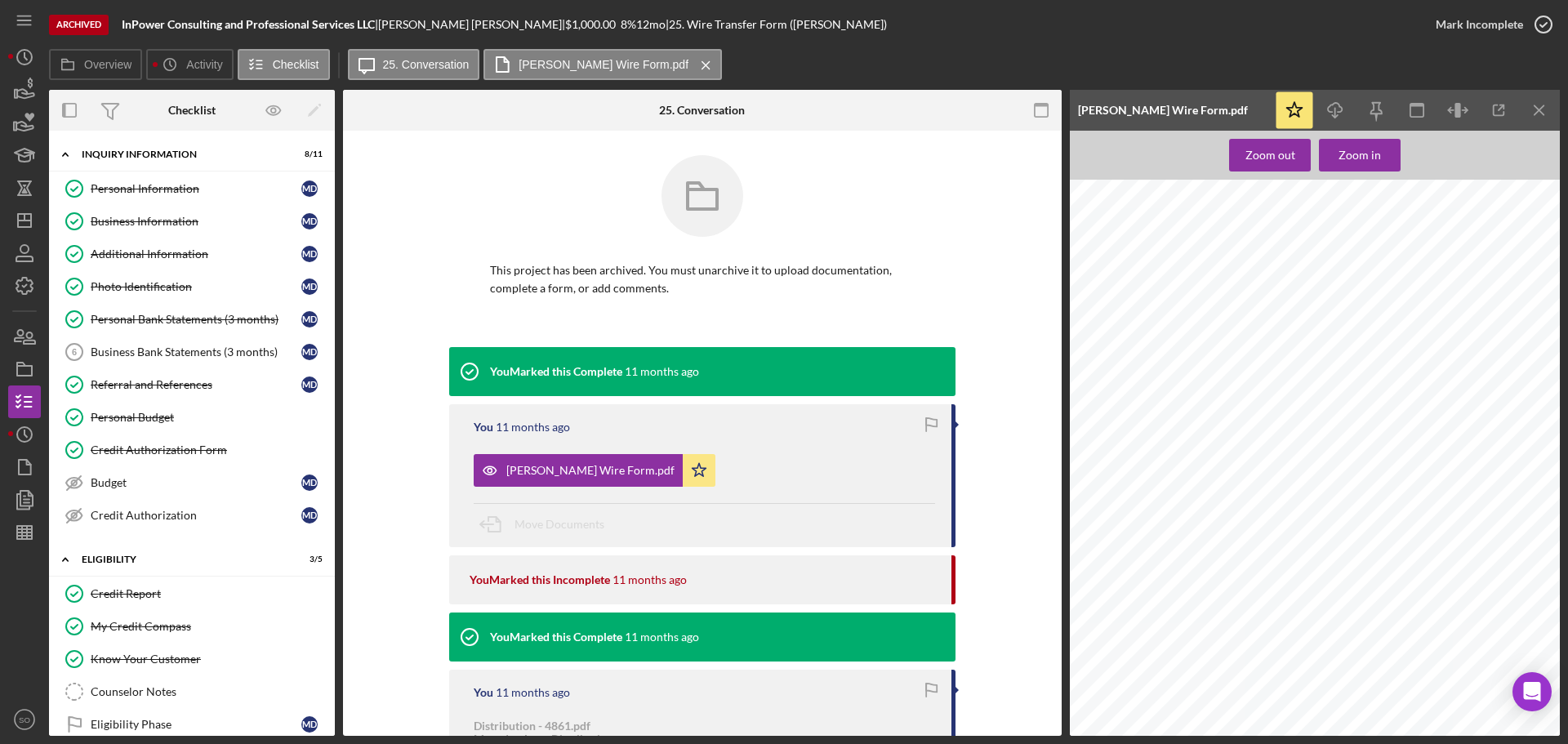
scroll to position [164, 0]
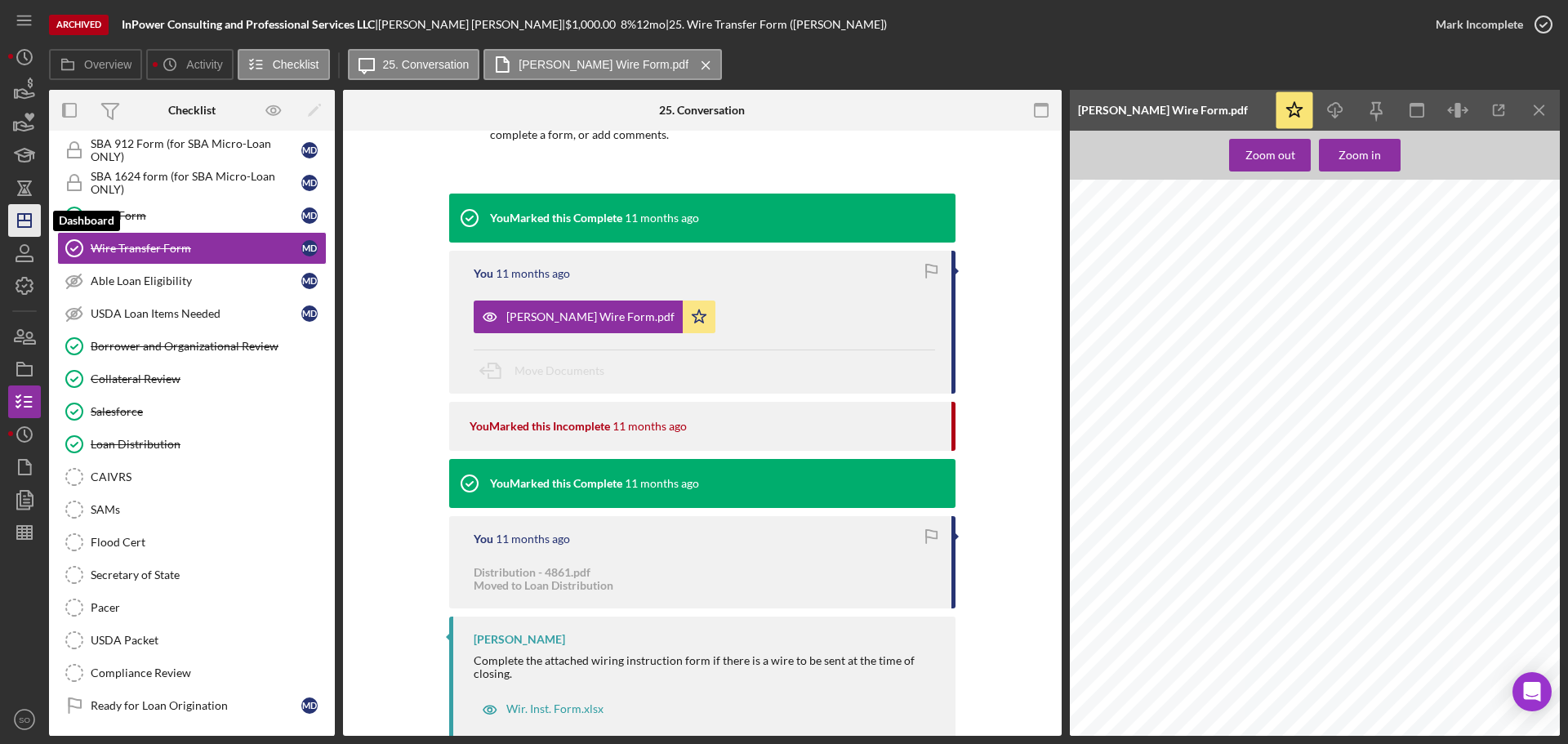
click at [29, 228] on polygon "button" at bounding box center [24, 220] width 13 height 13
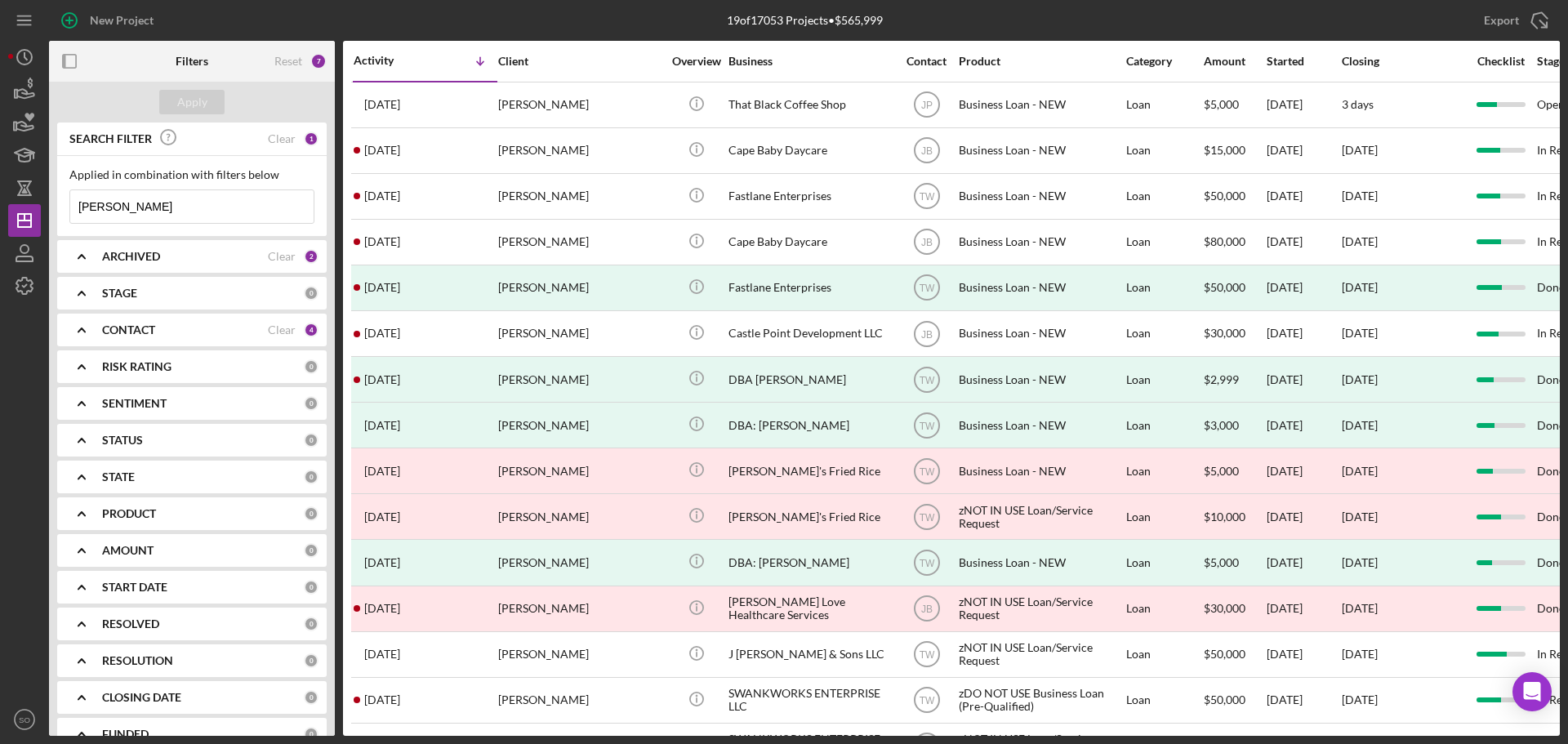
drag, startPoint x: 170, startPoint y: 214, endPoint x: -227, endPoint y: 183, distance: 398.2
click at [0, 183] on html "New Project 19 of 17053 Projects • $565,999 brandon rice Export Icon/Export Fil…" at bounding box center [784, 372] width 1568 height 744
click at [202, 108] on div "Apply" at bounding box center [192, 102] width 30 height 24
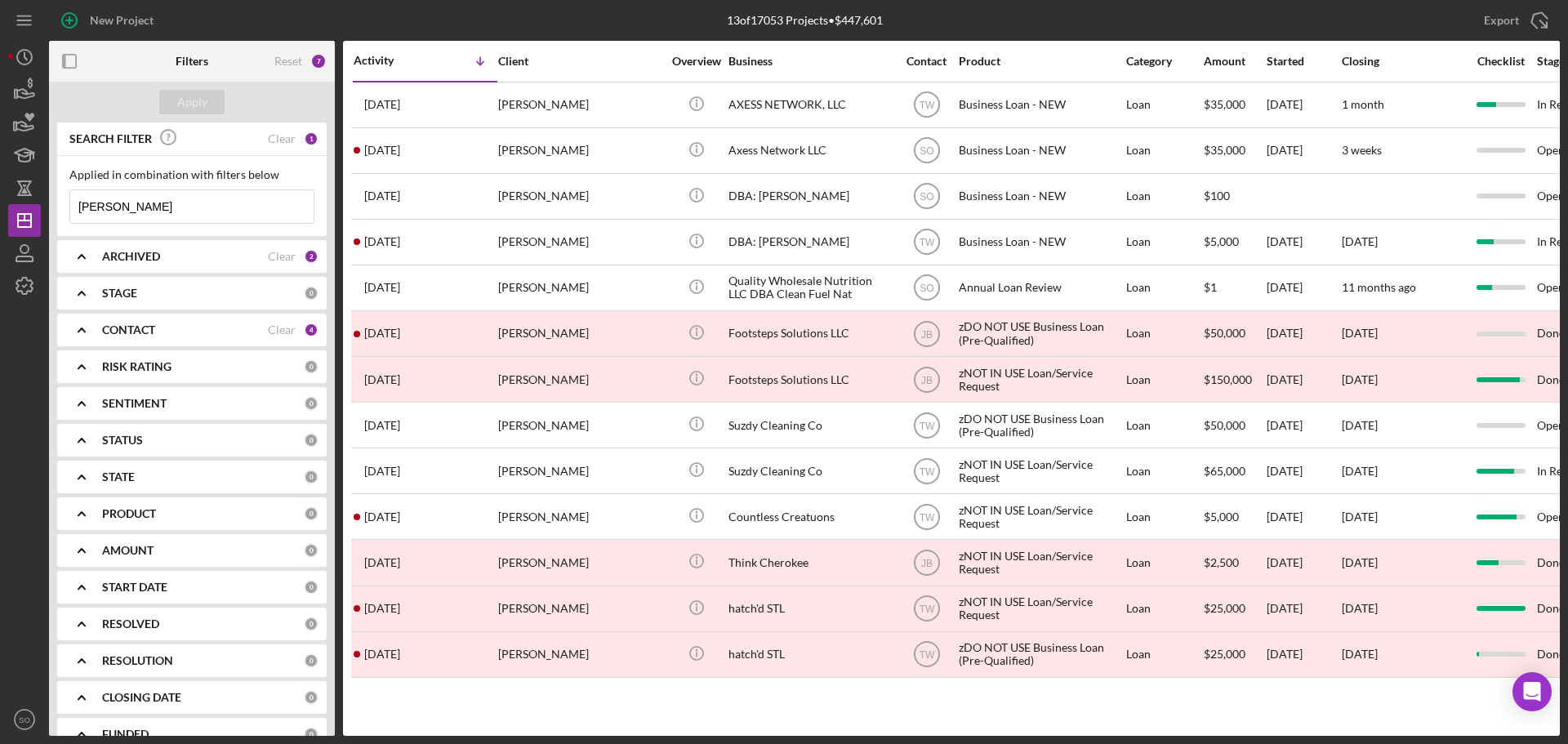
click at [118, 209] on input "josh" at bounding box center [191, 207] width 243 height 33
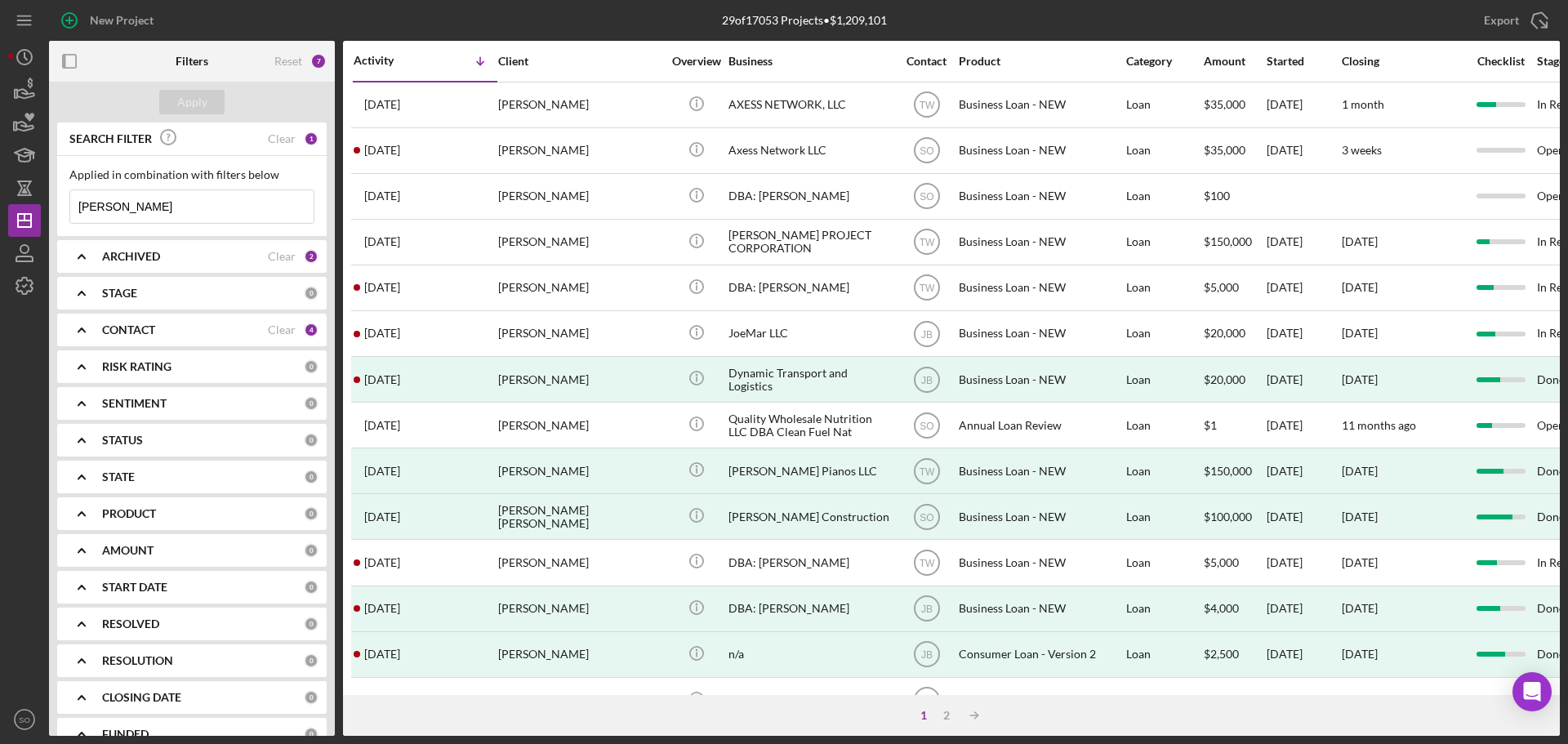
type input "[PERSON_NAME]"
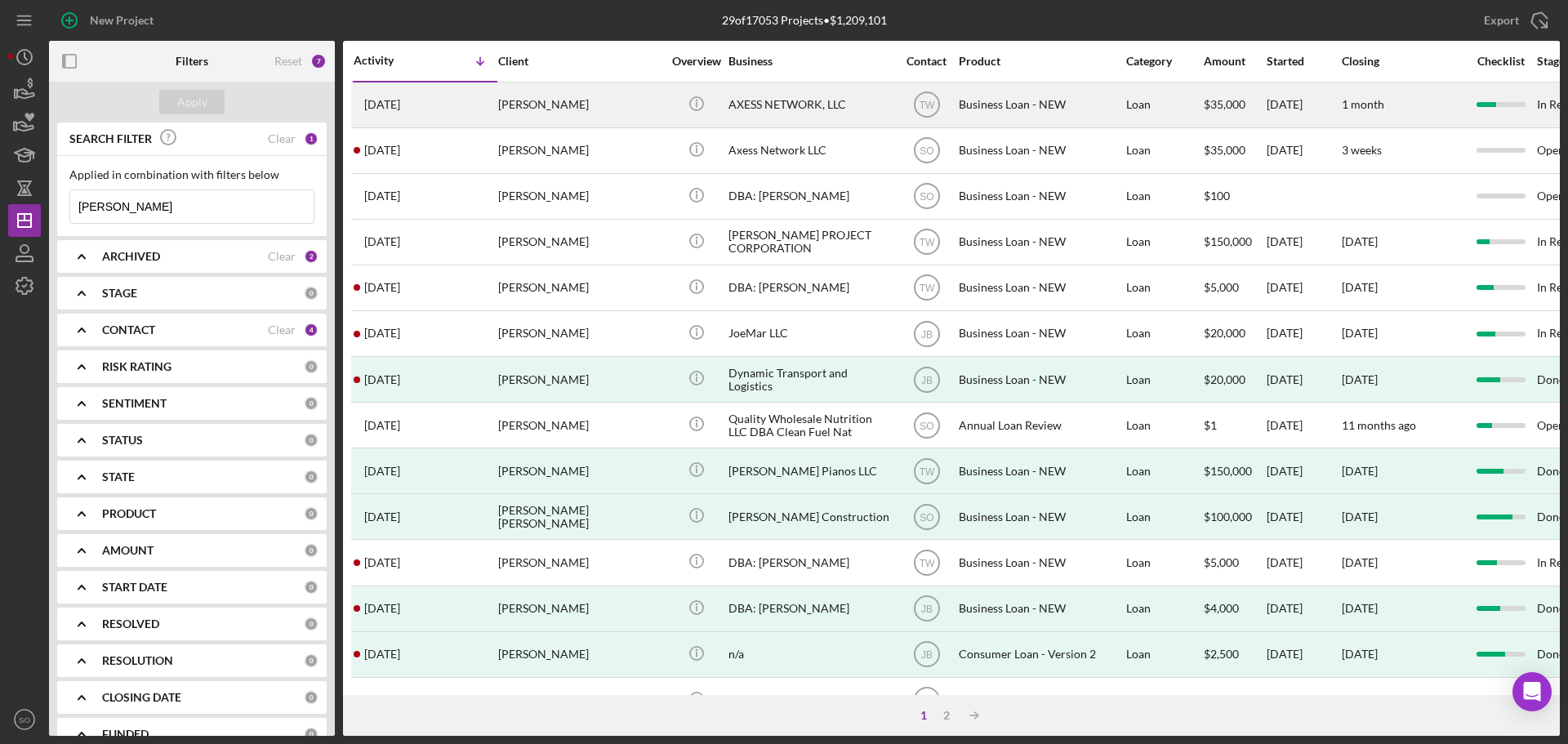
click at [522, 113] on div "[PERSON_NAME]" at bounding box center [579, 105] width 163 height 43
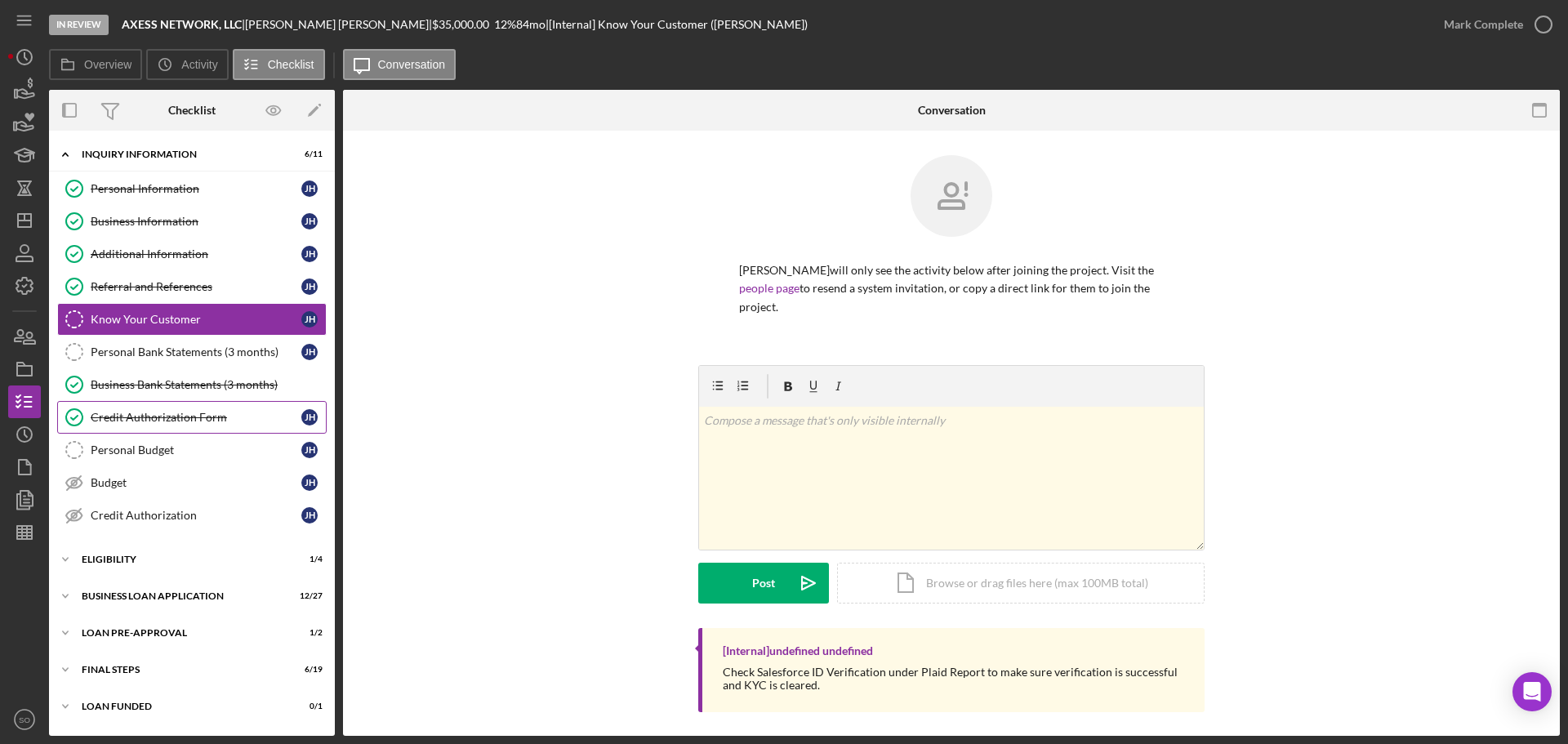
drag, startPoint x: 239, startPoint y: 419, endPoint x: 306, endPoint y: 397, distance: 70.5
click at [239, 419] on div "Credit Authorization Form" at bounding box center [196, 417] width 211 height 13
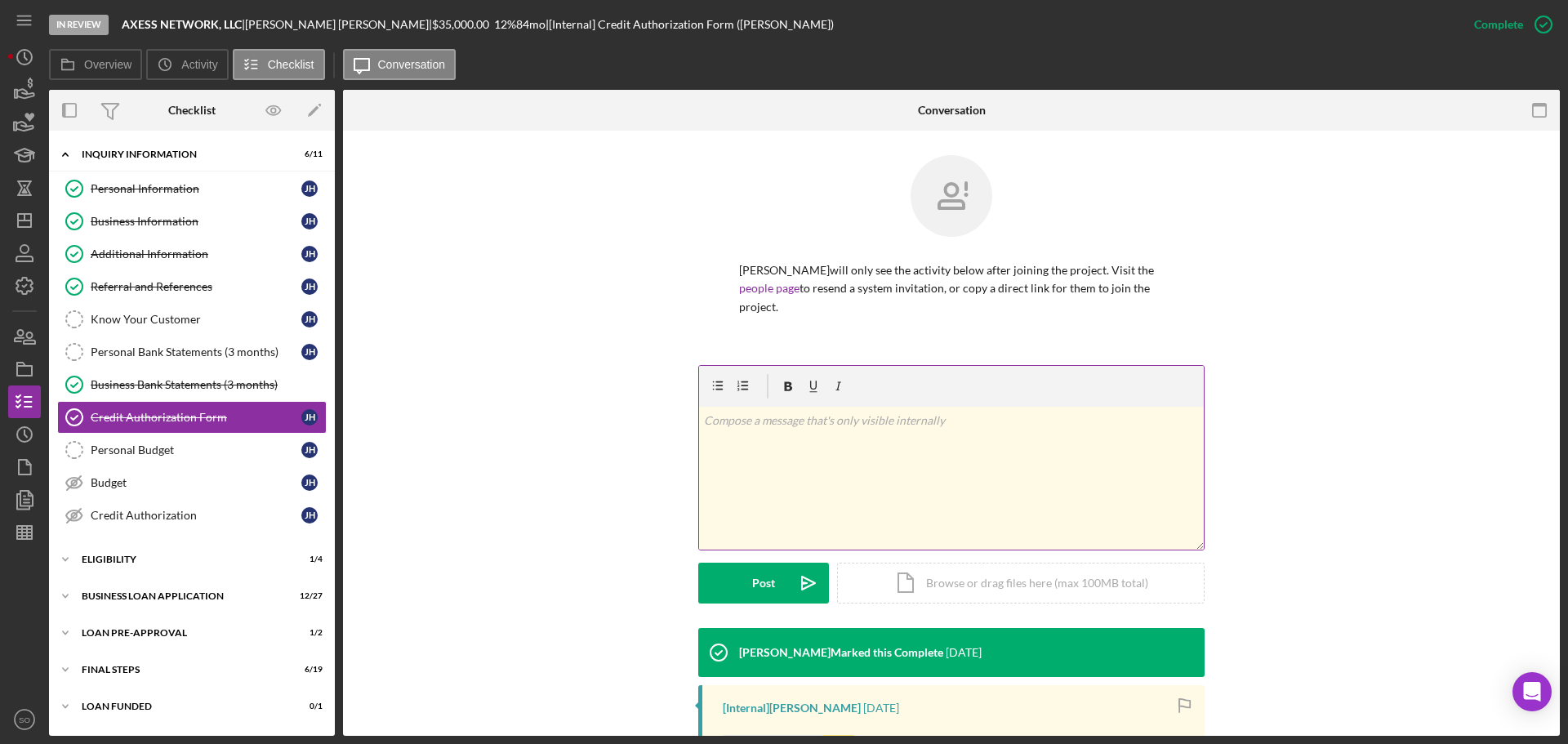
scroll to position [292, 0]
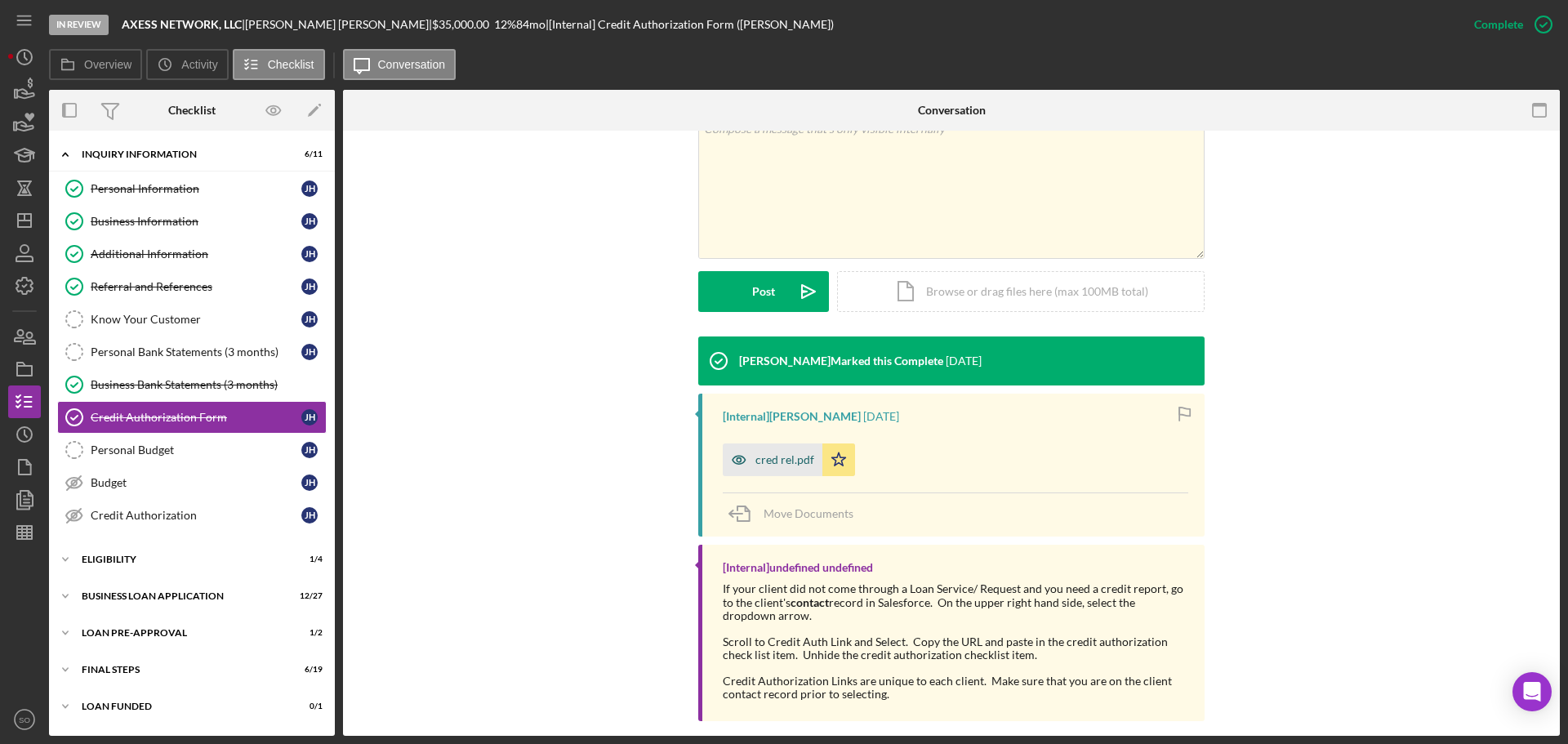
click at [784, 453] on div "cred rel.pdf" at bounding box center [784, 459] width 59 height 13
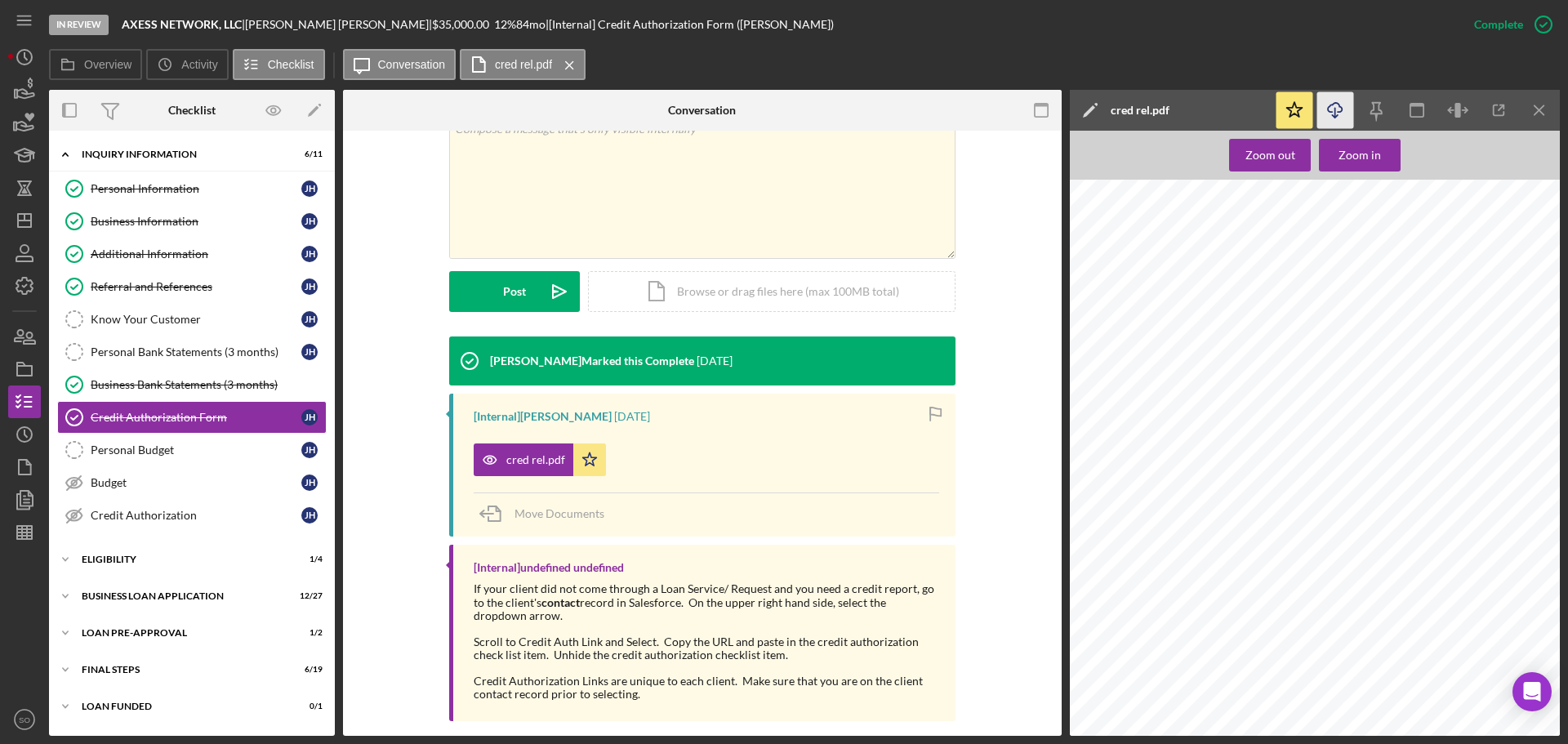
click at [1329, 114] on icon "Icon/Download" at bounding box center [1335, 111] width 36 height 36
drag, startPoint x: 182, startPoint y: 213, endPoint x: 190, endPoint y: 221, distance: 11.3
click at [182, 213] on link "Business Information Business Information J H" at bounding box center [192, 221] width 270 height 33
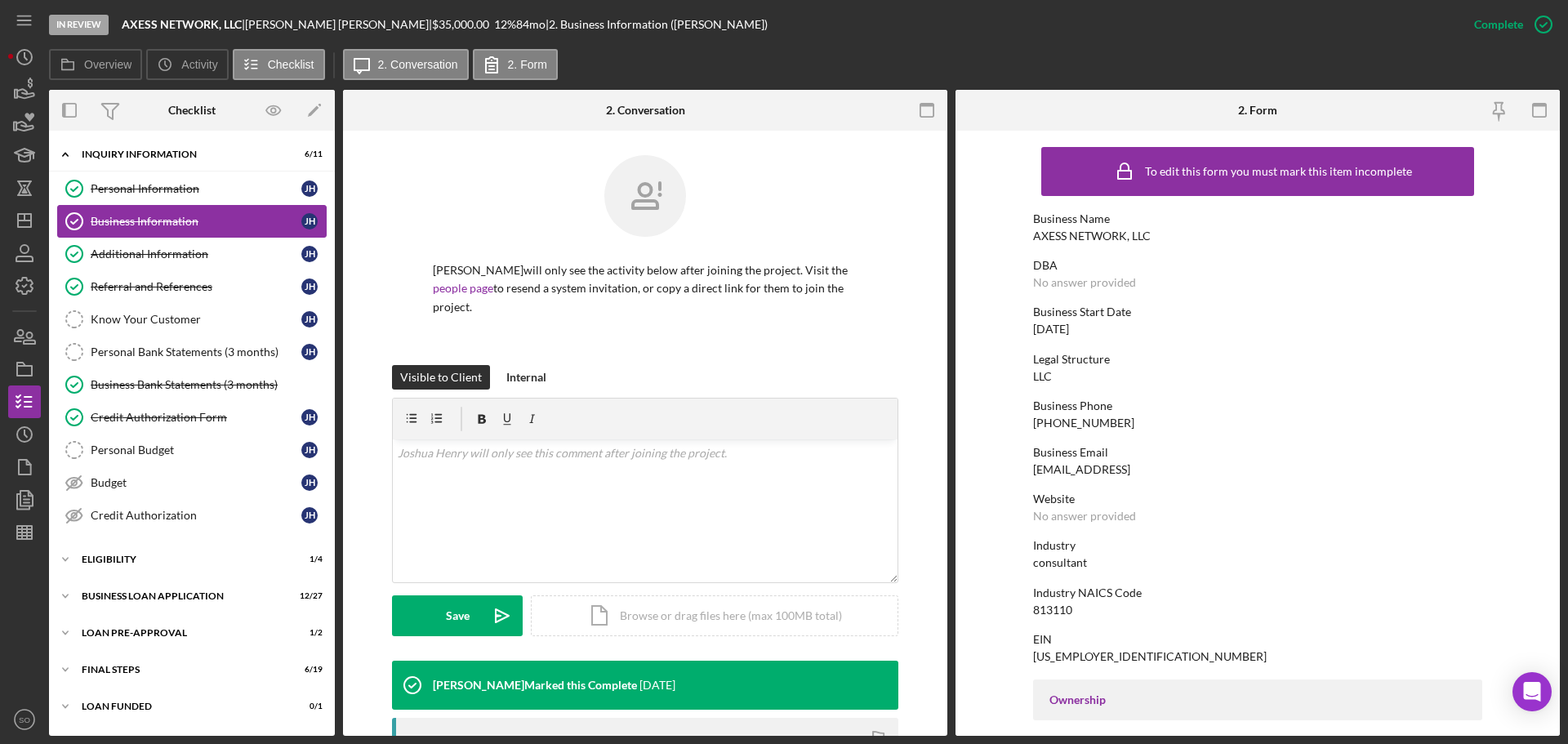
click at [218, 201] on link "Personal Information Personal Information J H" at bounding box center [192, 189] width 270 height 33
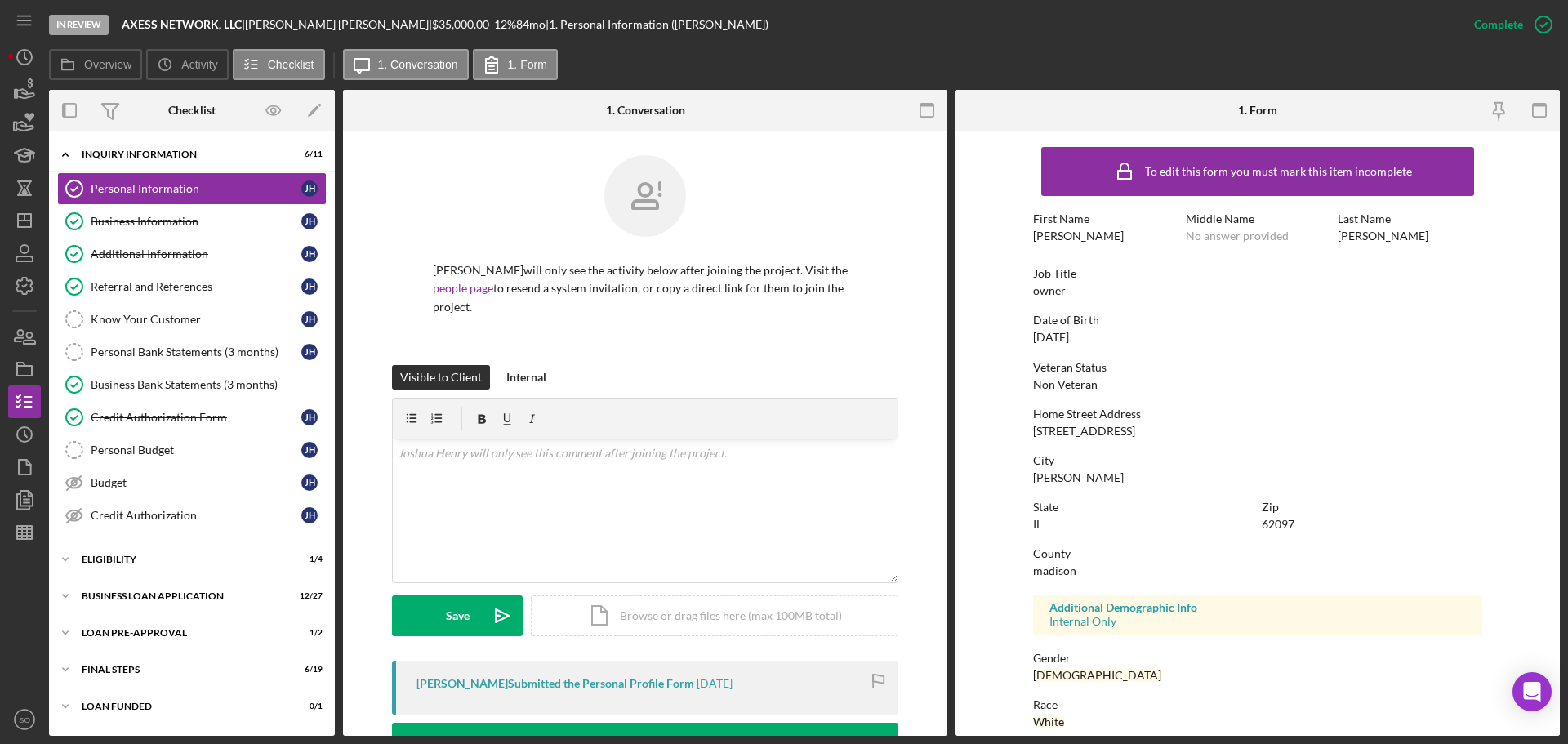
click at [1034, 238] on div "[PERSON_NAME]" at bounding box center [1078, 235] width 91 height 13
click at [1037, 238] on div "[PERSON_NAME]" at bounding box center [1078, 235] width 91 height 13
copy div "[PERSON_NAME]"
click at [1053, 235] on div "[PERSON_NAME]" at bounding box center [1078, 235] width 91 height 13
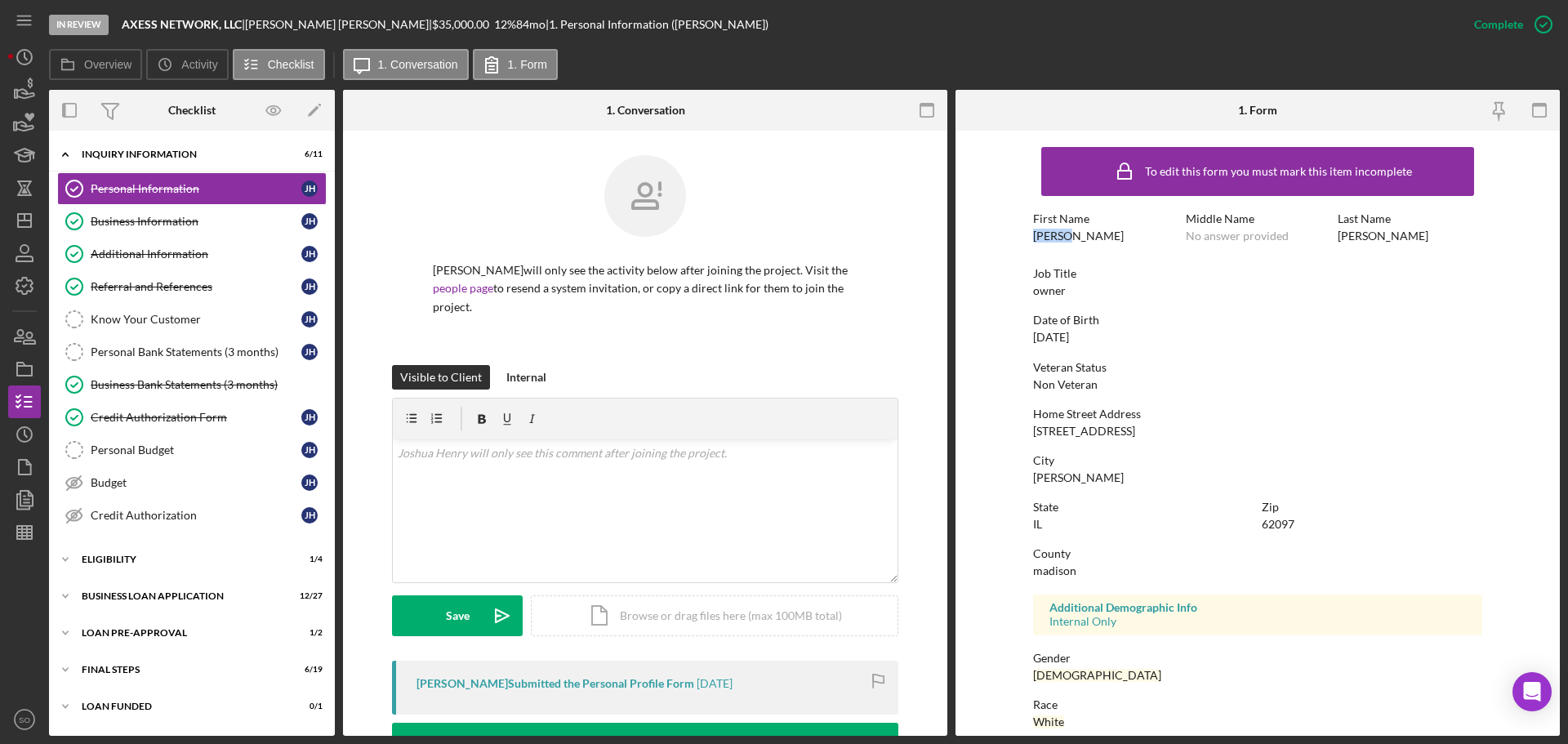
click at [1039, 235] on div "[PERSON_NAME]" at bounding box center [1078, 235] width 91 height 13
copy div "[PERSON_NAME]"
click at [1354, 240] on div "[PERSON_NAME]" at bounding box center [1383, 235] width 91 height 13
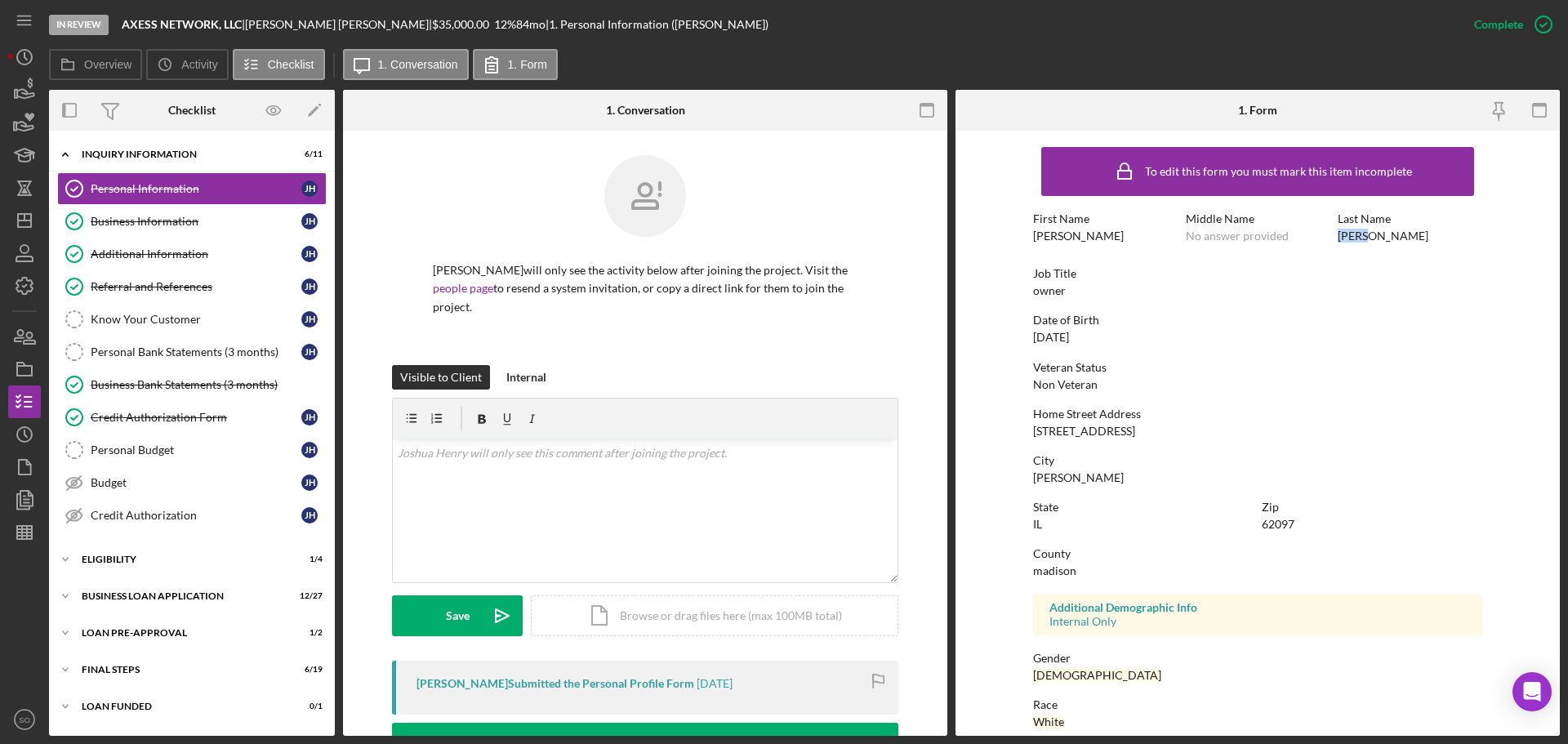
copy div "[PERSON_NAME]"
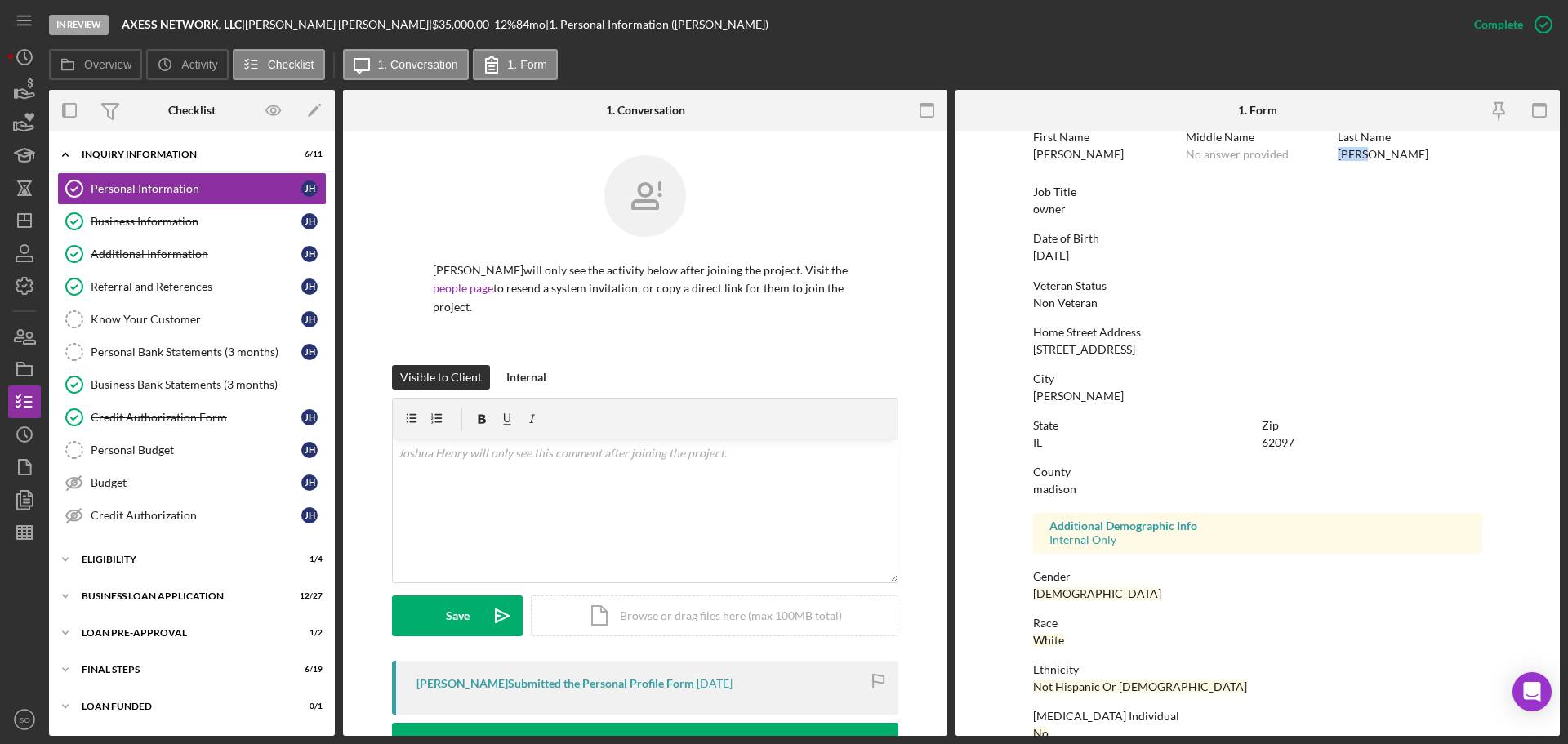
click at [1092, 354] on div "7536 Prairietown Rd" at bounding box center [1085, 350] width 102 height 13
click at [1092, 353] on div "7536 Prairietown Rd" at bounding box center [1085, 350] width 102 height 13
copy div "7536 Prairietown Rd"
click at [1037, 491] on div "madison" at bounding box center [1055, 489] width 43 height 13
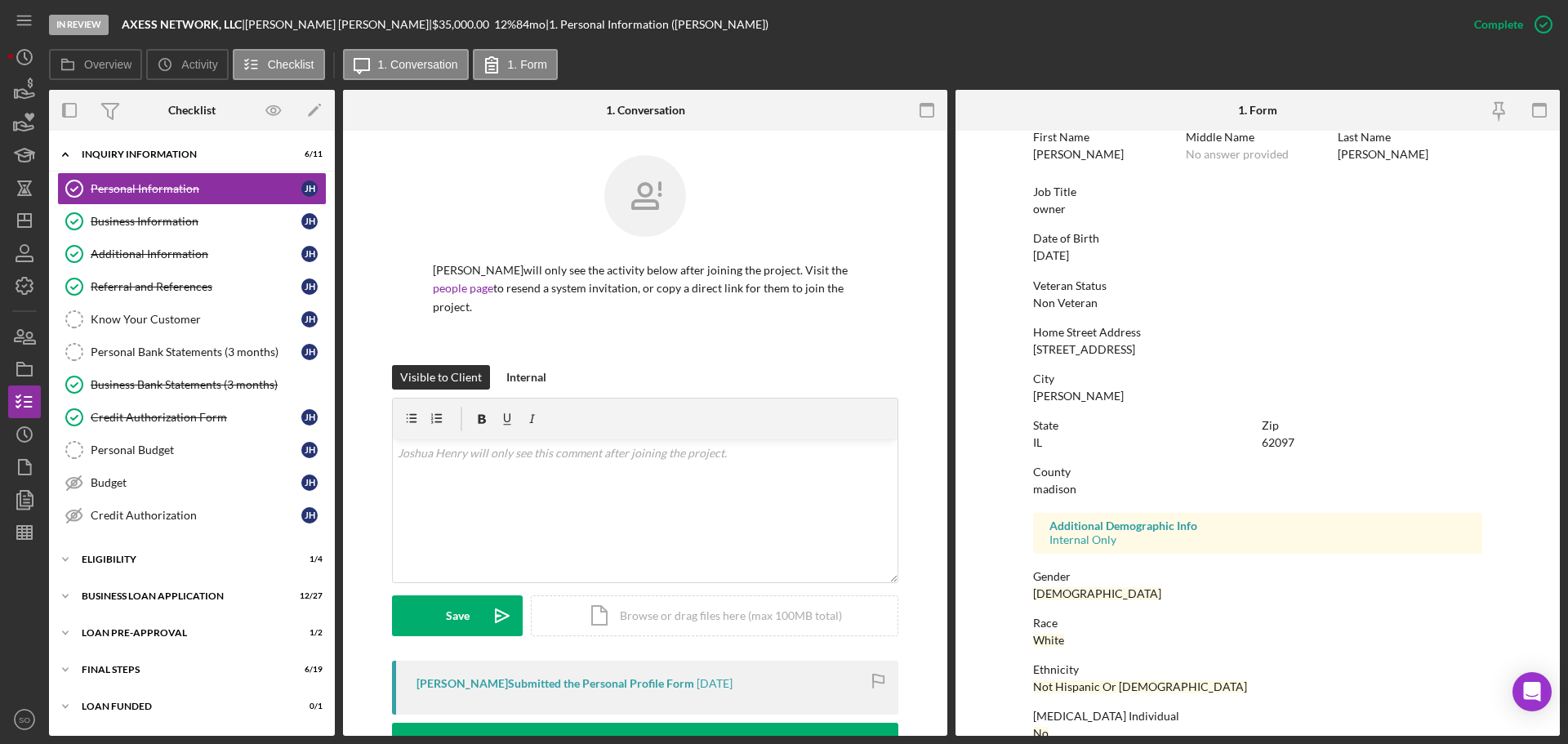
click at [1037, 491] on div "madison" at bounding box center [1055, 489] width 43 height 13
copy div "madison"
click at [1066, 253] on div "10/10/1978" at bounding box center [1052, 255] width 36 height 13
click at [1065, 253] on div "10/10/1978" at bounding box center [1052, 255] width 36 height 13
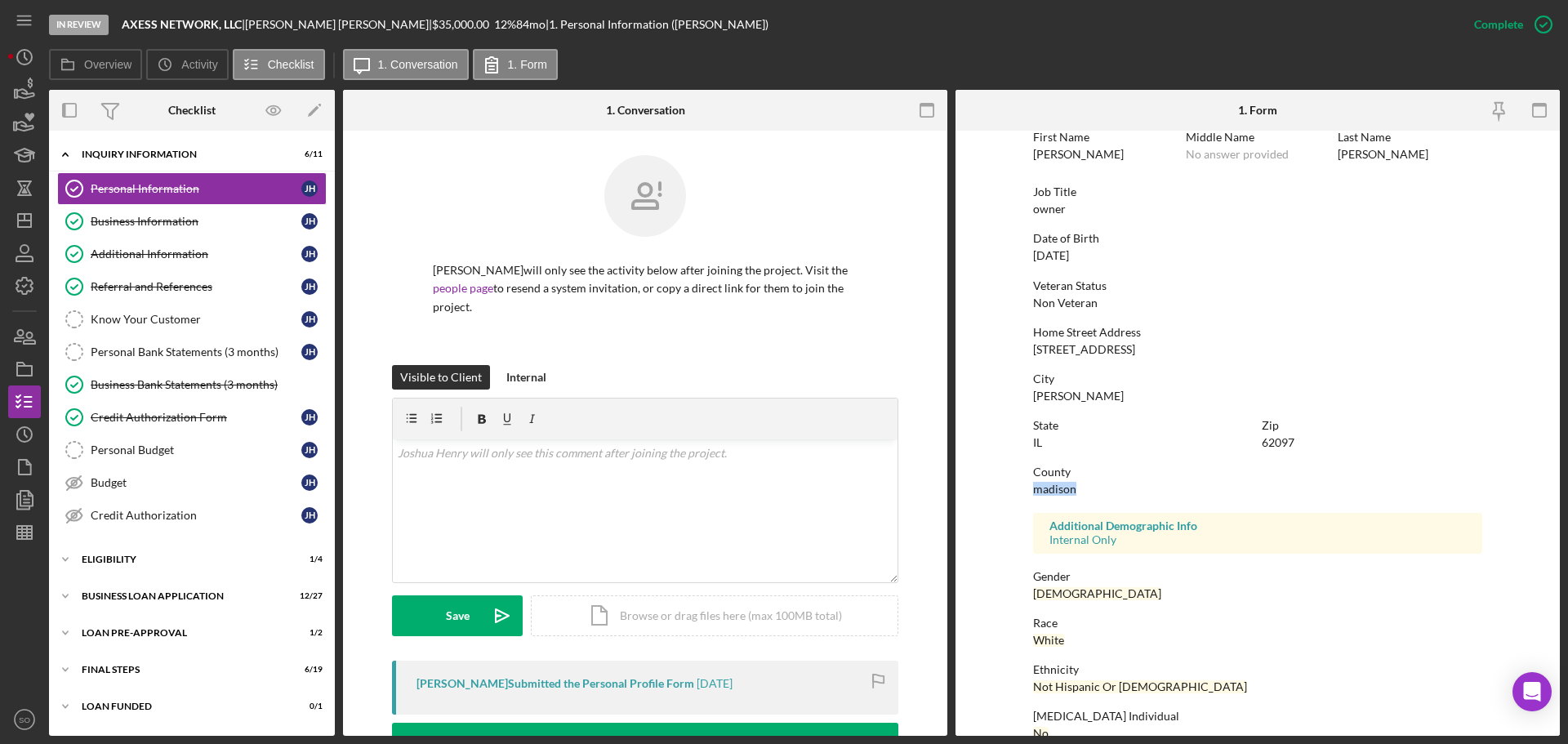
click at [1065, 253] on div "10/10/1978" at bounding box center [1052, 255] width 36 height 13
drag, startPoint x: 27, startPoint y: 339, endPoint x: 40, endPoint y: 337, distance: 13.2
click at [27, 339] on icon "button" at bounding box center [24, 336] width 41 height 41
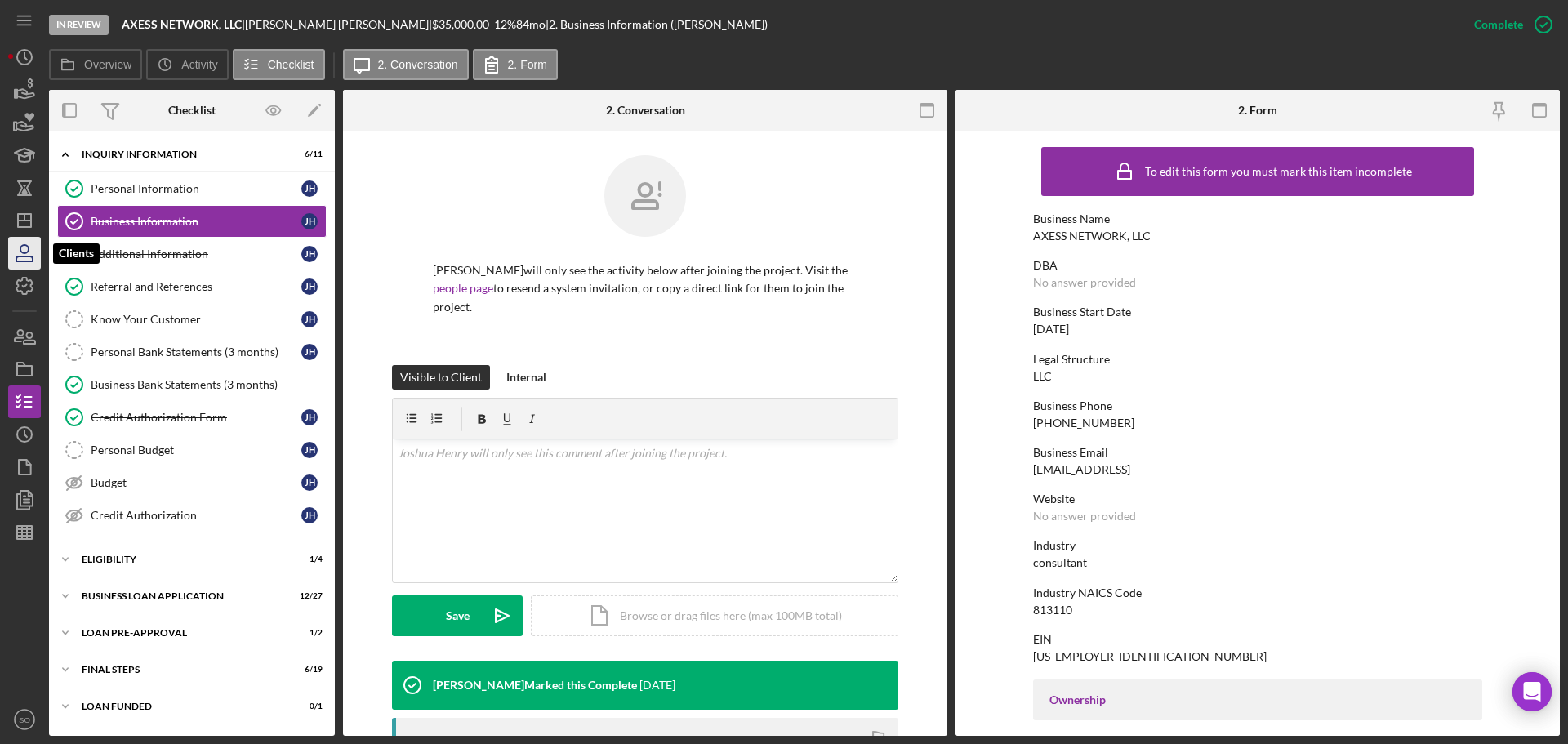
click at [19, 241] on icon "button" at bounding box center [24, 253] width 41 height 41
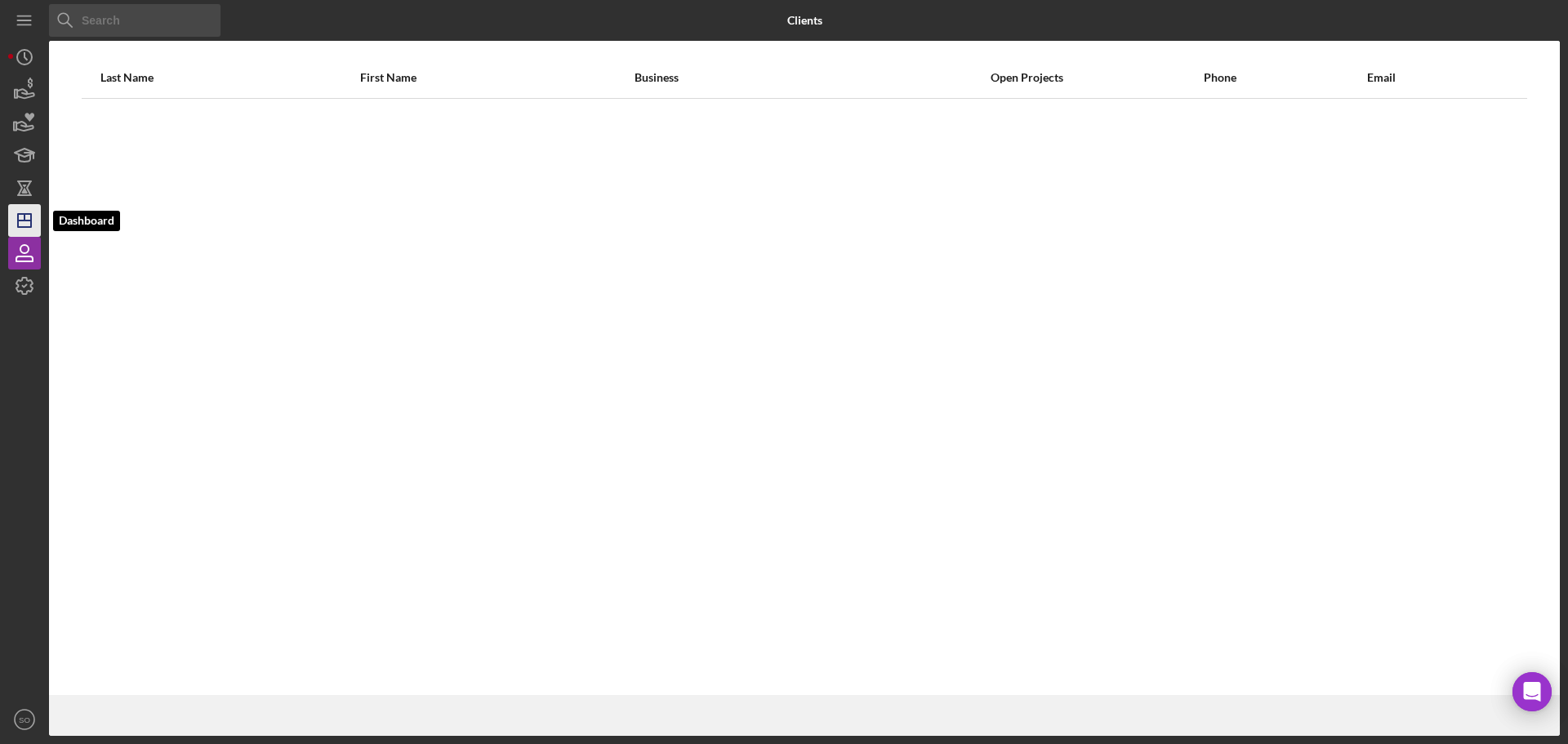
click at [24, 219] on line "button" at bounding box center [24, 217] width 0 height 7
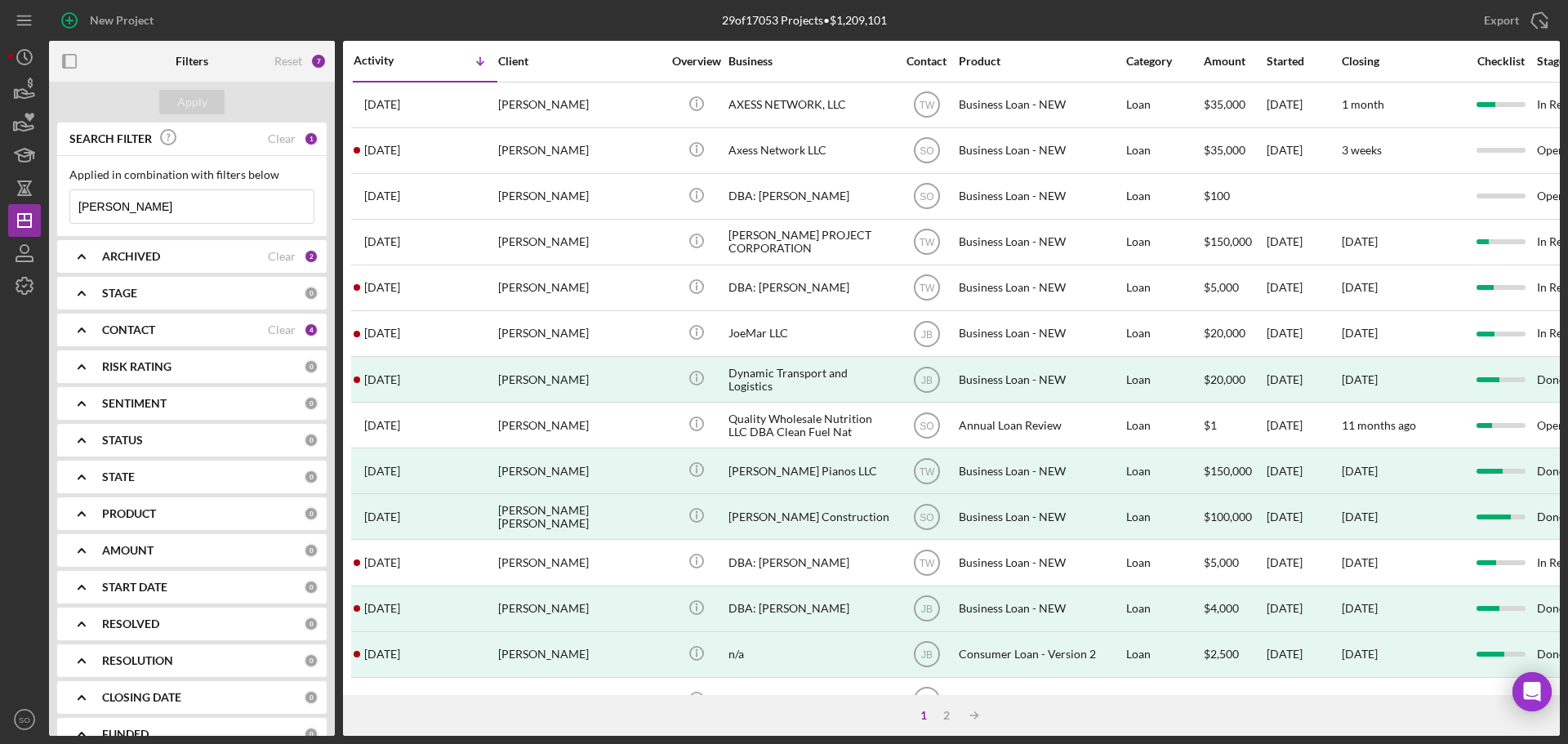
click at [144, 215] on input "[PERSON_NAME]" at bounding box center [191, 207] width 243 height 33
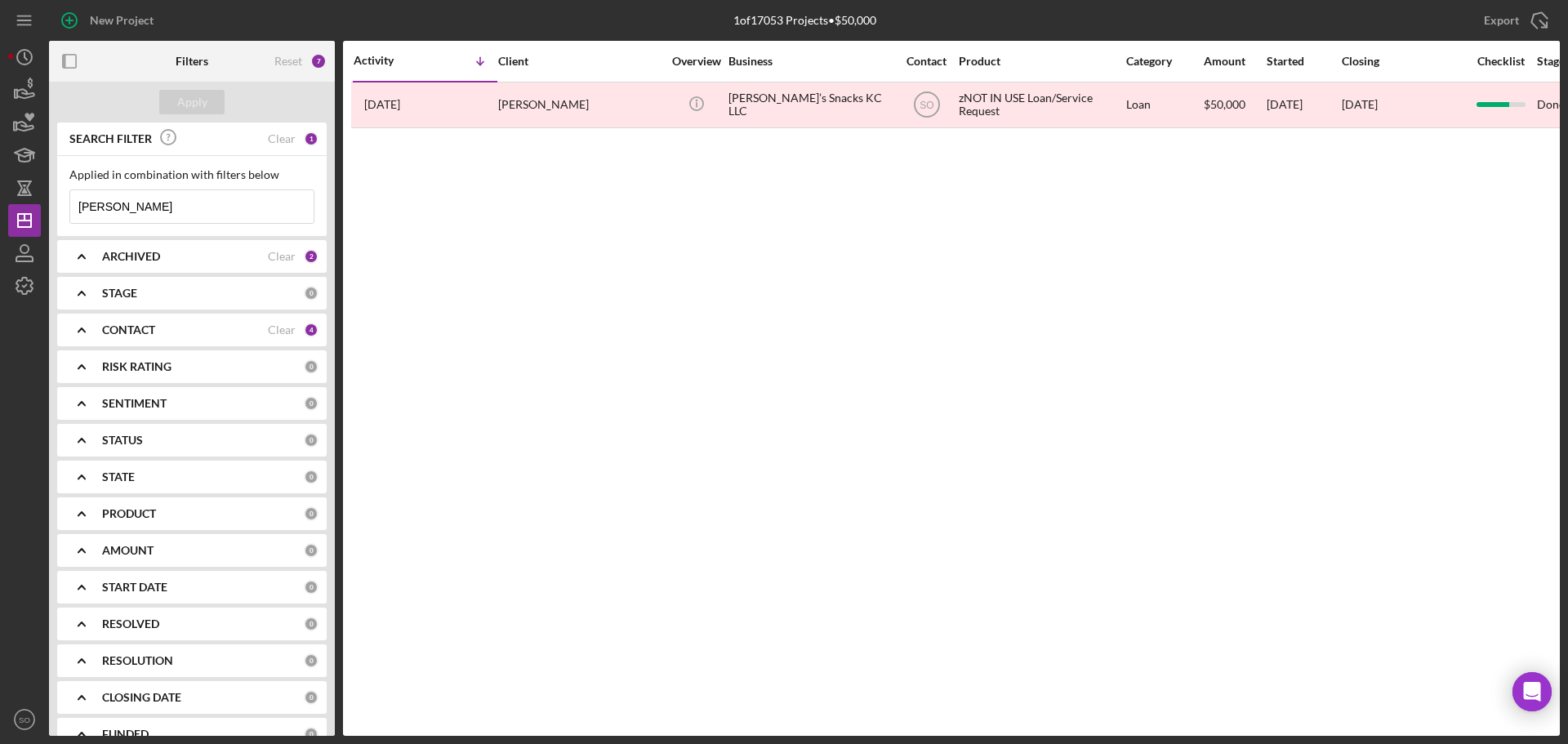
type input "[PERSON_NAME]"
